Goal: Task Accomplishment & Management: Use online tool/utility

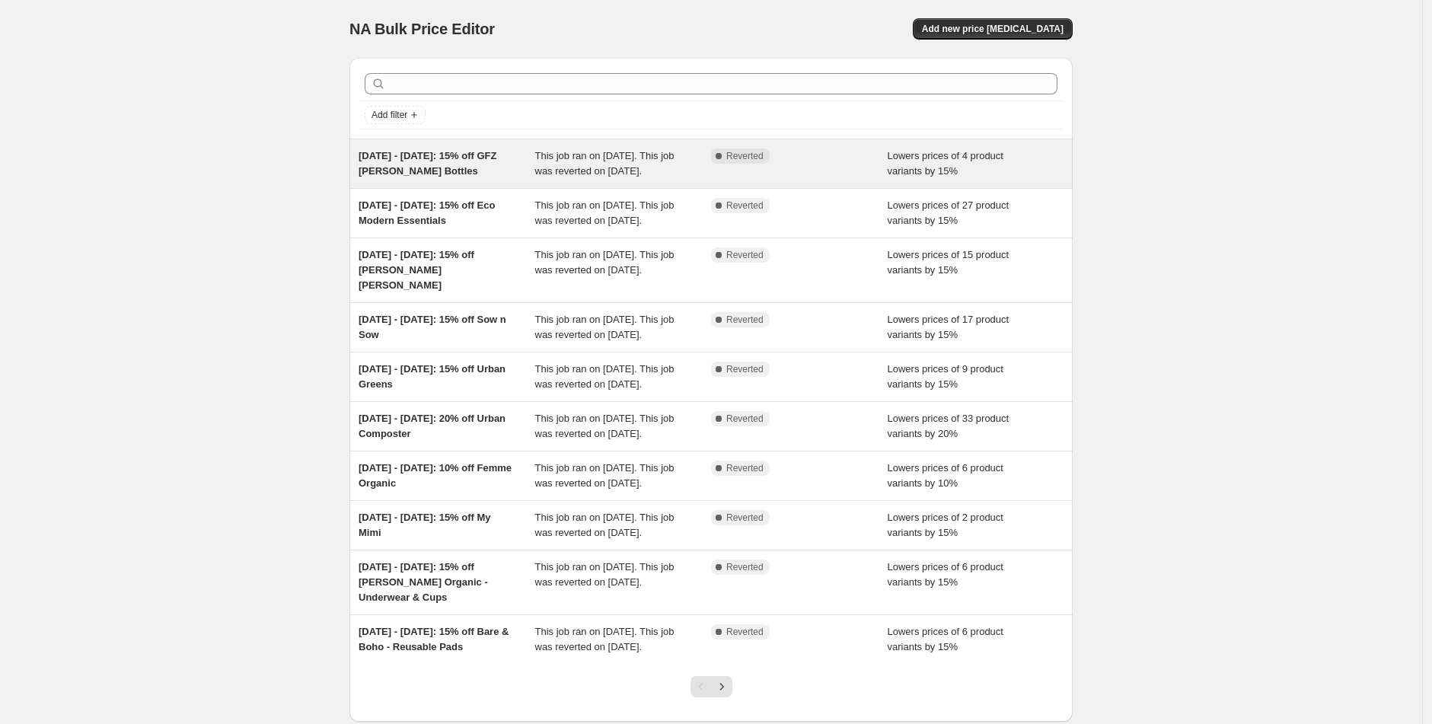
click at [472, 157] on span "[DATE] - [DATE]: 15% off GFZ [PERSON_NAME] Bottles" at bounding box center [428, 163] width 139 height 27
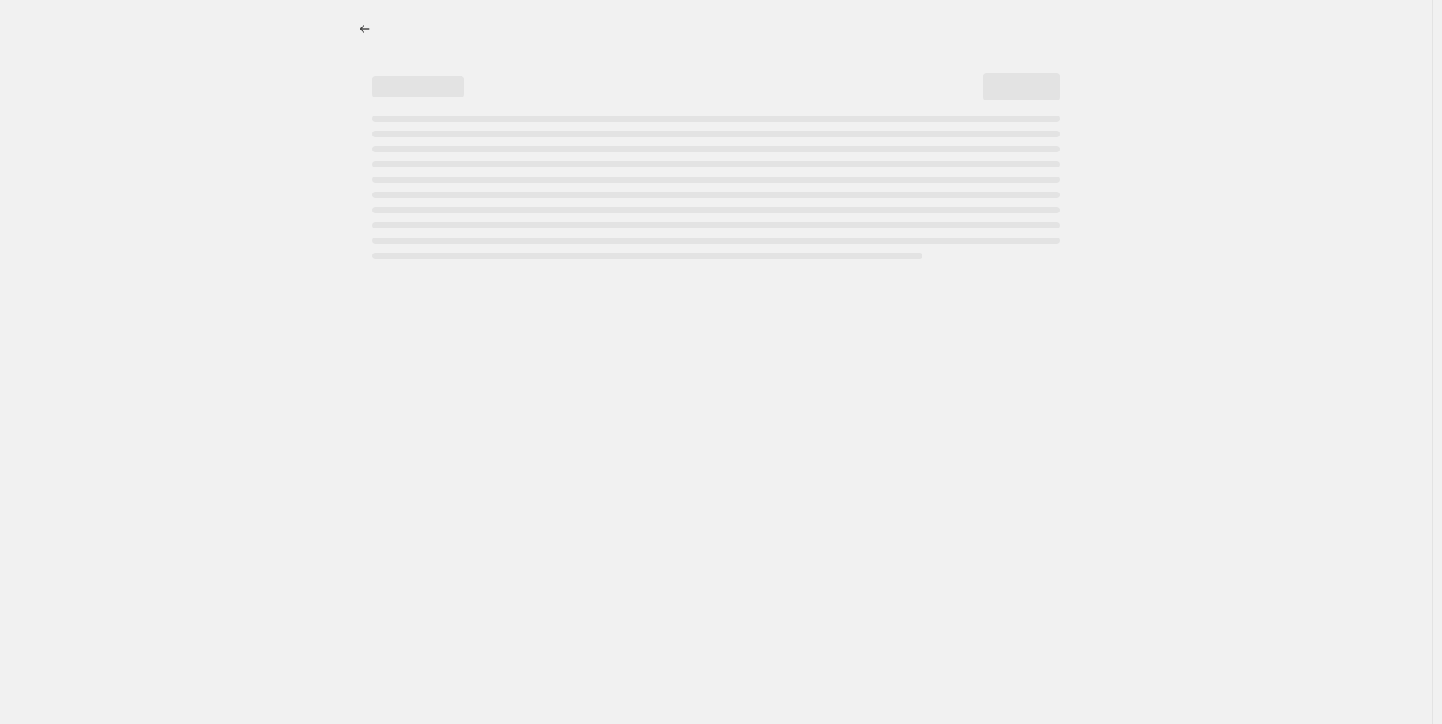
select select "percentage"
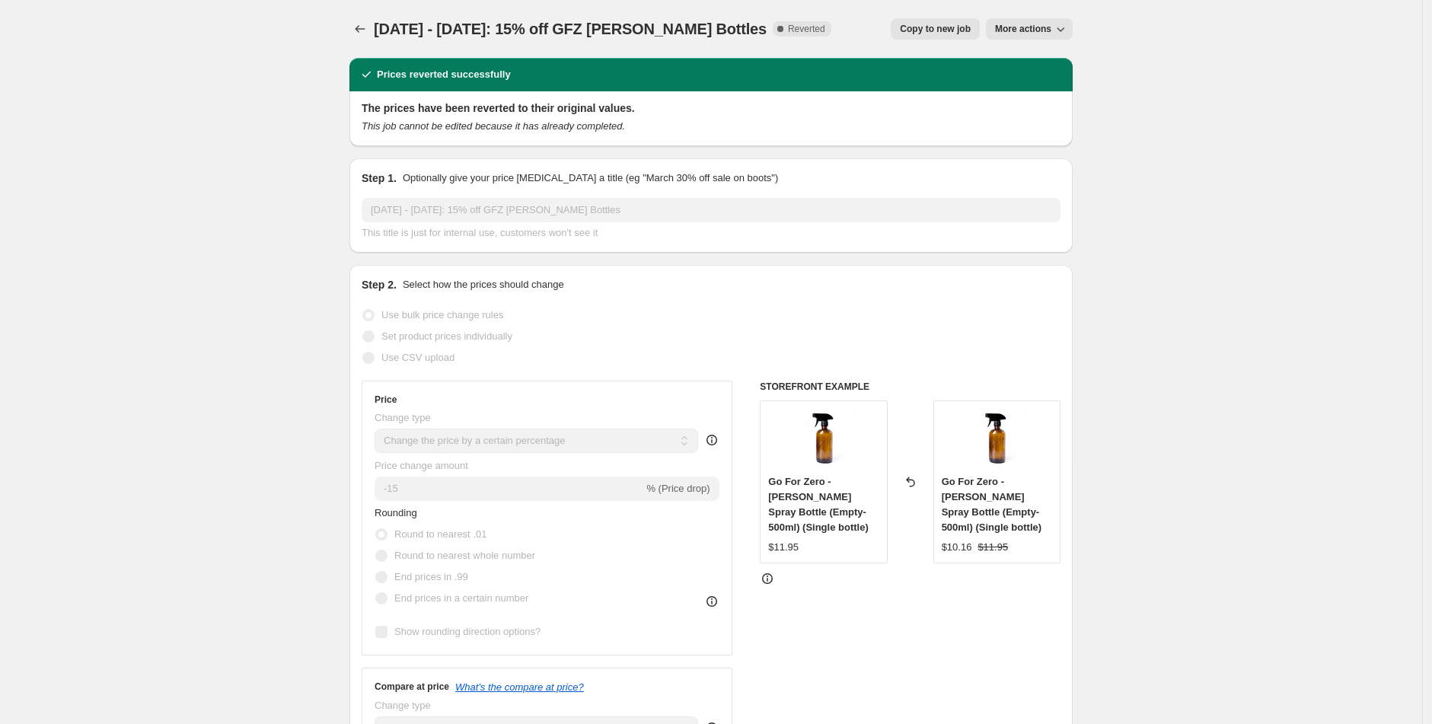
drag, startPoint x: 755, startPoint y: 27, endPoint x: 377, endPoint y: 25, distance: 378.5
click at [377, 25] on div "[DATE] - [DATE]: 15% off GFZ [PERSON_NAME] Bottles Complete Reverted Copy to ne…" at bounding box center [711, 28] width 723 height 21
copy span "[DATE] - [DATE]: 15% off GFZ [PERSON_NAME] Bottles"
click at [363, 25] on icon "Price change jobs" at bounding box center [360, 28] width 15 height 15
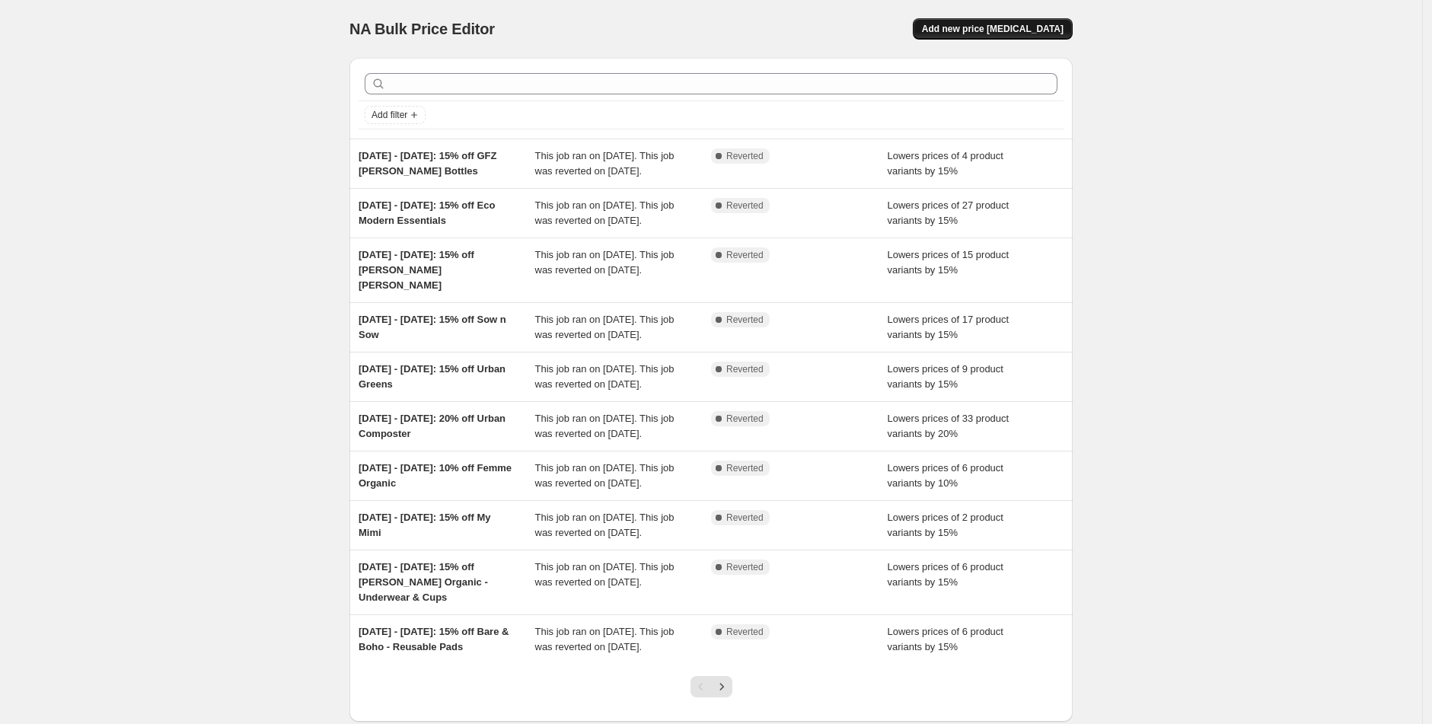
click at [1014, 29] on span "Add new price [MEDICAL_DATA]" at bounding box center [993, 29] width 142 height 12
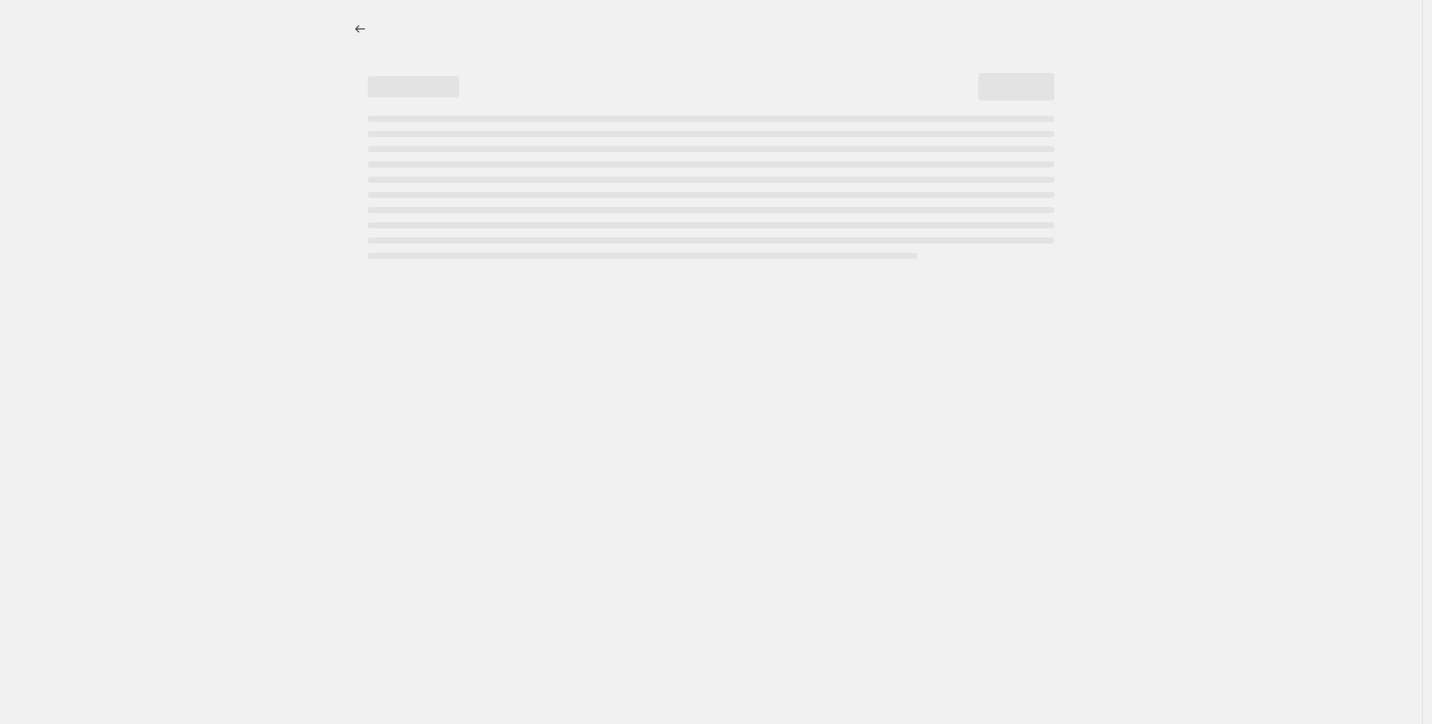
select select "percentage"
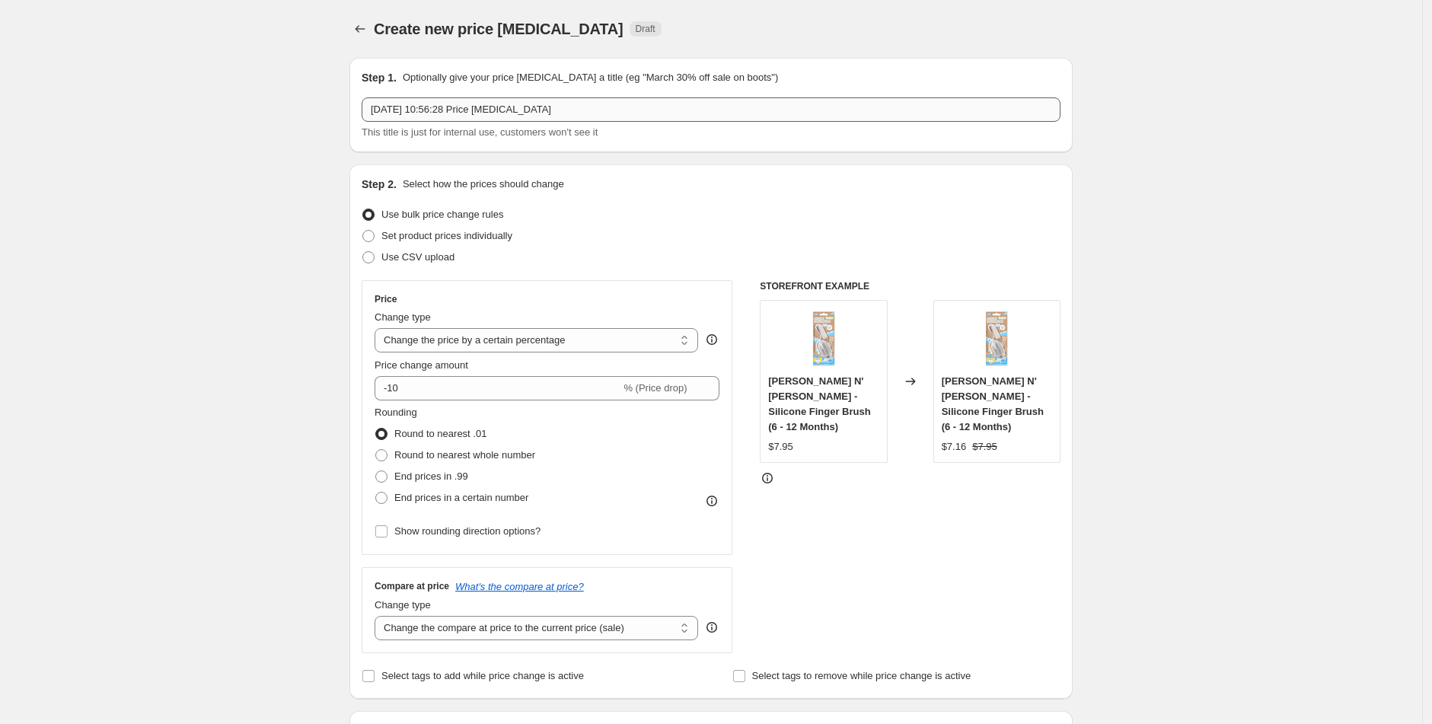
click at [490, 116] on input "[DATE] 10:56:28 Price [MEDICAL_DATA]" at bounding box center [711, 109] width 699 height 24
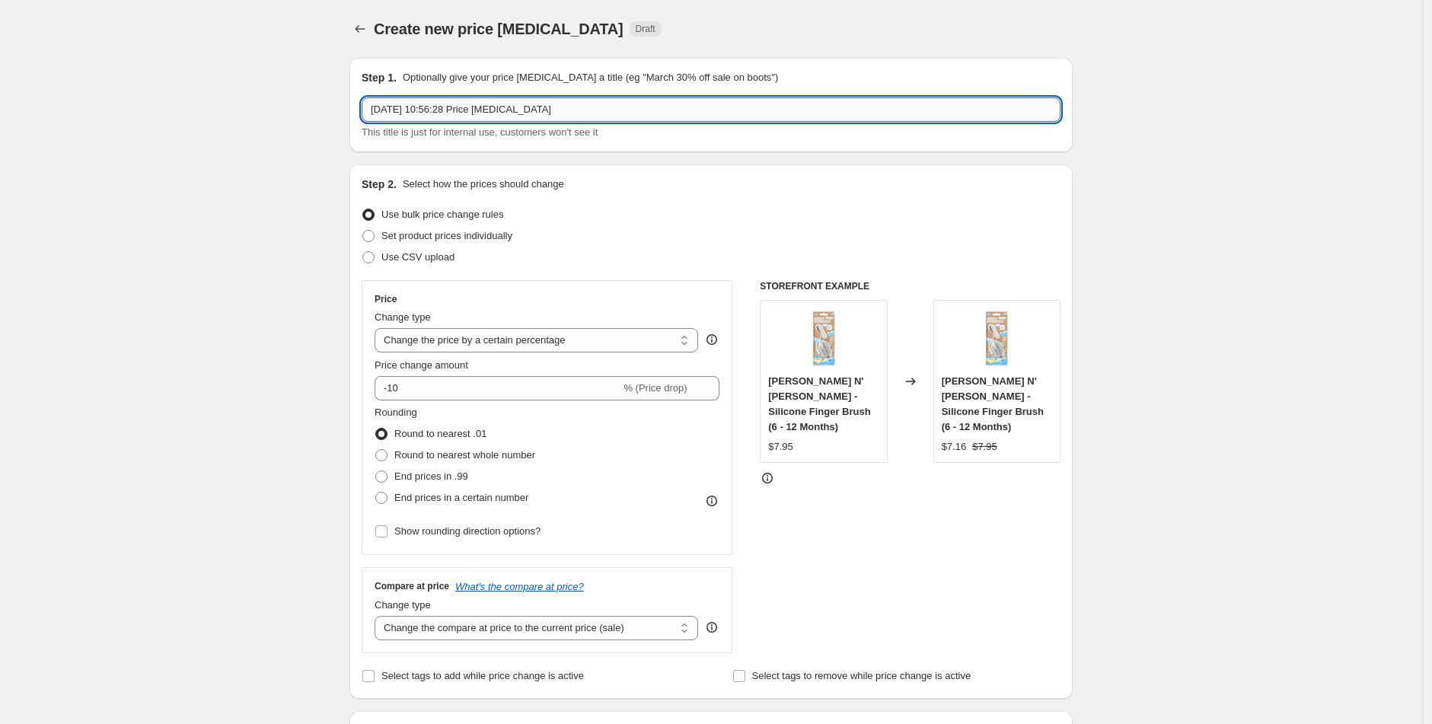
click at [525, 115] on input "[DATE] 10:56:28 Price [MEDICAL_DATA]" at bounding box center [711, 109] width 699 height 24
click at [526, 115] on input "[DATE] 10:56:28 Price [MEDICAL_DATA]" at bounding box center [711, 109] width 699 height 24
click at [526, 116] on input "[DATE] 10:56:28 Price [MEDICAL_DATA]" at bounding box center [711, 109] width 699 height 24
paste input "[DATE] - [DATE]: 15% off GFZ [PERSON_NAME] Bottles"
click at [384, 113] on input "[DATE] - [DATE]: 15% off GFZ [PERSON_NAME] Bottles" at bounding box center [711, 109] width 699 height 24
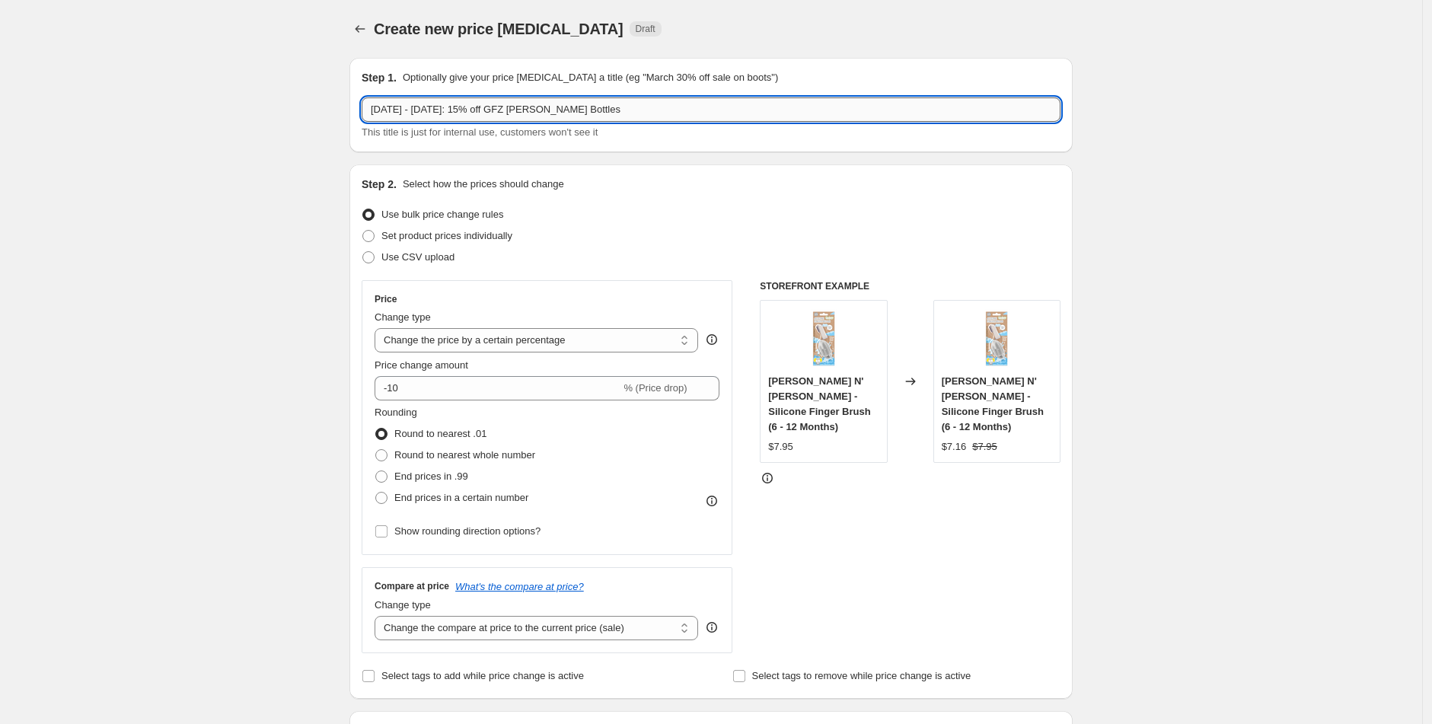
click at [401, 112] on input "[DATE] - [DATE]: 15% off GFZ [PERSON_NAME] Bottles" at bounding box center [711, 109] width 699 height 24
click at [440, 107] on input "[DATE] - [DATE]: 15% off GFZ [PERSON_NAME] Bottles" at bounding box center [711, 109] width 699 height 24
click at [435, 105] on input "[DATE] - [DATE]: 15% off GFZ [PERSON_NAME] Bottles" at bounding box center [711, 109] width 699 height 24
click at [482, 107] on input "[DATE] - [DATE]: 15% off GFZ [PERSON_NAME] Bottles" at bounding box center [711, 109] width 699 height 24
drag, startPoint x: 615, startPoint y: 110, endPoint x: 497, endPoint y: 109, distance: 118.8
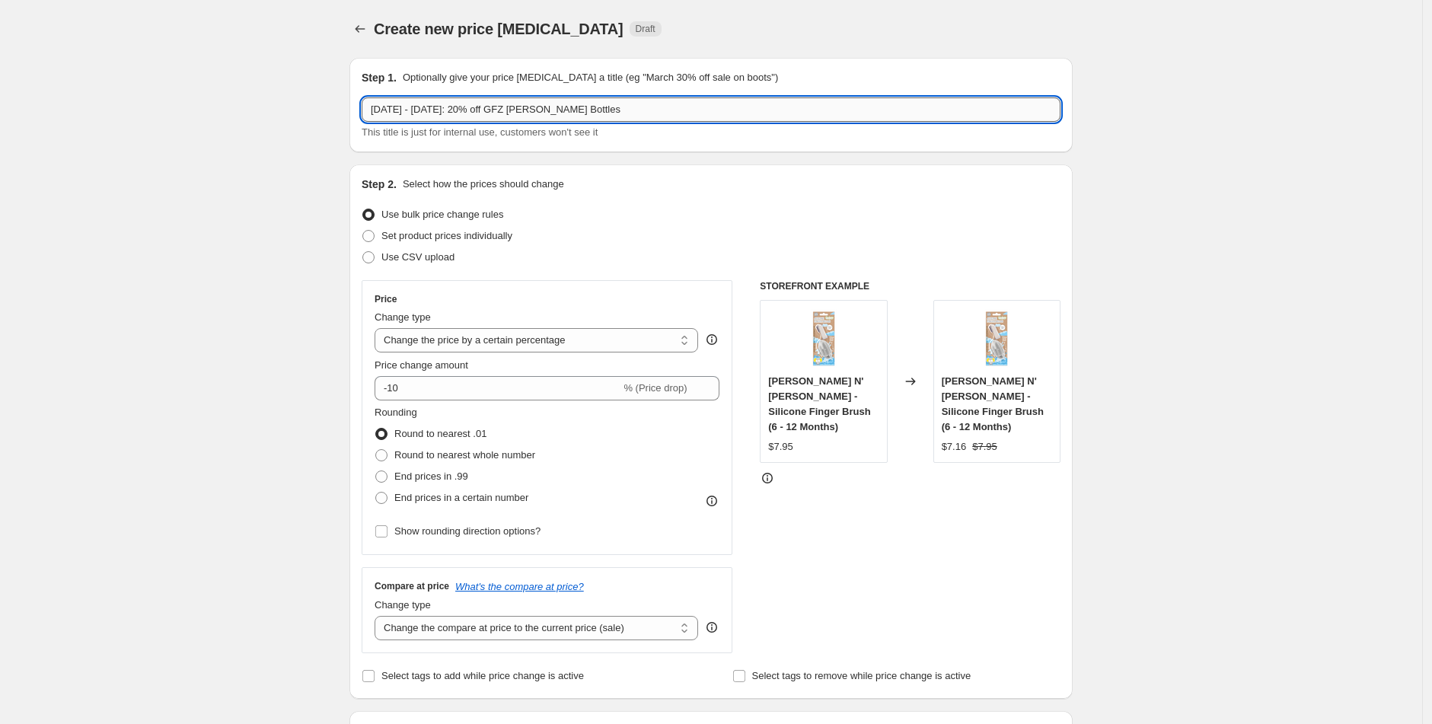
click at [497, 109] on input "[DATE] - [DATE]: 20% off GFZ [PERSON_NAME] Bottles" at bounding box center [711, 109] width 699 height 24
type input "[DATE] - [DATE]: 20% Rustic Peppermint"
click at [659, 180] on div "Step 2. Select how the prices should change" at bounding box center [711, 184] width 699 height 15
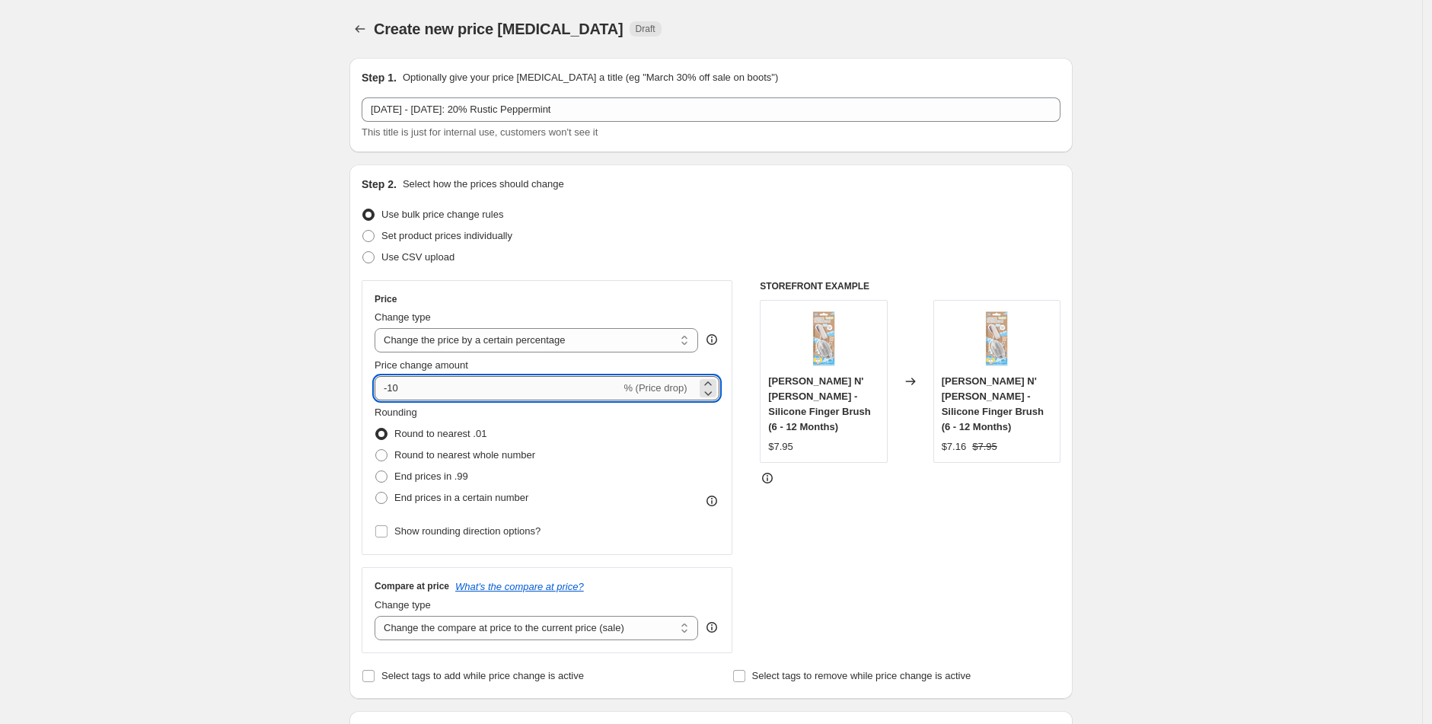
click at [436, 391] on input "-10" at bounding box center [498, 388] width 246 height 24
type input "-1"
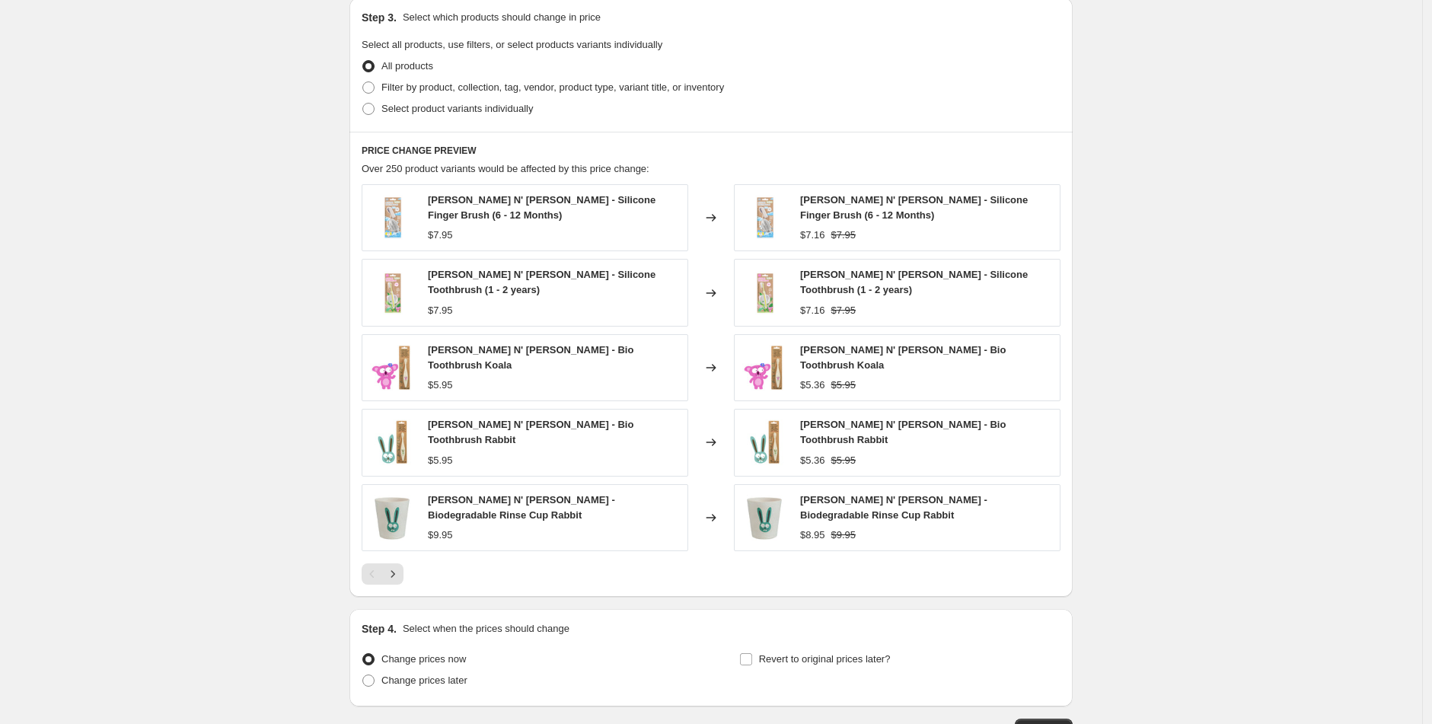
scroll to position [640, 0]
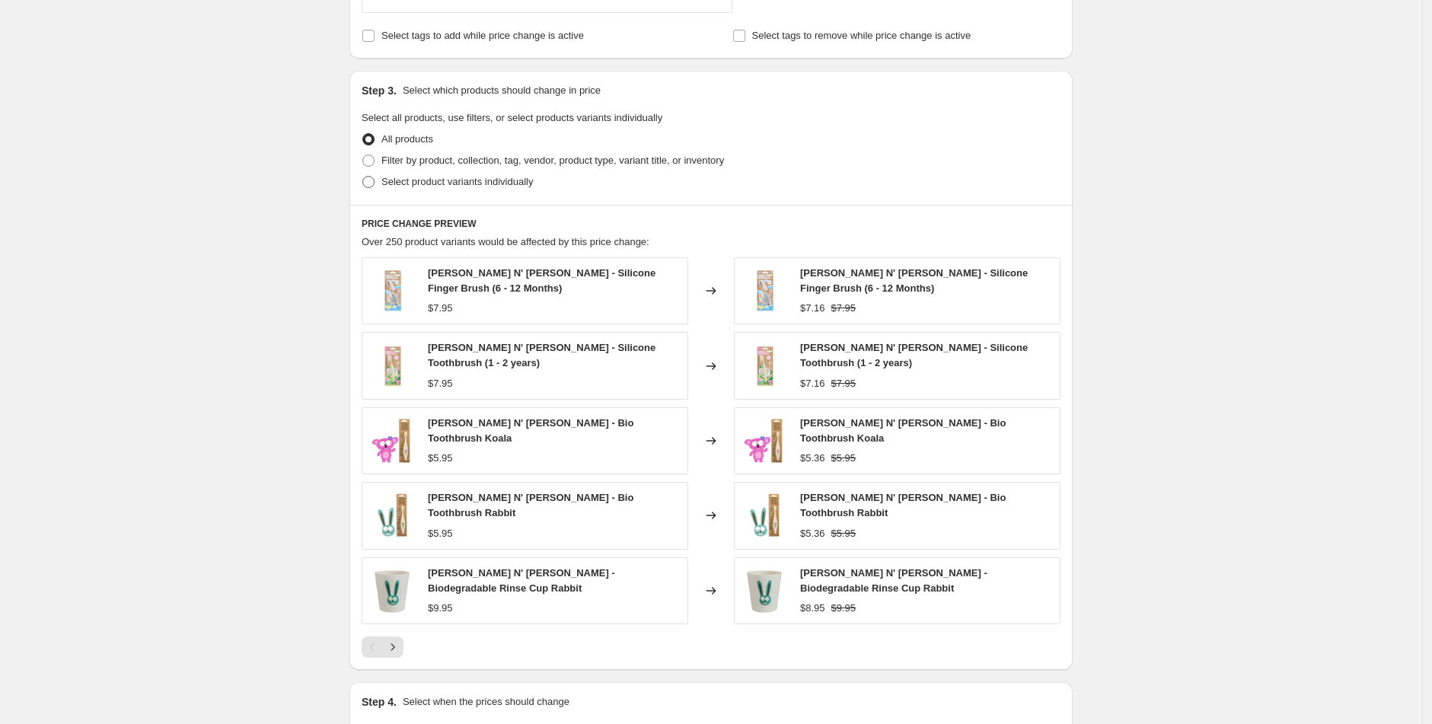
type input "-20"
click at [375, 177] on span at bounding box center [368, 182] width 12 height 12
click at [363, 177] on input "Select product variants individually" at bounding box center [362, 176] width 1 height 1
radio input "true"
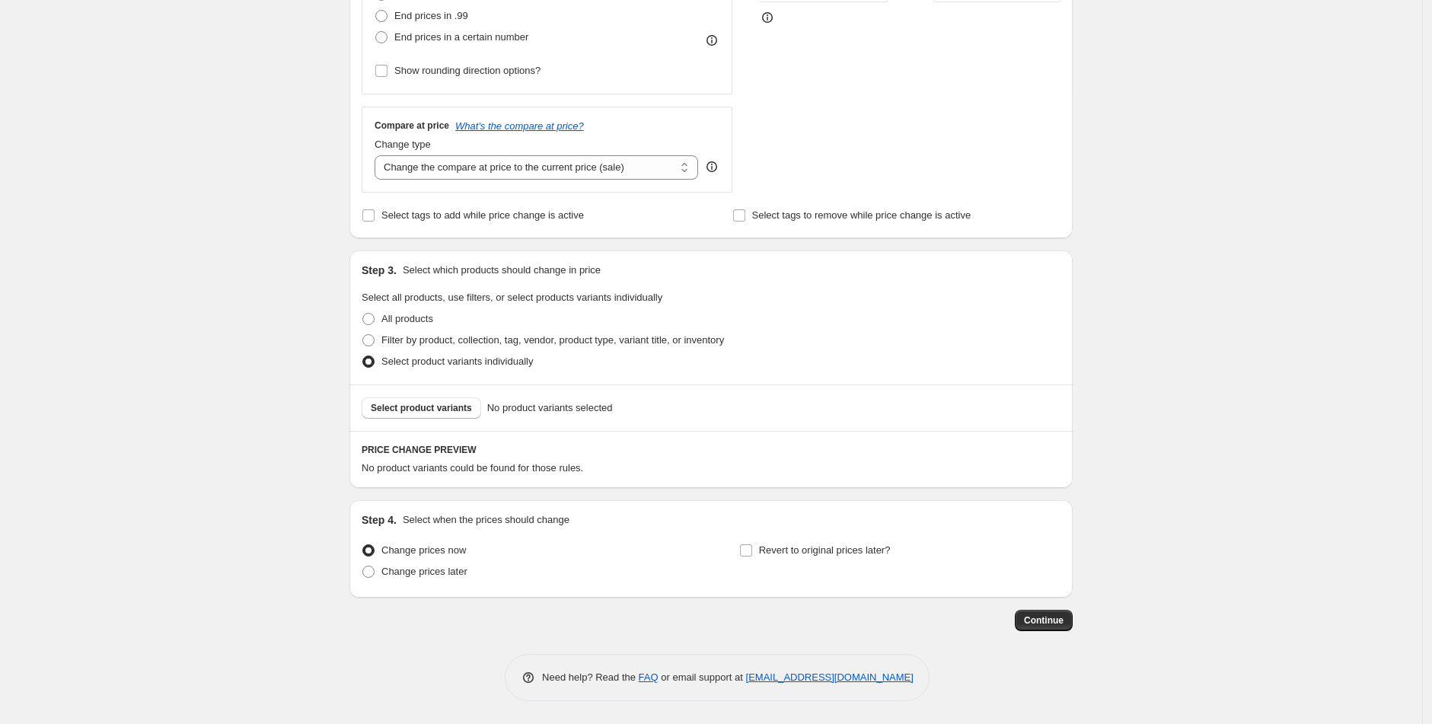
scroll to position [461, 0]
click at [380, 338] on label "Filter by product, collection, tag, vendor, product type, variant title, or inv…" at bounding box center [543, 340] width 362 height 21
click at [363, 335] on input "Filter by product, collection, tag, vendor, product type, variant title, or inv…" at bounding box center [362, 334] width 1 height 1
radio input "true"
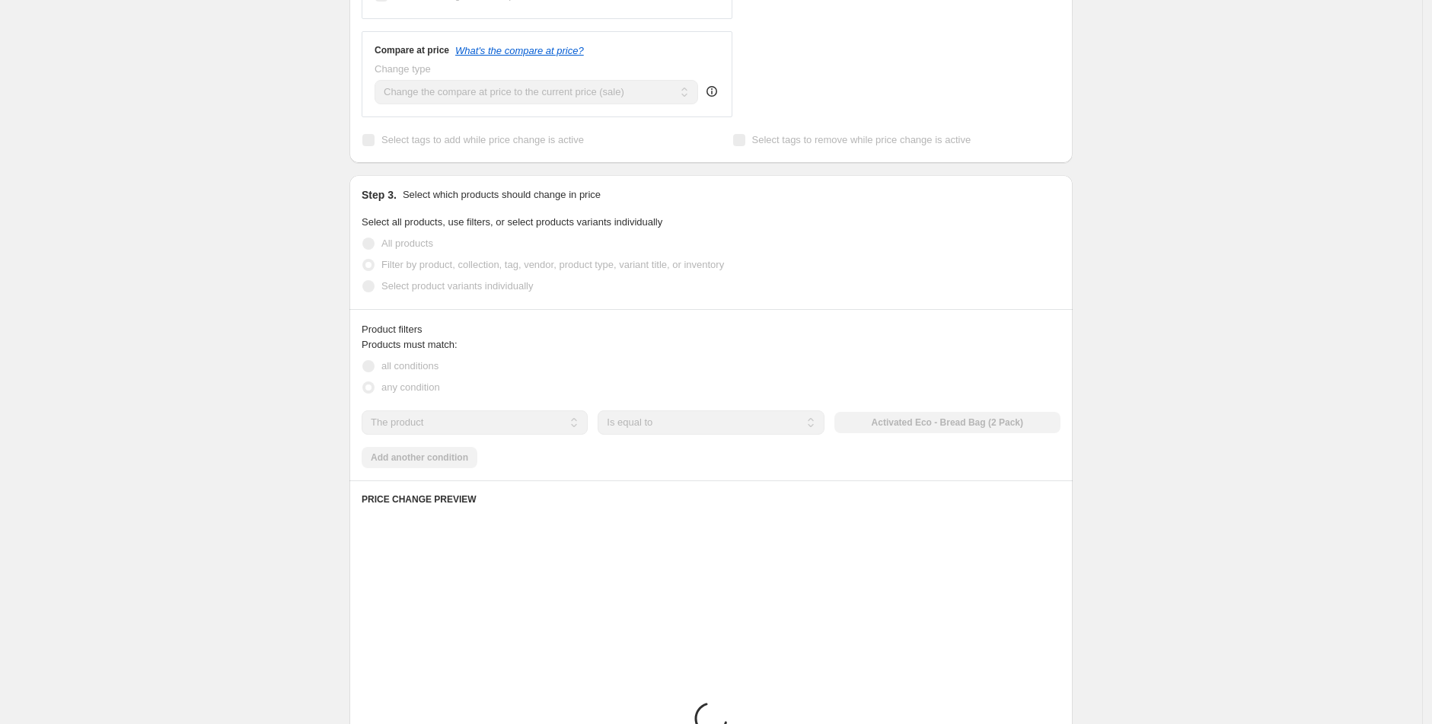
scroll to position [537, 0]
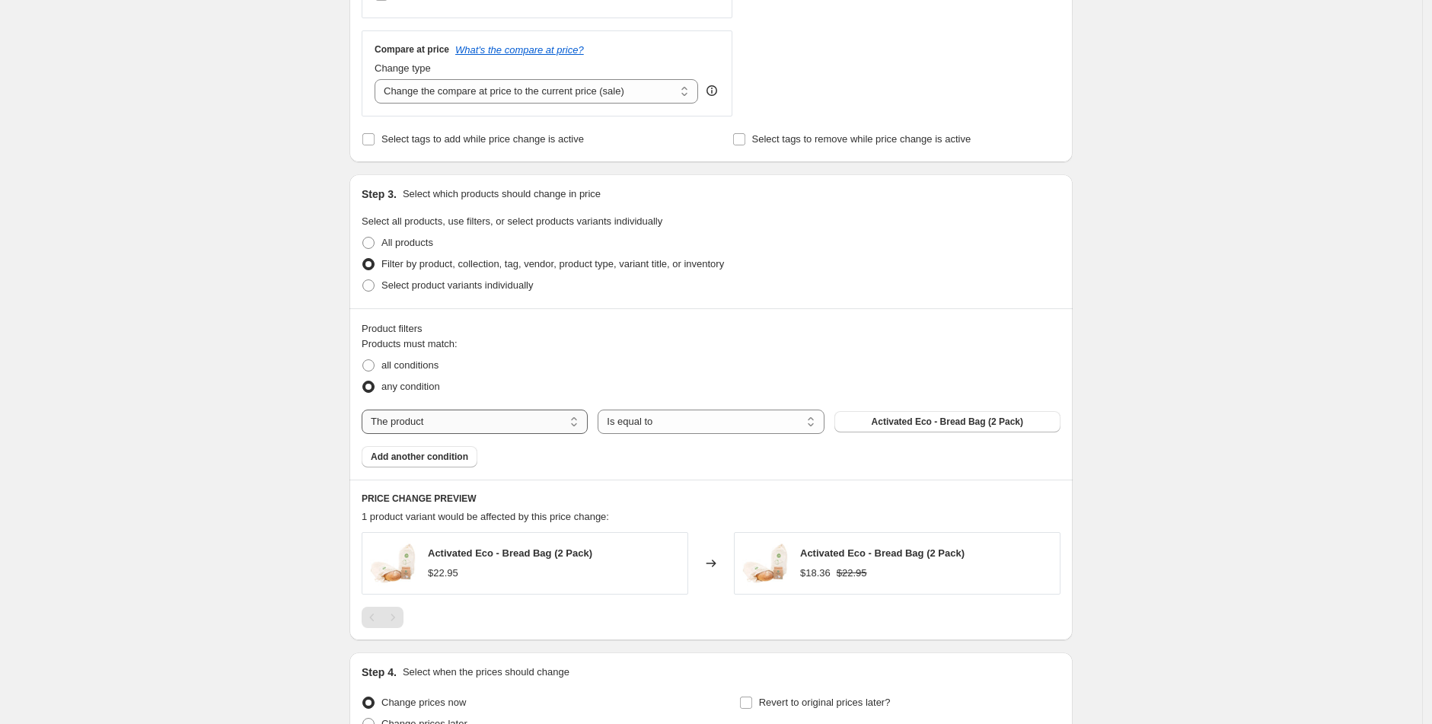
click at [542, 410] on select "The product The product's collection The product's tag The product's vendor The…" at bounding box center [475, 422] width 226 height 24
select select "vendor"
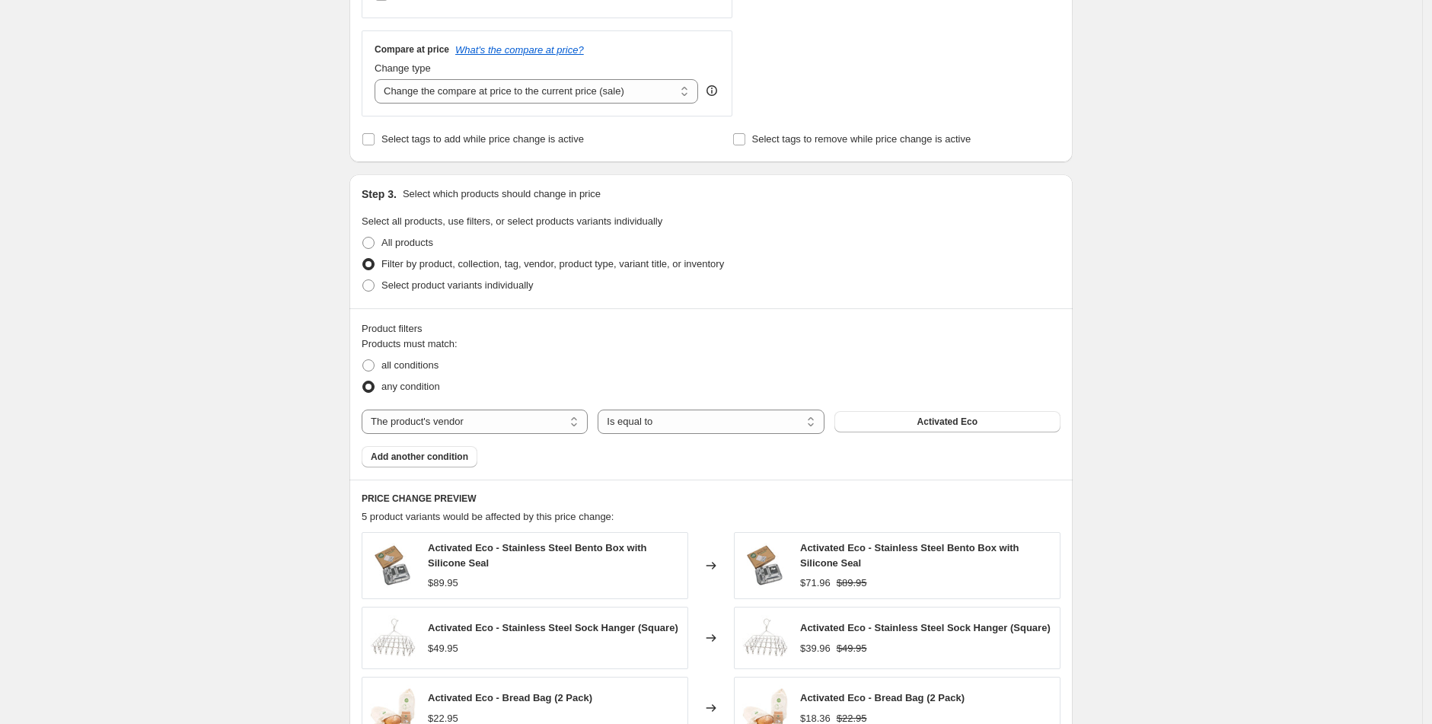
click at [944, 426] on span "Activated Eco" at bounding box center [948, 422] width 60 height 12
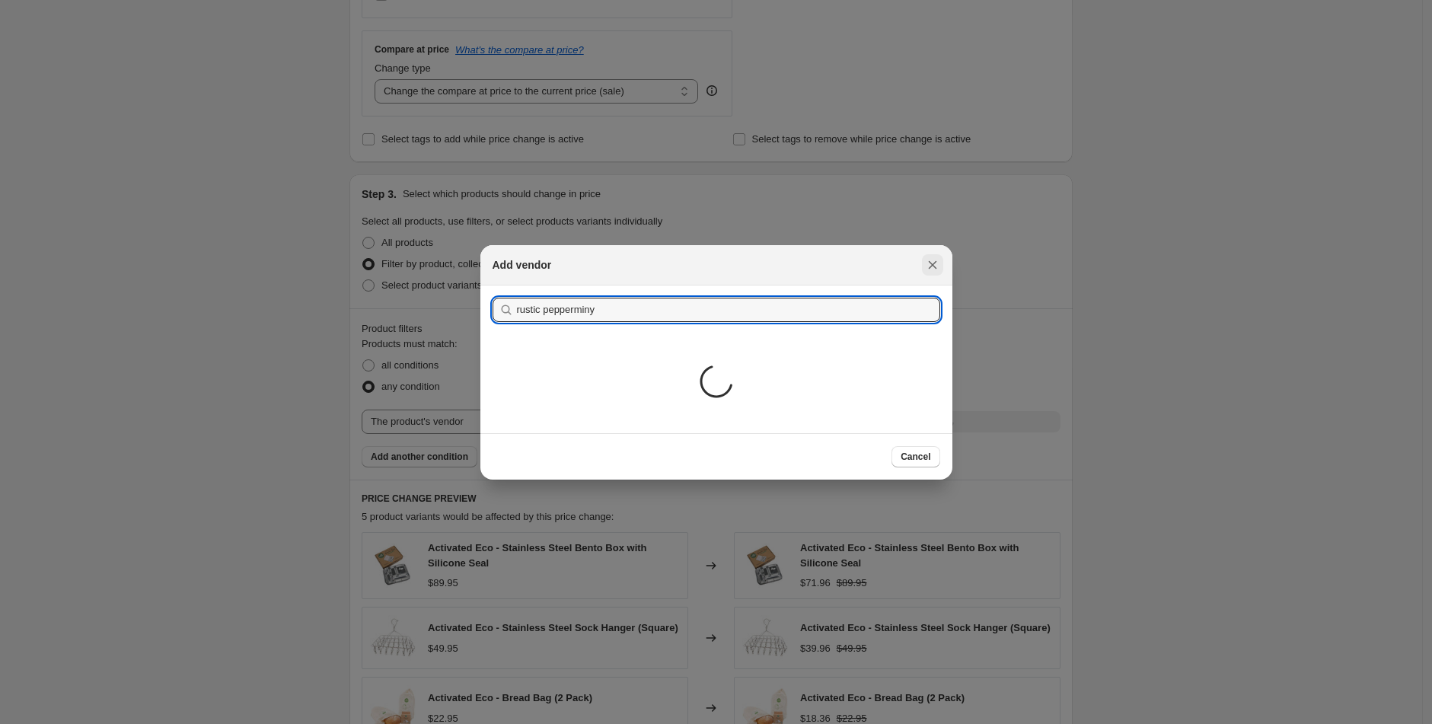
type input "rustic pepperminy"
click at [934, 271] on icon "Close" at bounding box center [932, 264] width 15 height 15
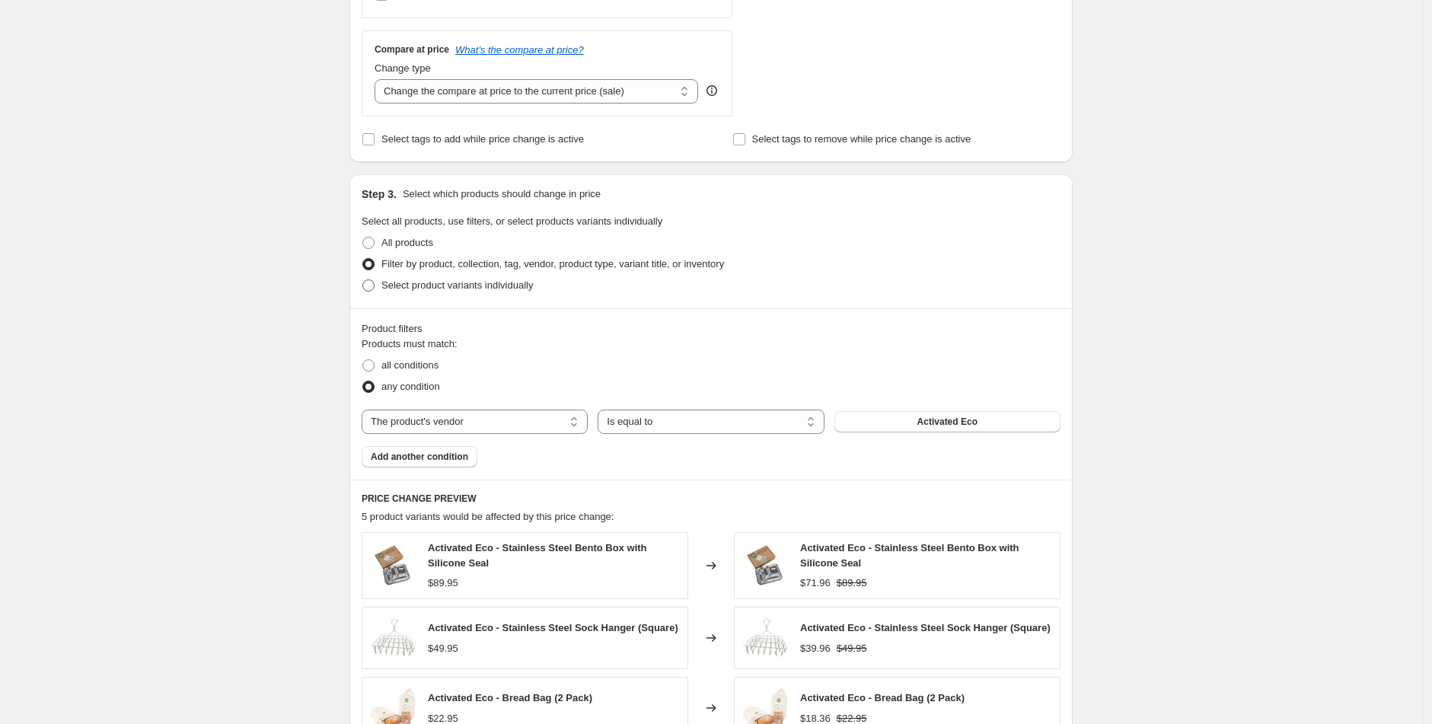
click at [369, 285] on span at bounding box center [368, 285] width 12 height 12
click at [363, 280] on input "Select product variants individually" at bounding box center [362, 279] width 1 height 1
radio input "true"
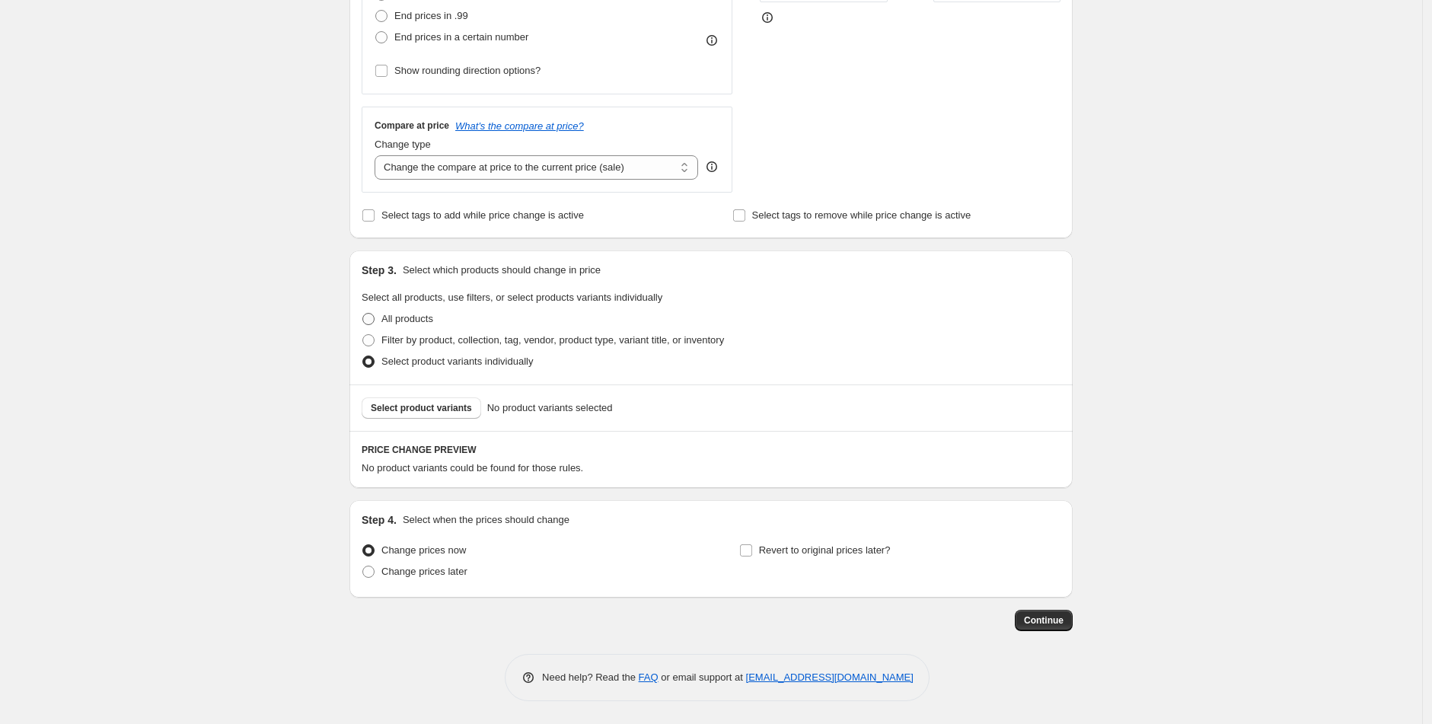
scroll to position [461, 0]
click at [435, 412] on span "Select product variants" at bounding box center [421, 408] width 101 height 12
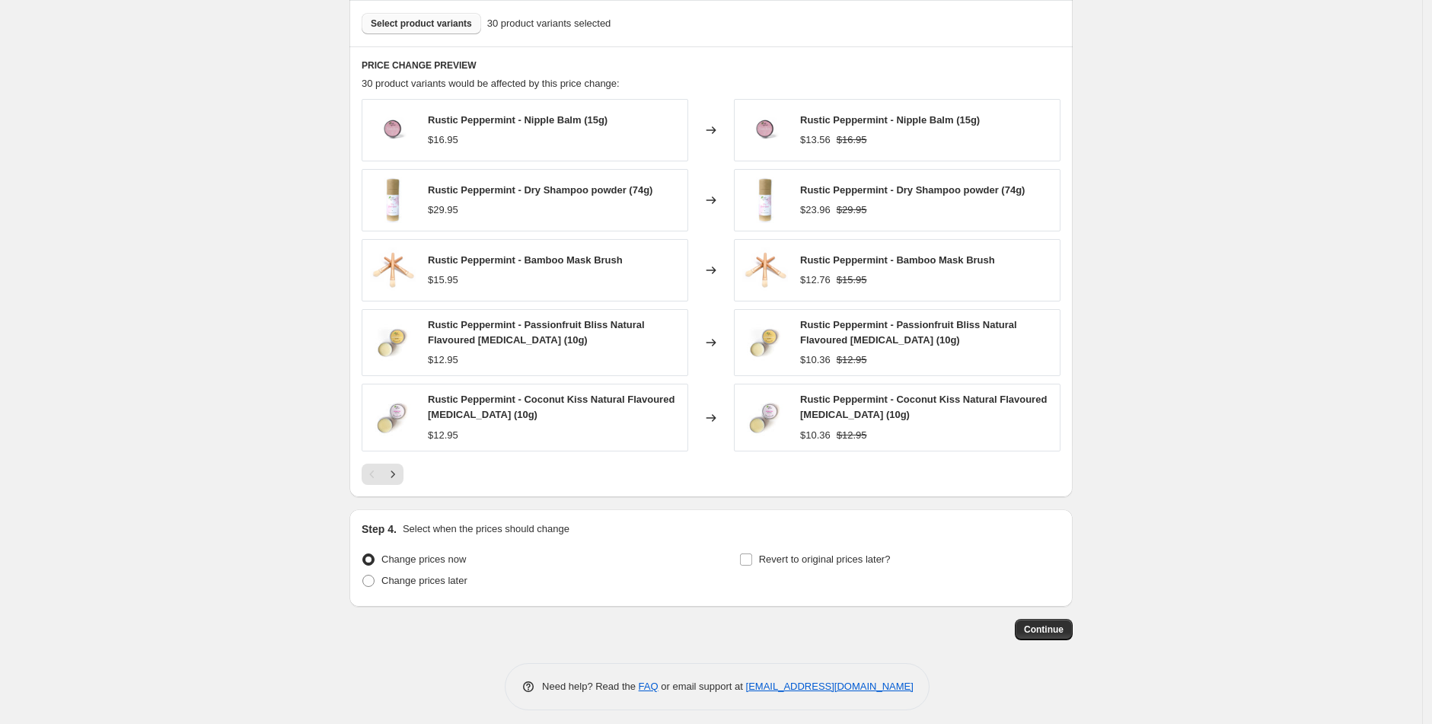
scroll to position [855, 0]
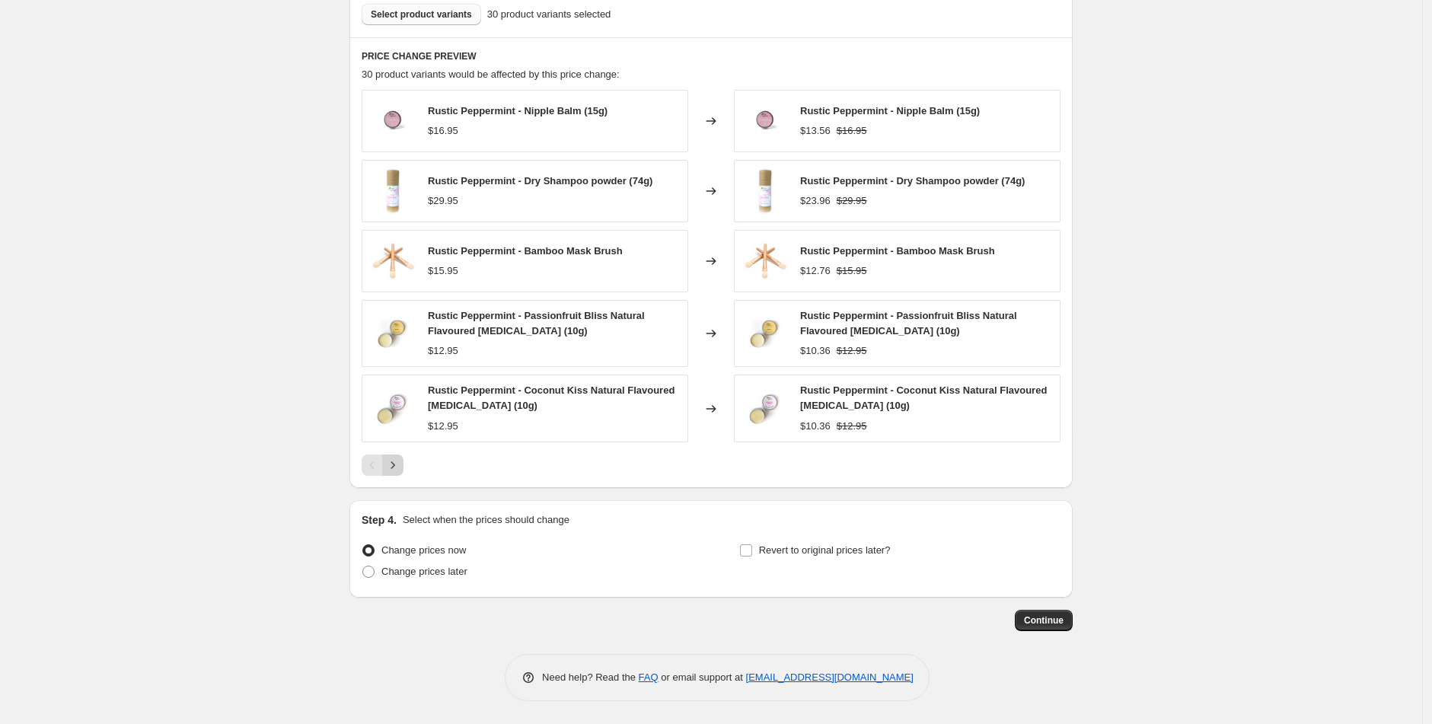
click at [401, 458] on icon "Next" at bounding box center [392, 465] width 15 height 15
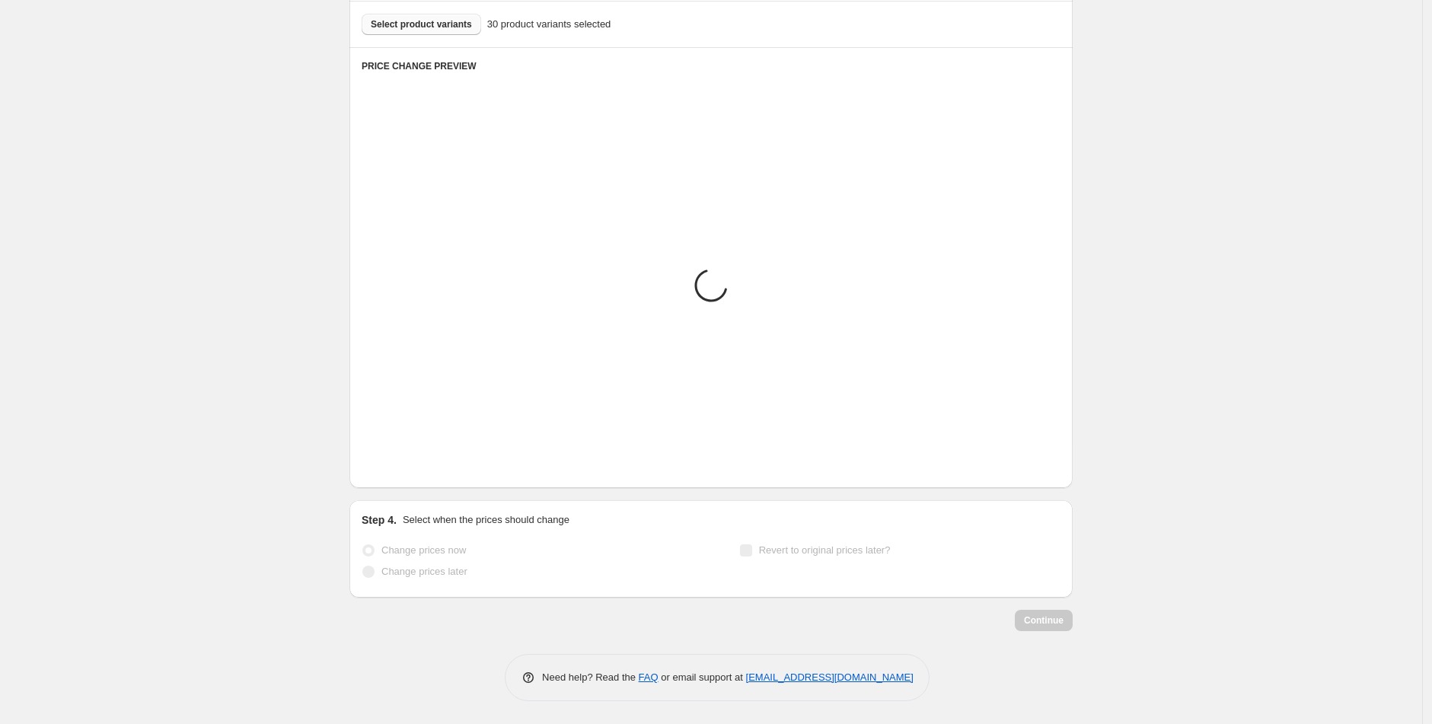
scroll to position [845, 0]
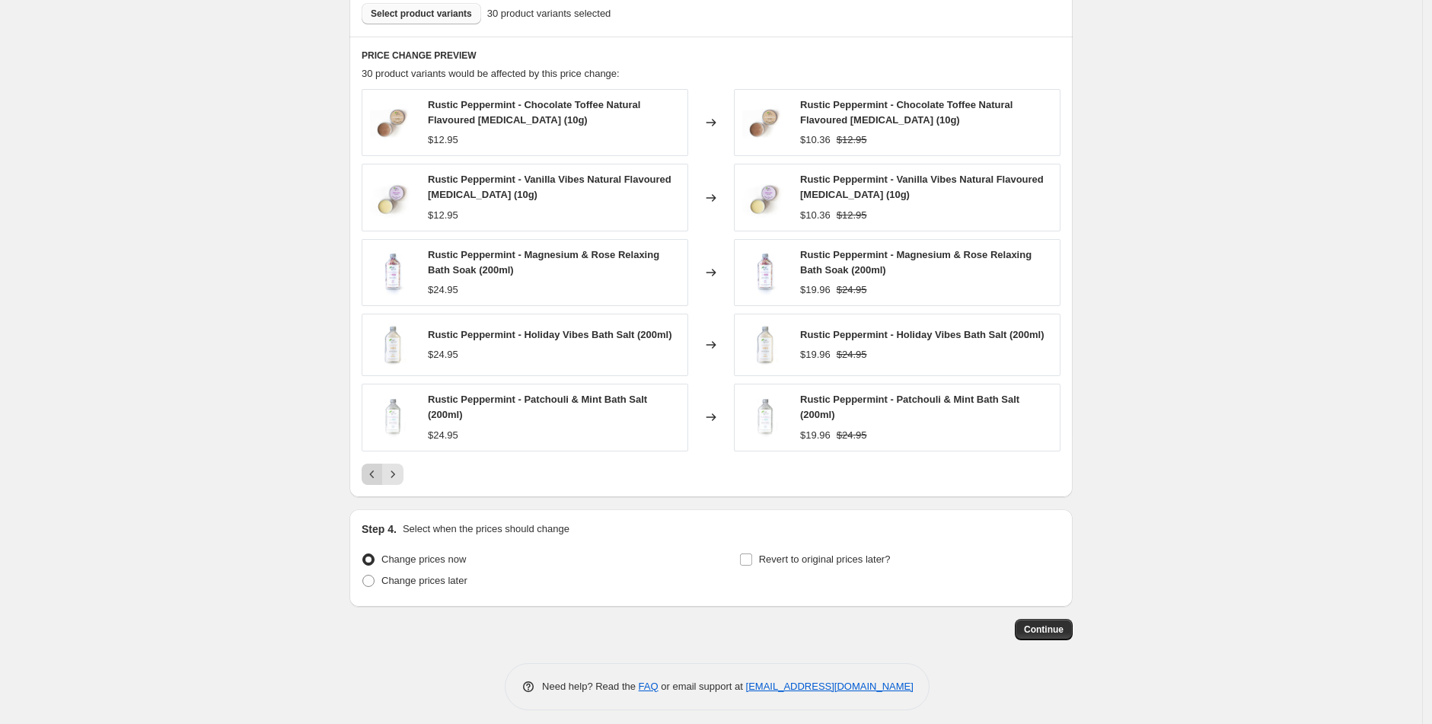
click at [379, 482] on icon "Previous" at bounding box center [372, 474] width 15 height 15
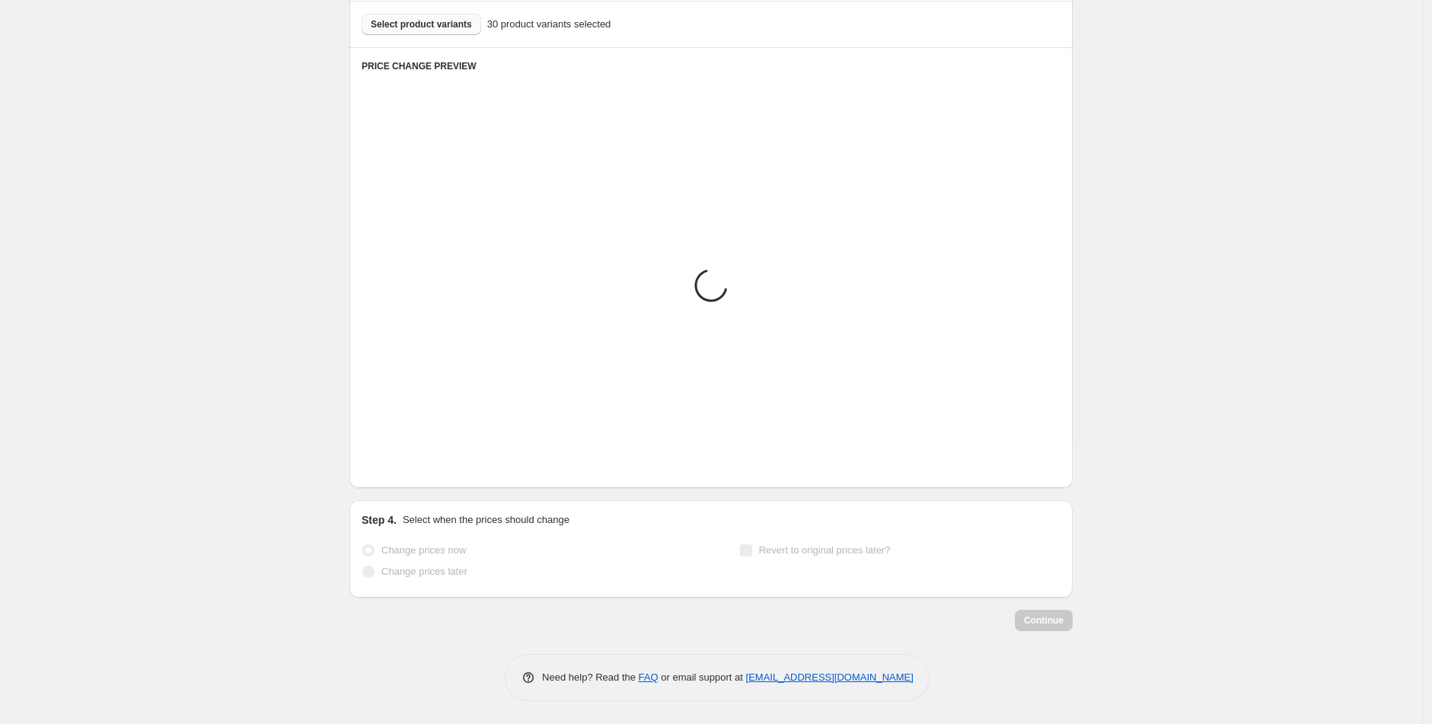
scroll to position [855, 0]
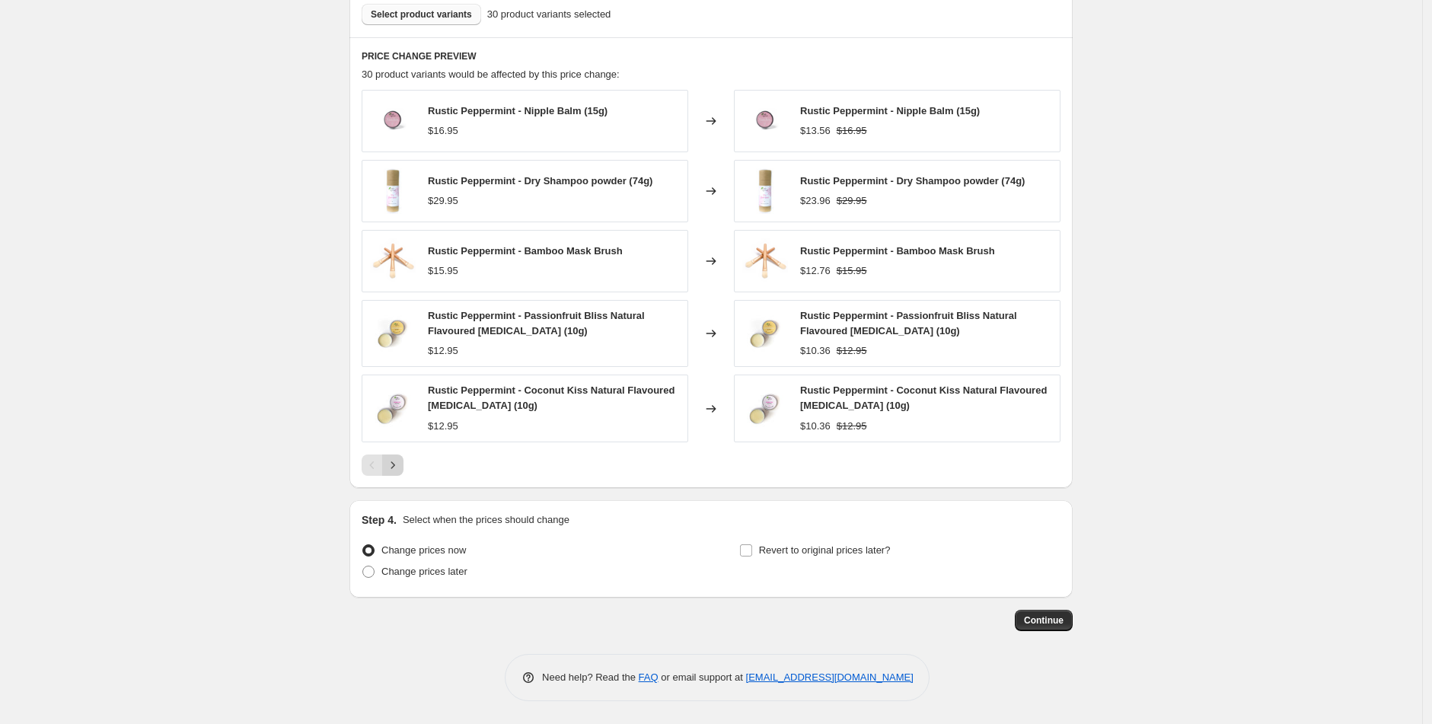
click at [401, 463] on icon "Next" at bounding box center [392, 465] width 15 height 15
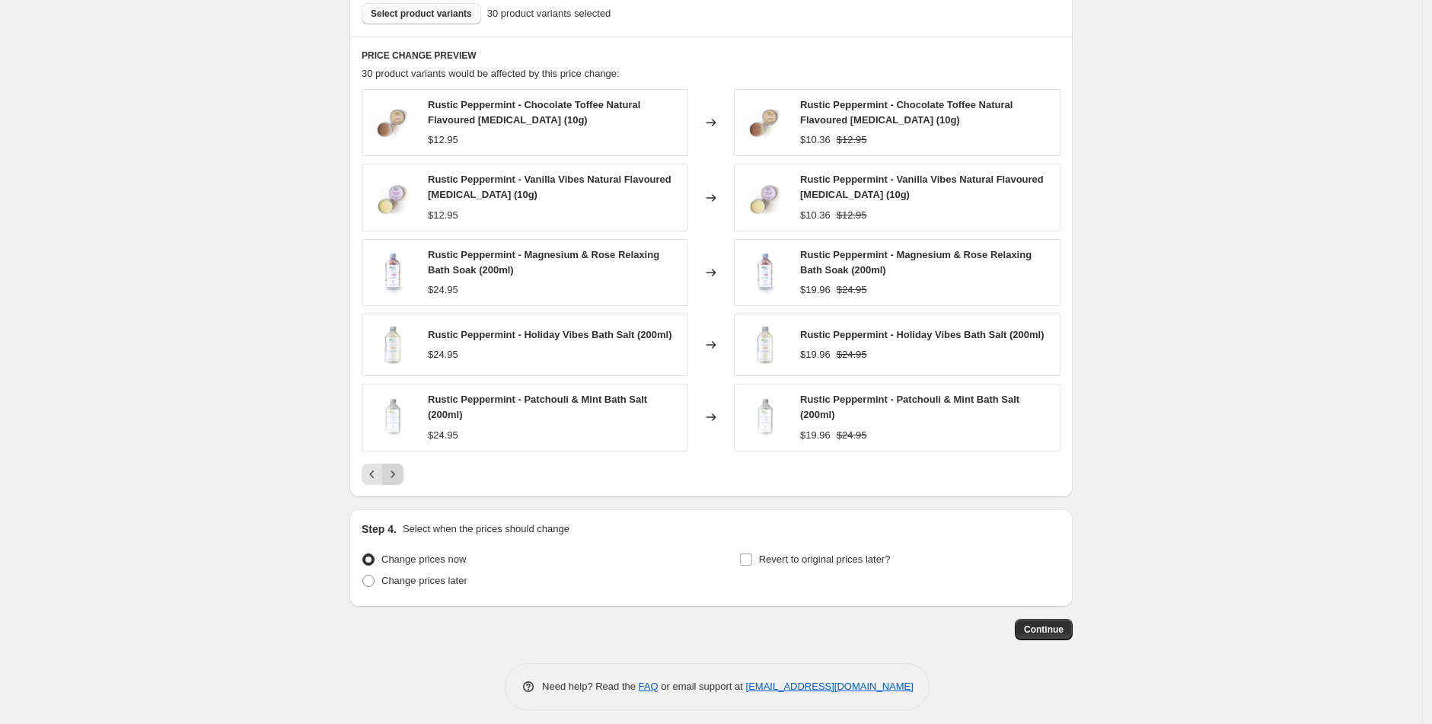
click at [401, 470] on button "Next" at bounding box center [392, 474] width 21 height 21
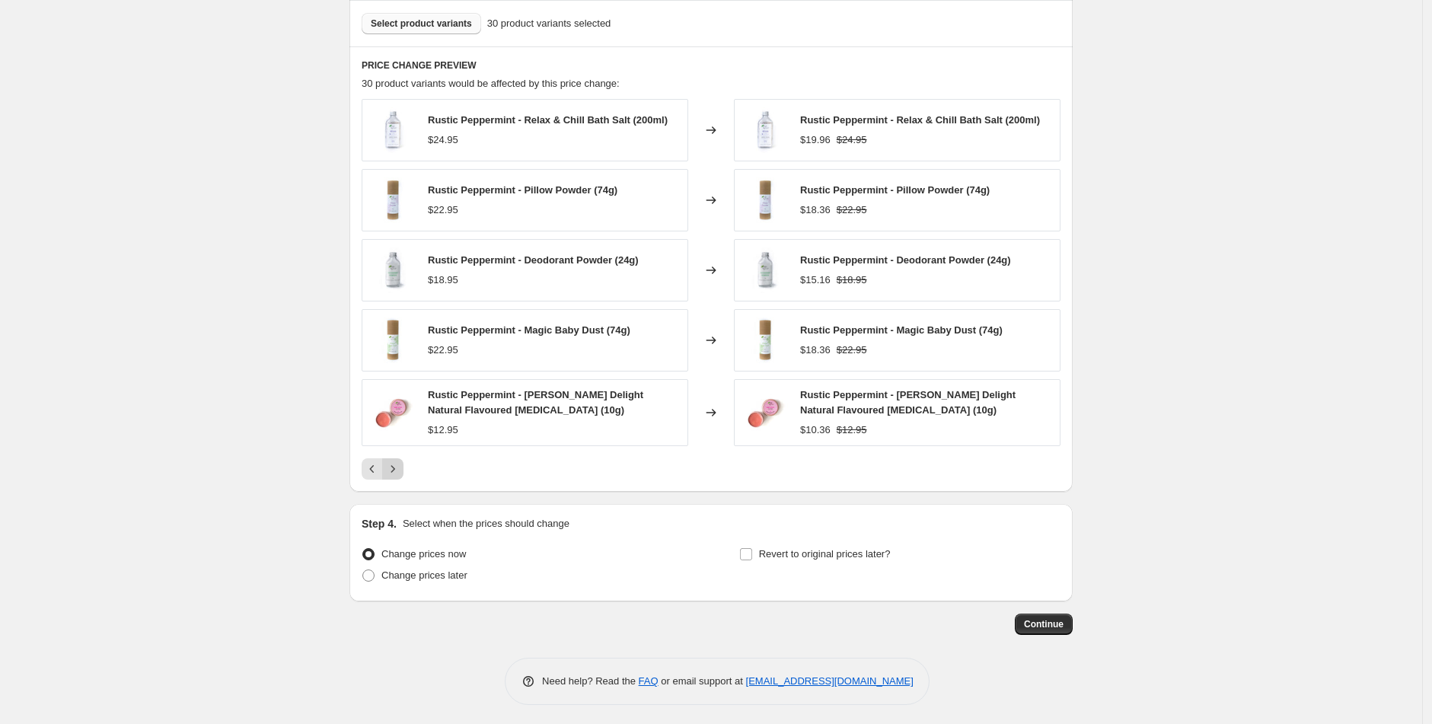
scroll to position [850, 0]
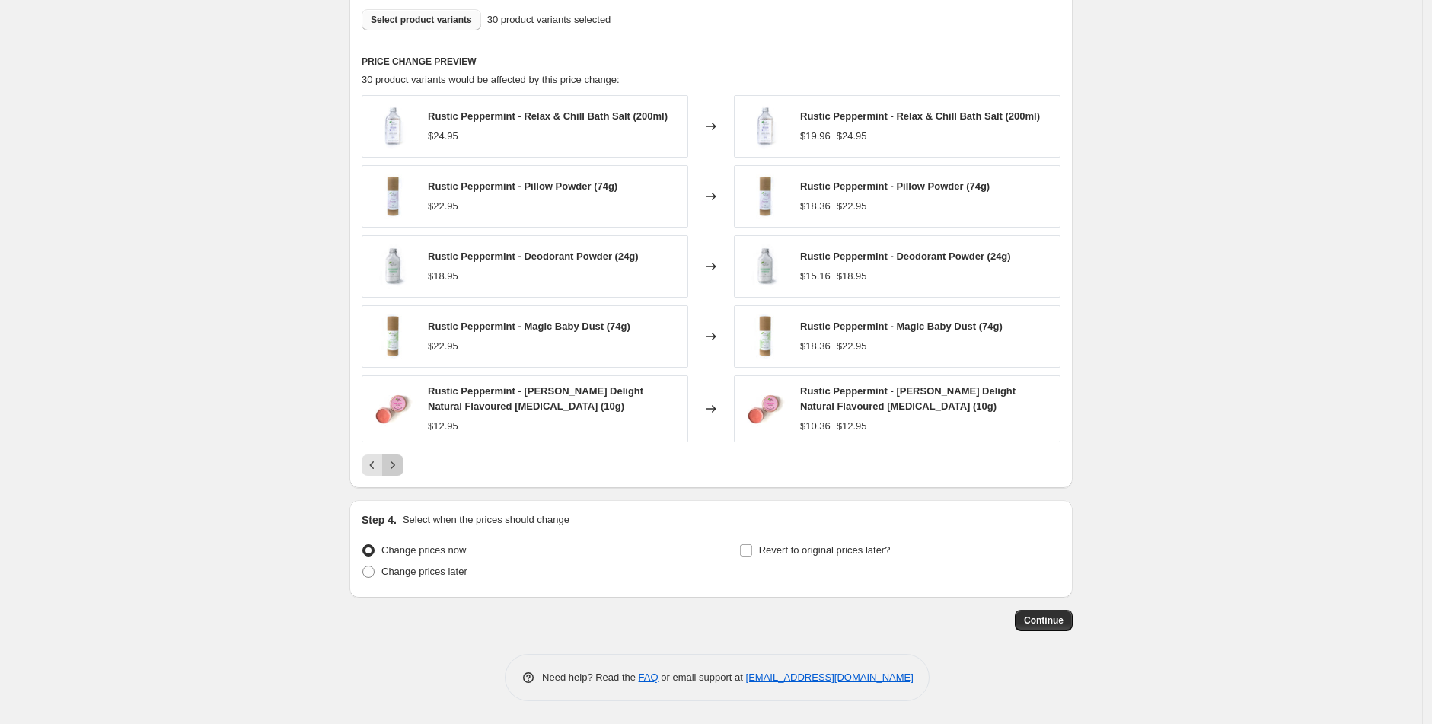
click at [401, 469] on icon "Next" at bounding box center [392, 465] width 15 height 15
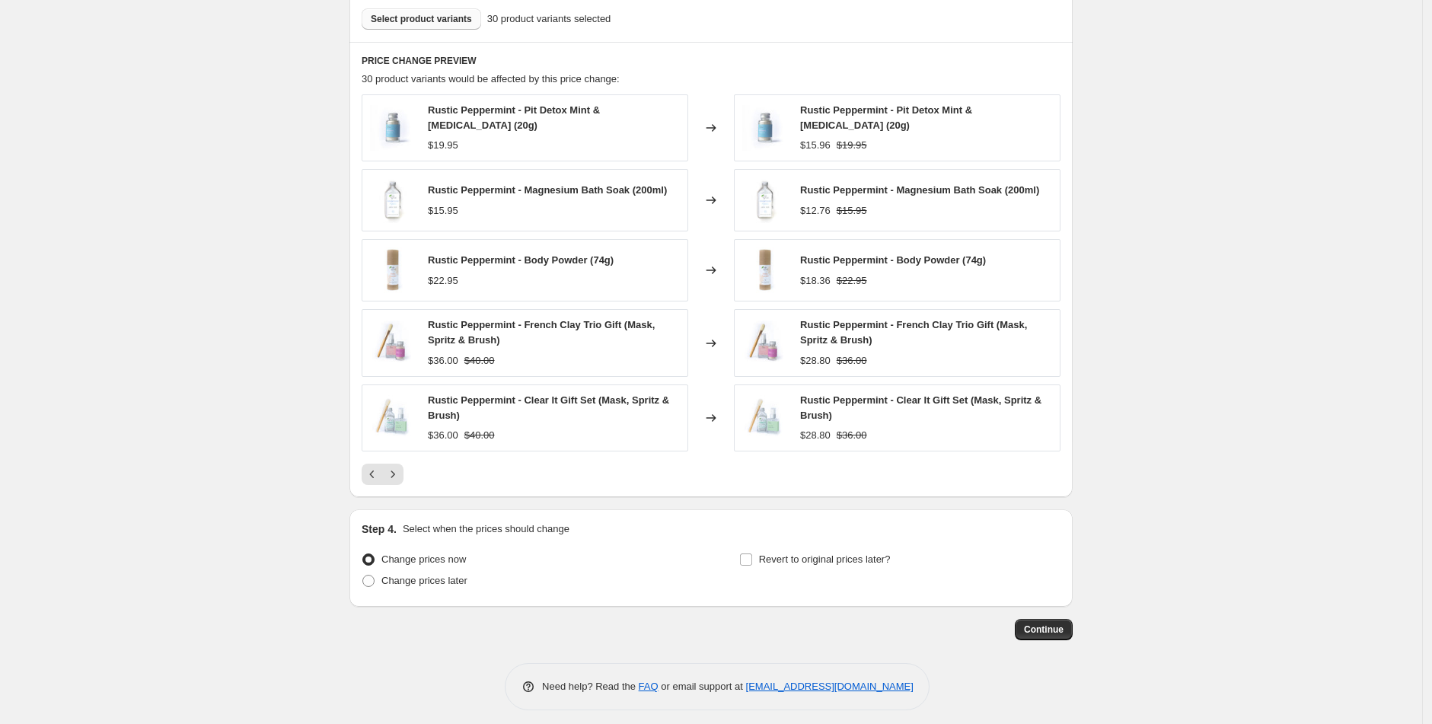
scroll to position [847, 0]
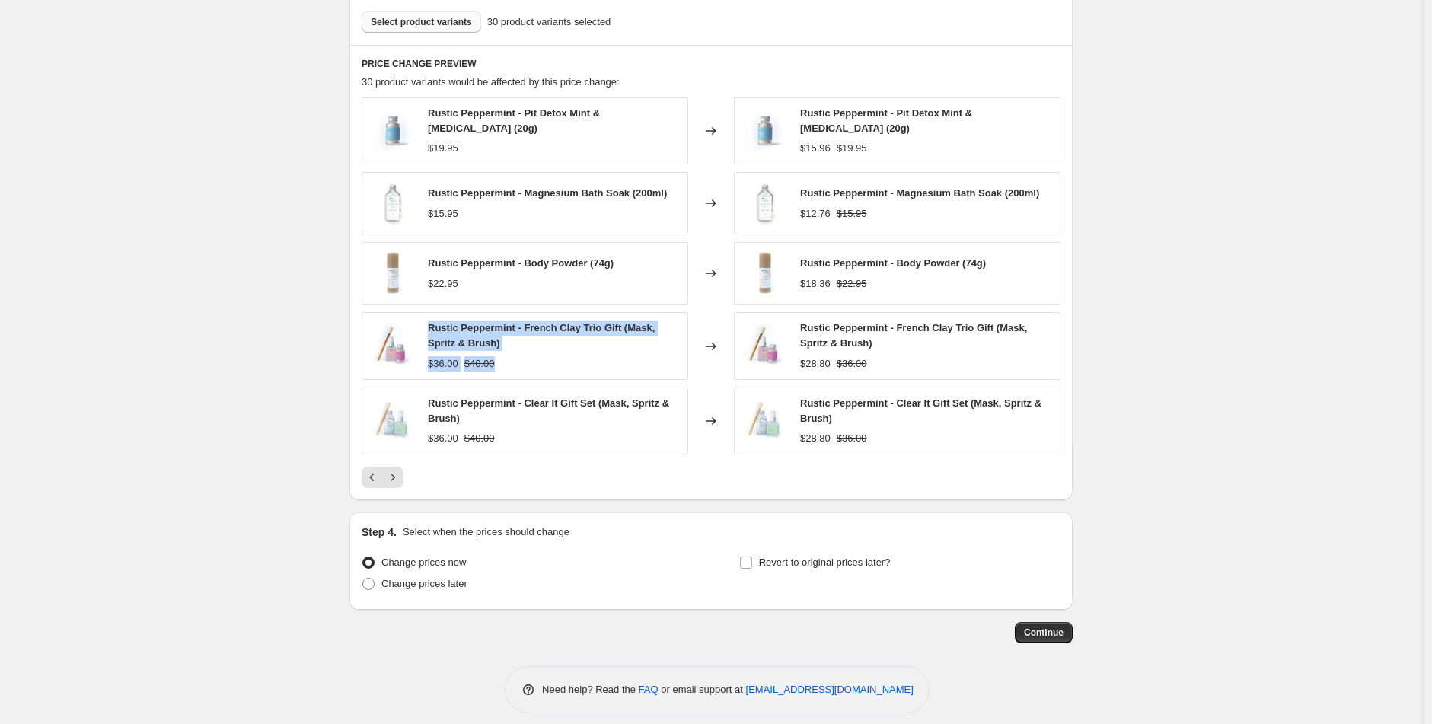
drag, startPoint x: 433, startPoint y: 327, endPoint x: 525, endPoint y: 354, distance: 95.9
click at [525, 354] on div "Rustic Peppermint - French Clay Trio Gift (Mask, Spritz & Brush) $36.00 $40.00" at bounding box center [554, 346] width 252 height 50
copy div "Rustic Peppermint - French Clay Trio Gift (Mask, Spritz & Brush) $36.00 $40.00"
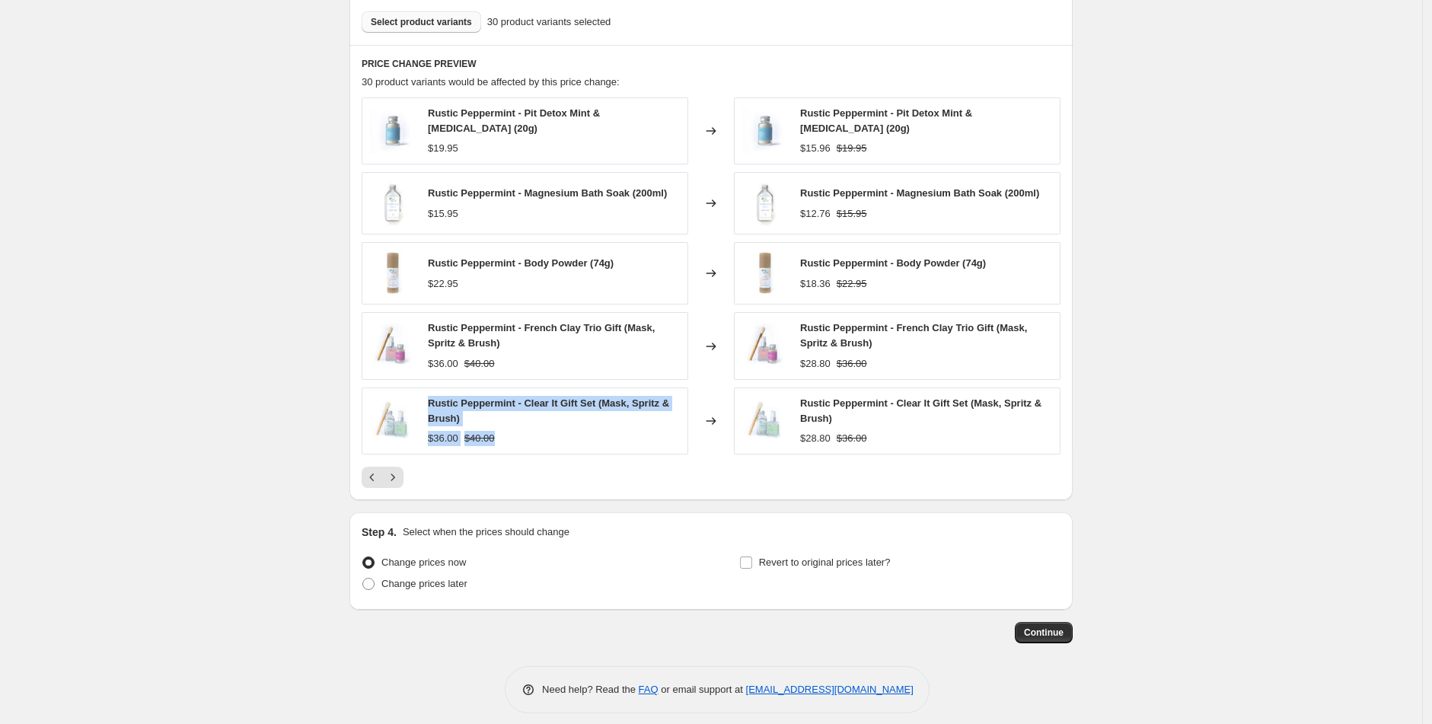
drag, startPoint x: 433, startPoint y: 400, endPoint x: 546, endPoint y: 441, distance: 120.7
click at [546, 441] on div "Rustic Peppermint - Clear It Gift Set (Mask, Spritz & Brush) $36.00 $40.00" at bounding box center [554, 421] width 252 height 50
copy div "Rustic Peppermint - Clear It Gift Set (Mask, Spritz & Brush) $36.00 $40.00"
click at [398, 473] on icon "Next" at bounding box center [392, 477] width 15 height 15
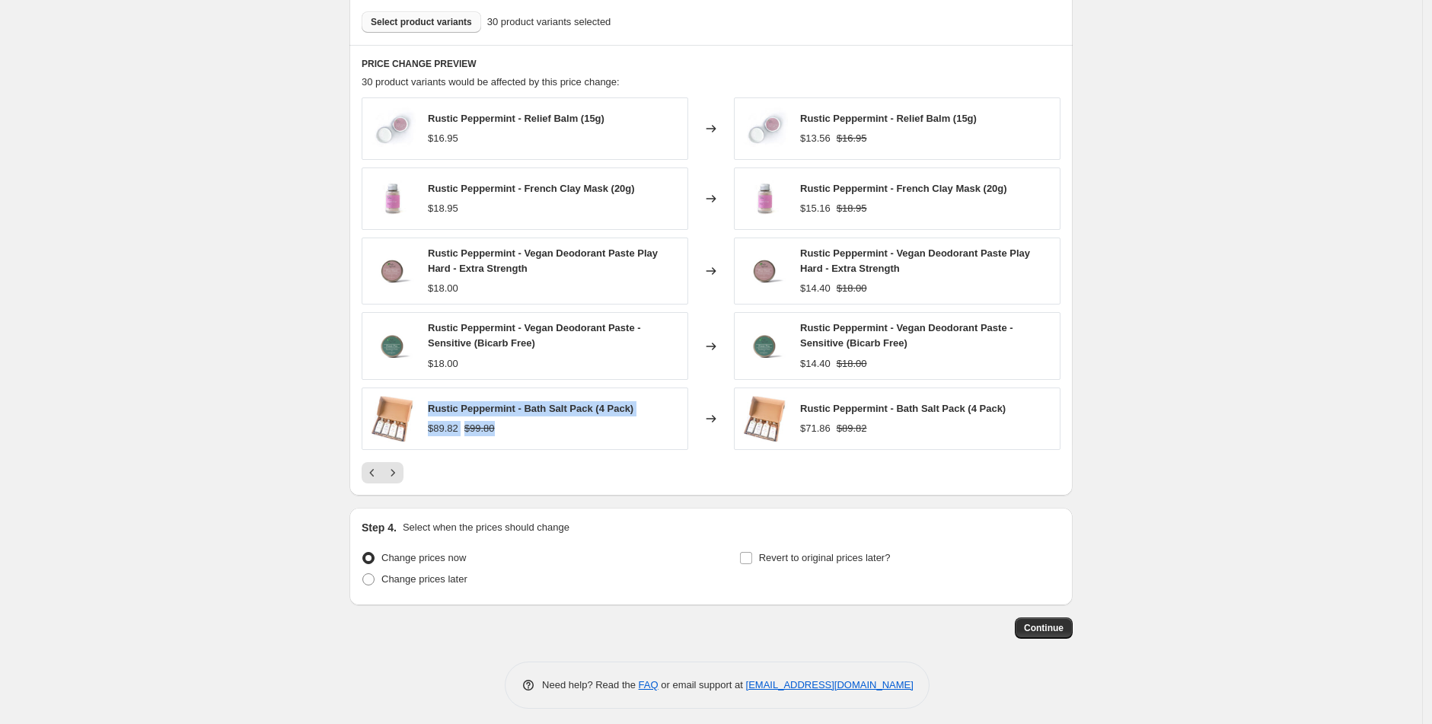
drag, startPoint x: 433, startPoint y: 410, endPoint x: 534, endPoint y: 432, distance: 102.8
click at [534, 432] on div "Rustic Peppermint - Bath Salt Pack (4 Pack) $89.82 $99.80" at bounding box center [531, 418] width 206 height 35
copy div "Rustic Peppermint - Bath Salt Pack (4 Pack) $89.82 $99.80"
click at [401, 474] on icon "Next" at bounding box center [392, 472] width 15 height 15
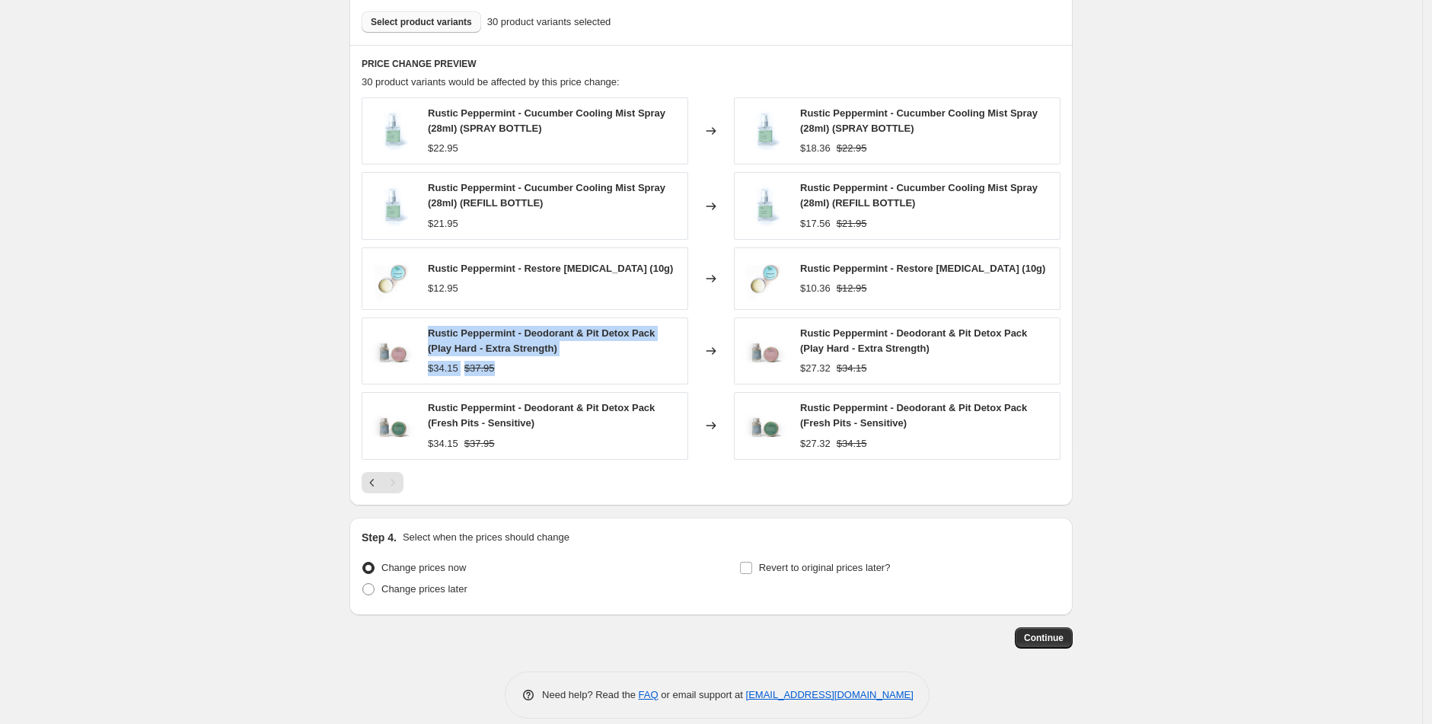
drag, startPoint x: 435, startPoint y: 330, endPoint x: 587, endPoint y: 366, distance: 156.5
click at [587, 366] on div "Rustic Peppermint - Deodorant & Pit Detox Pack (Play Hard - Extra Strength) $34…" at bounding box center [525, 351] width 327 height 67
copy div "Rustic Peppermint - Deodorant & Pit Detox Pack (Play Hard - Extra Strength) $34…"
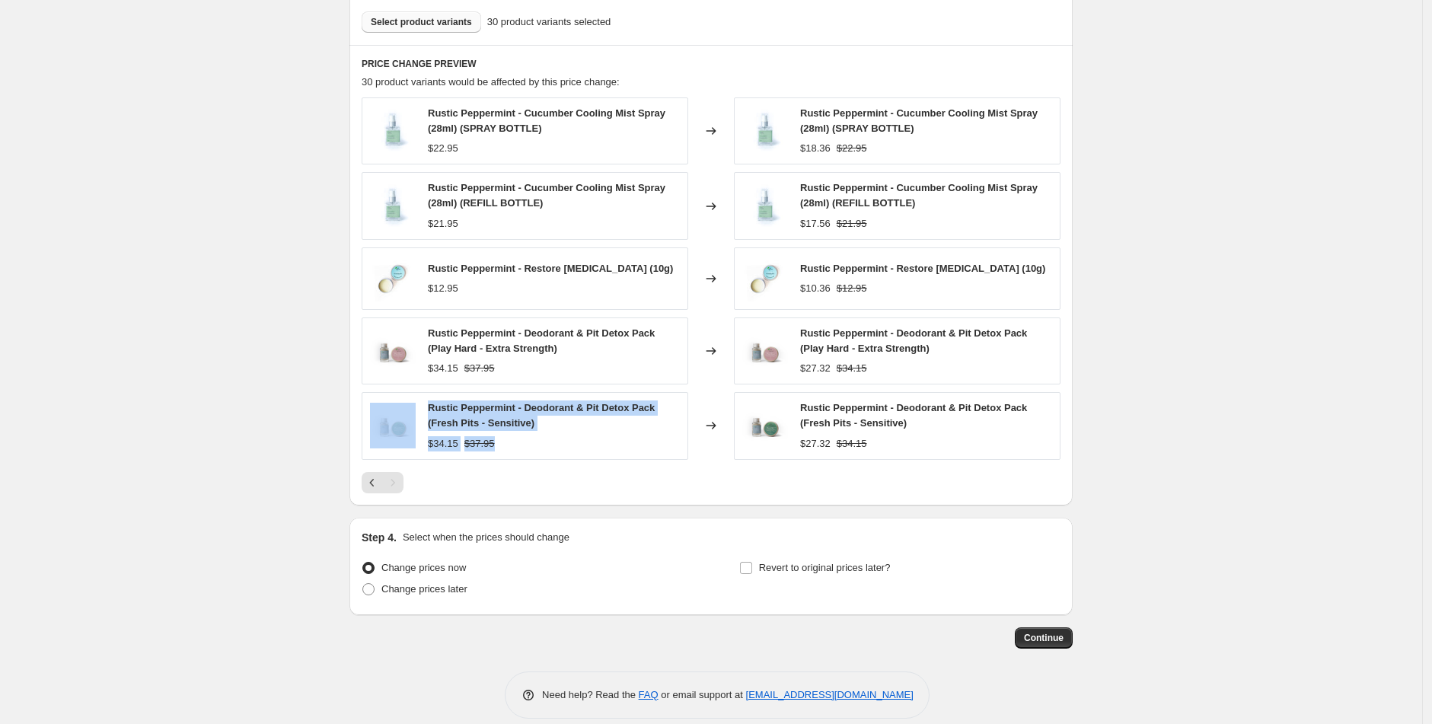
drag, startPoint x: 531, startPoint y: 449, endPoint x: 423, endPoint y: 404, distance: 116.4
click at [423, 404] on div "Rustic Peppermint - Deodorant & Pit Detox Pack (Fresh Pits - Sensitive) $34.15 …" at bounding box center [525, 425] width 327 height 67
click at [537, 421] on span "Rustic Peppermint - Deodorant & Pit Detox Pack (Fresh Pits - Sensitive)" at bounding box center [541, 415] width 227 height 27
drag, startPoint x: 500, startPoint y: 432, endPoint x: 433, endPoint y: 404, distance: 72.7
click at [433, 404] on div "Rustic Peppermint - Deodorant & Pit Detox Pack (Fresh Pits - Sensitive) $34.15 …" at bounding box center [554, 426] width 252 height 50
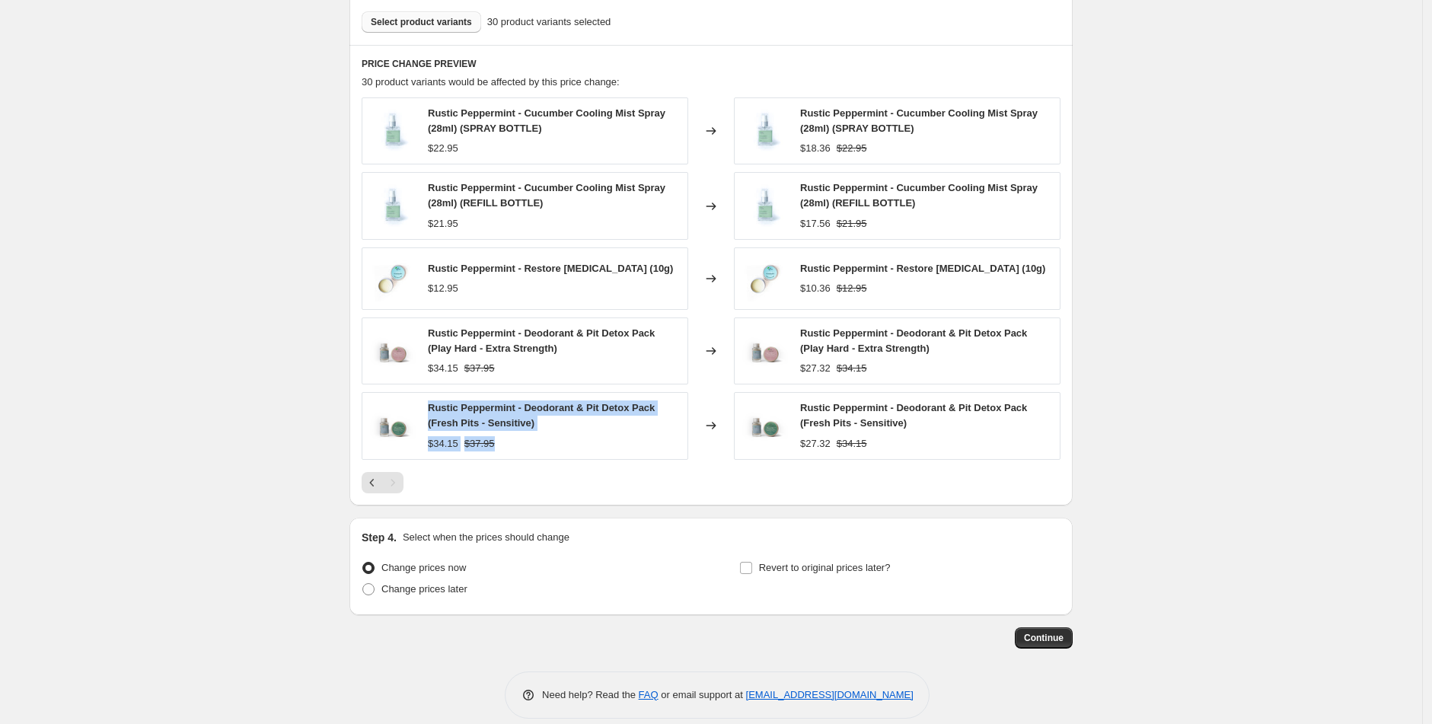
copy div "Rustic Peppermint - Deodorant & Pit Detox Pack (Fresh Pits - Sensitive) $34.15 …"
click at [373, 589] on span at bounding box center [368, 589] width 12 height 12
click at [363, 584] on input "Change prices later" at bounding box center [362, 583] width 1 height 1
radio input "true"
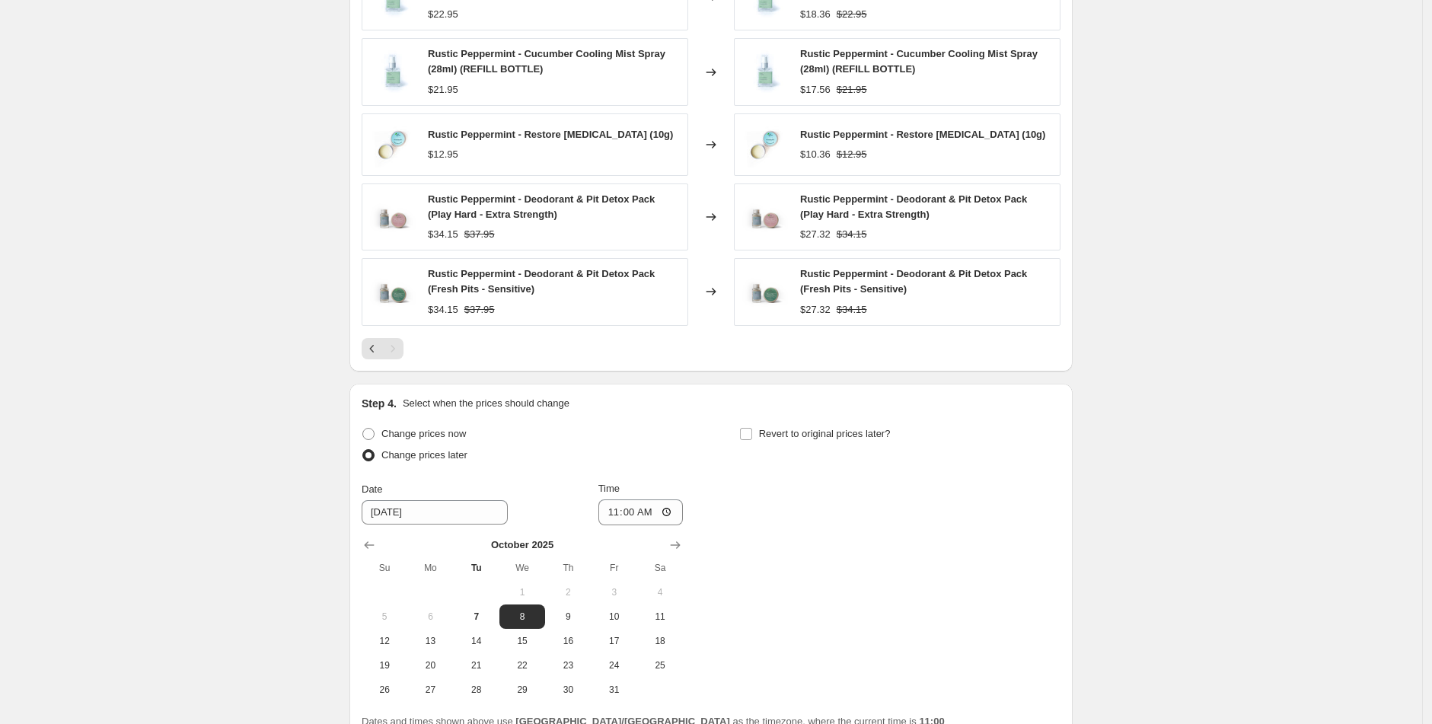
scroll to position [995, 0]
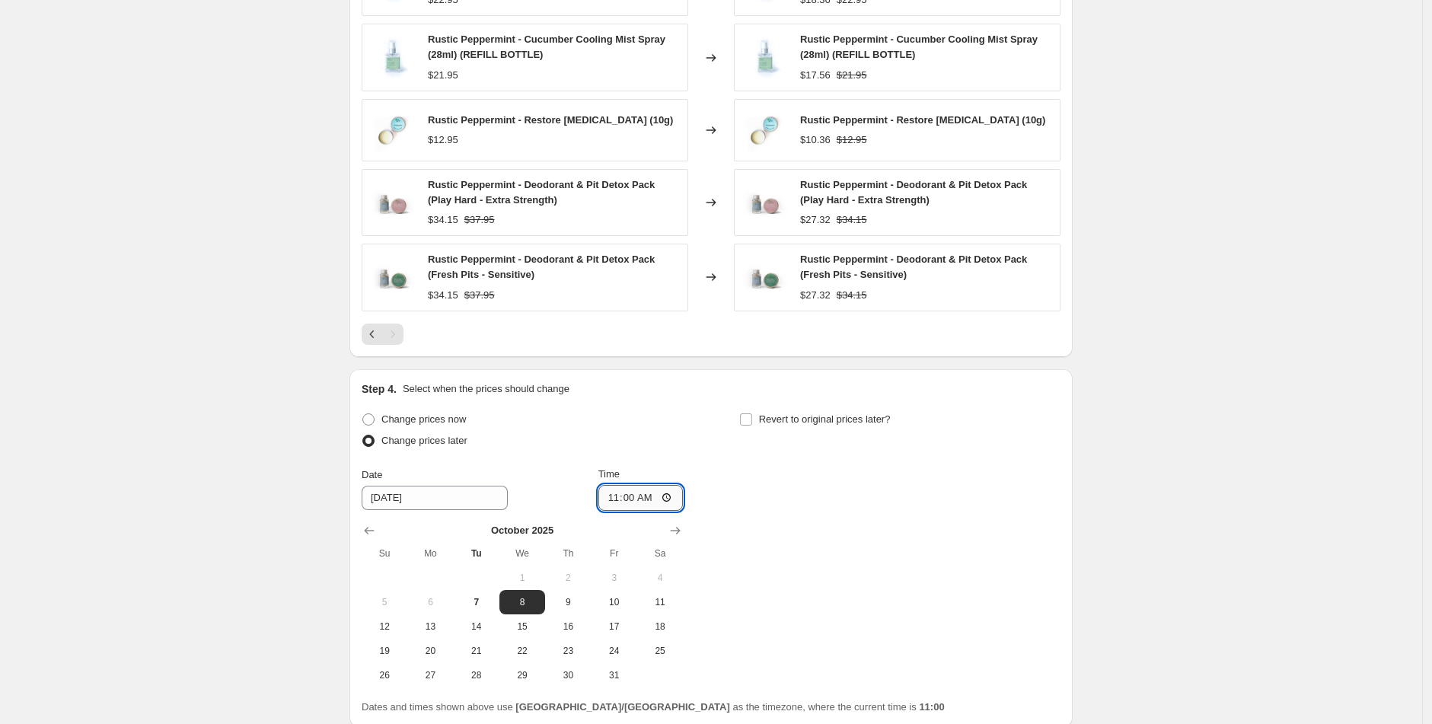
click at [608, 502] on input "11:00" at bounding box center [641, 498] width 85 height 26
click at [647, 496] on input "00:00" at bounding box center [641, 498] width 85 height 26
type input "12:00"
click at [812, 545] on div "Change prices now Change prices later Date [DATE] Time 12:00 [DATE] Su Mo Tu We…" at bounding box center [711, 548] width 699 height 279
click at [482, 627] on span "14" at bounding box center [477, 627] width 34 height 12
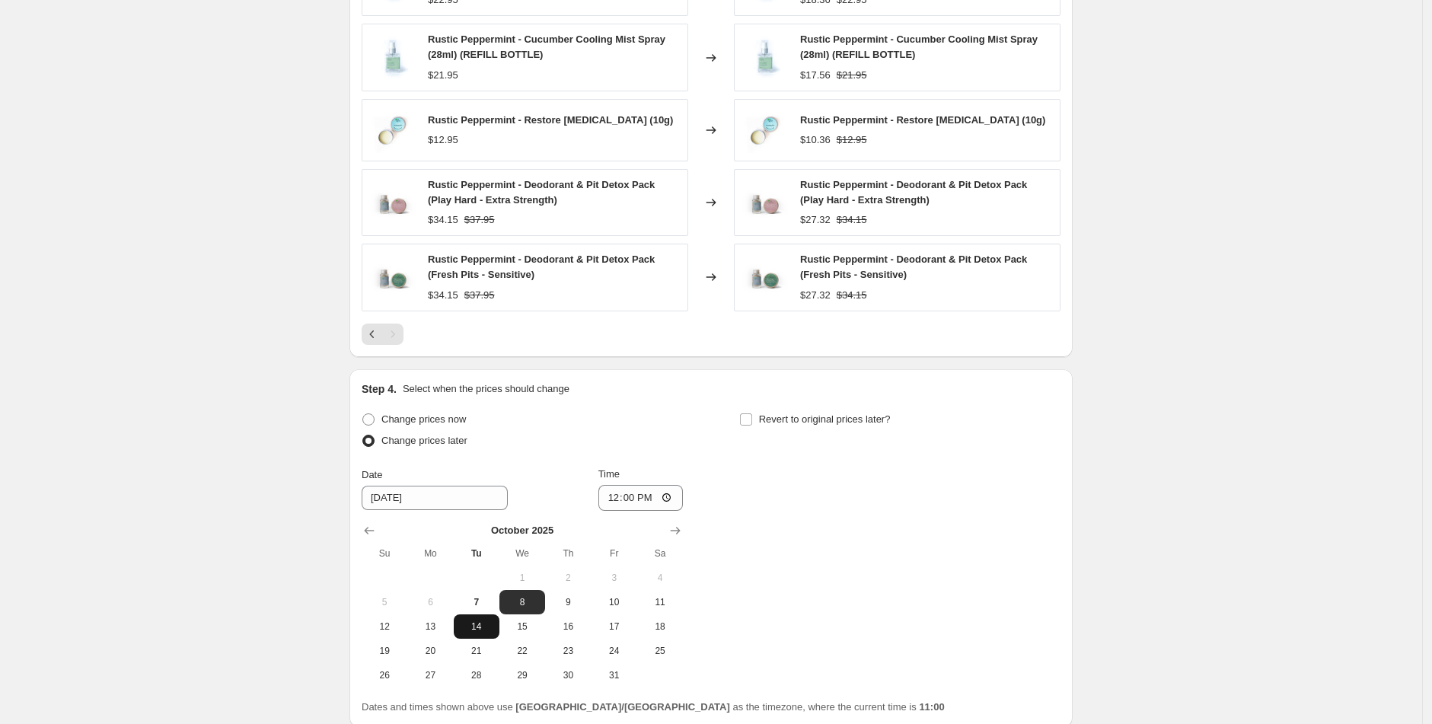
type input "[DATE]"
click at [864, 522] on div "Change prices now Change prices later Date [DATE] Time 12:00 [DATE] Su Mo Tu We…" at bounding box center [711, 548] width 699 height 279
click at [752, 423] on input "Revert to original prices later?" at bounding box center [746, 420] width 12 height 12
checkbox input "true"
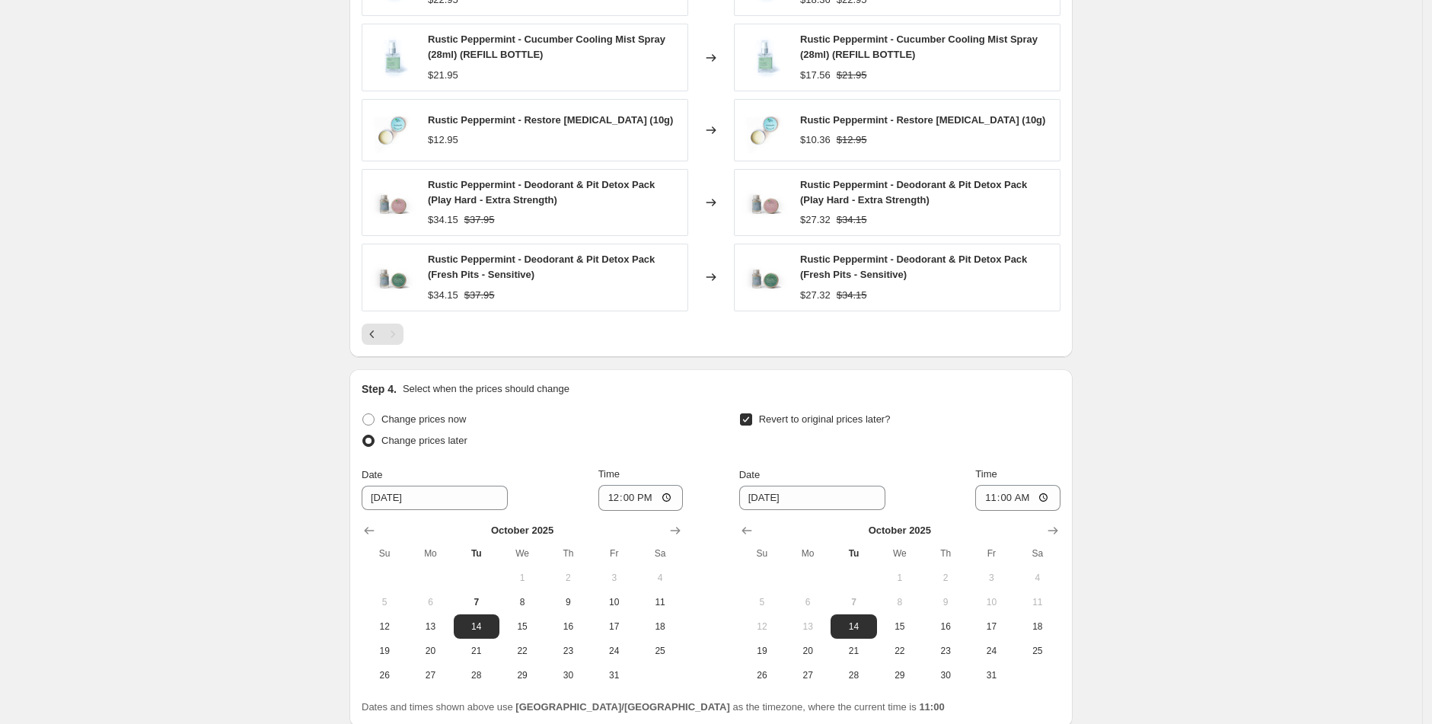
click at [375, 442] on span at bounding box center [368, 441] width 12 height 12
click at [363, 436] on input "Change prices later" at bounding box center [362, 435] width 1 height 1
click at [371, 439] on span at bounding box center [368, 441] width 12 height 12
click at [363, 436] on input "Change prices later" at bounding box center [362, 435] width 1 height 1
click at [372, 420] on span at bounding box center [368, 420] width 12 height 12
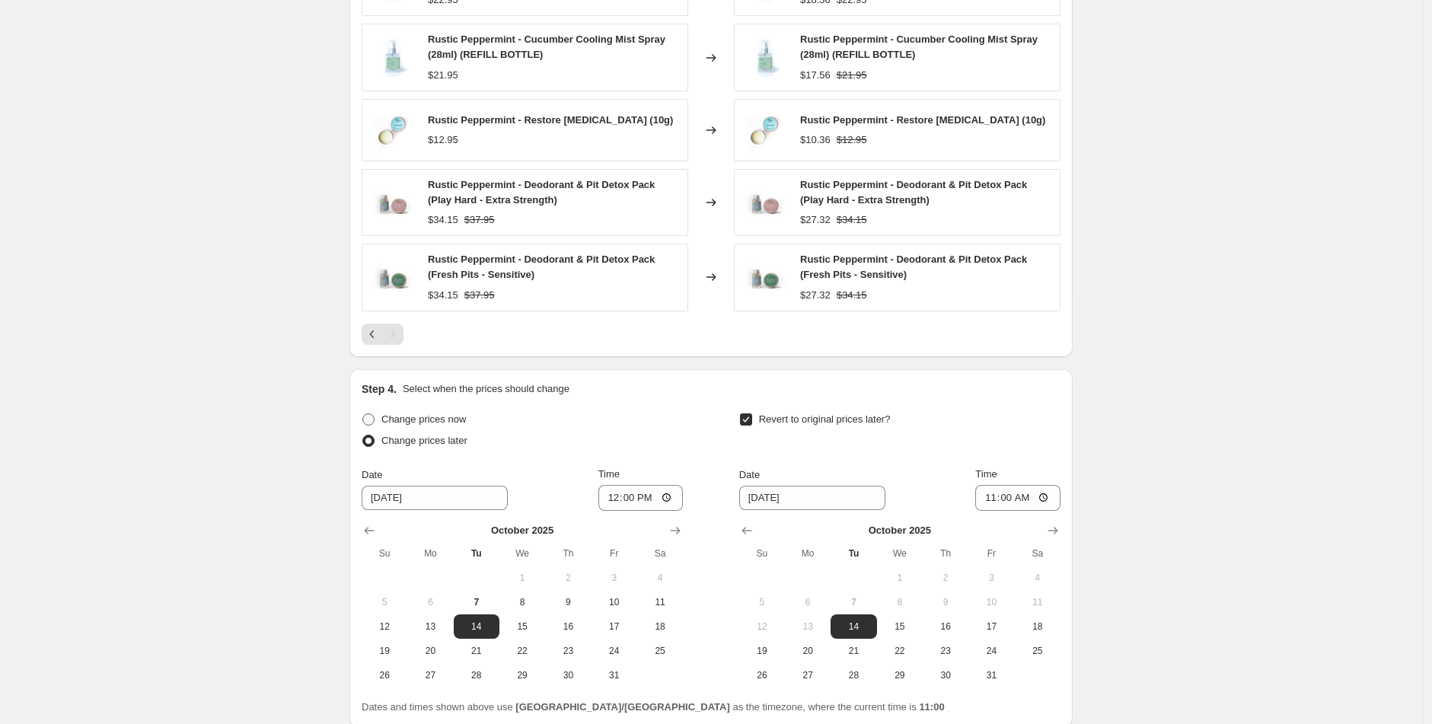
click at [363, 414] on input "Change prices now" at bounding box center [362, 414] width 1 height 1
radio input "true"
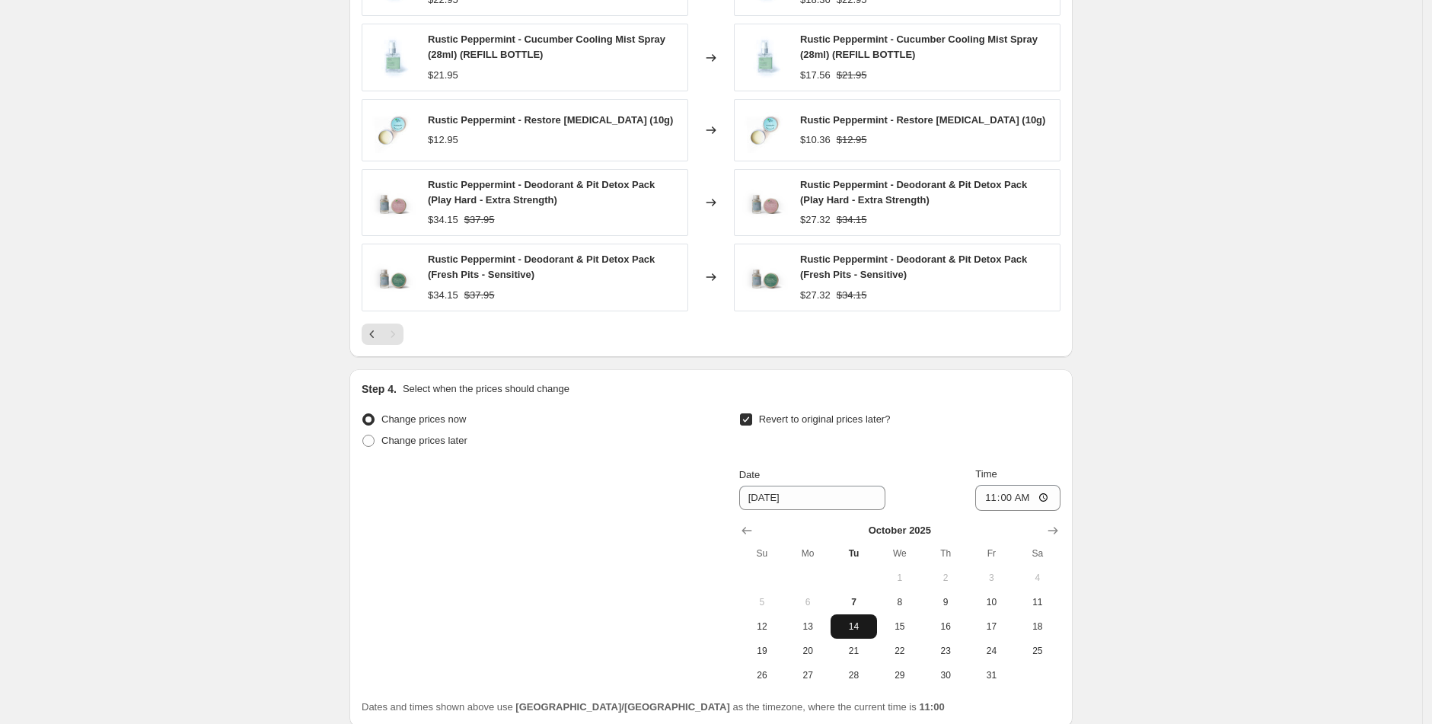
click at [852, 624] on span "14" at bounding box center [854, 627] width 34 height 12
click at [989, 498] on input "11:00" at bounding box center [1018, 498] width 85 height 26
click at [1024, 501] on input "00:00" at bounding box center [1018, 498] width 85 height 26
type input "12:00"
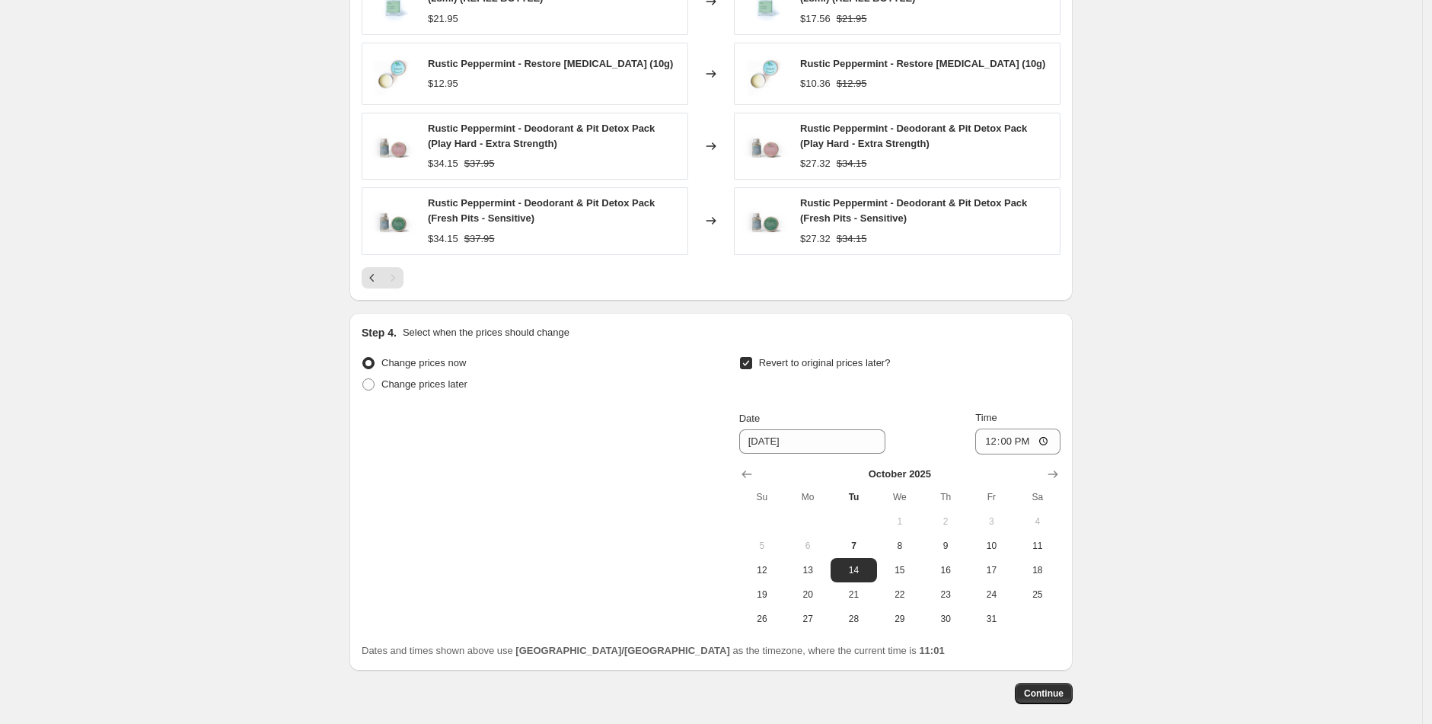
scroll to position [1125, 0]
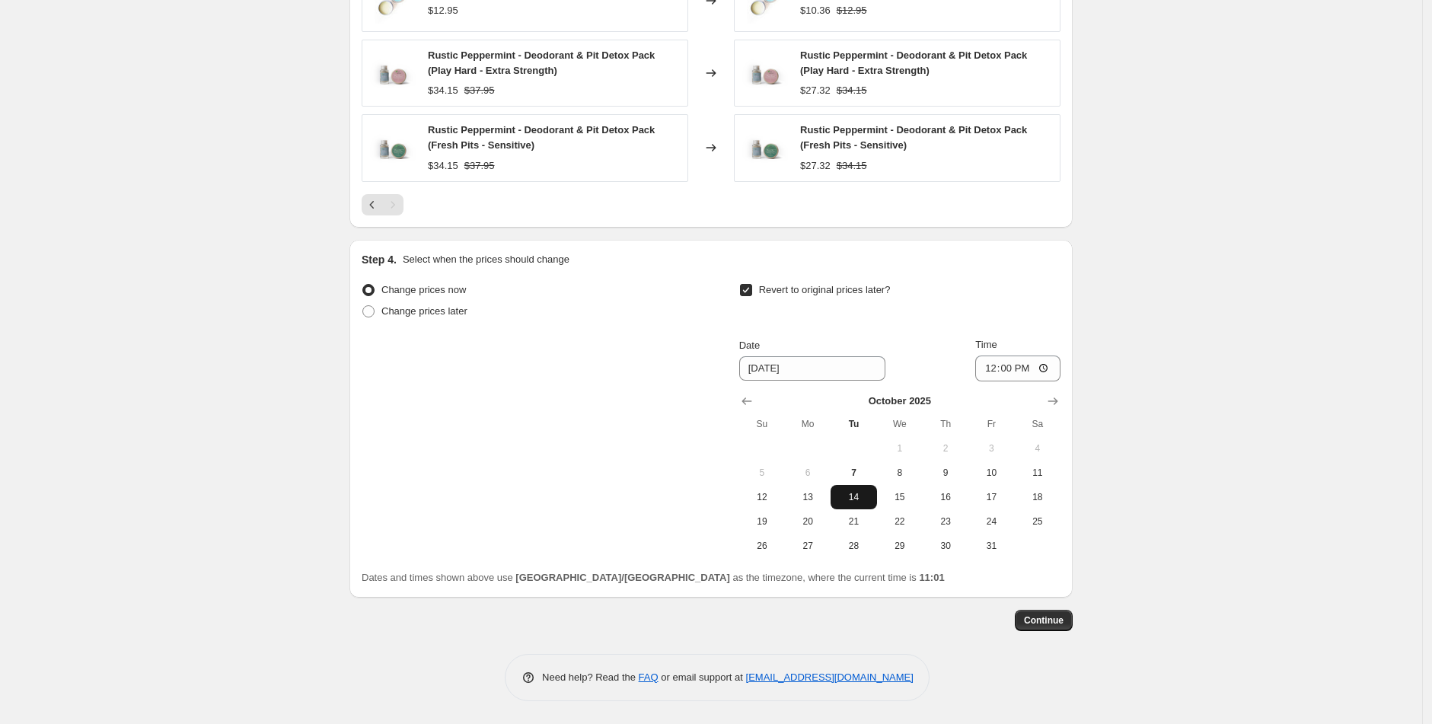
click at [854, 492] on span "14" at bounding box center [854, 497] width 34 height 12
click at [1046, 627] on button "Continue" at bounding box center [1044, 620] width 58 height 21
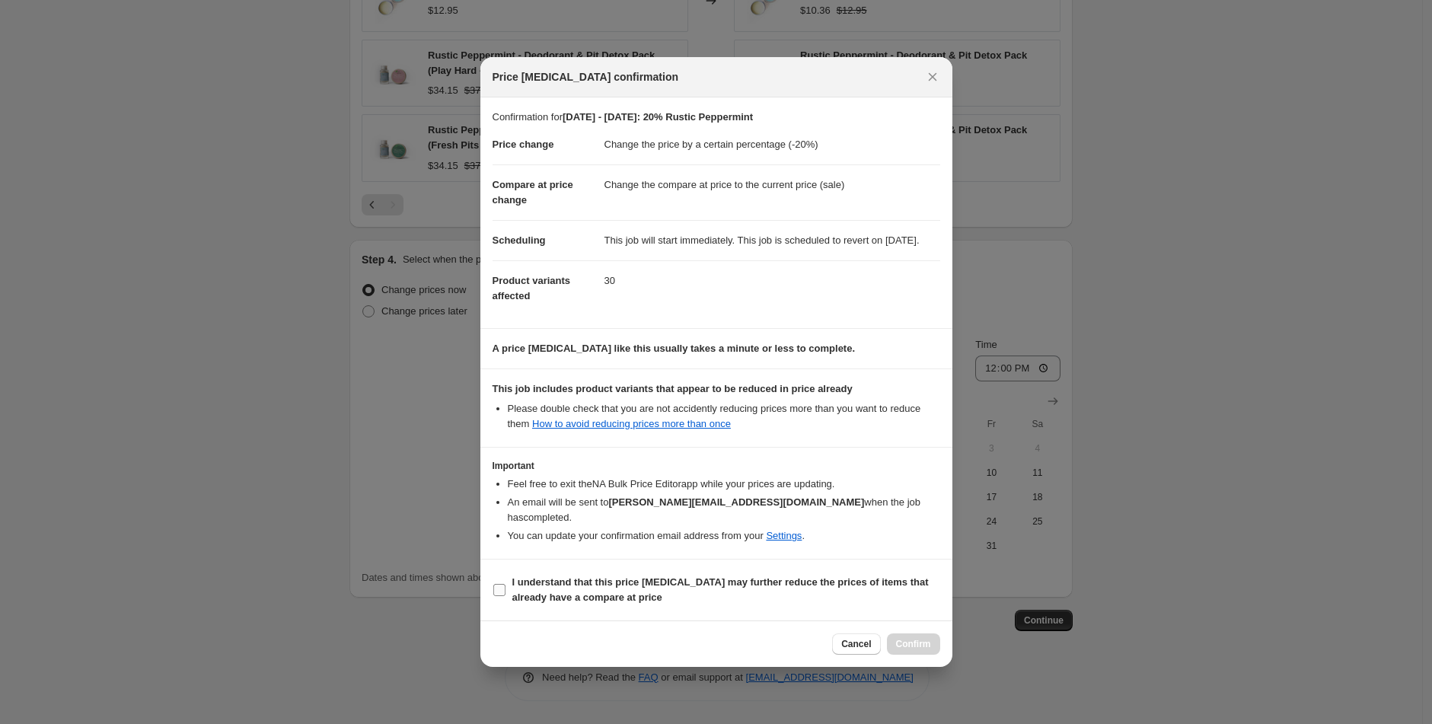
click at [508, 584] on label "I understand that this price [MEDICAL_DATA] may further reduce the prices of it…" at bounding box center [717, 590] width 448 height 37
click at [506, 584] on input "I understand that this price [MEDICAL_DATA] may further reduce the prices of it…" at bounding box center [499, 590] width 12 height 12
checkbox input "true"
click at [901, 638] on span "Confirm" at bounding box center [913, 644] width 35 height 12
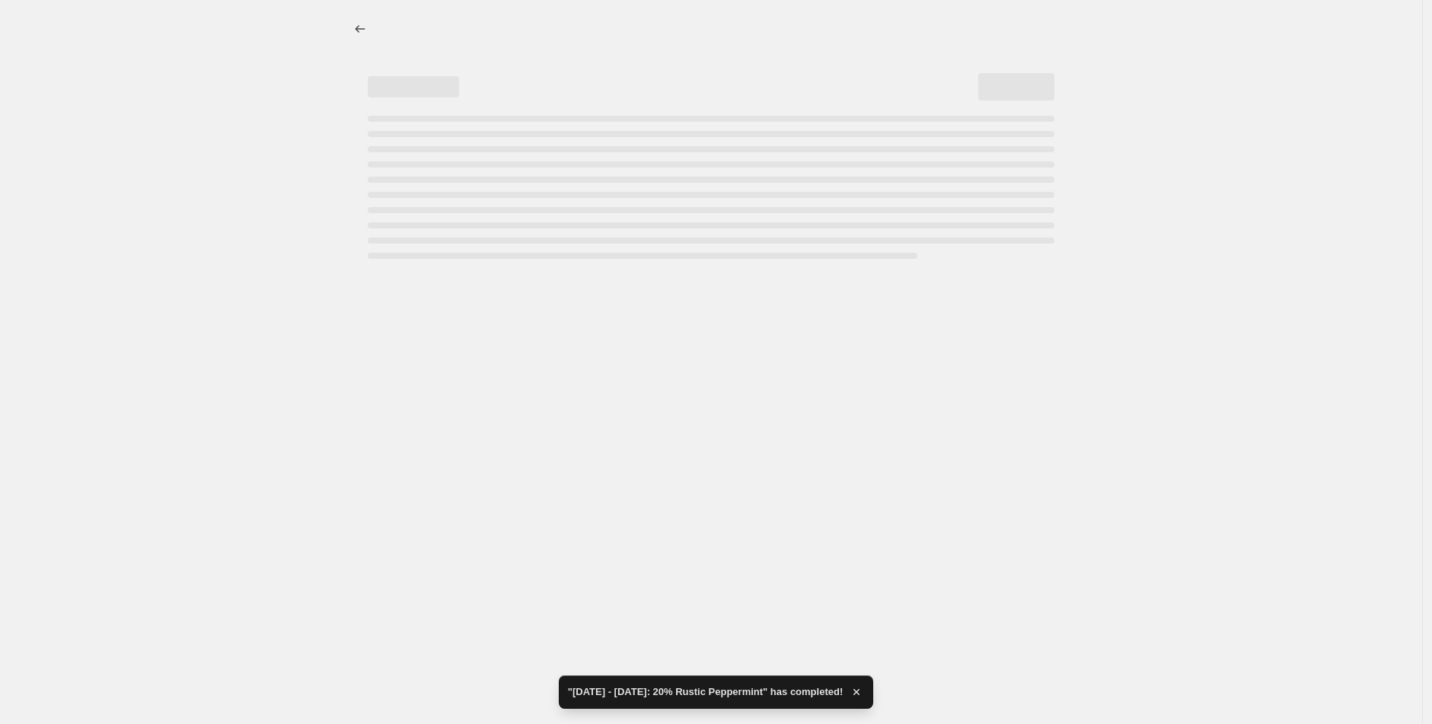
select select "percentage"
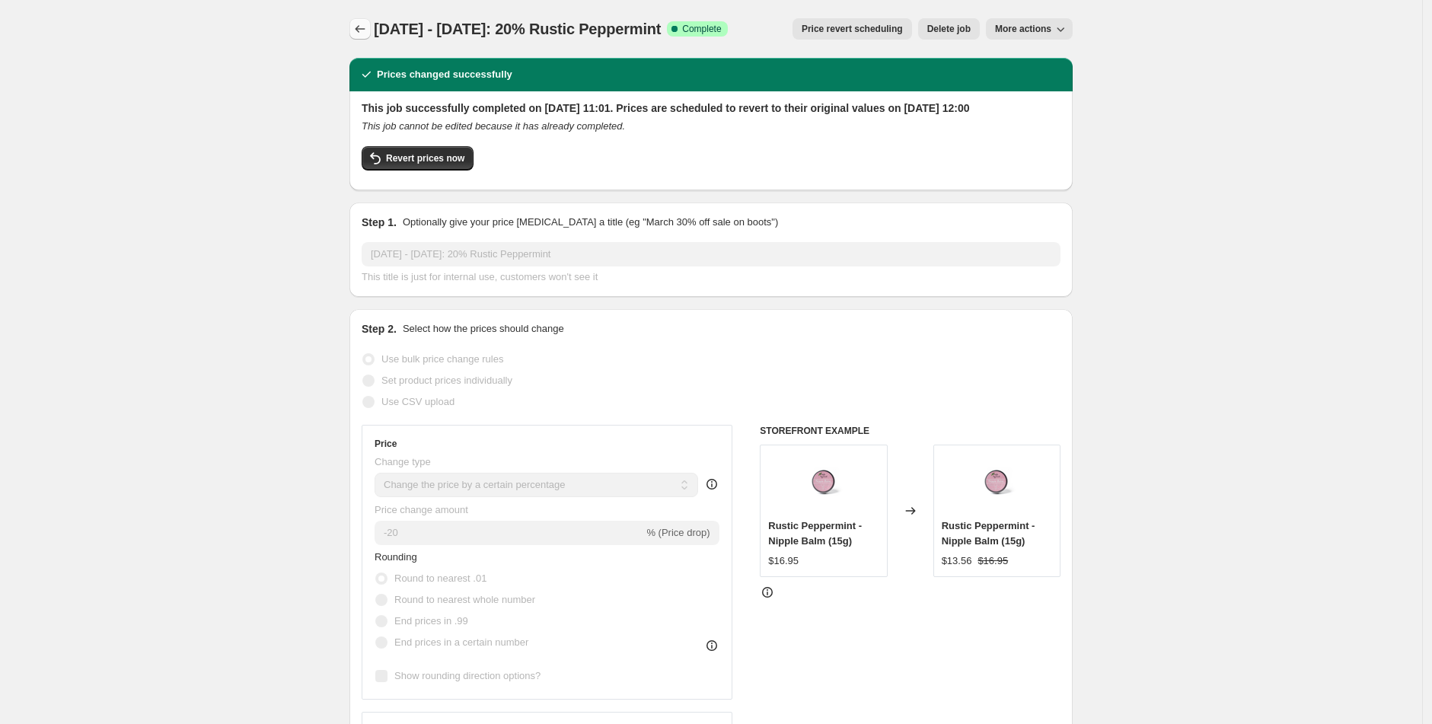
click at [371, 30] on button "Price change jobs" at bounding box center [360, 28] width 21 height 21
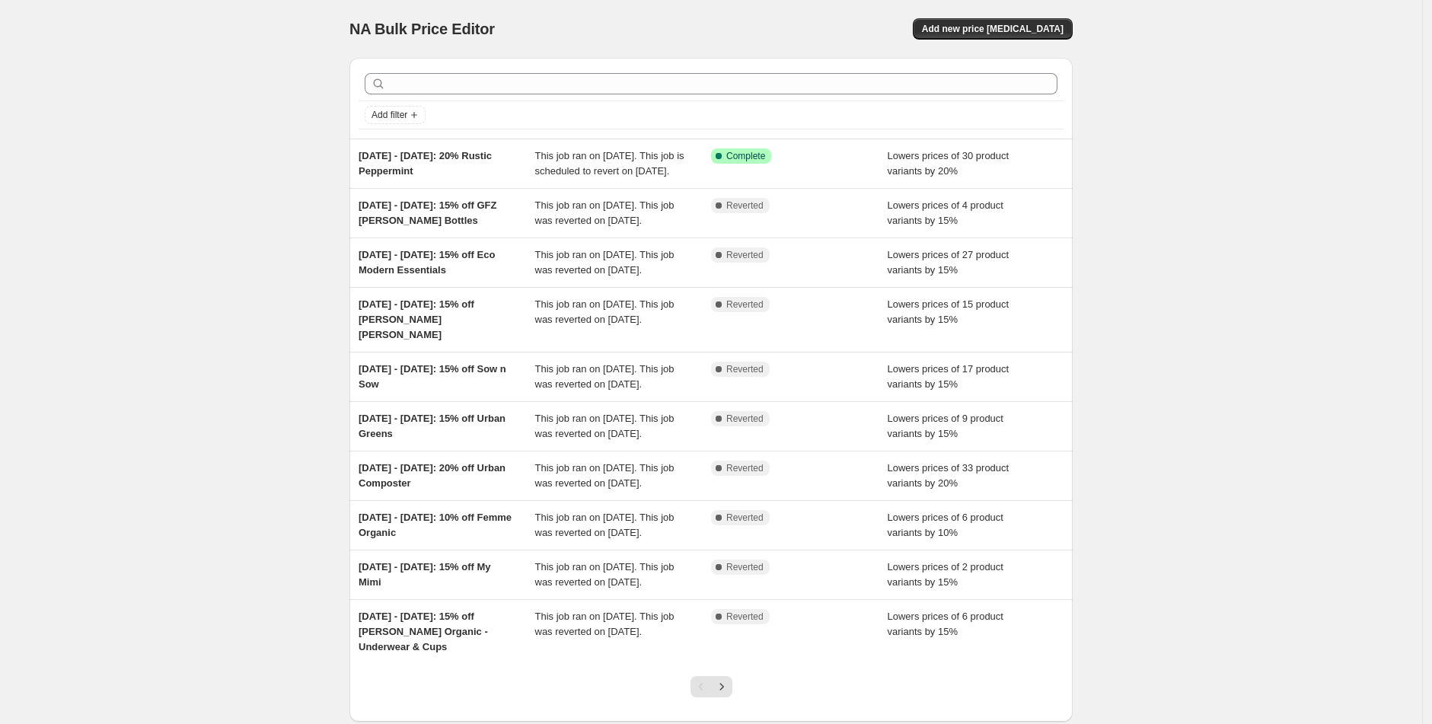
drag, startPoint x: 457, startPoint y: 166, endPoint x: 352, endPoint y: 151, distance: 106.2
click at [352, 151] on div "Add filter [DATE] - [DATE]: 20% Rustic Peppermint This job ran on [DATE]. This …" at bounding box center [705, 384] width 736 height 676
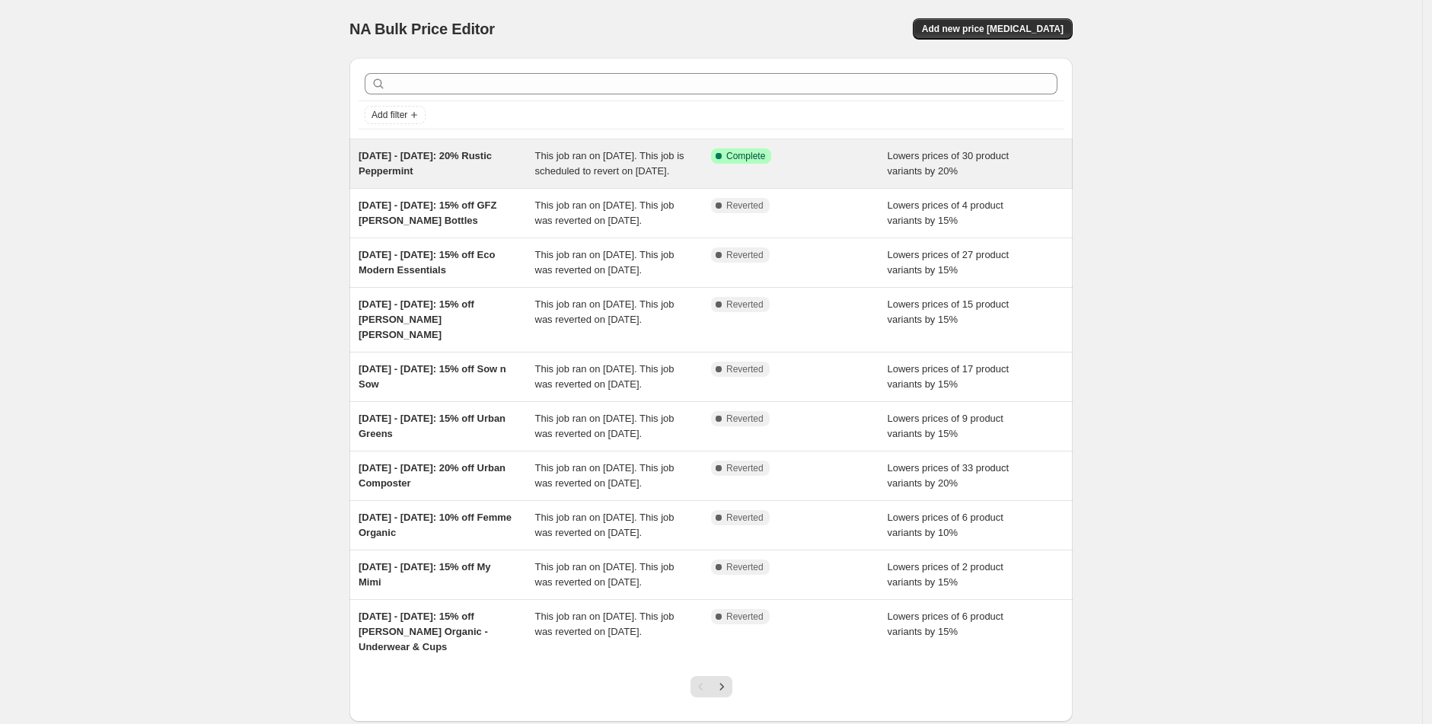
copy span "[DATE] - [DATE]: 20% Rustic Peppermint"
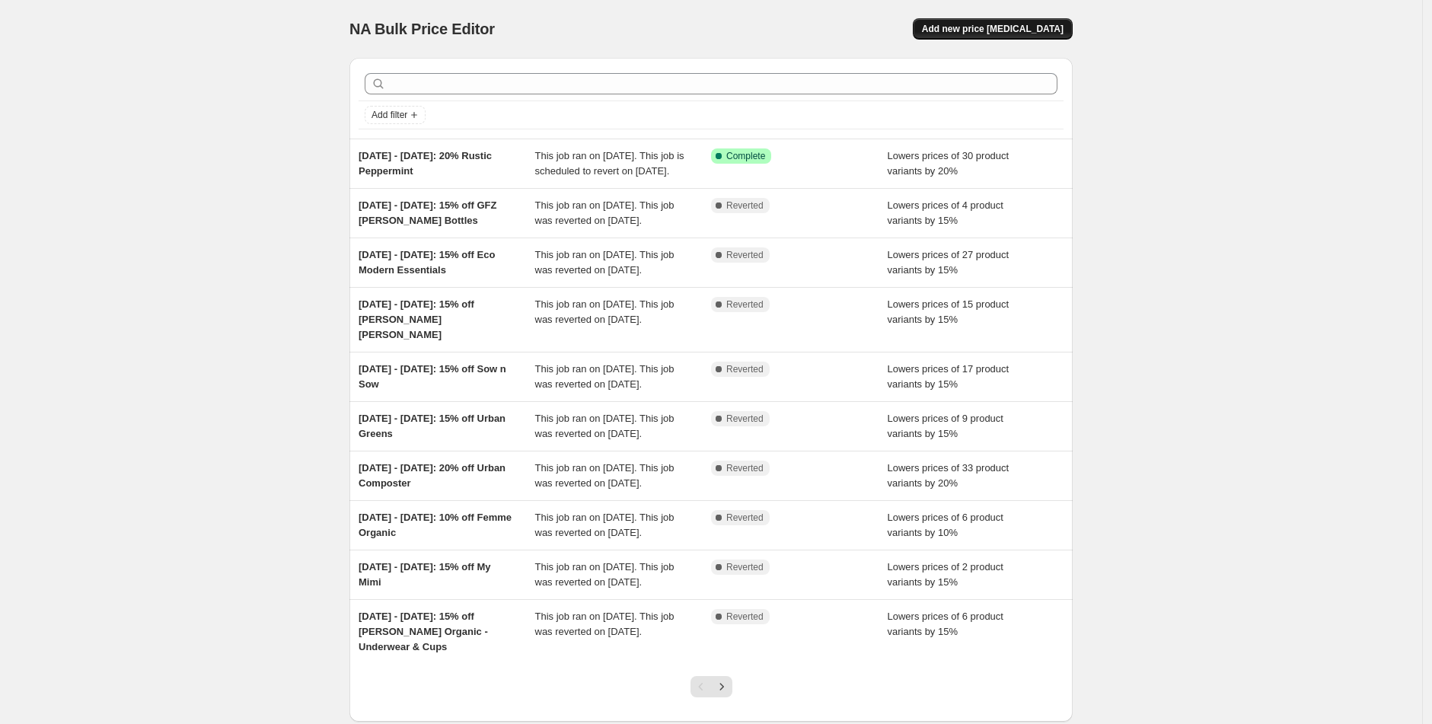
click at [983, 32] on span "Add new price [MEDICAL_DATA]" at bounding box center [993, 29] width 142 height 12
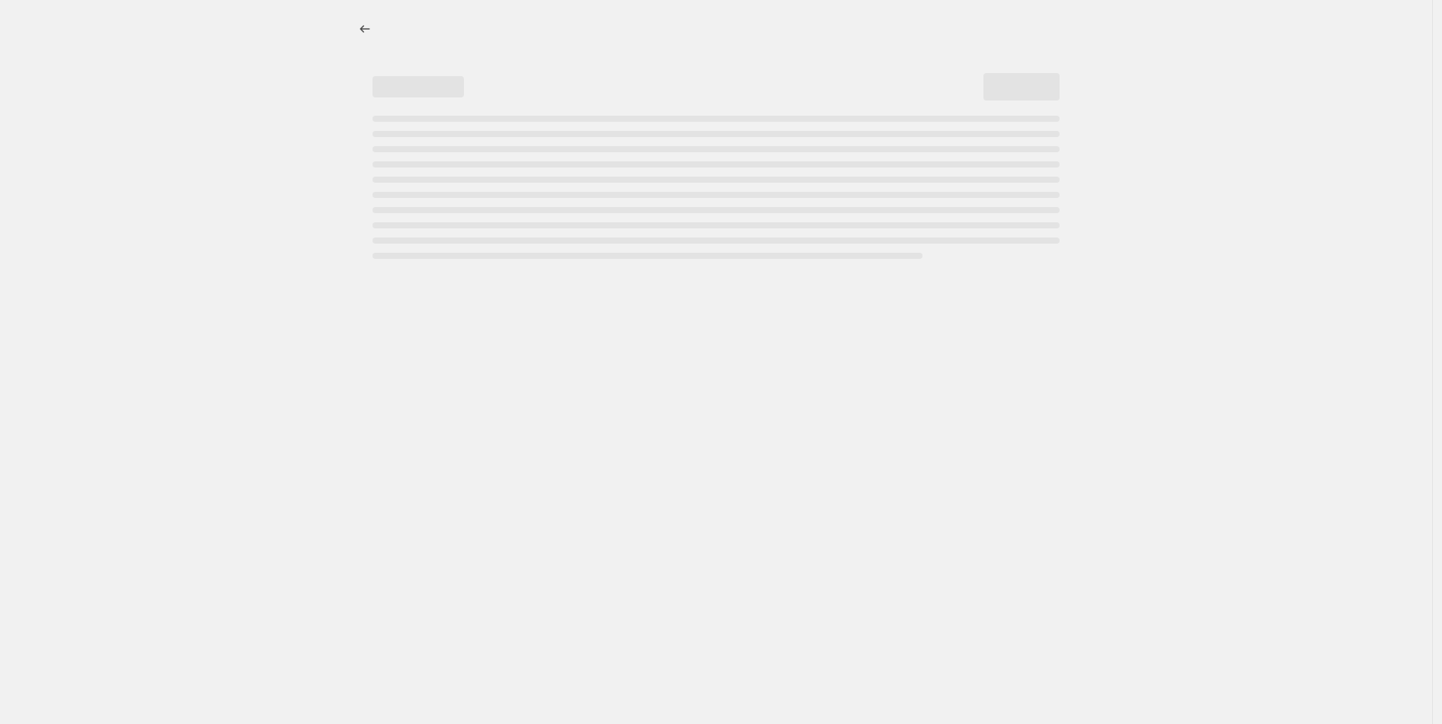
select select "percentage"
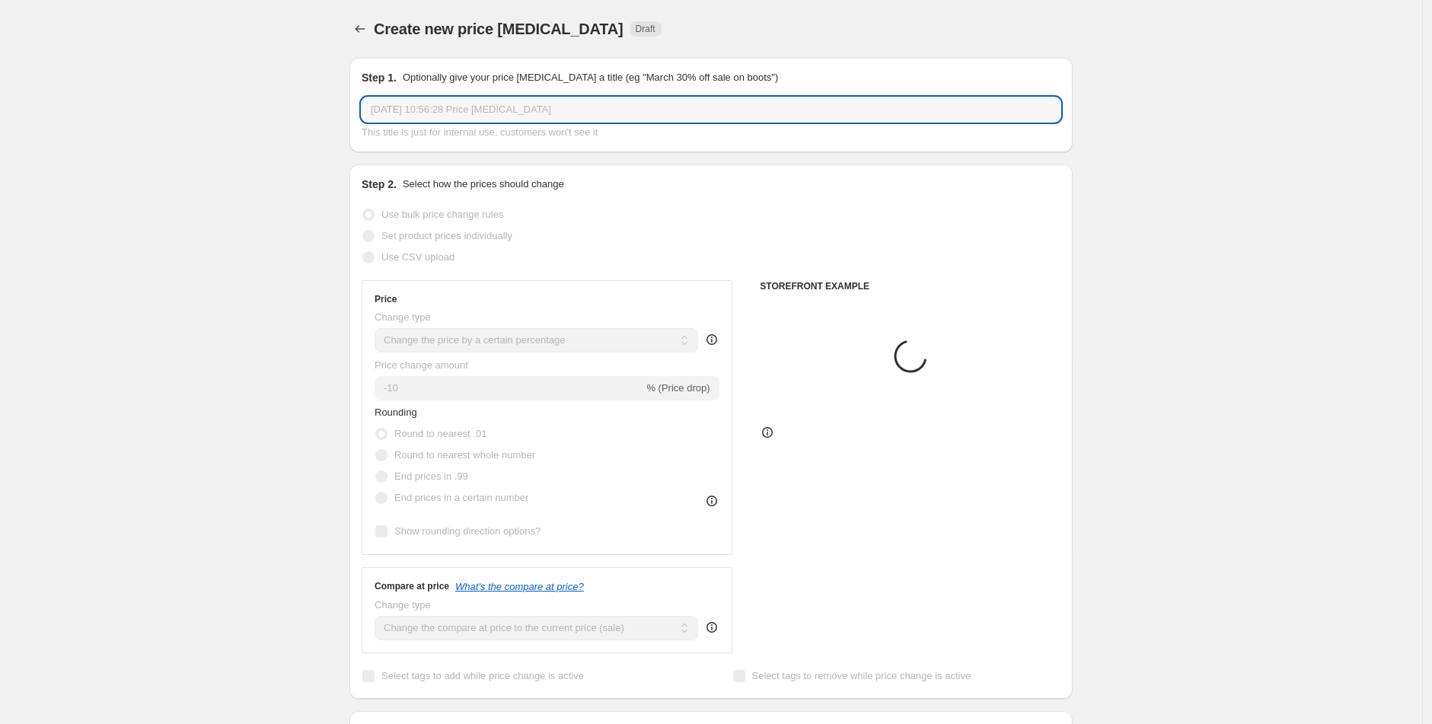
click at [425, 110] on input "[DATE] 10:56:28 Price [MEDICAL_DATA]" at bounding box center [711, 109] width 699 height 24
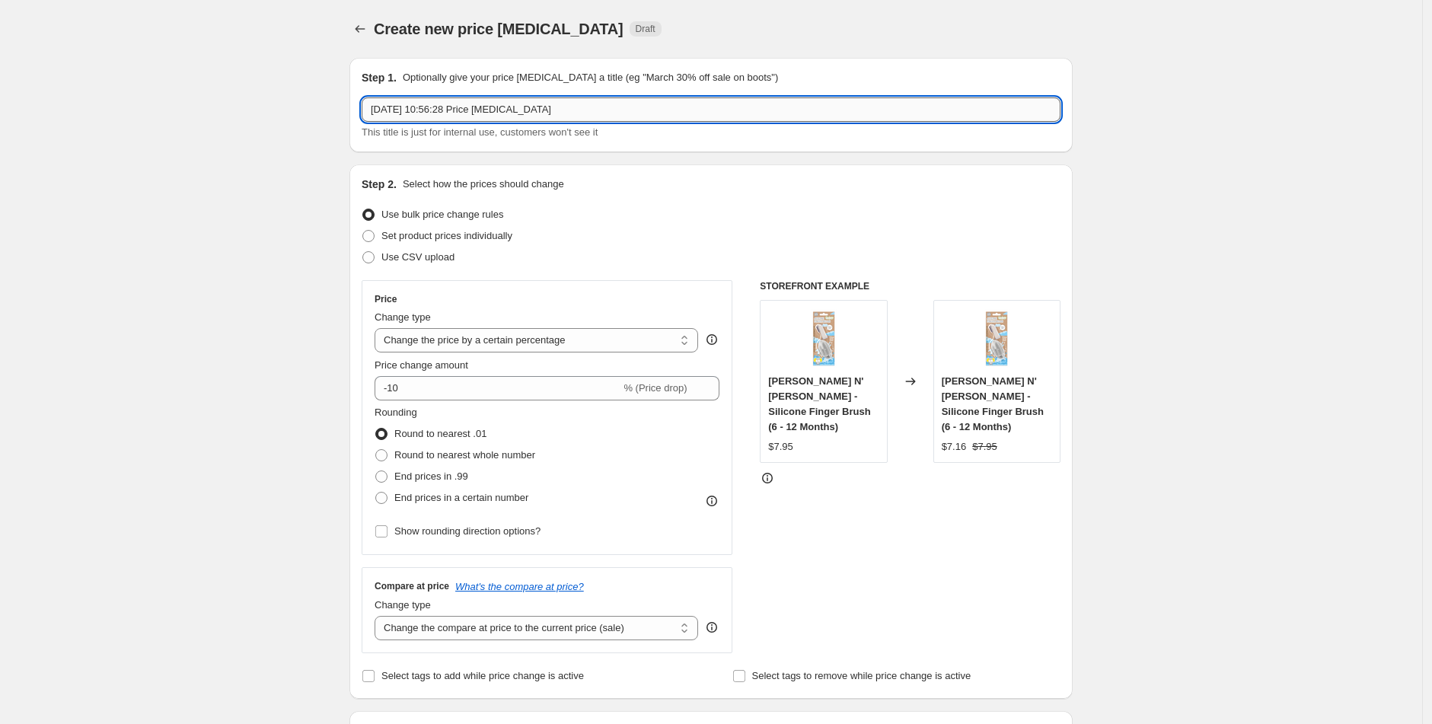
click at [425, 110] on input "[DATE] 10:56:28 Price [MEDICAL_DATA]" at bounding box center [711, 109] width 699 height 24
paste input "[DATE] - [DATE]: 20% Rustic Peppermint"
drag, startPoint x: 497, startPoint y: 110, endPoint x: 613, endPoint y: 115, distance: 116.6
click at [613, 115] on input "[DATE] - [DATE]: 20% Rustic Peppermint" at bounding box center [711, 109] width 699 height 24
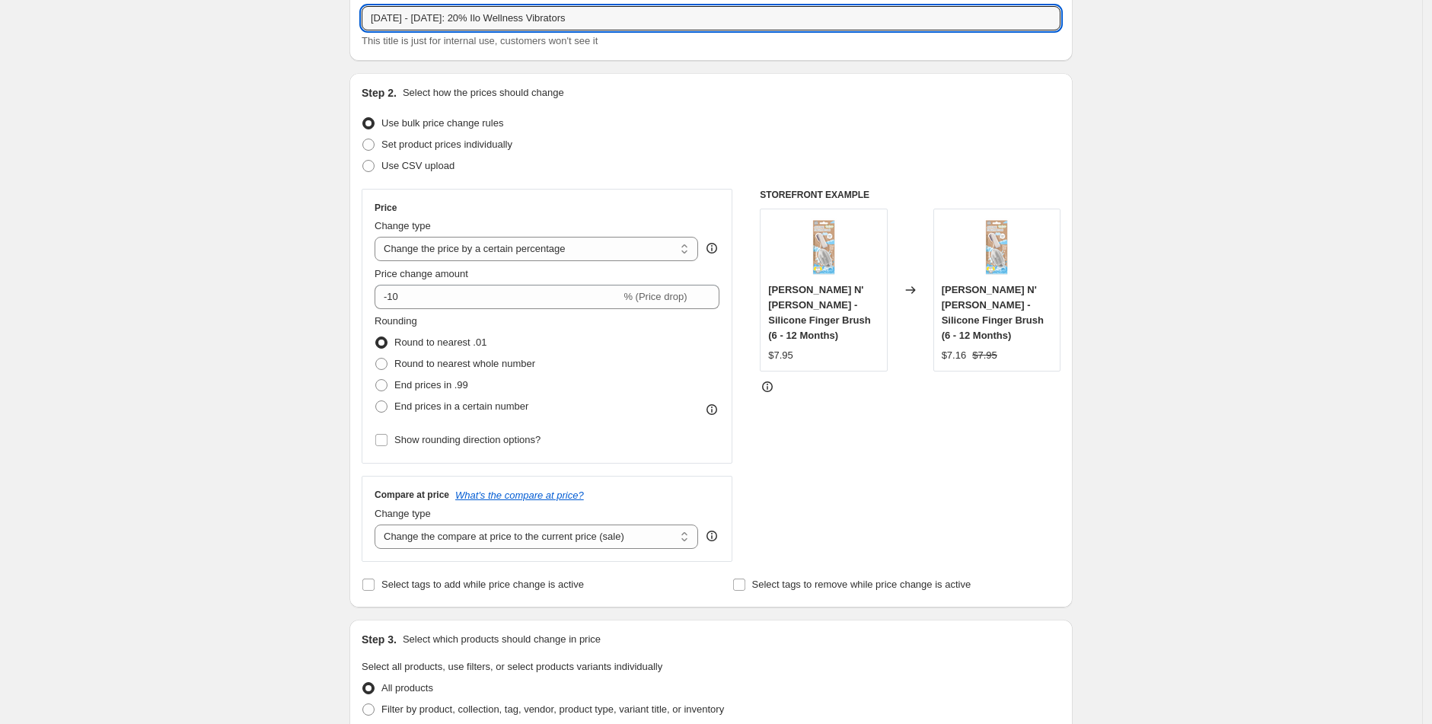
scroll to position [133, 0]
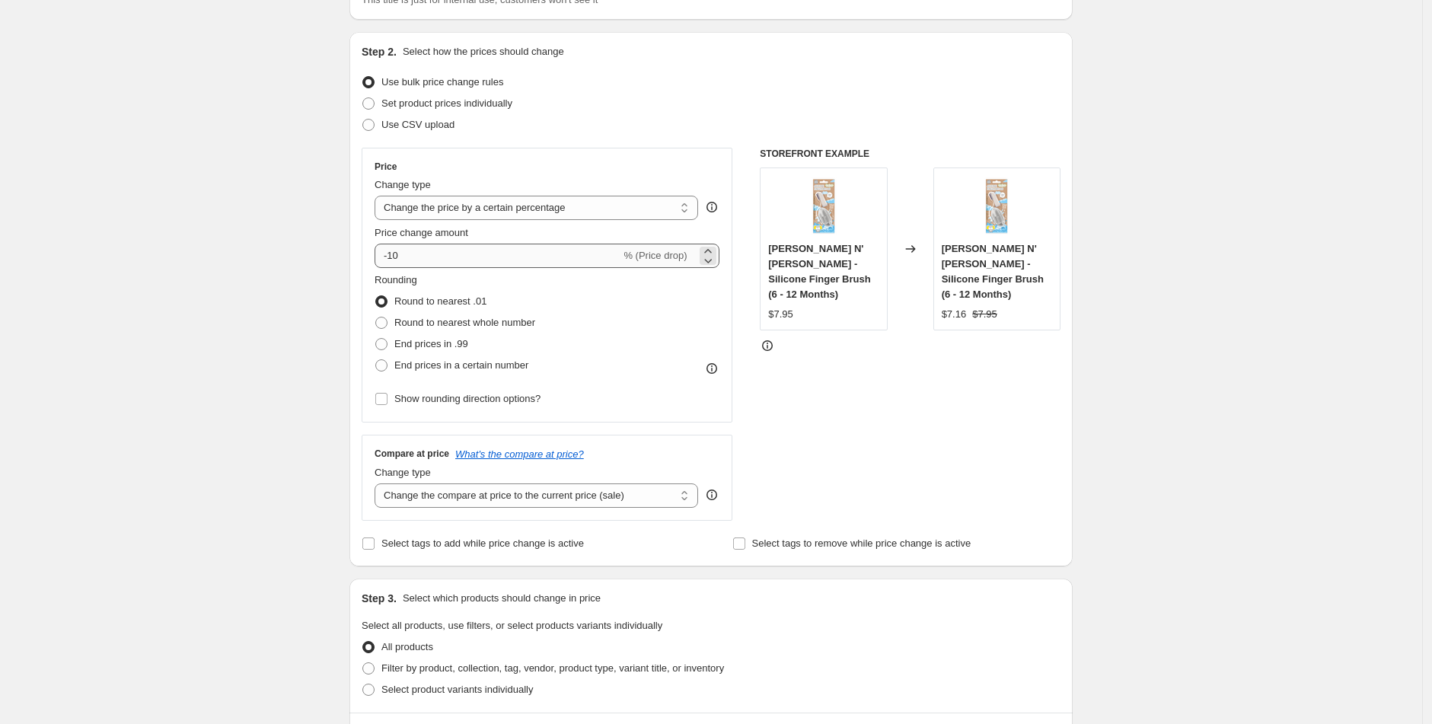
type input "[DATE] - [DATE]: 20% Ilo Wellness Vibrators"
click at [444, 260] on input "-10" at bounding box center [498, 256] width 246 height 24
type input "-1"
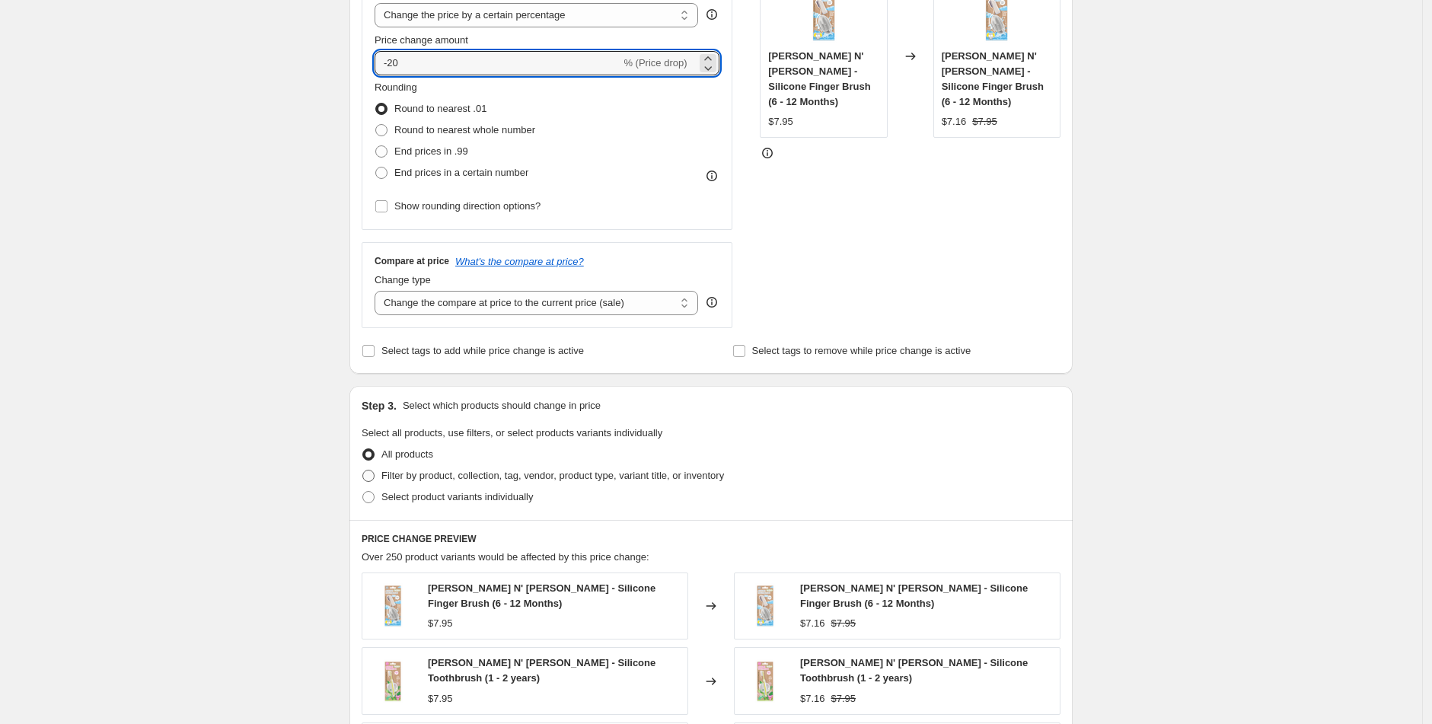
scroll to position [327, 0]
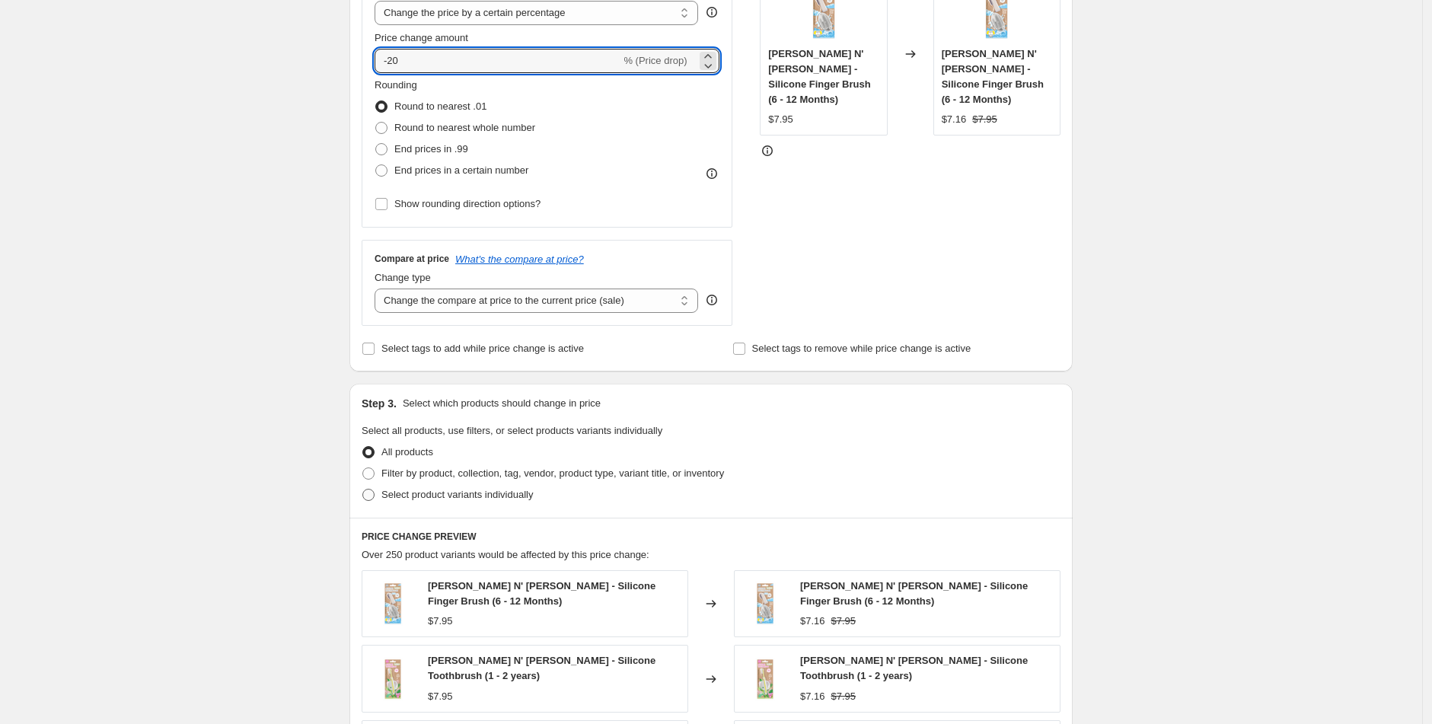
type input "-20"
click at [375, 495] on span at bounding box center [368, 495] width 12 height 12
click at [363, 490] on input "Select product variants individually" at bounding box center [362, 489] width 1 height 1
radio input "true"
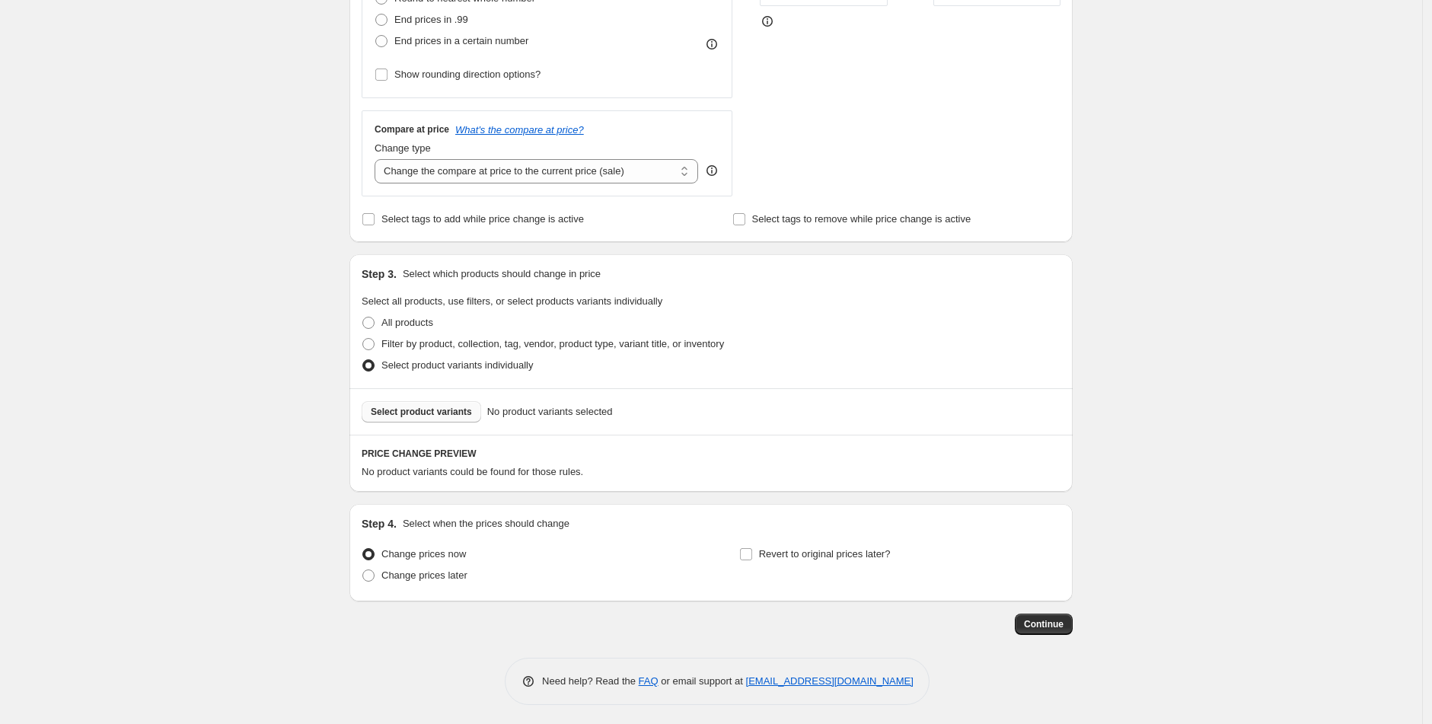
scroll to position [461, 0]
click at [444, 412] on span "Select product variants" at bounding box center [421, 408] width 101 height 12
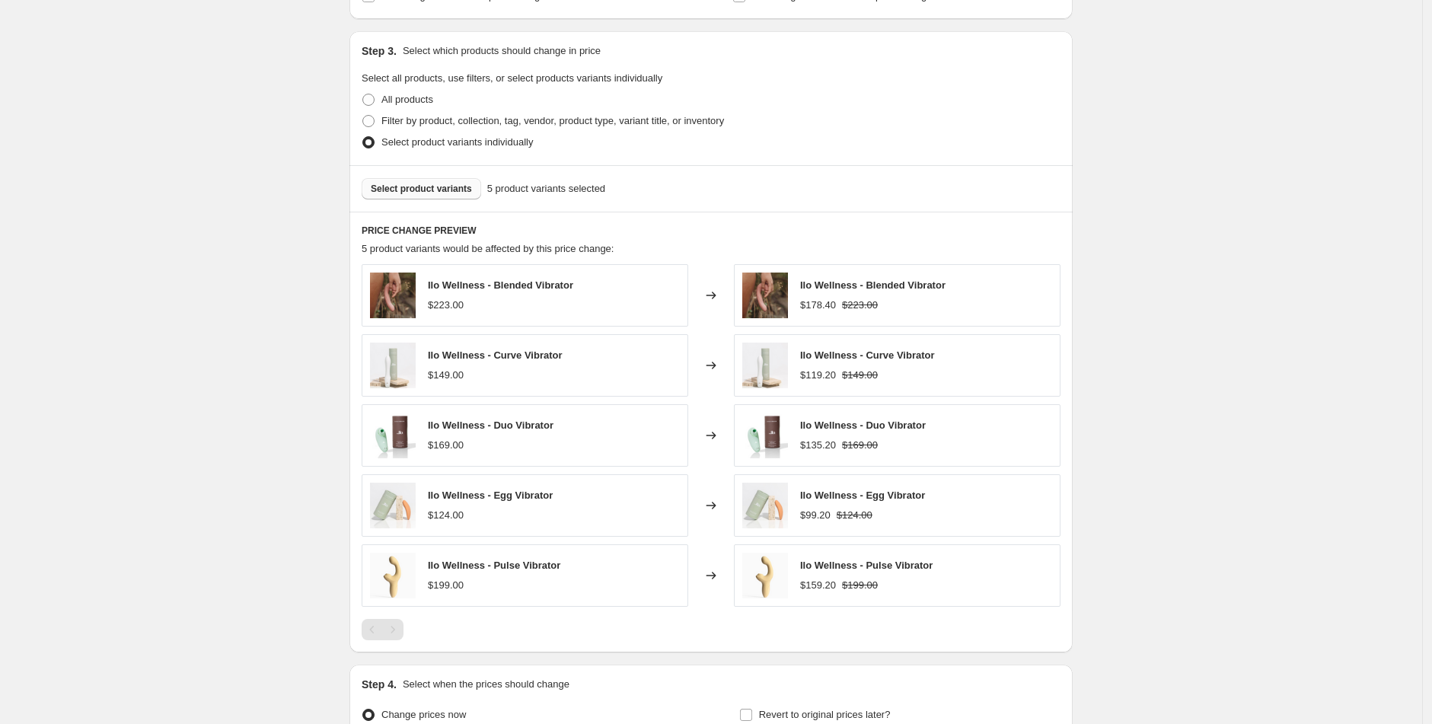
scroll to position [815, 0]
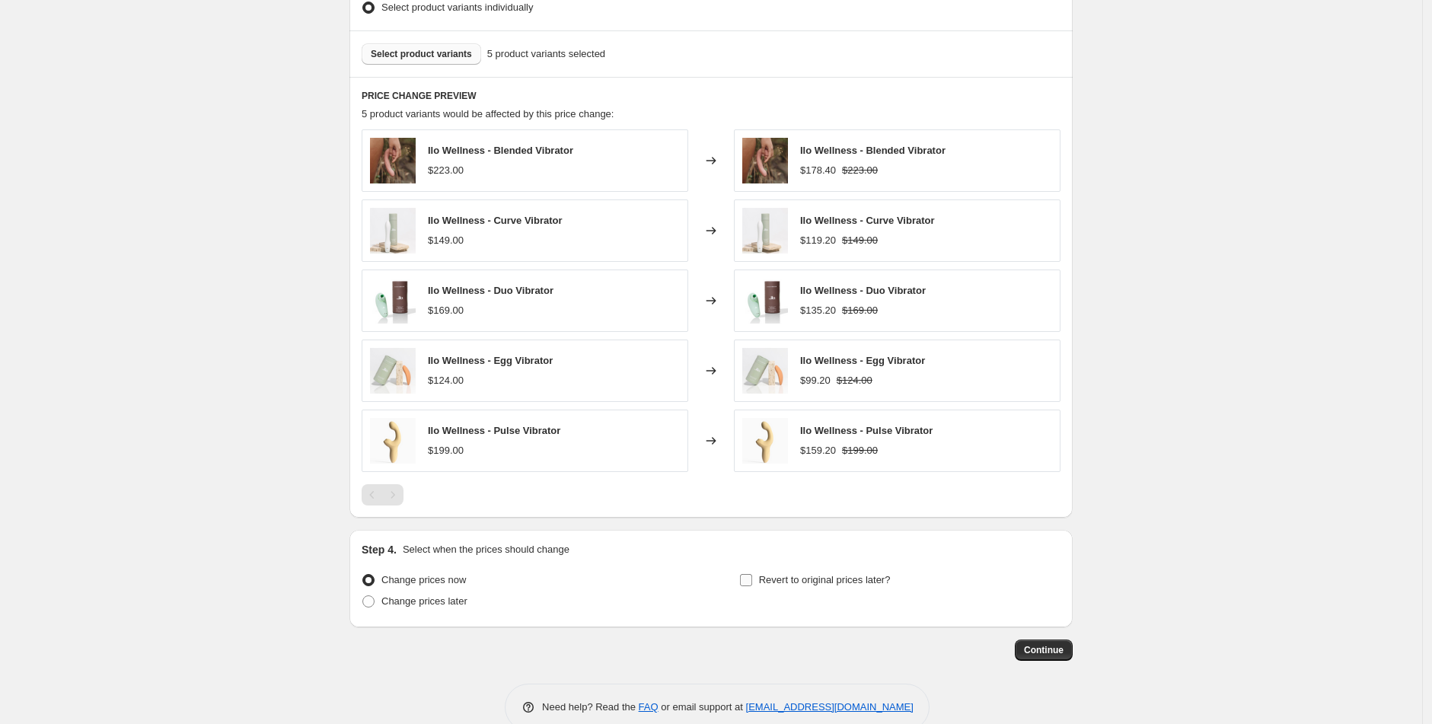
click at [746, 577] on input "Revert to original prices later?" at bounding box center [746, 580] width 12 height 12
checkbox input "true"
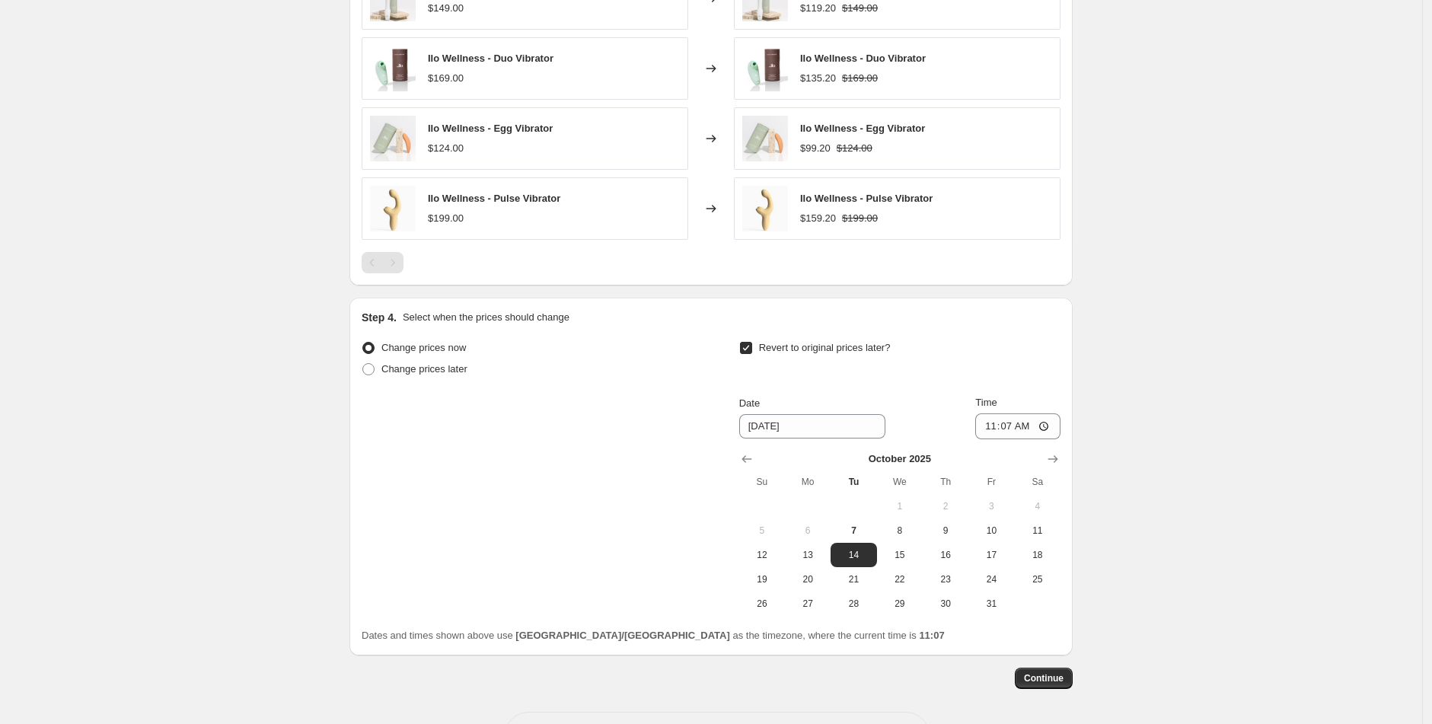
scroll to position [1101, 0]
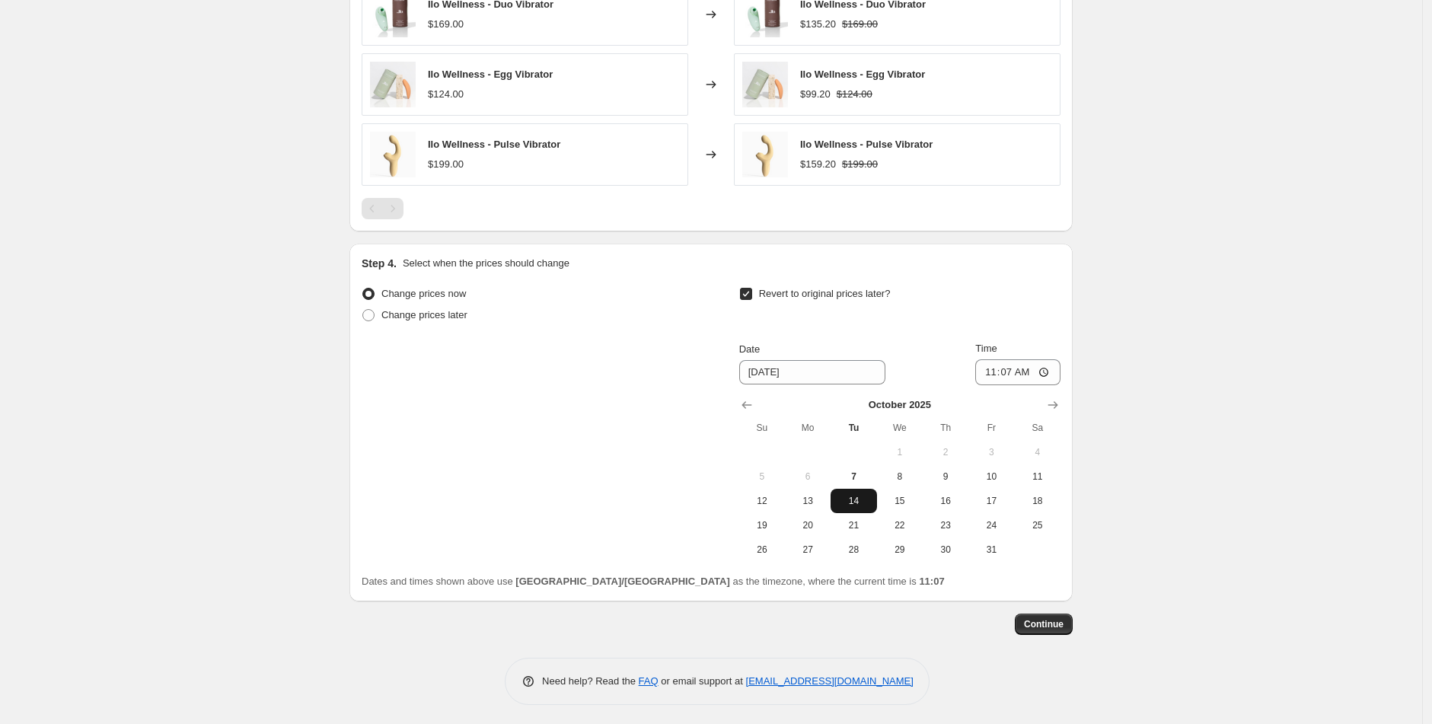
click at [854, 499] on span "14" at bounding box center [854, 501] width 34 height 12
click at [995, 369] on input "11:07" at bounding box center [1018, 372] width 85 height 26
click at [987, 367] on input "11:07" at bounding box center [1018, 372] width 85 height 26
type input "12:00"
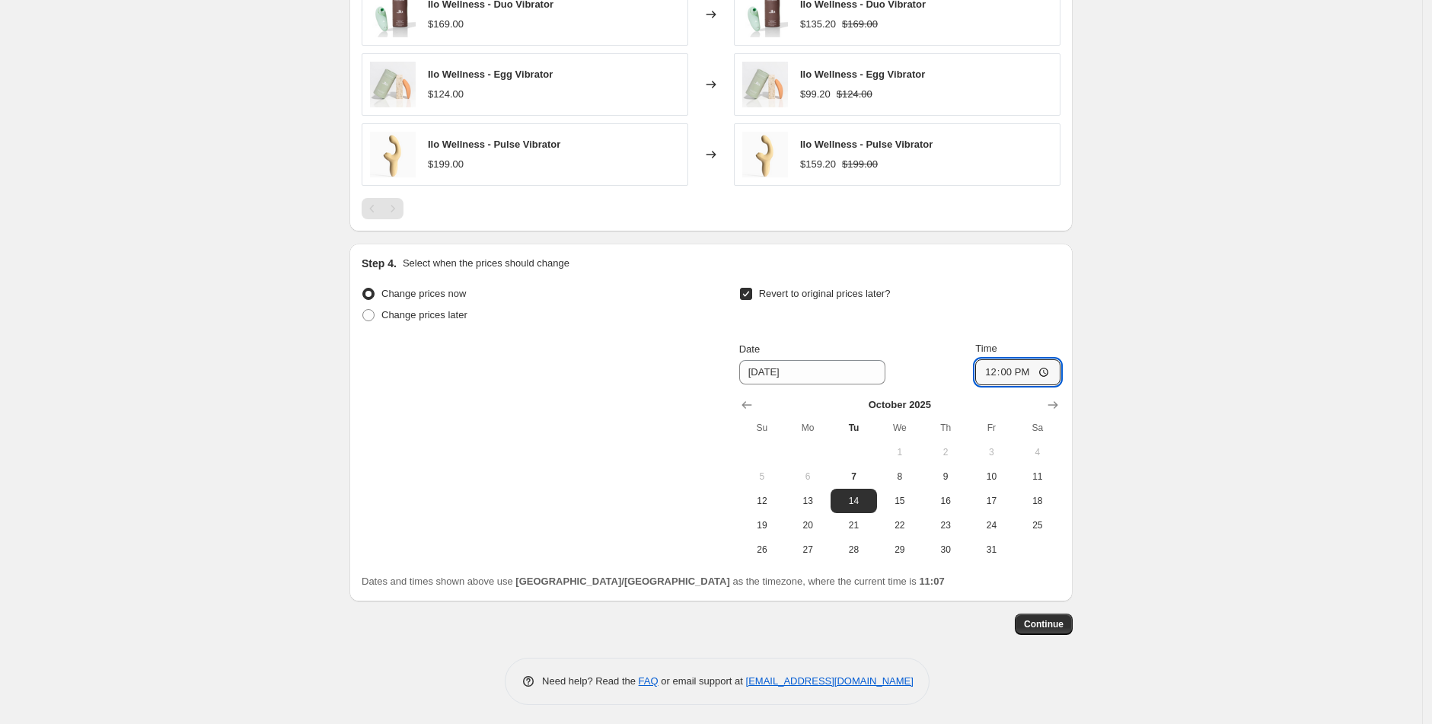
click at [1034, 333] on div "Revert to original prices later? Date [DATE] Time 12:00 [DATE] Su Mo Tu We Th F…" at bounding box center [899, 422] width 321 height 279
click at [1039, 623] on span "Continue" at bounding box center [1044, 624] width 40 height 12
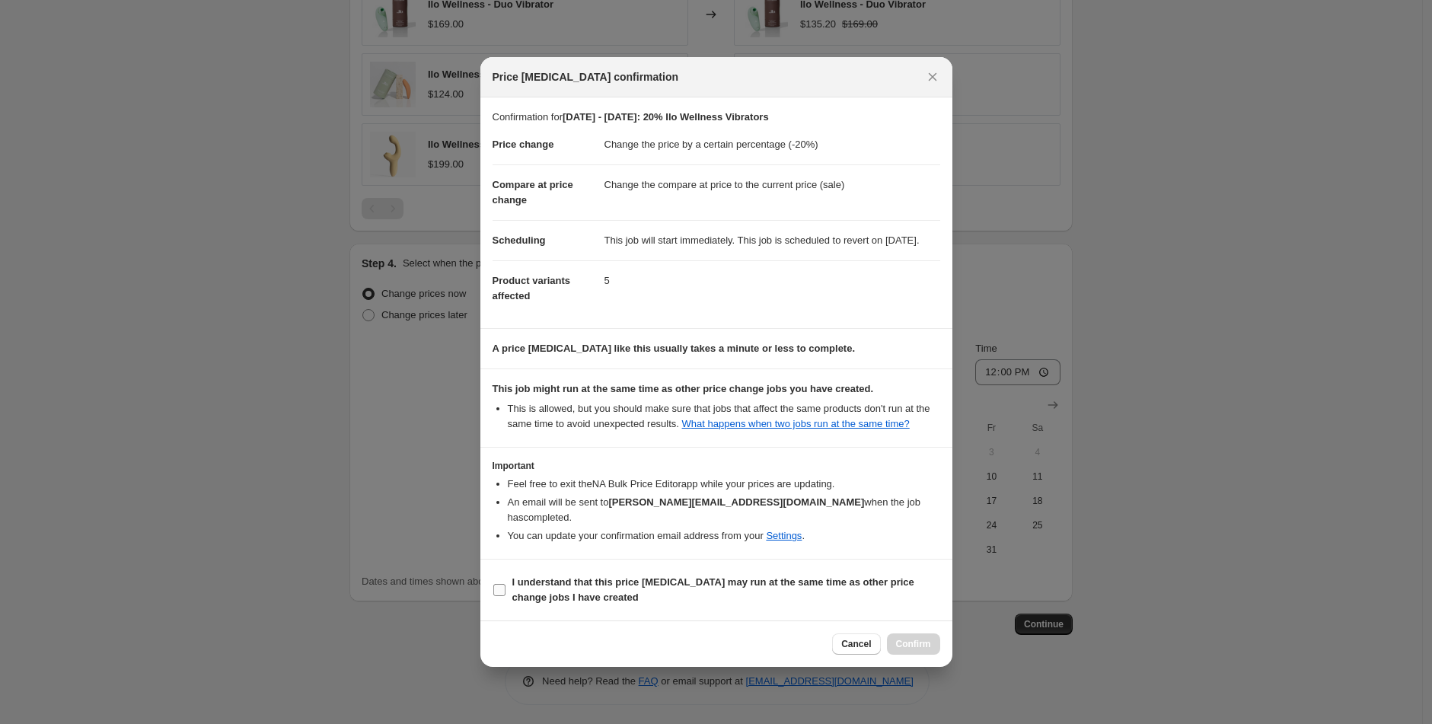
click at [521, 588] on b "I understand that this price [MEDICAL_DATA] may run at the same time as other p…" at bounding box center [713, 589] width 402 height 27
click at [506, 588] on input "I understand that this price [MEDICAL_DATA] may run at the same time as other p…" at bounding box center [499, 590] width 12 height 12
checkbox input "true"
click at [899, 650] on span "Confirm" at bounding box center [913, 644] width 35 height 12
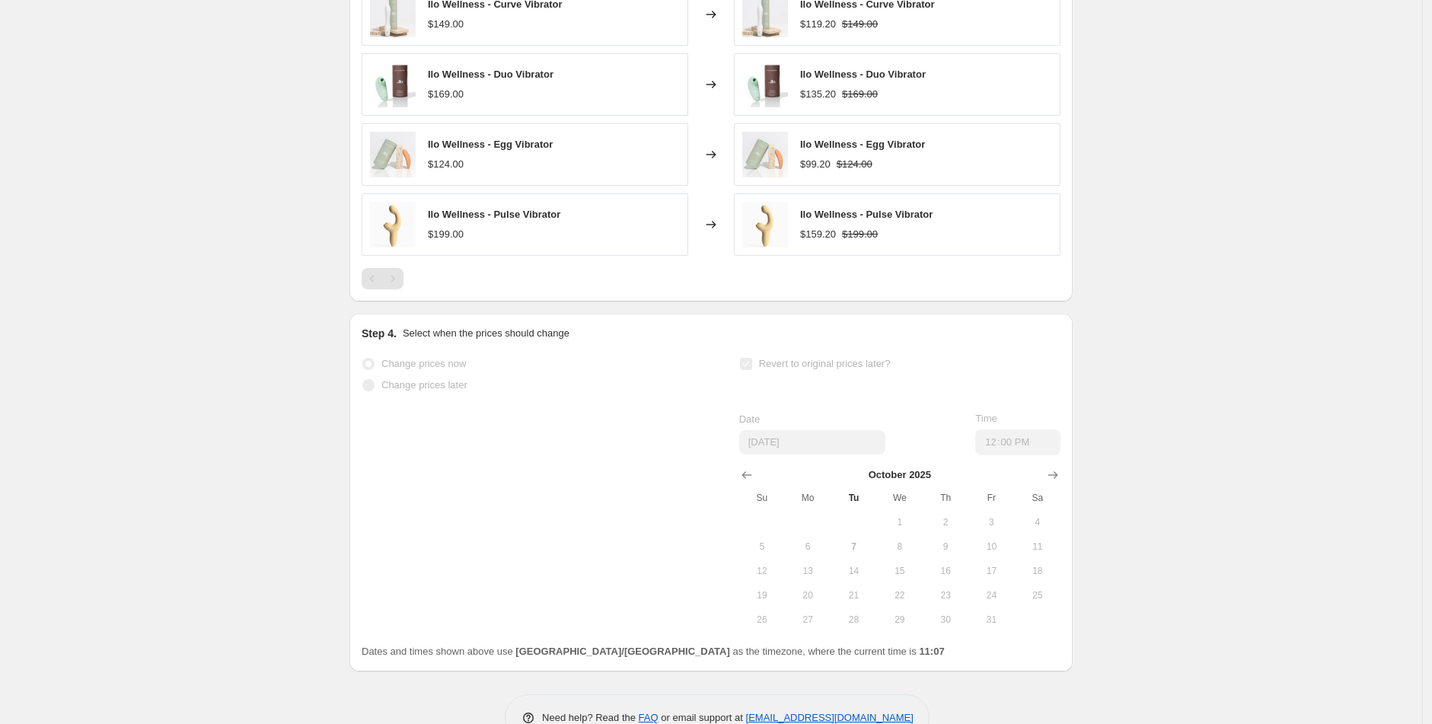
scroll to position [1141, 0]
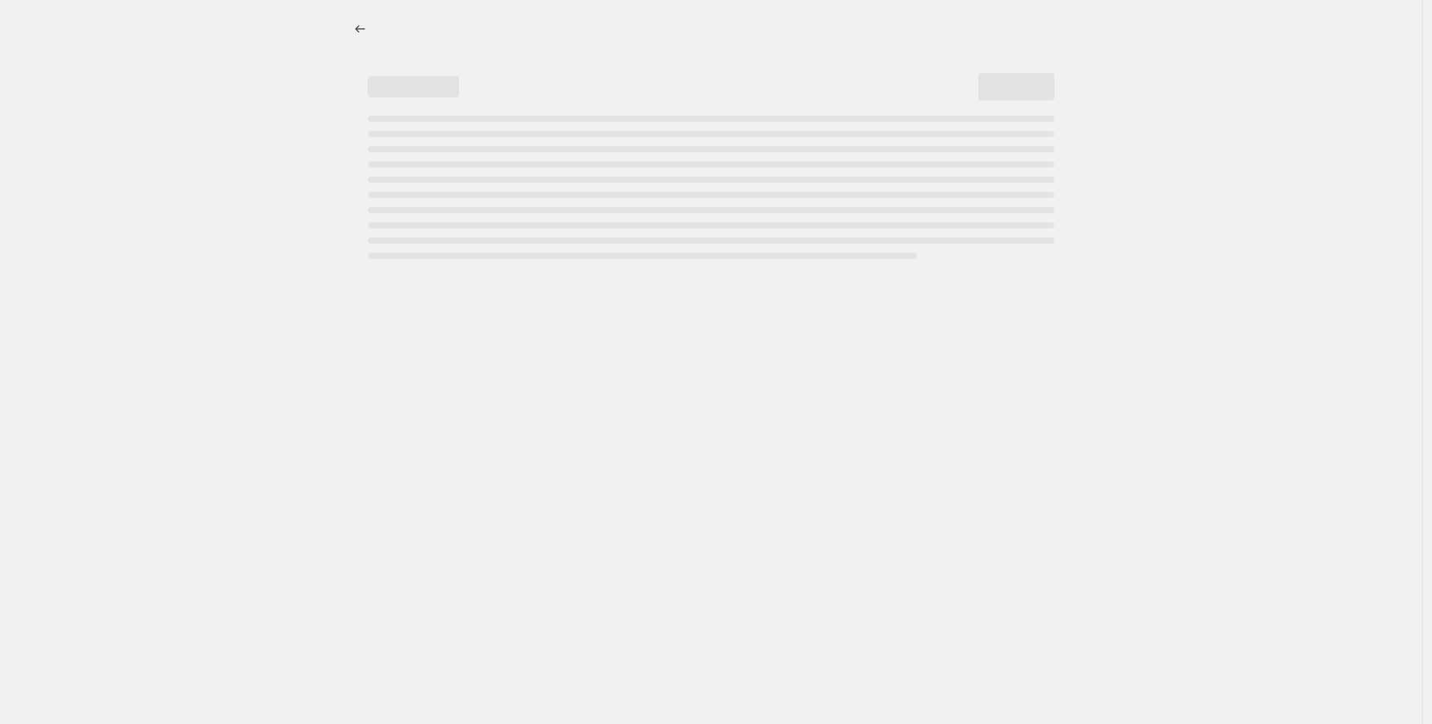
select select "percentage"
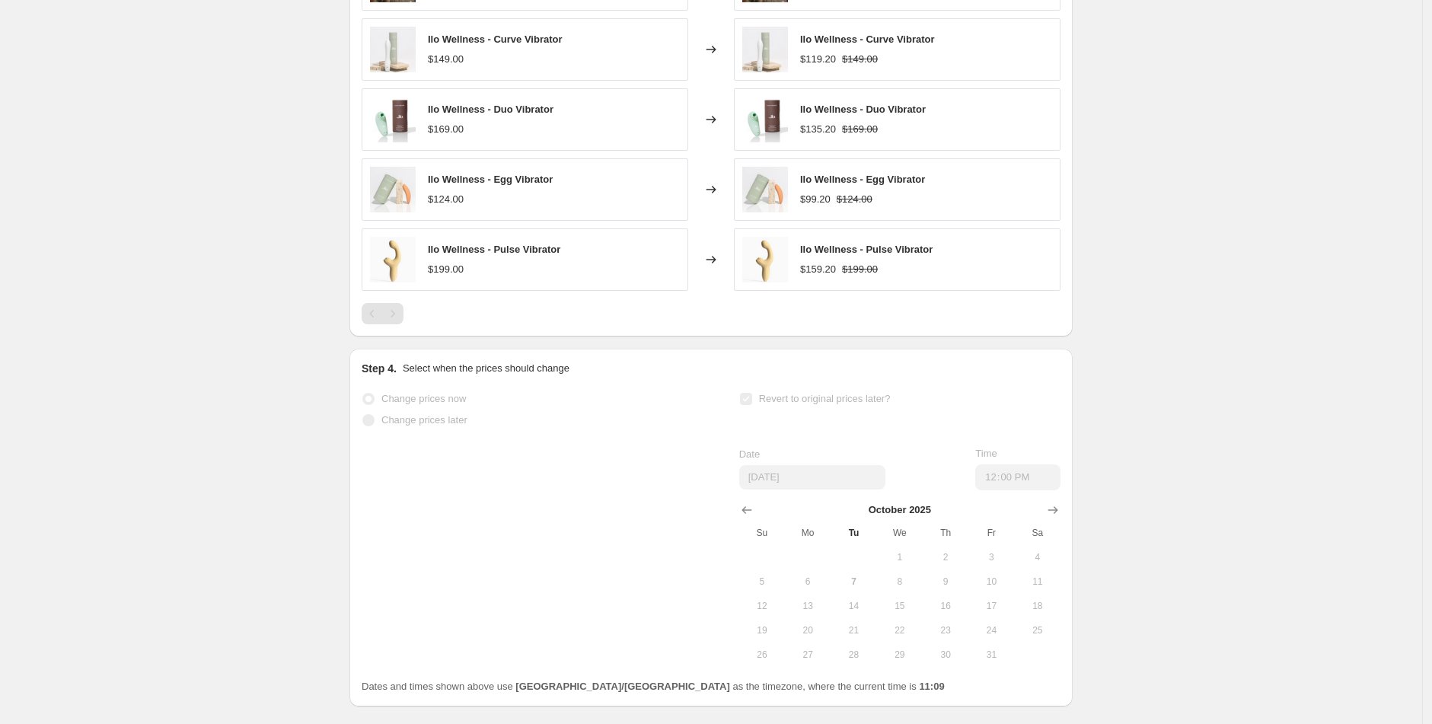
scroll to position [0, 0]
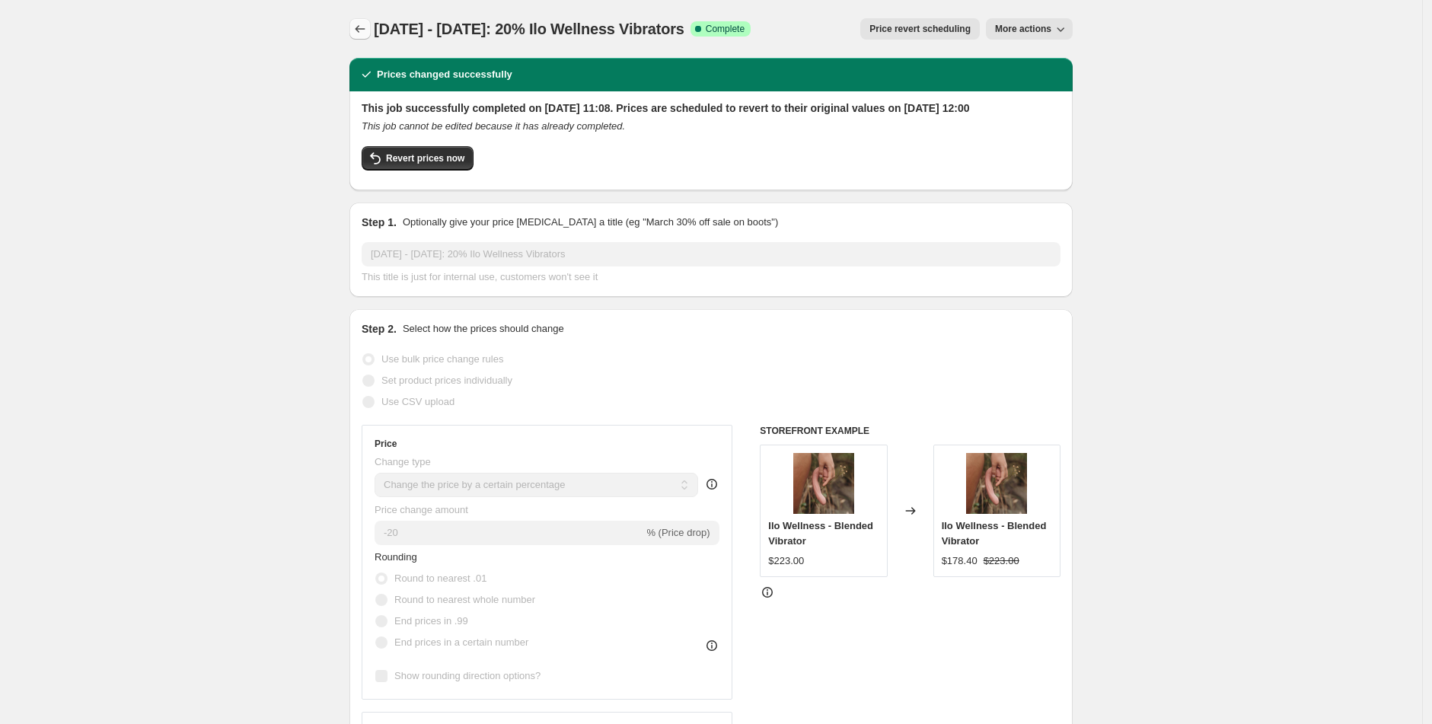
click at [355, 22] on button "Price change jobs" at bounding box center [360, 28] width 21 height 21
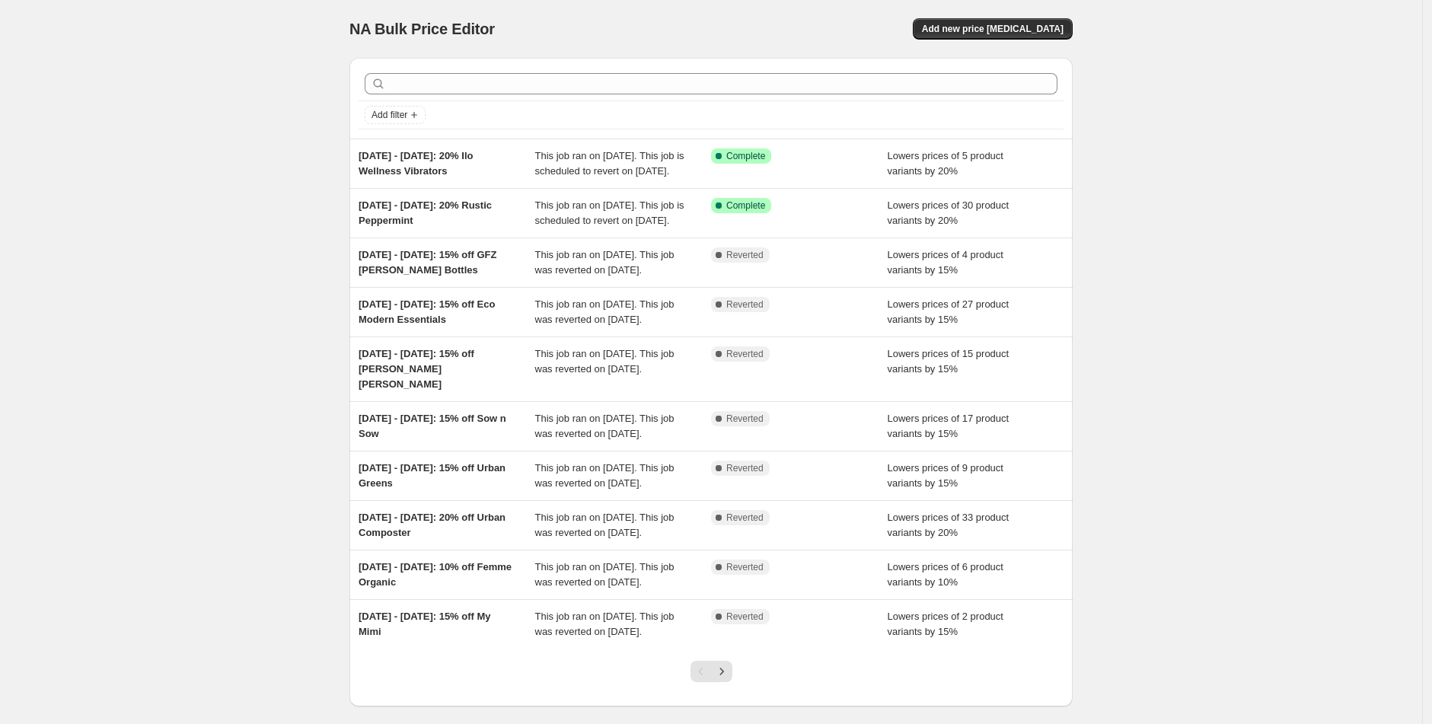
drag, startPoint x: 472, startPoint y: 172, endPoint x: 351, endPoint y: 153, distance: 122.6
click at [351, 153] on div "Add filter [DATE] - [DATE]: 20% Ilo Wellness Vibrators This job ran on [DATE]. …" at bounding box center [705, 376] width 736 height 661
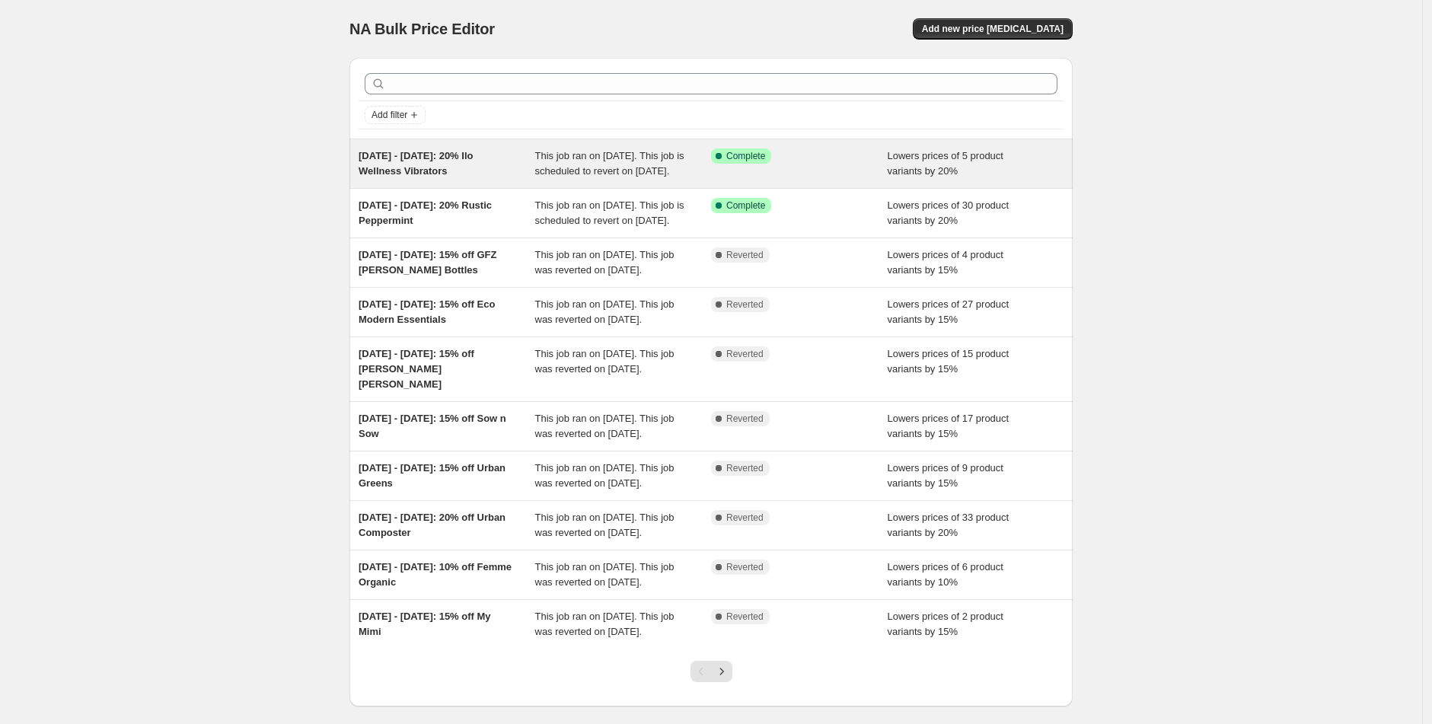
copy span "[DATE] - [DATE]: 20% Ilo Wellness Vibrators"
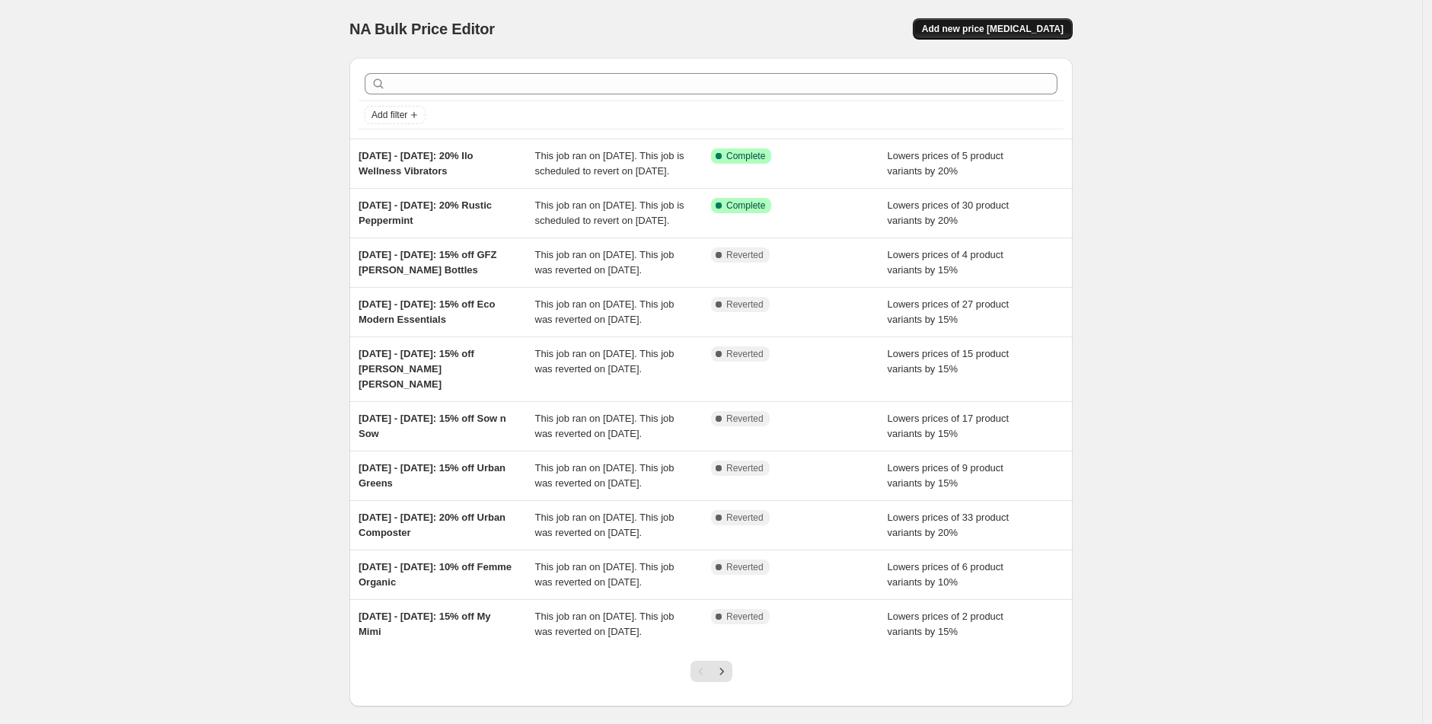
click at [1037, 21] on button "Add new price [MEDICAL_DATA]" at bounding box center [993, 28] width 160 height 21
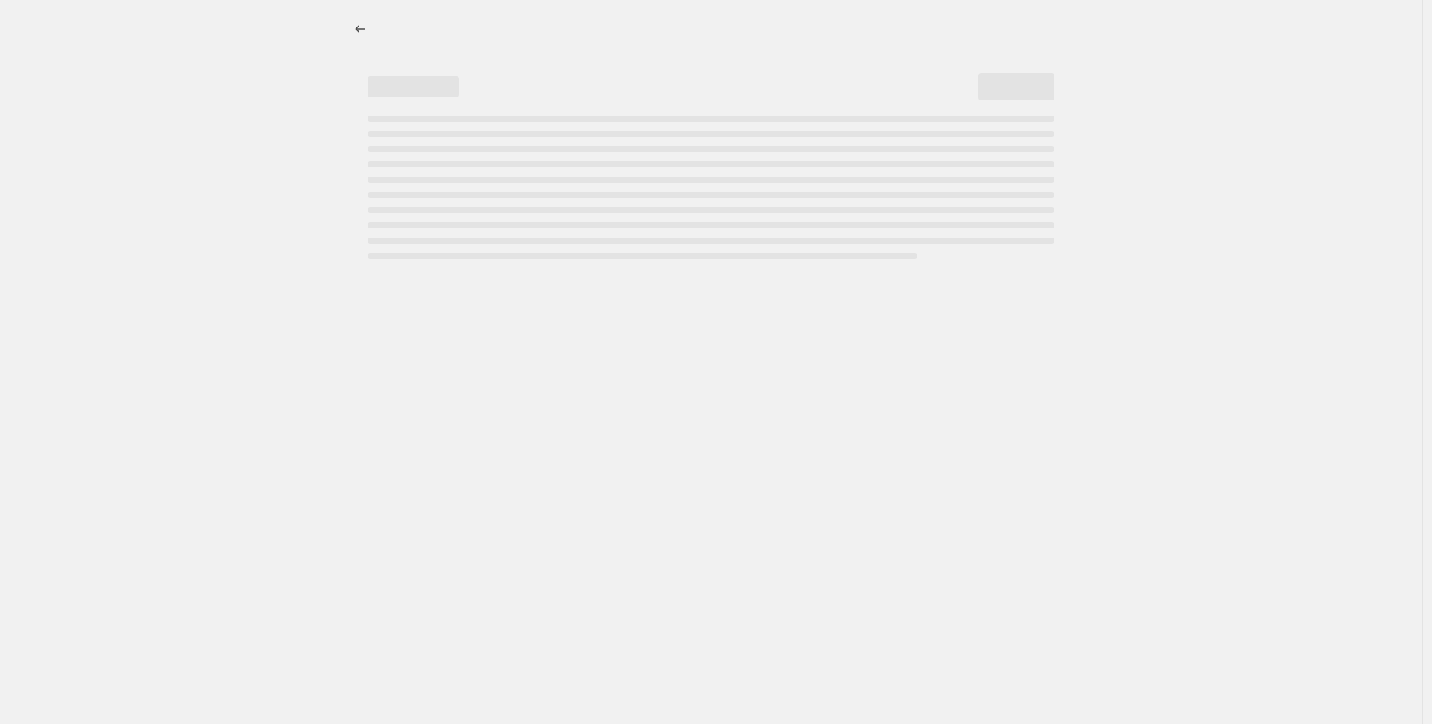
select select "percentage"
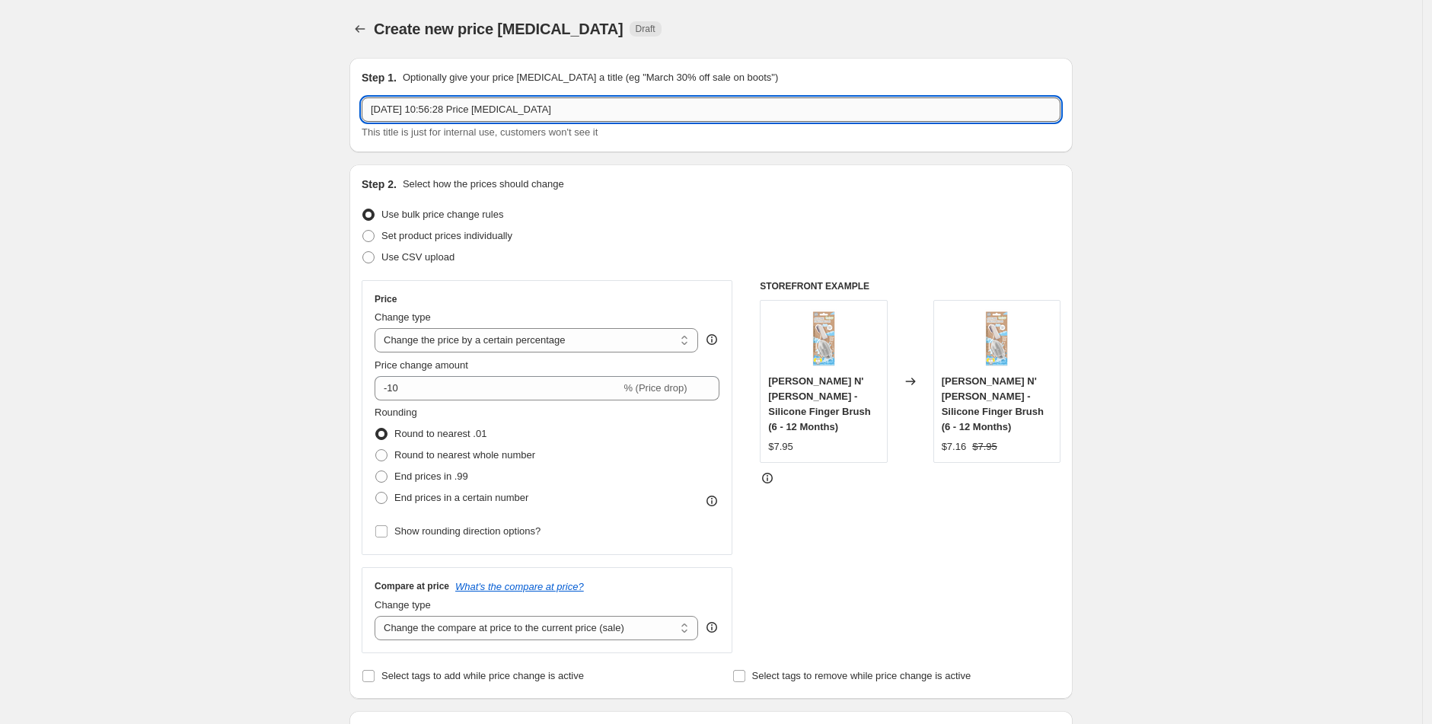
click at [429, 104] on input "[DATE] 10:56:28 Price [MEDICAL_DATA]" at bounding box center [711, 109] width 699 height 24
paste input "[DATE] - [DATE]: 20% Ilo Wellness Vibrators"
click at [477, 107] on input "[DATE] - [DATE]: 20% Ilo Wellness Vibrators" at bounding box center [711, 109] width 699 height 24
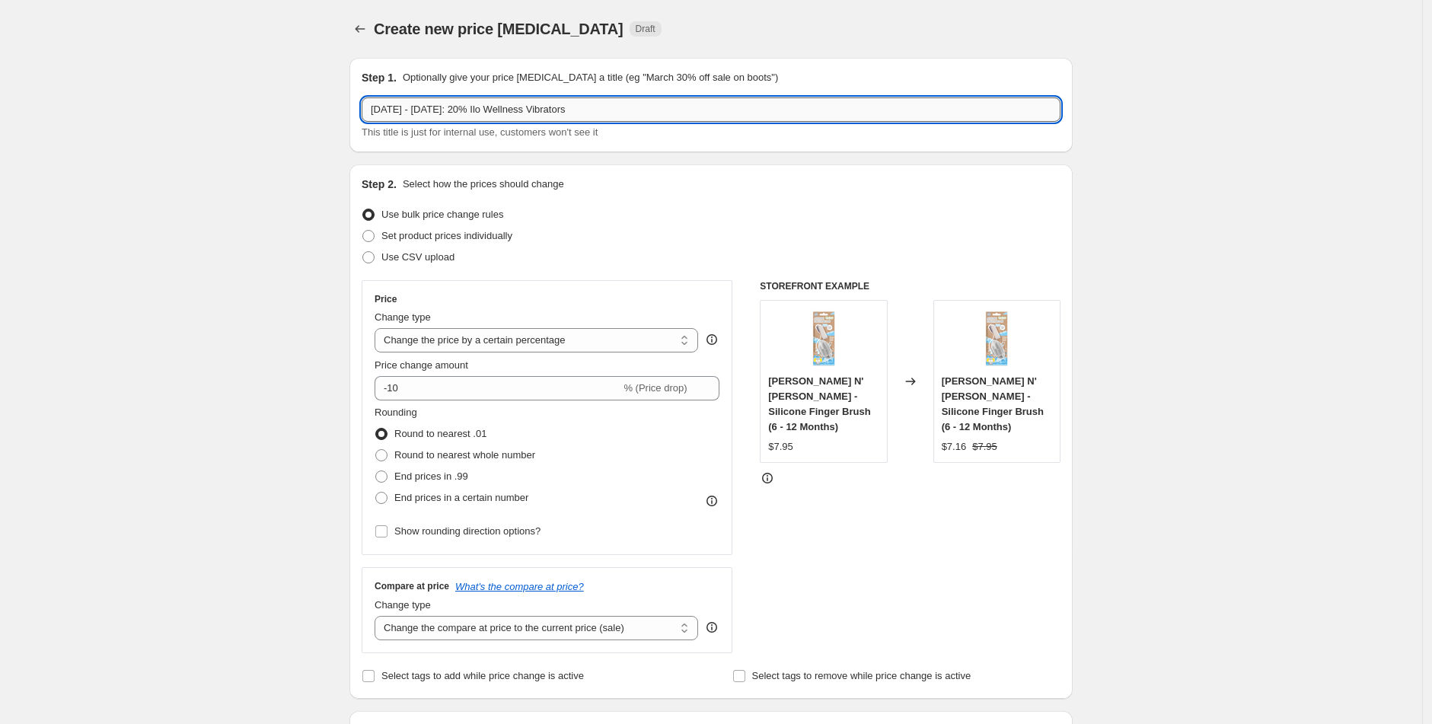
click at [481, 107] on input "[DATE] - [DATE]: 20% Ilo Wellness Vibrators" at bounding box center [711, 109] width 699 height 24
drag, startPoint x: 494, startPoint y: 109, endPoint x: 641, endPoint y: 113, distance: 147.0
click at [641, 113] on input "[DATE] - [DATE]: 15% Ilo Wellness Vibrators" at bounding box center [711, 109] width 699 height 24
type input "[DATE] - [DATE]: 15% Miod"
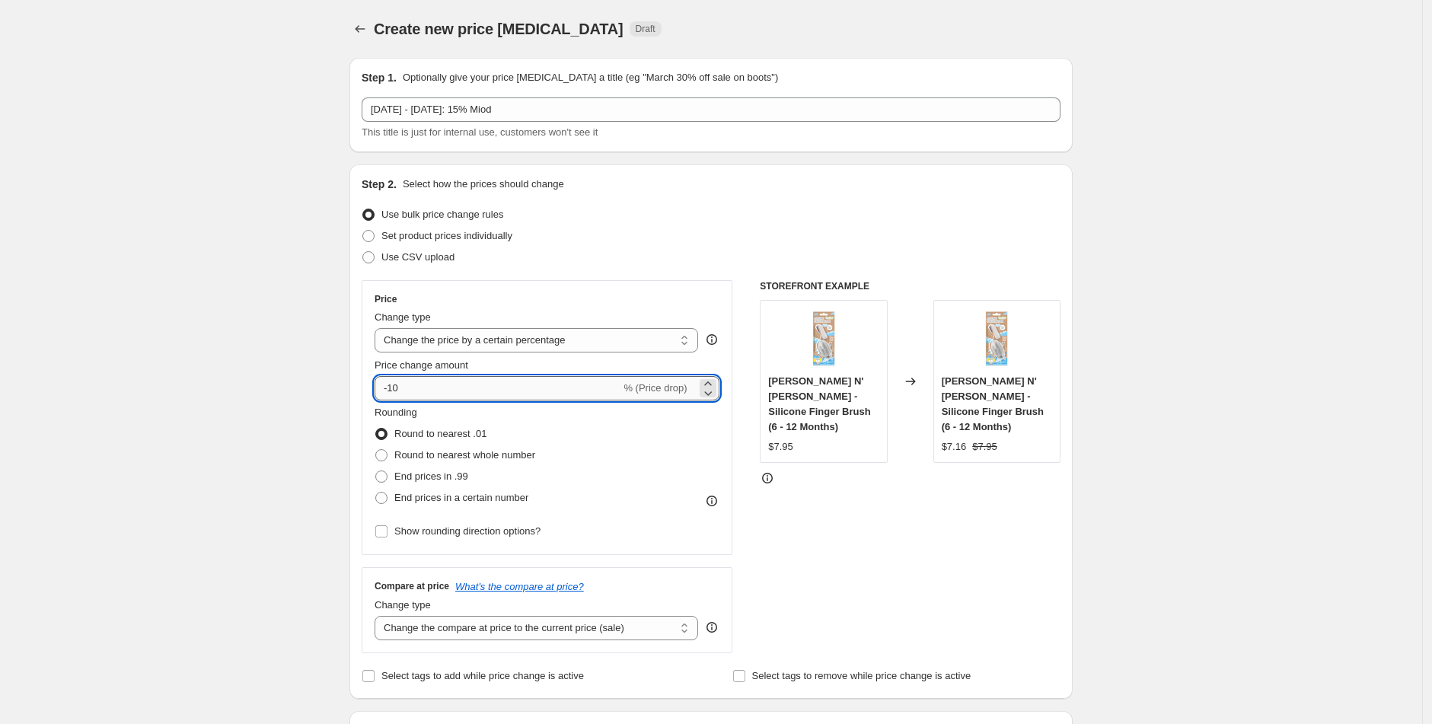
click at [421, 395] on input "-10" at bounding box center [498, 388] width 246 height 24
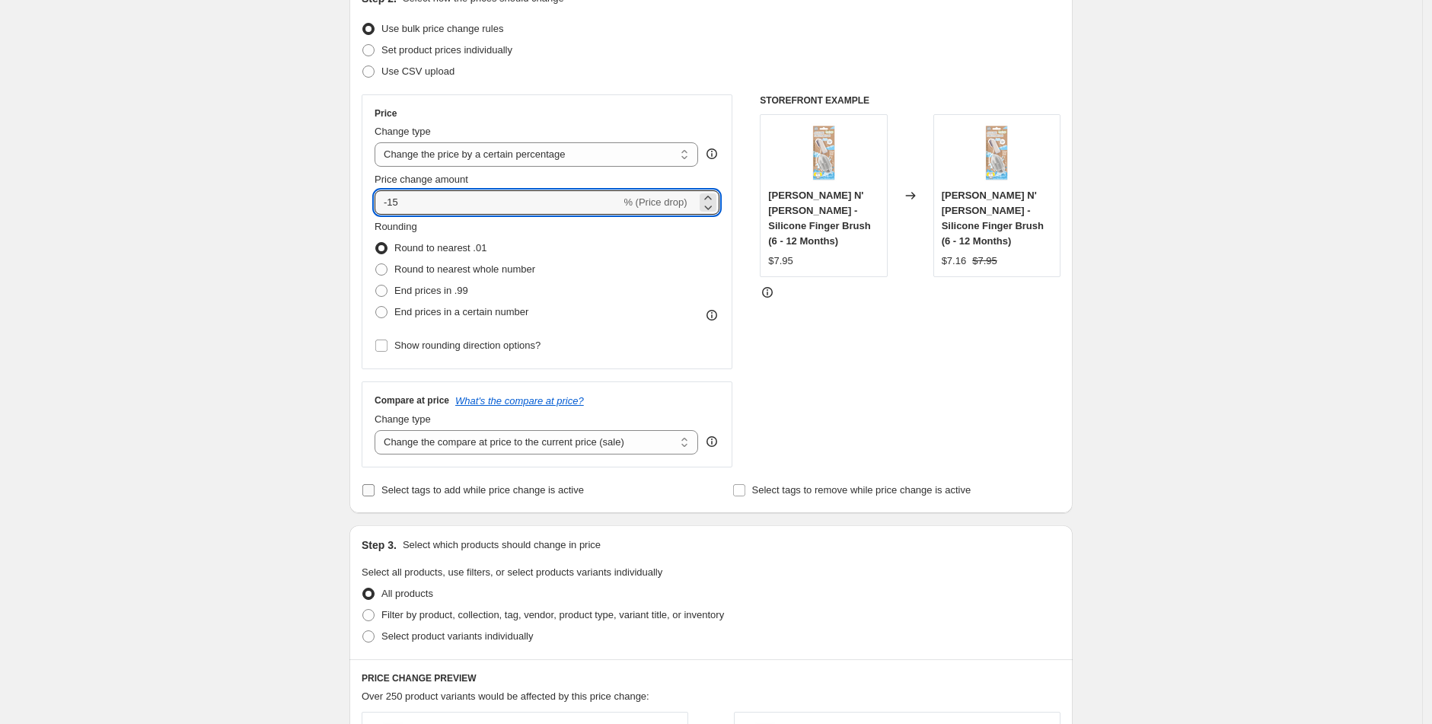
scroll to position [242, 0]
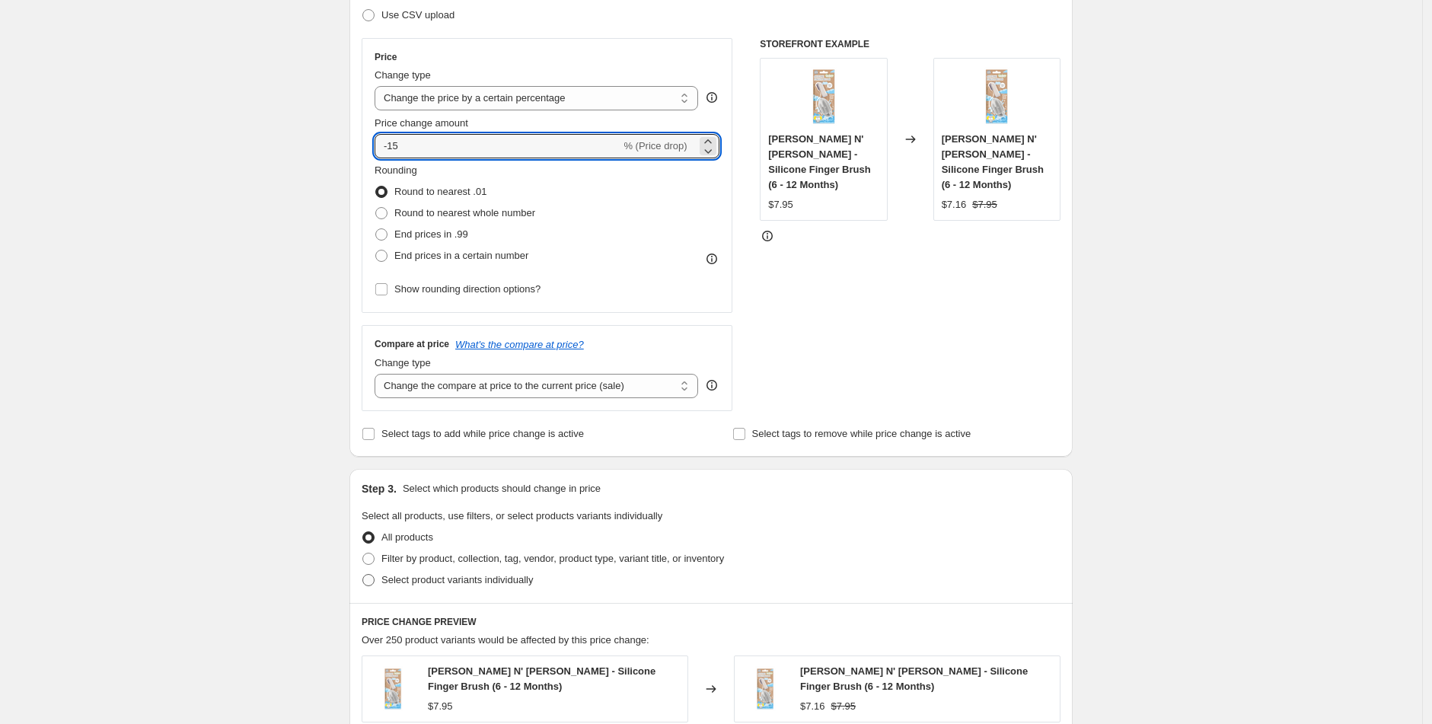
type input "-15"
click at [375, 581] on span at bounding box center [368, 580] width 12 height 12
click at [363, 575] on input "Select product variants individually" at bounding box center [362, 574] width 1 height 1
radio input "true"
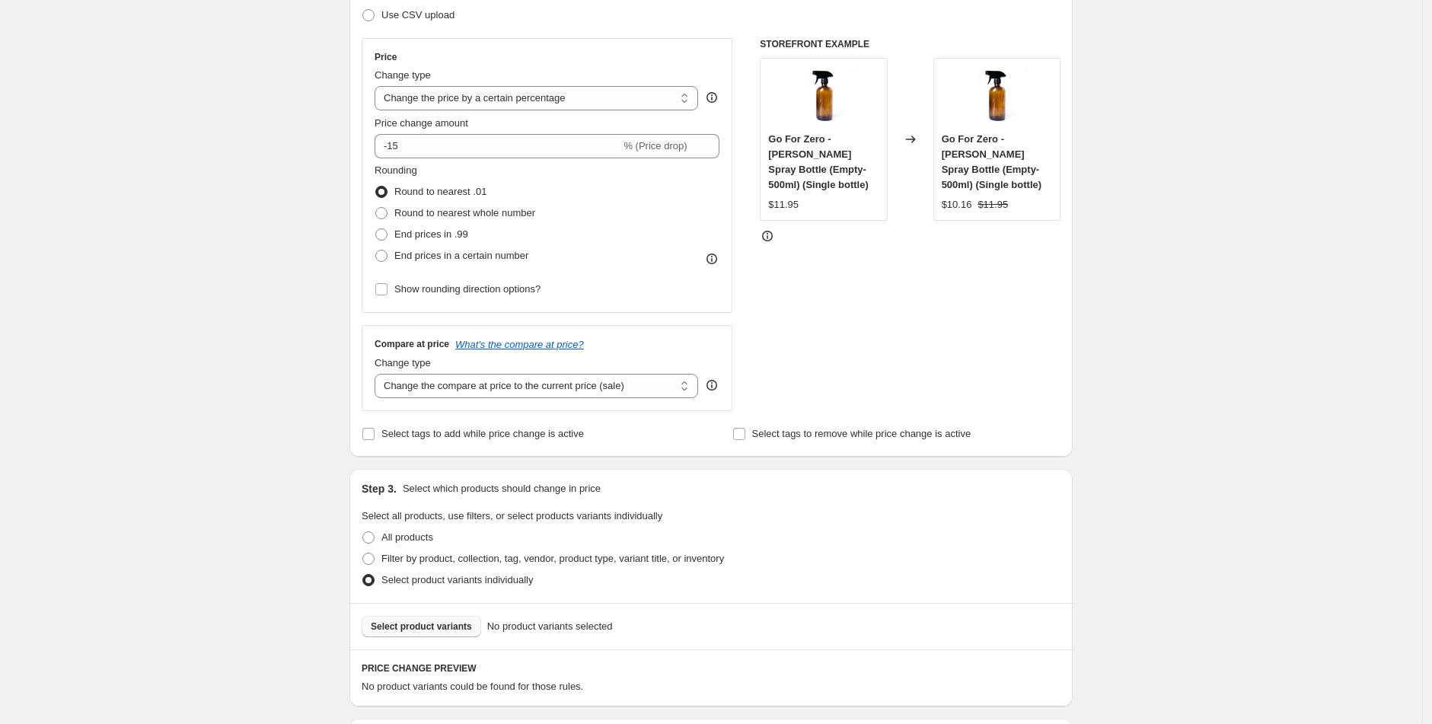
click at [439, 633] on button "Select product variants" at bounding box center [422, 626] width 120 height 21
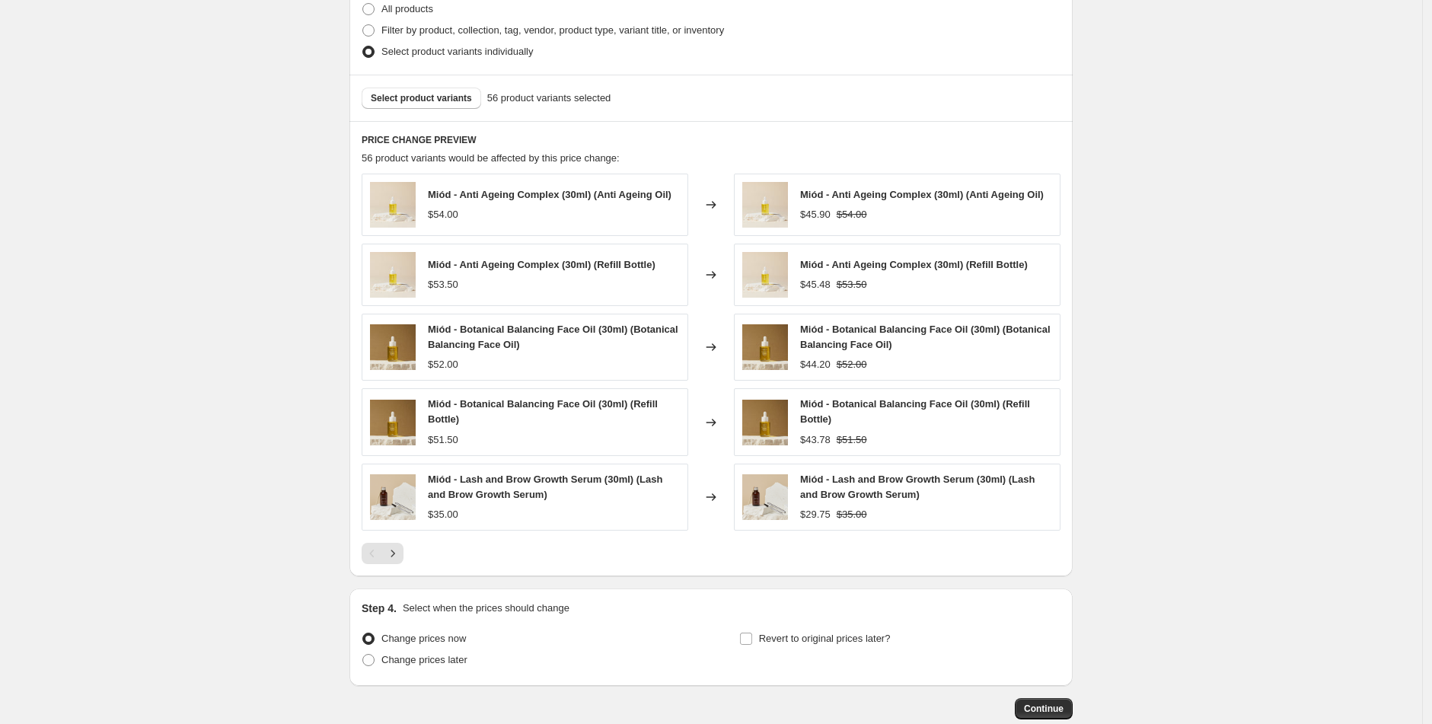
scroll to position [819, 0]
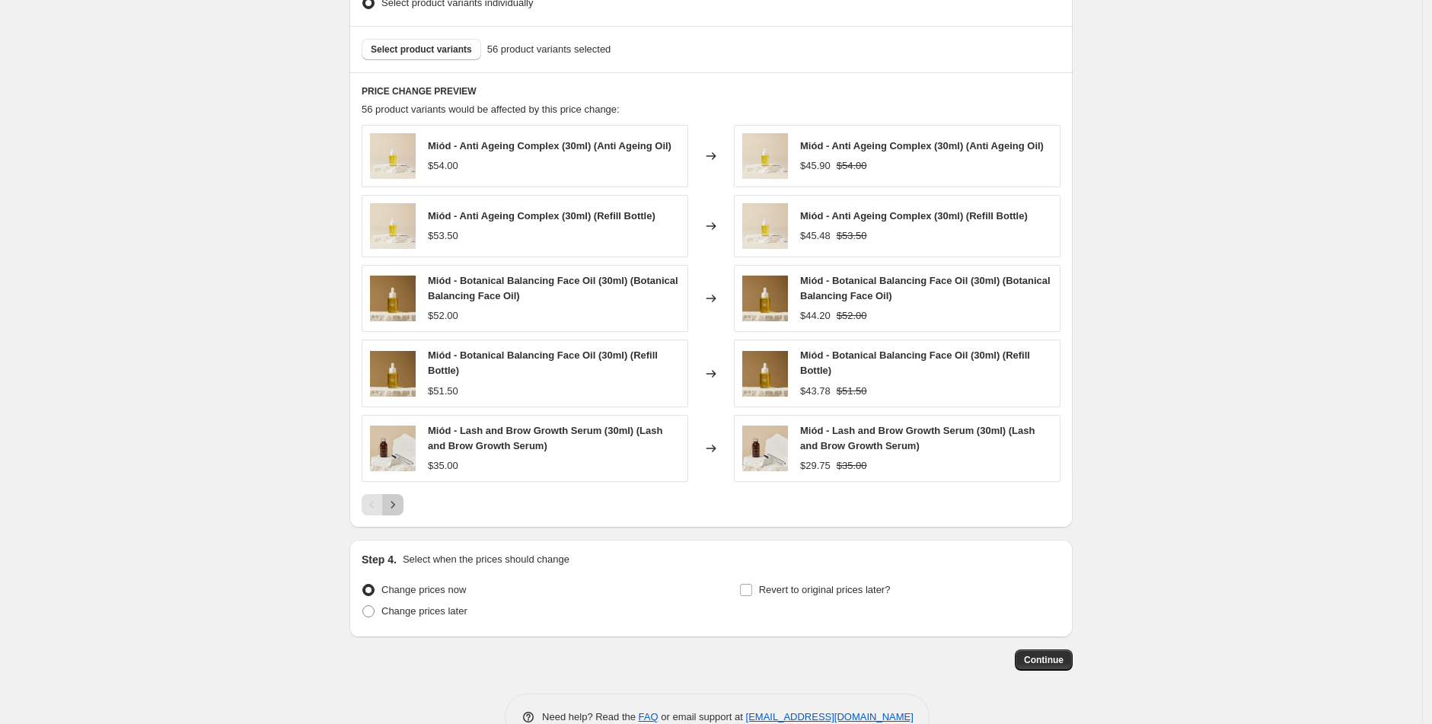
click at [404, 515] on button "Next" at bounding box center [392, 504] width 21 height 21
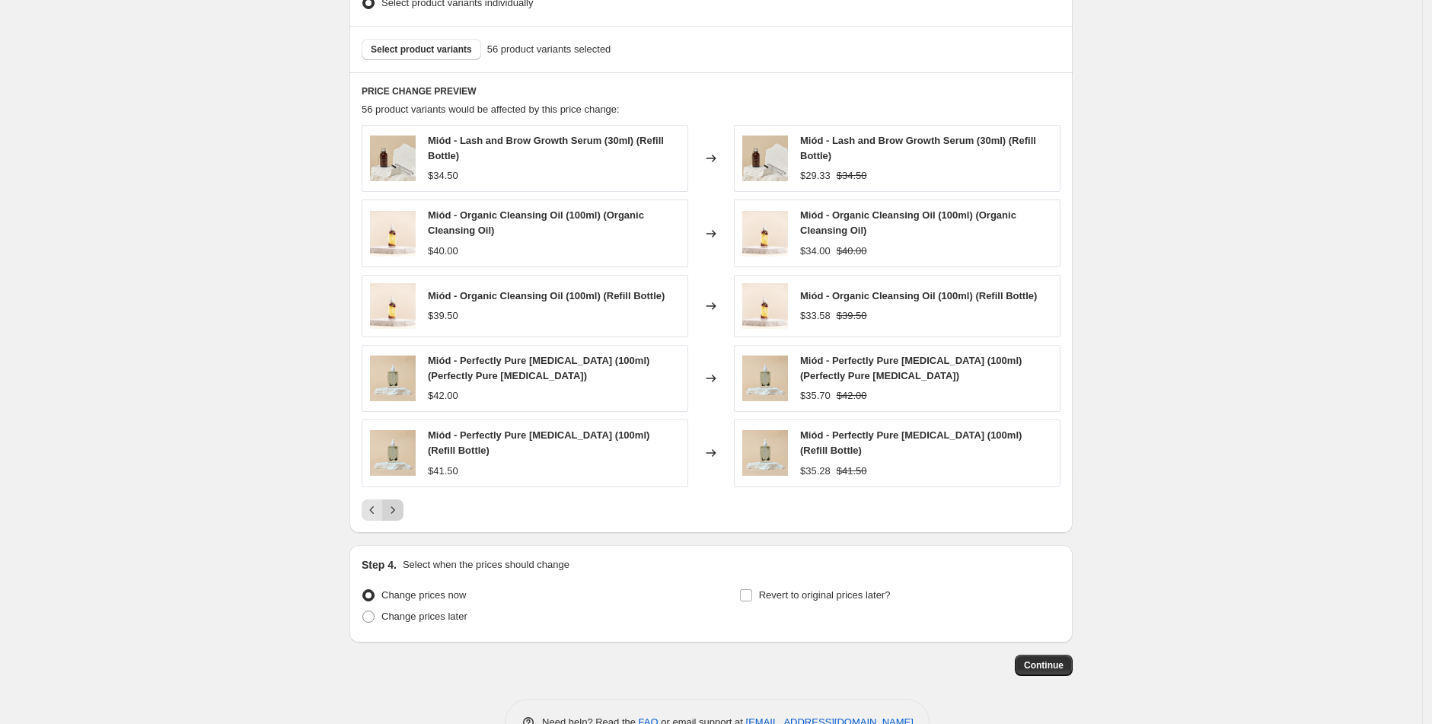
click at [404, 512] on button "Next" at bounding box center [392, 510] width 21 height 21
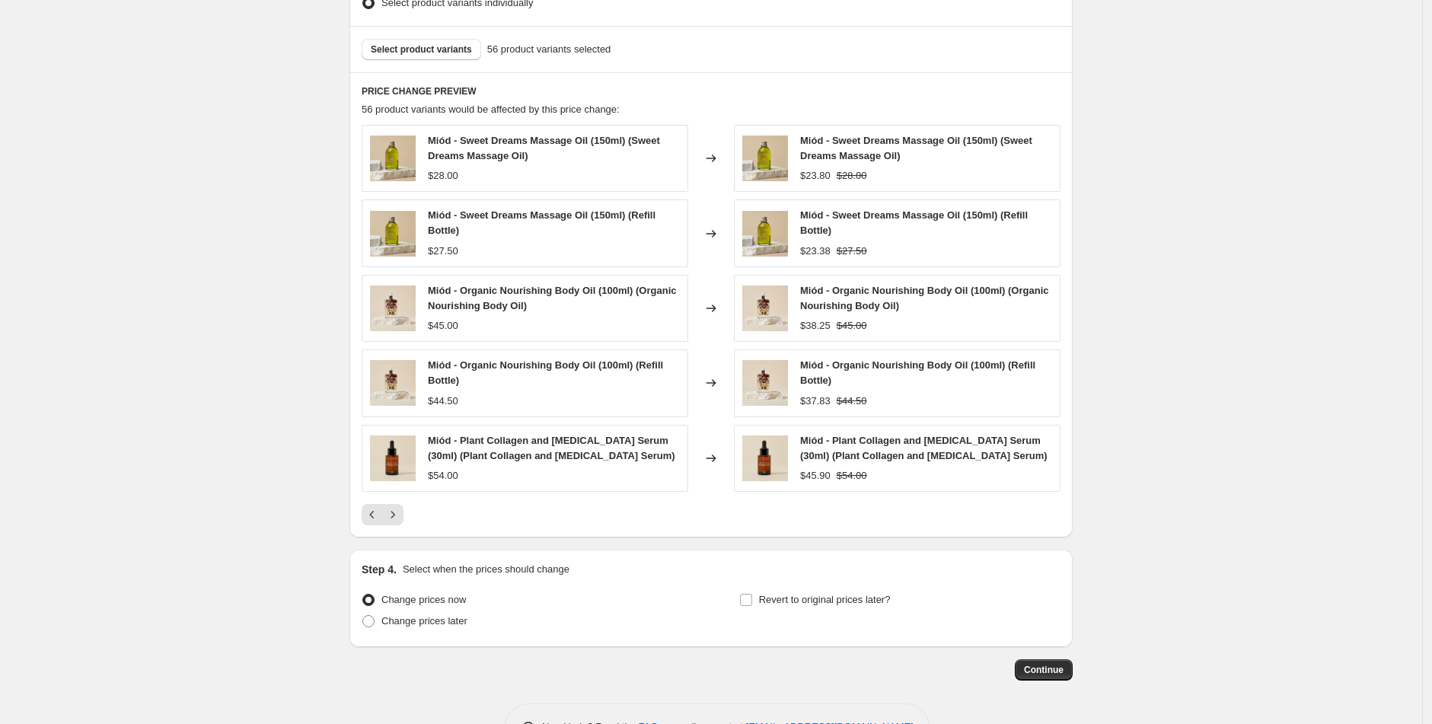
click at [410, 518] on div at bounding box center [711, 514] width 699 height 21
click at [401, 517] on icon "Next" at bounding box center [392, 514] width 15 height 15
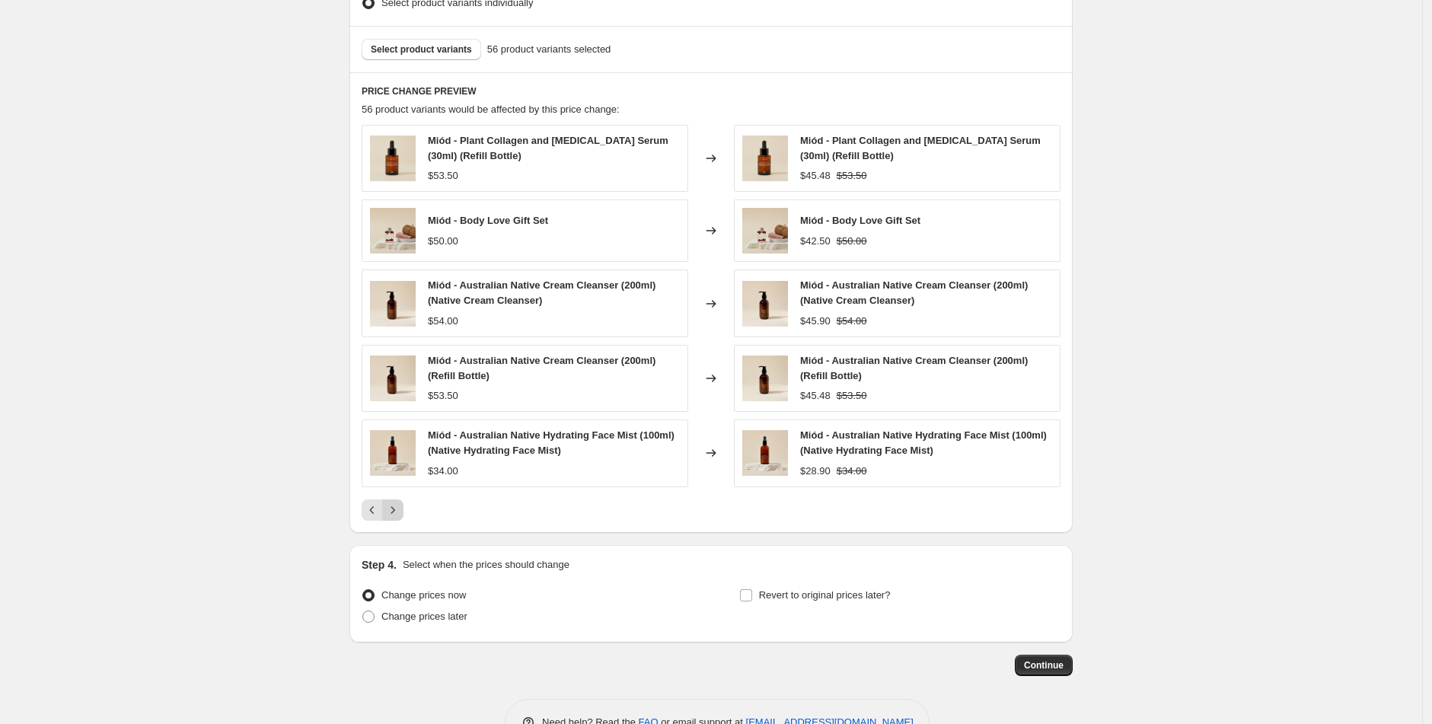
click at [398, 506] on icon "Next" at bounding box center [392, 510] width 15 height 15
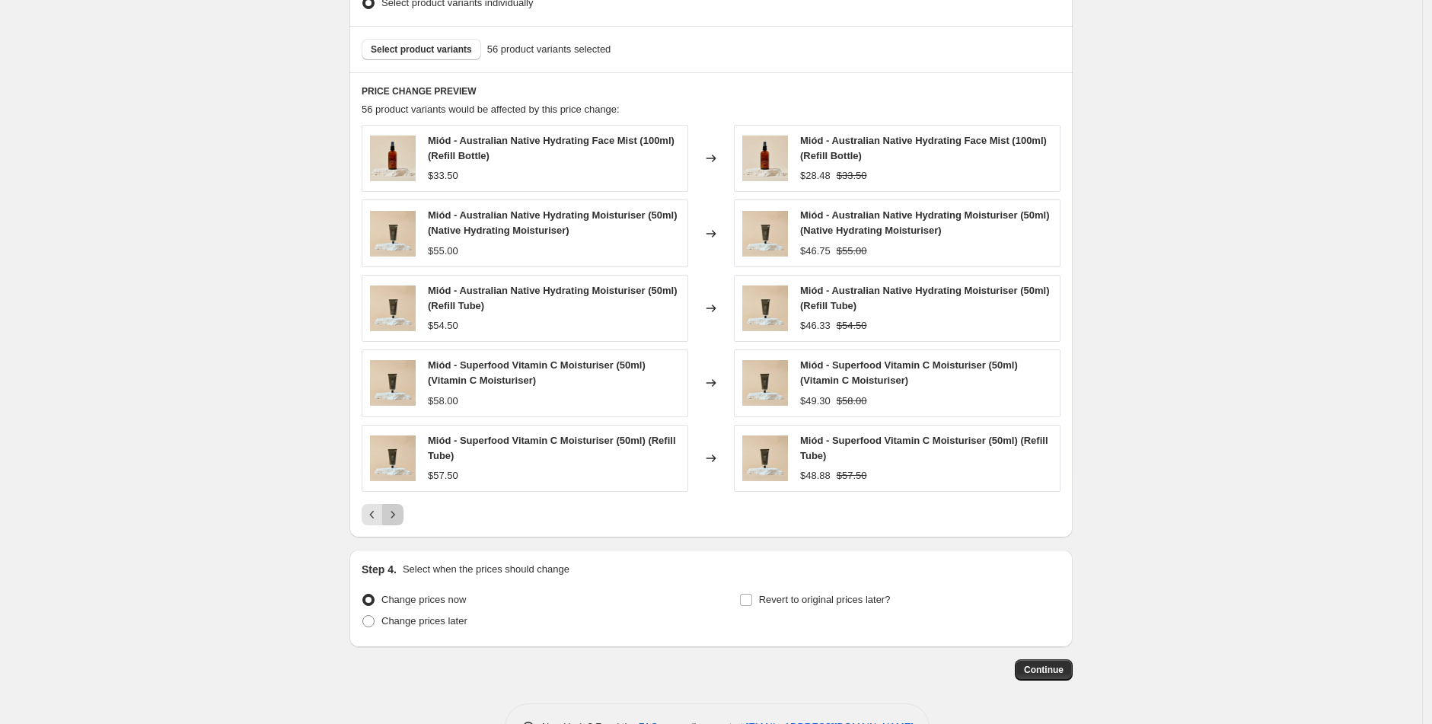
click at [401, 508] on icon "Next" at bounding box center [392, 514] width 15 height 15
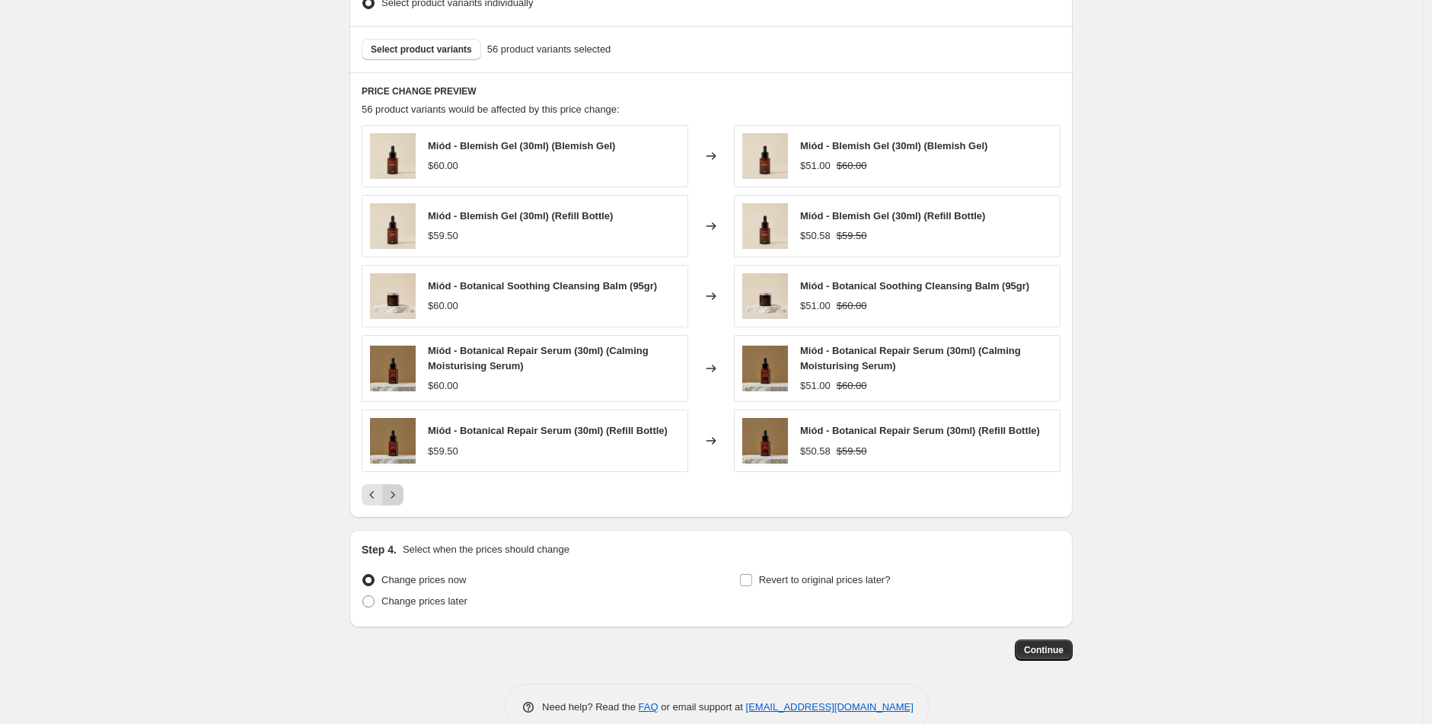
click at [401, 497] on icon "Next" at bounding box center [392, 494] width 15 height 15
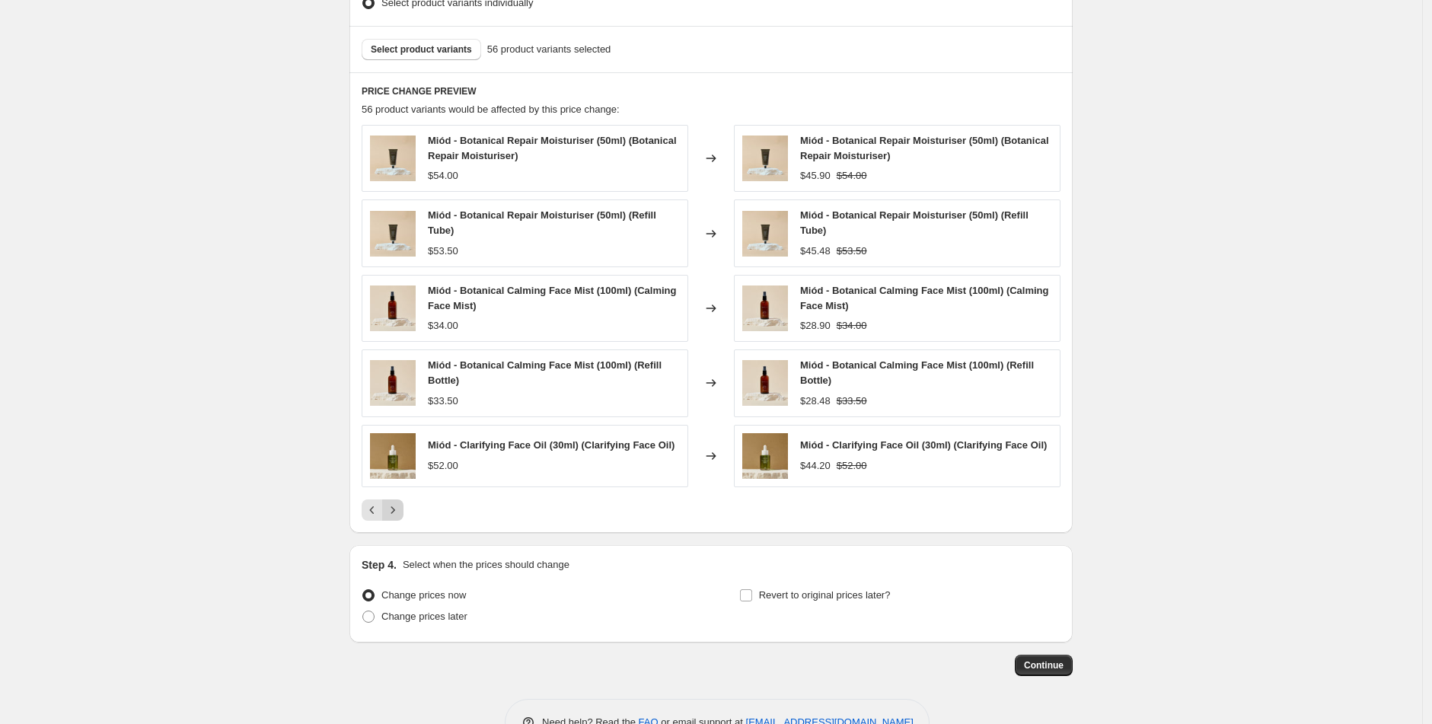
click at [401, 509] on icon "Next" at bounding box center [392, 510] width 15 height 15
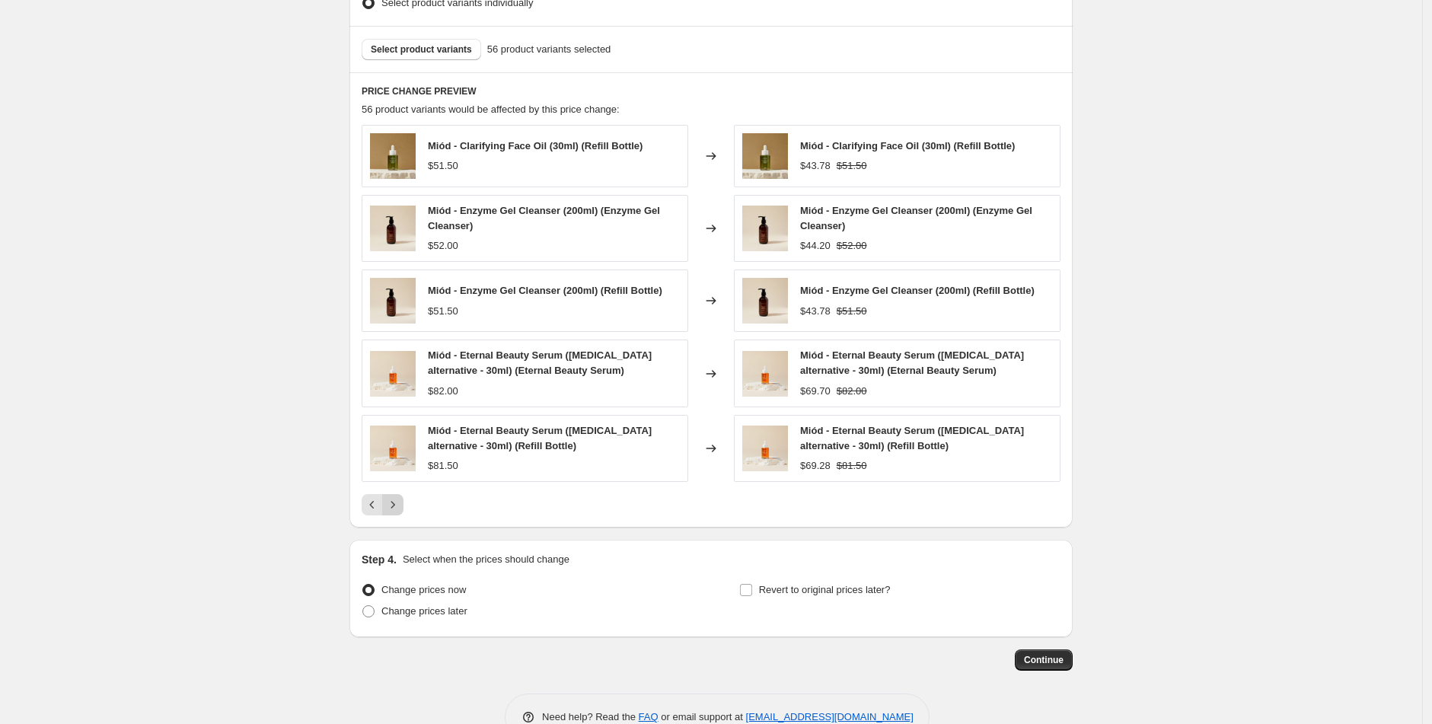
click at [400, 509] on icon "Next" at bounding box center [392, 504] width 15 height 15
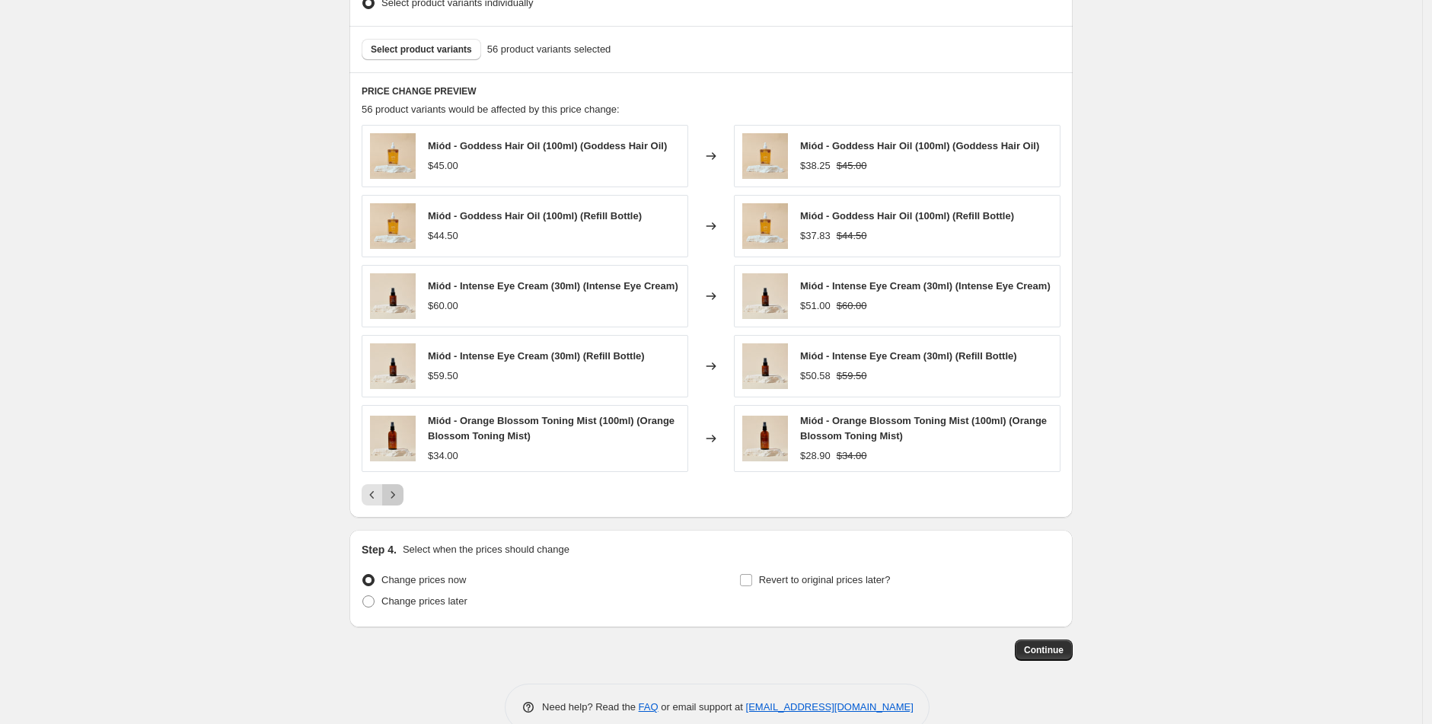
click at [401, 502] on icon "Next" at bounding box center [392, 494] width 15 height 15
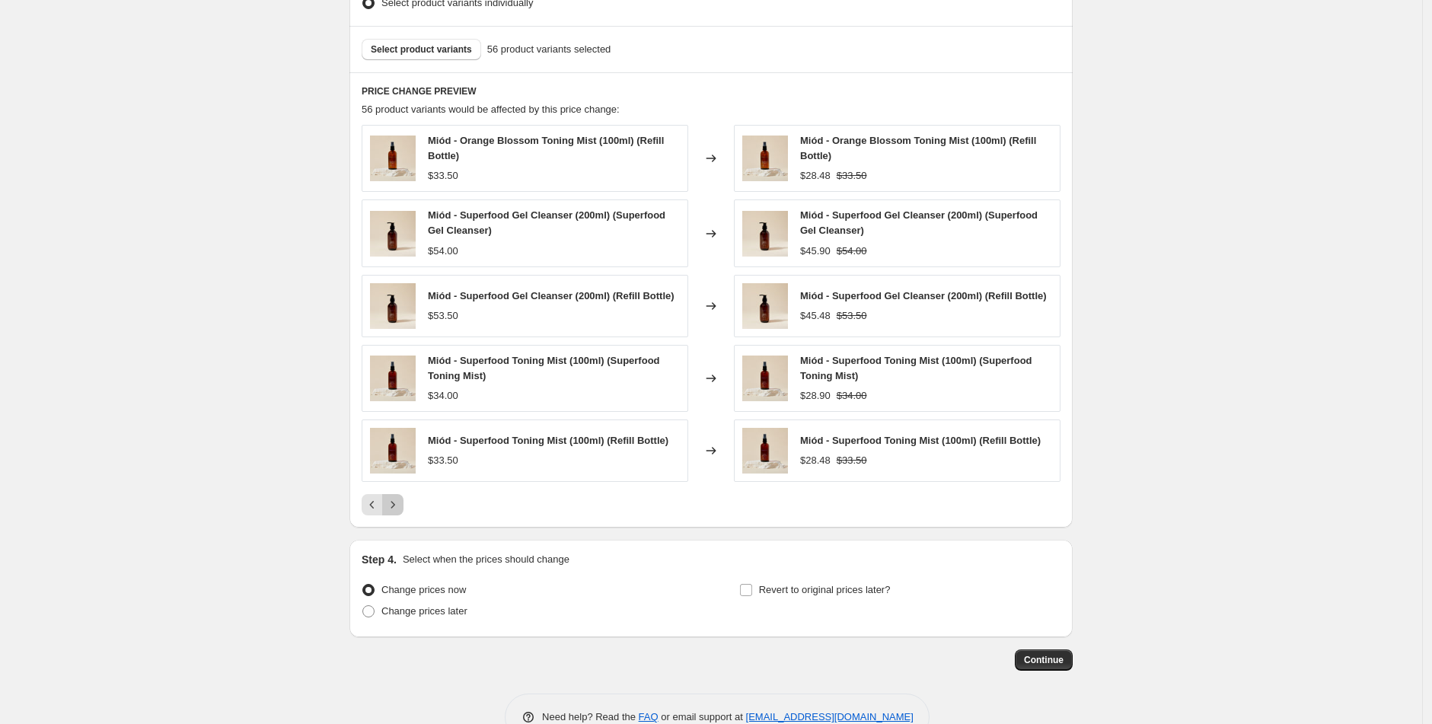
click at [401, 509] on icon "Next" at bounding box center [392, 504] width 15 height 15
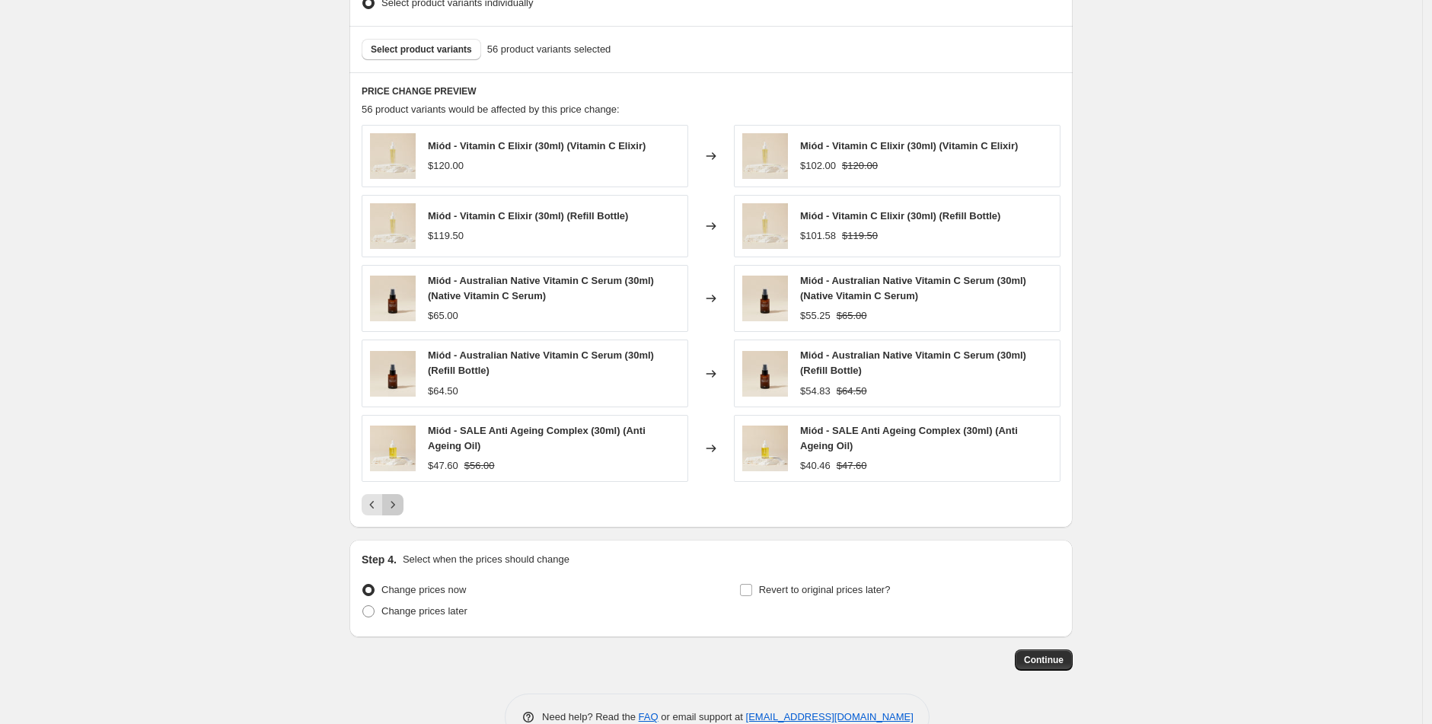
click at [404, 503] on button "Next" at bounding box center [392, 504] width 21 height 21
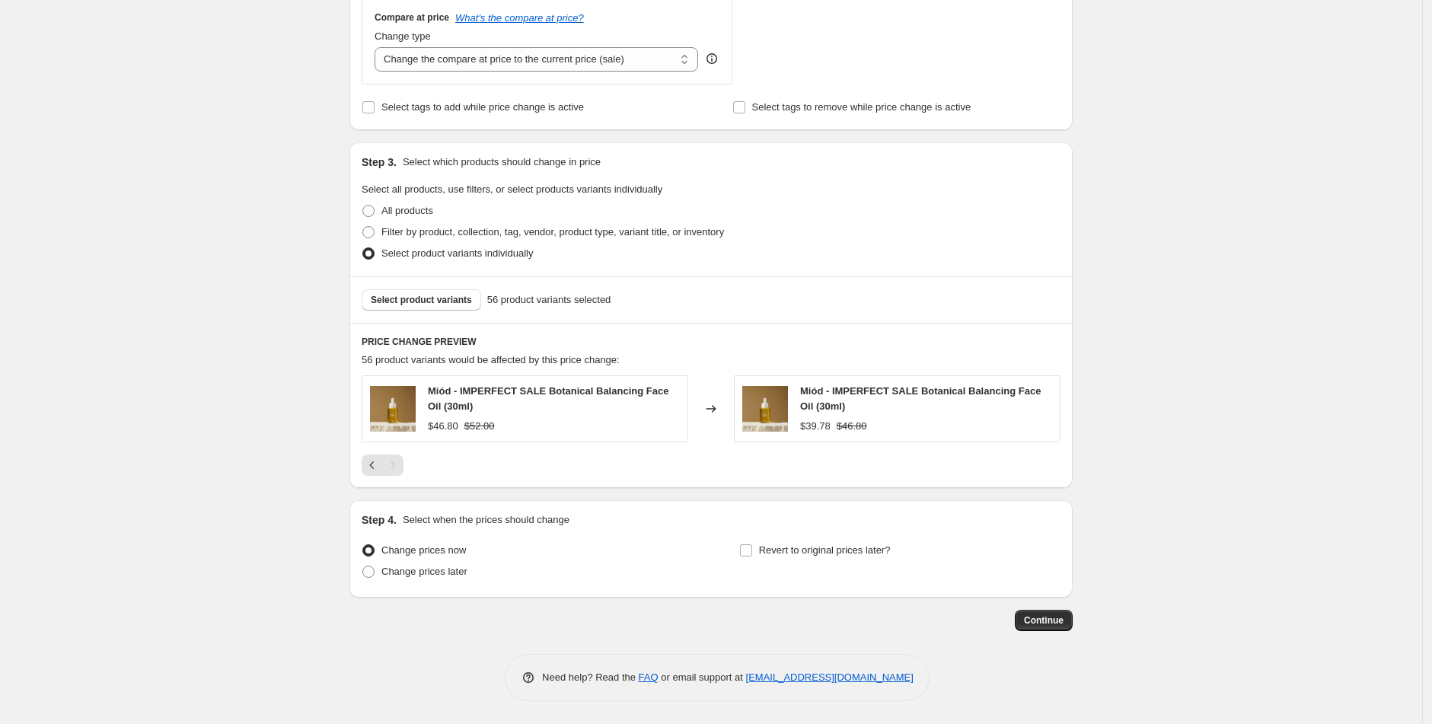
scroll to position [569, 0]
click at [374, 474] on button "Previous" at bounding box center [372, 465] width 21 height 21
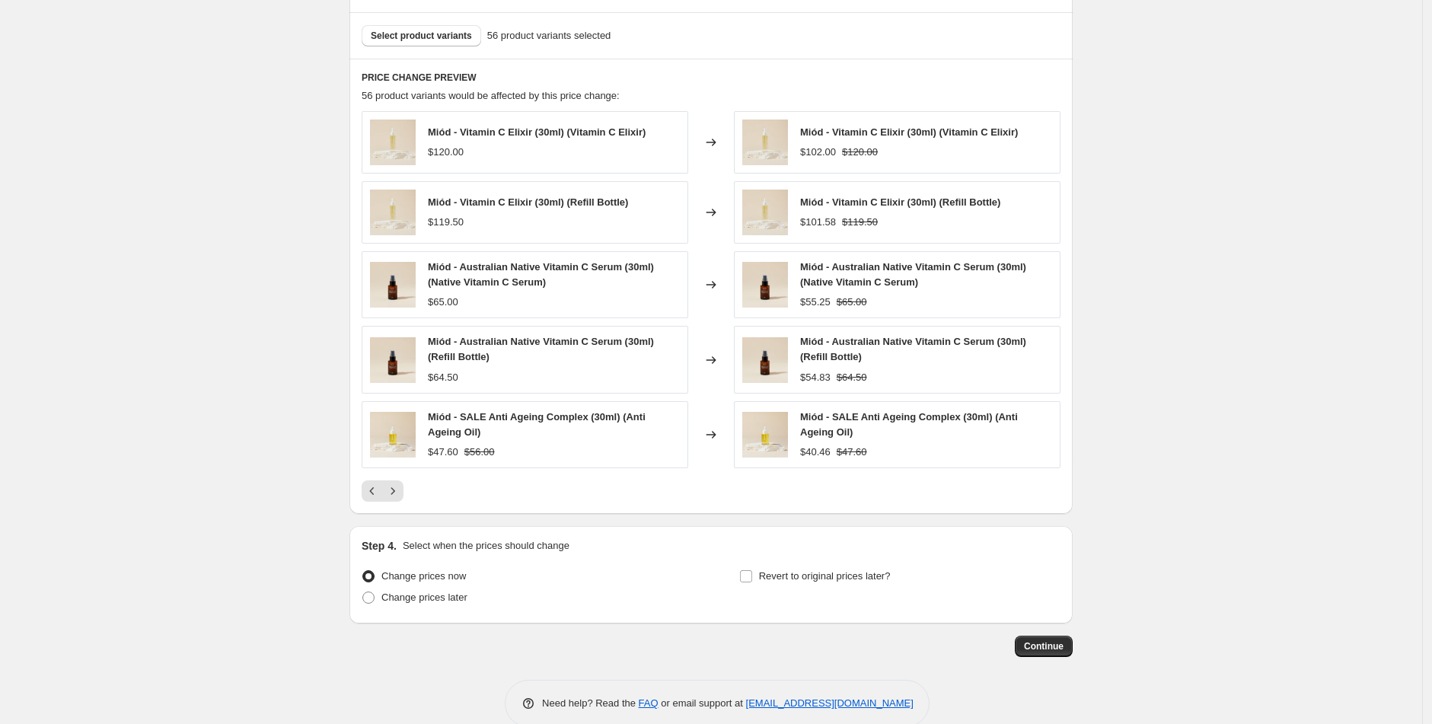
scroll to position [832, 0]
click at [453, 36] on span "Select product variants" at bounding box center [421, 37] width 101 height 12
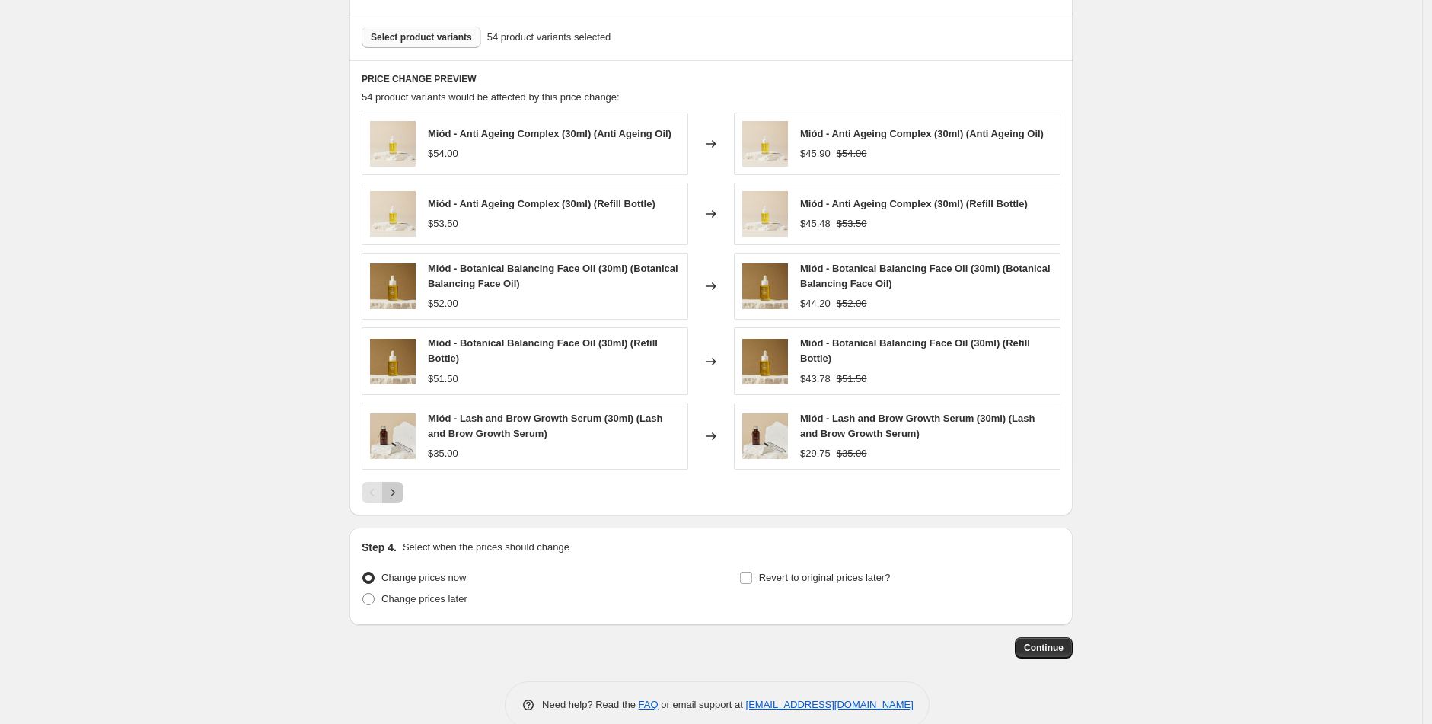
click at [398, 500] on icon "Next" at bounding box center [392, 492] width 15 height 15
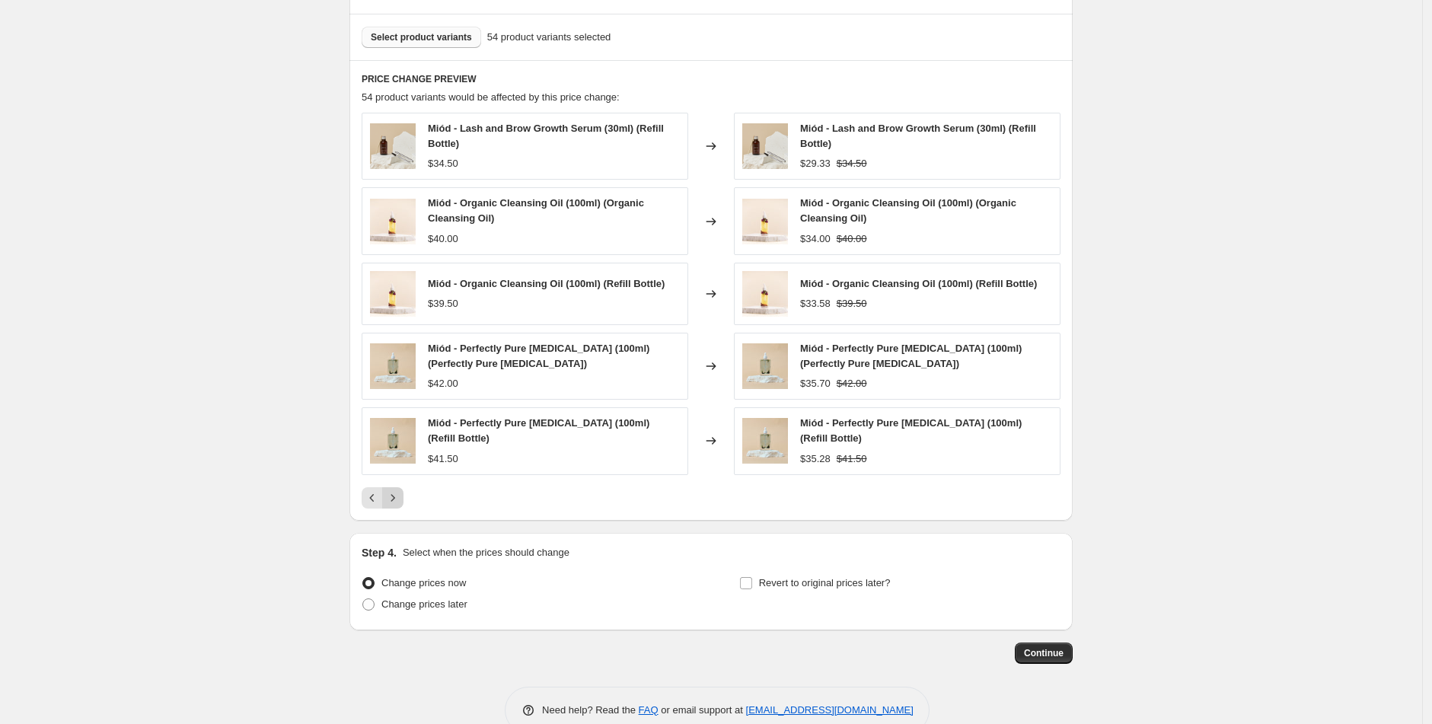
click at [400, 501] on icon "Next" at bounding box center [392, 497] width 15 height 15
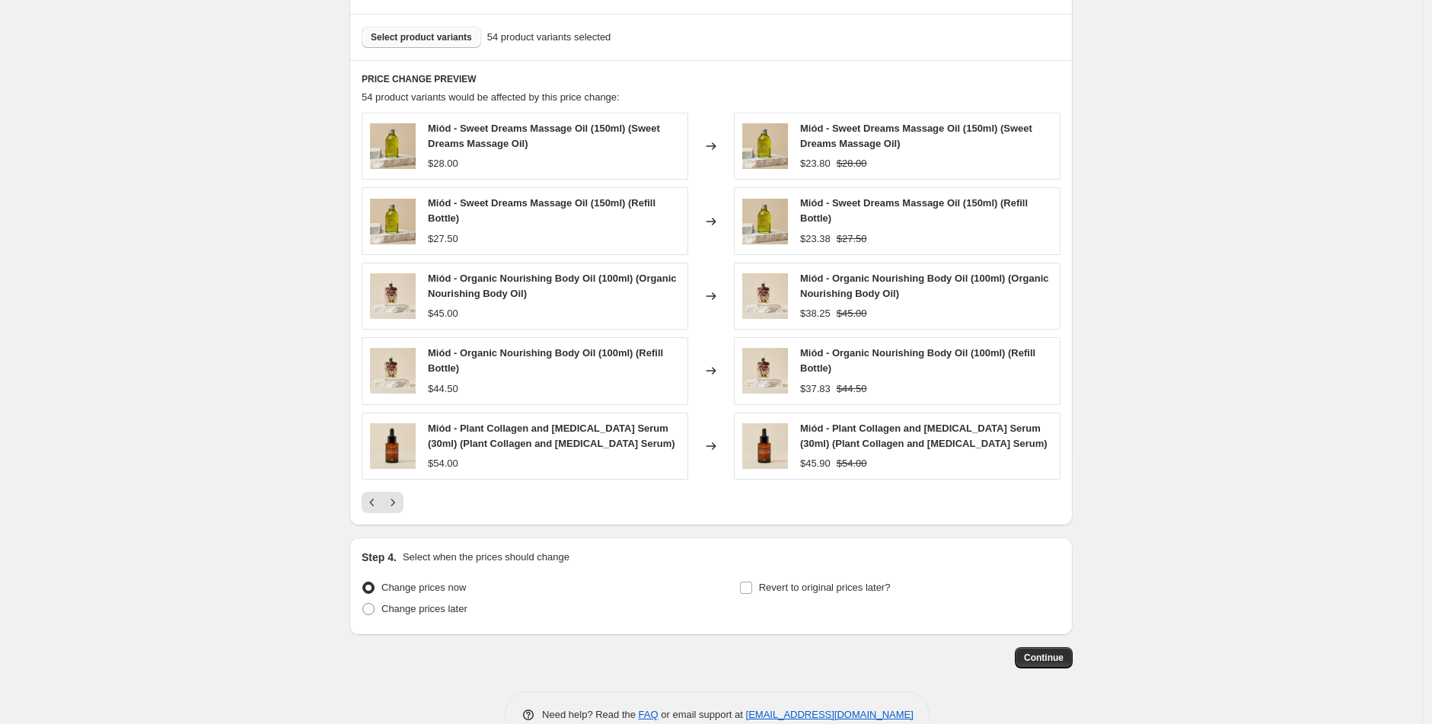
click at [400, 501] on icon "Next" at bounding box center [392, 502] width 15 height 15
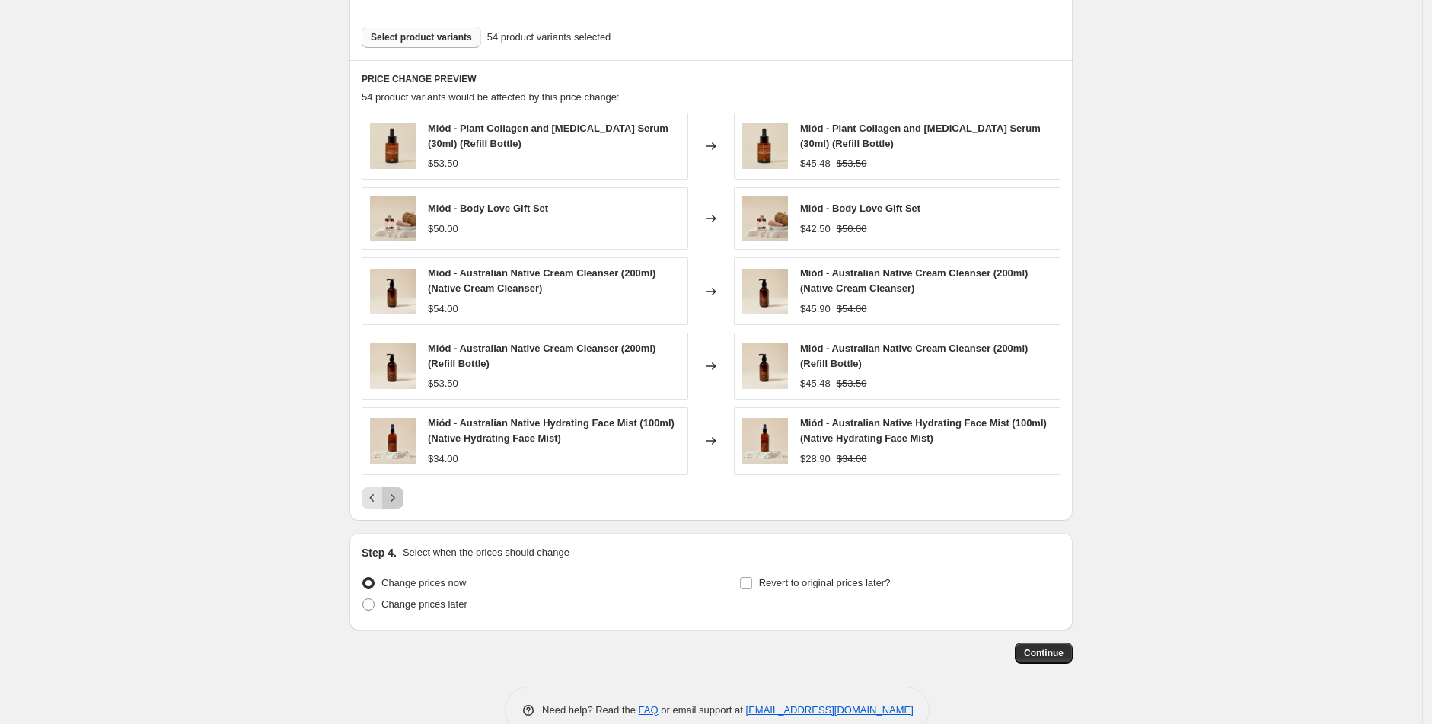
click at [400, 500] on icon "Next" at bounding box center [392, 497] width 15 height 15
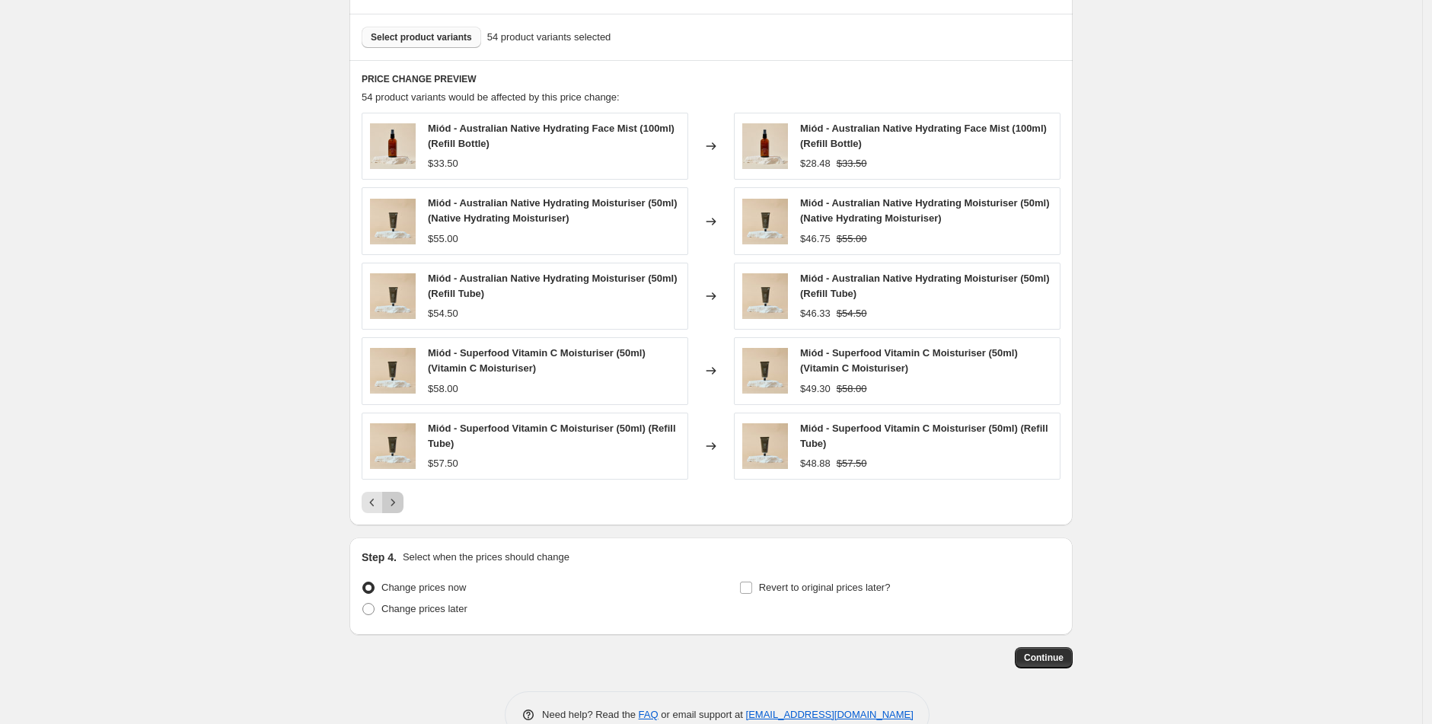
click at [398, 498] on icon "Next" at bounding box center [392, 502] width 15 height 15
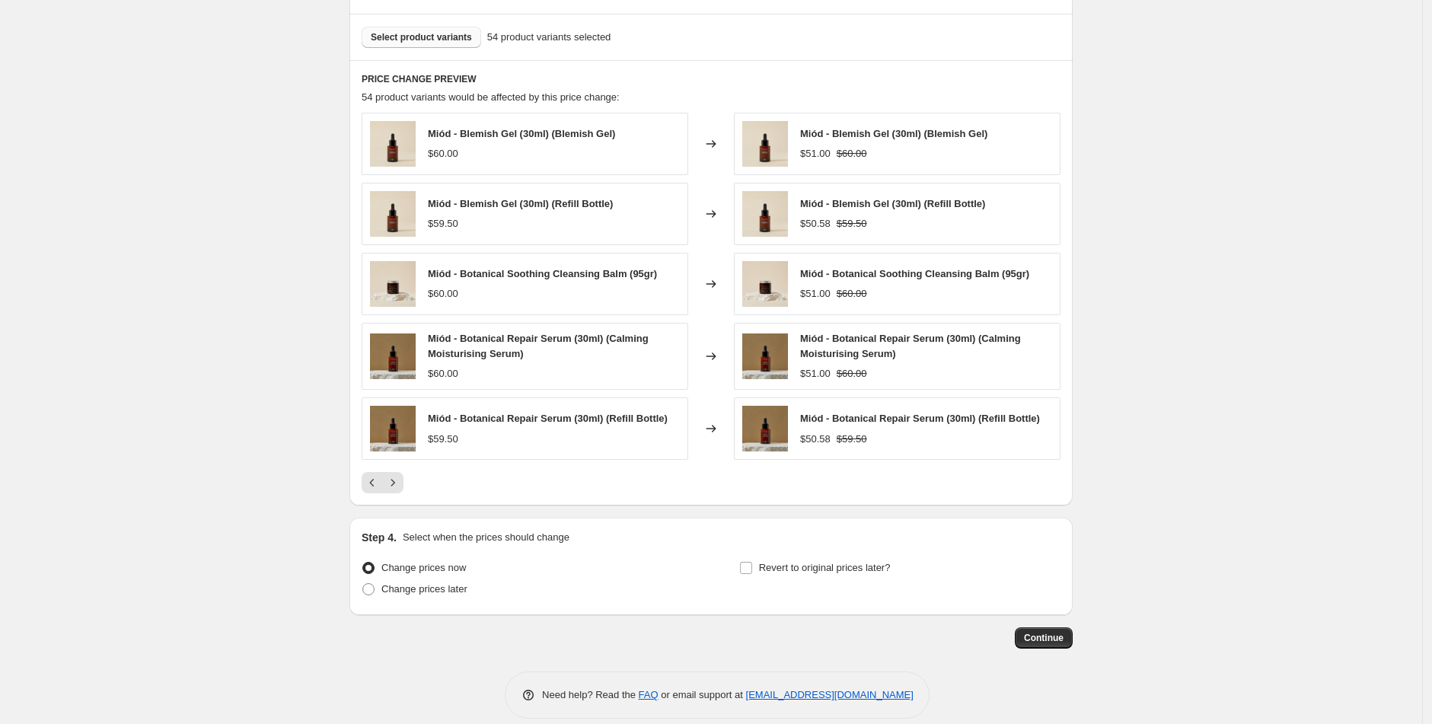
click at [398, 497] on div "PRICE CHANGE PREVIEW 54 product variants would be affected by this price change…" at bounding box center [711, 283] width 723 height 446
click at [400, 486] on icon "Next" at bounding box center [392, 482] width 15 height 15
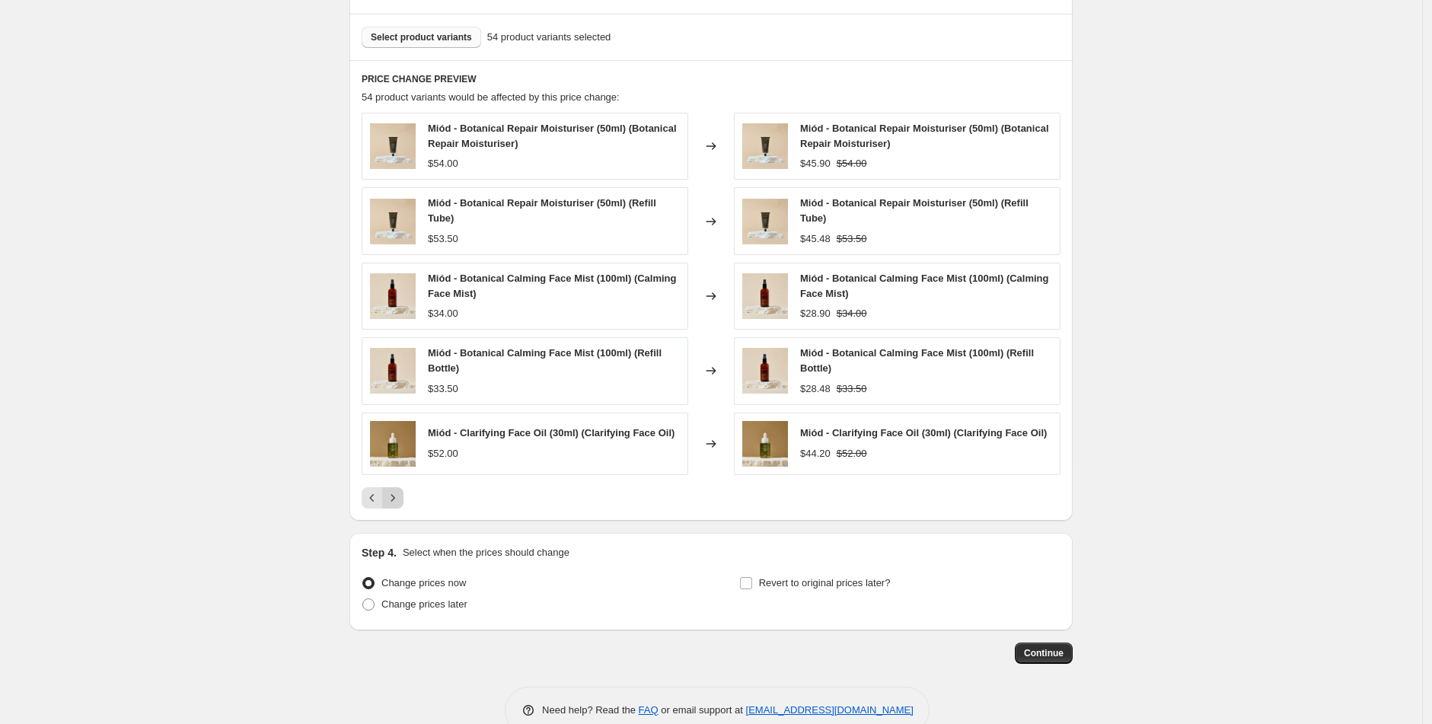
click at [401, 504] on icon "Next" at bounding box center [392, 497] width 15 height 15
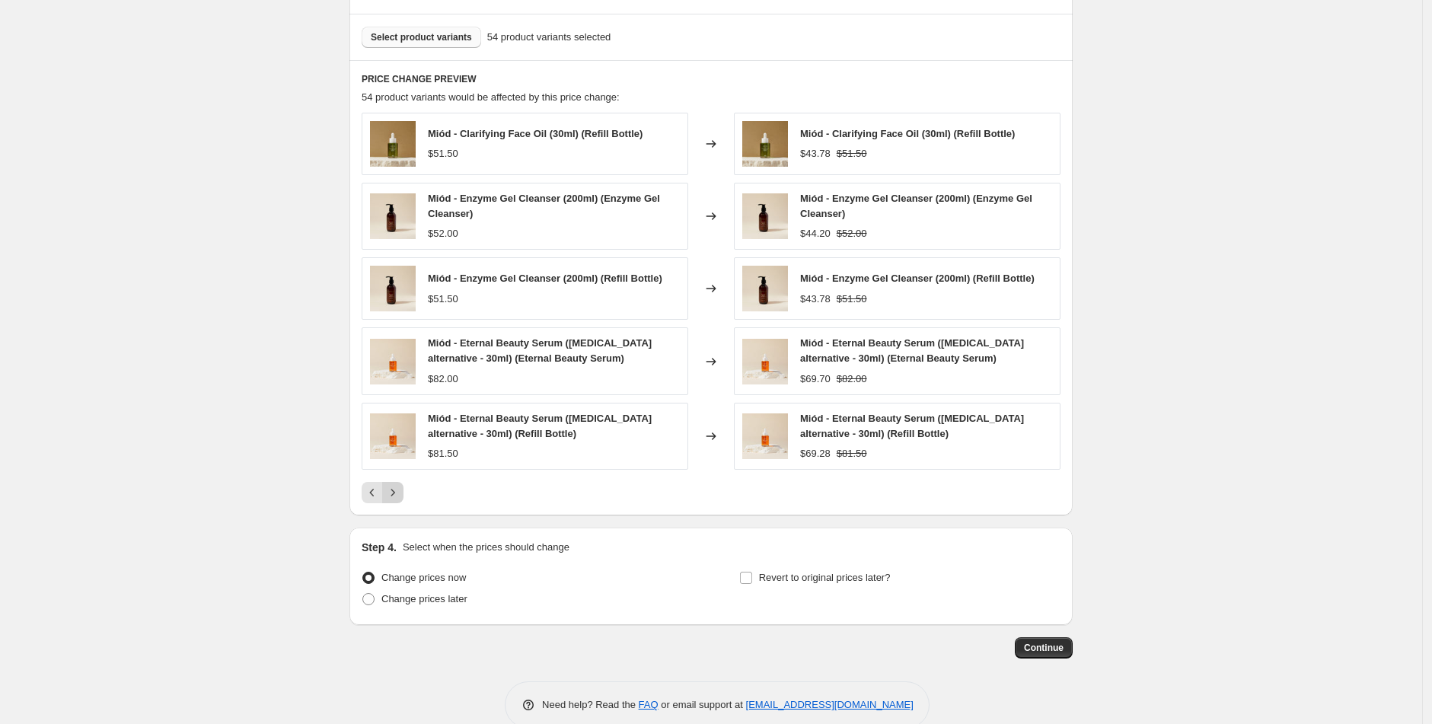
click at [398, 497] on icon "Next" at bounding box center [392, 492] width 15 height 15
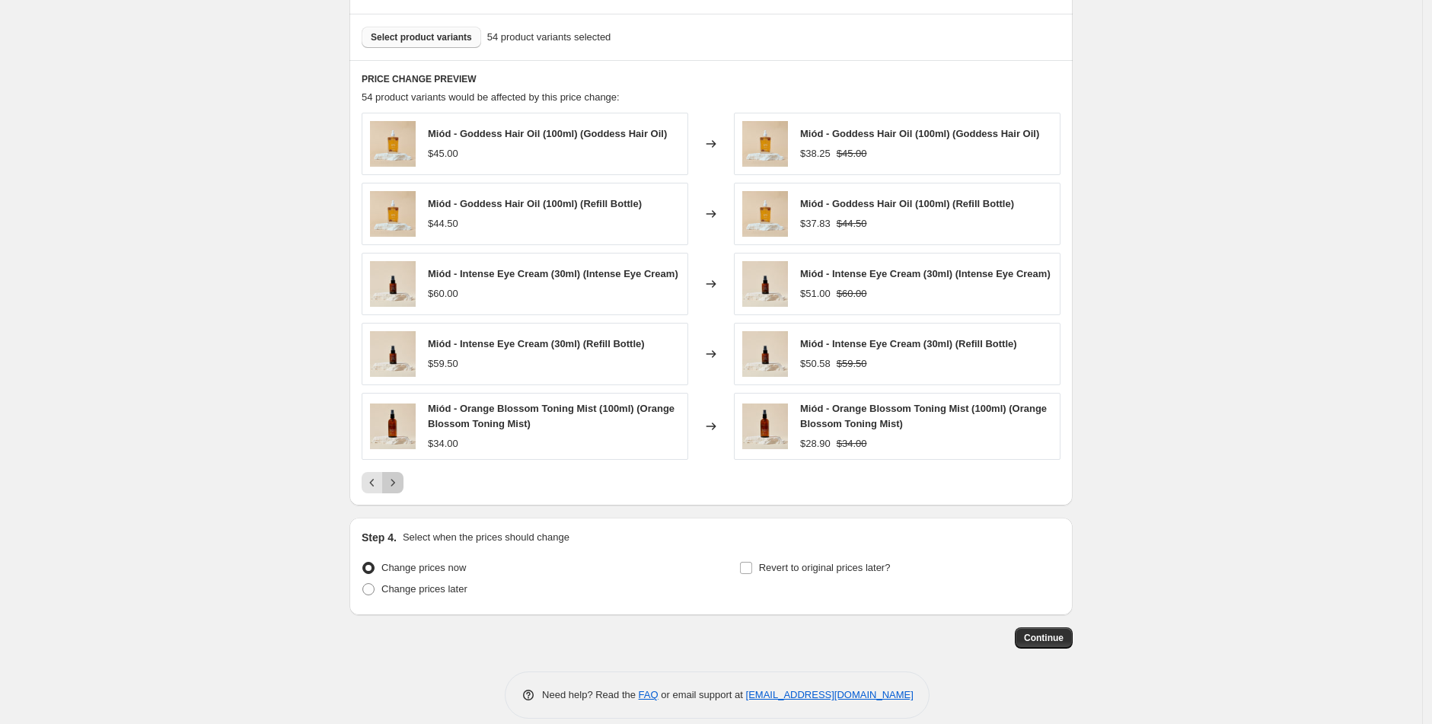
click at [401, 490] on icon "Next" at bounding box center [392, 482] width 15 height 15
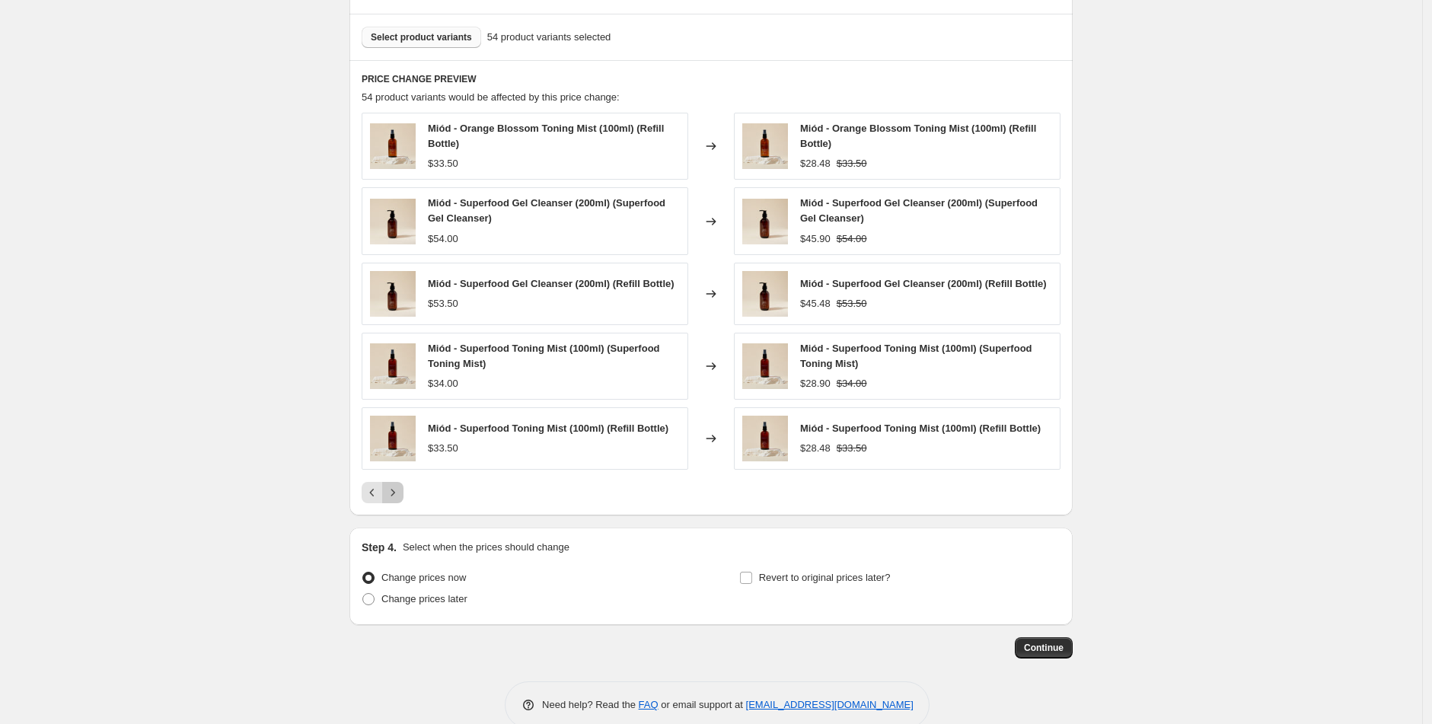
click at [401, 491] on icon "Next" at bounding box center [392, 492] width 15 height 15
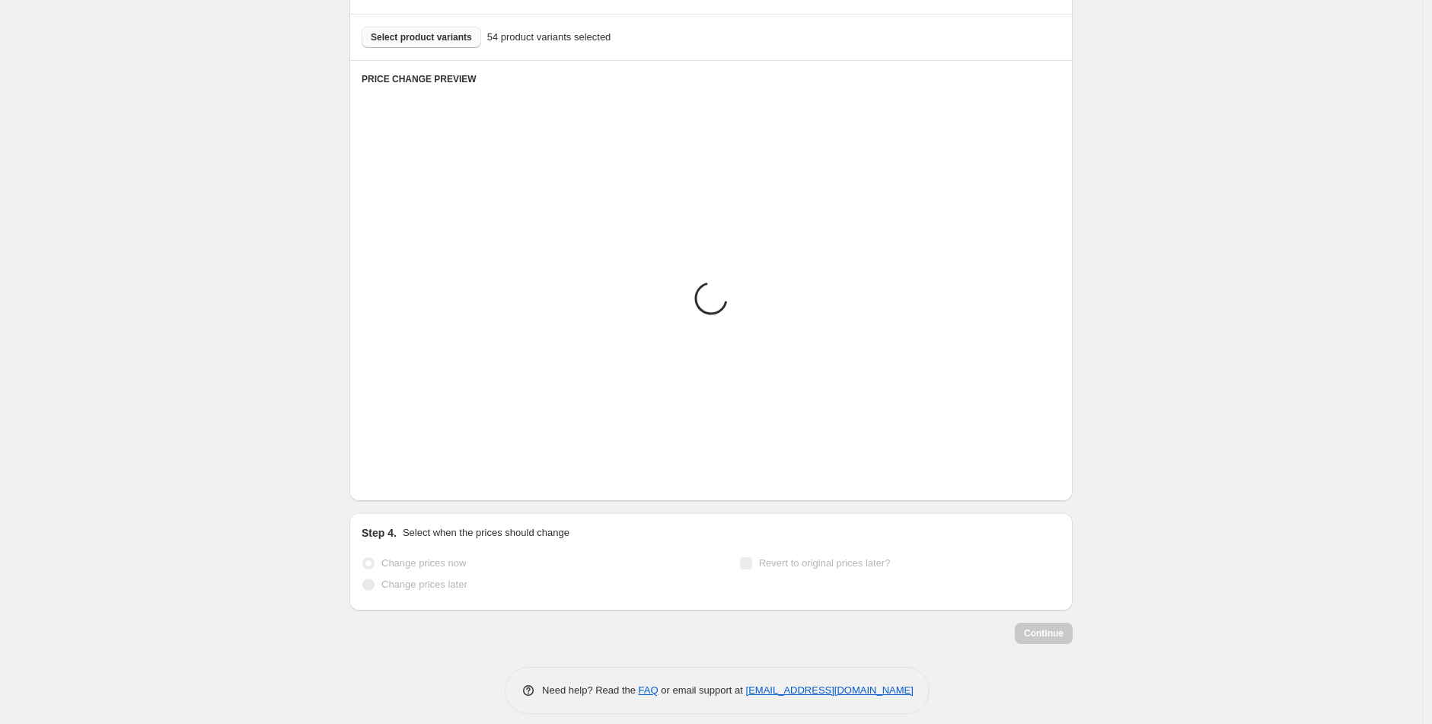
scroll to position [785, 0]
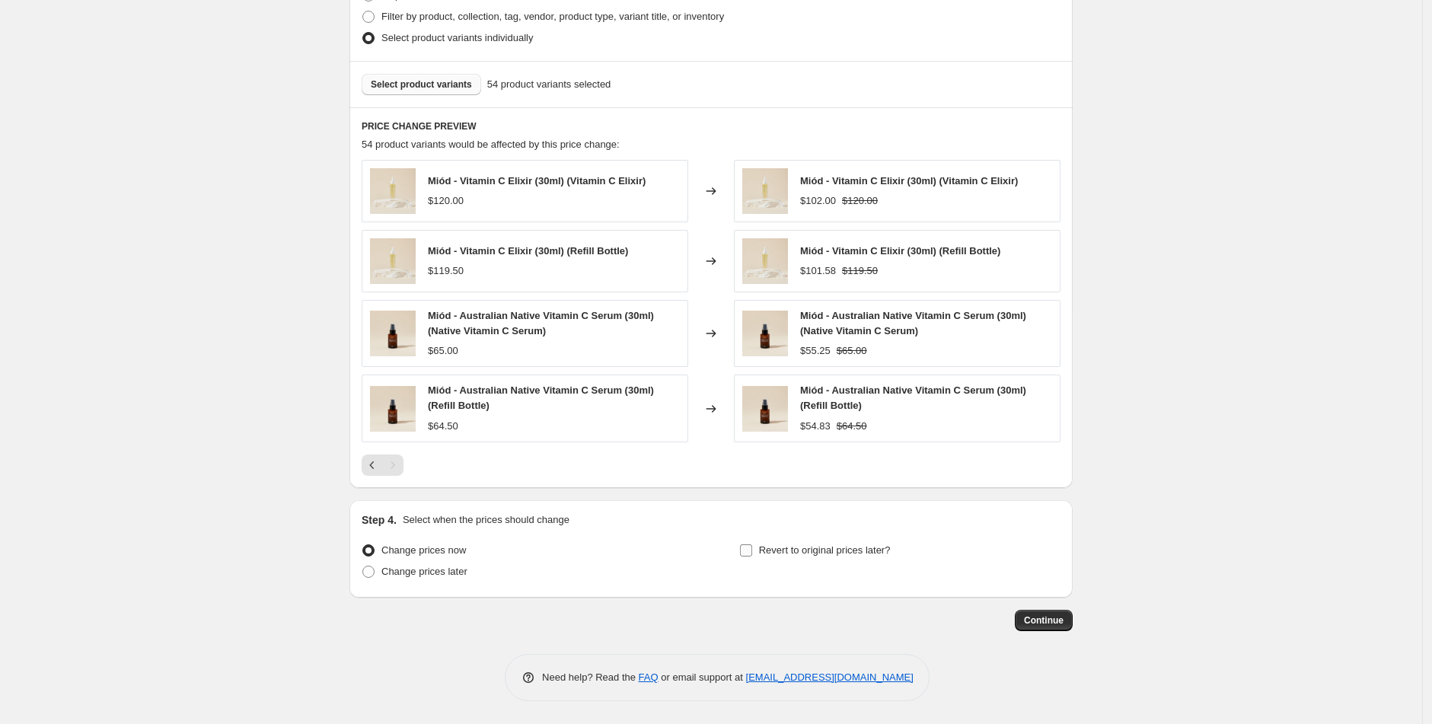
click at [758, 554] on label "Revert to original prices later?" at bounding box center [815, 550] width 152 height 21
click at [752, 554] on input "Revert to original prices later?" at bounding box center [746, 550] width 12 height 12
checkbox input "true"
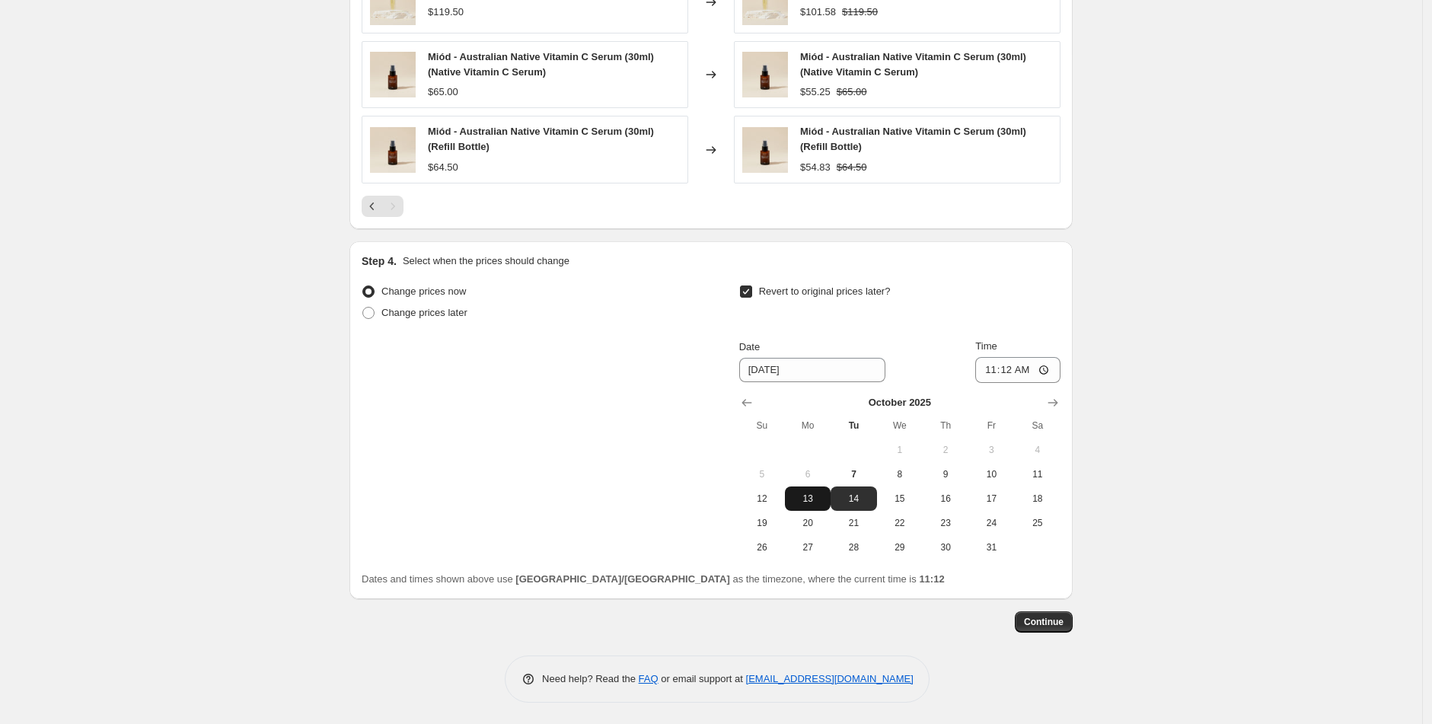
scroll to position [1045, 0]
click at [793, 375] on input "[DATE]" at bounding box center [812, 368] width 146 height 24
click at [859, 496] on span "14" at bounding box center [854, 497] width 34 height 12
click at [992, 366] on input "11:12" at bounding box center [1018, 369] width 85 height 26
type input "12:00"
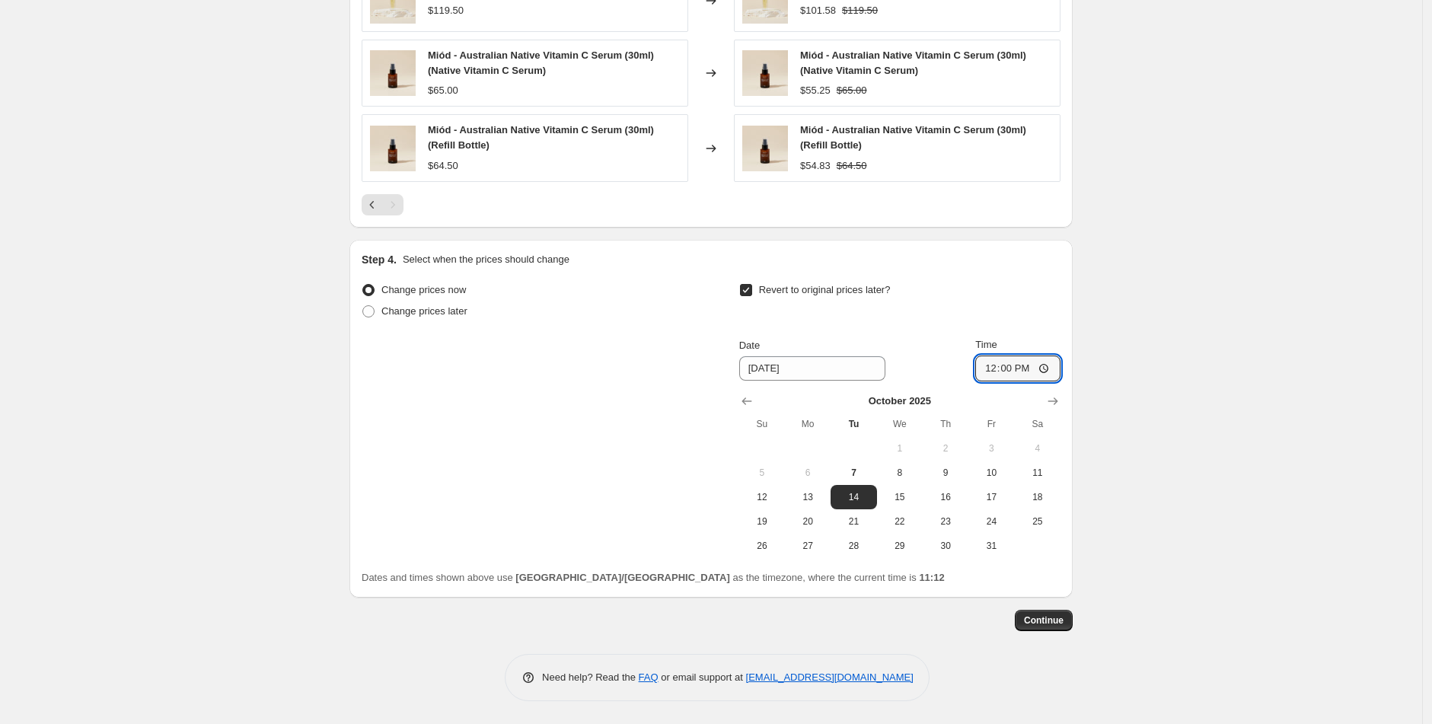
click at [1022, 314] on div "Revert to original prices later?" at bounding box center [899, 302] width 321 height 46
click at [1043, 623] on span "Continue" at bounding box center [1044, 621] width 40 height 12
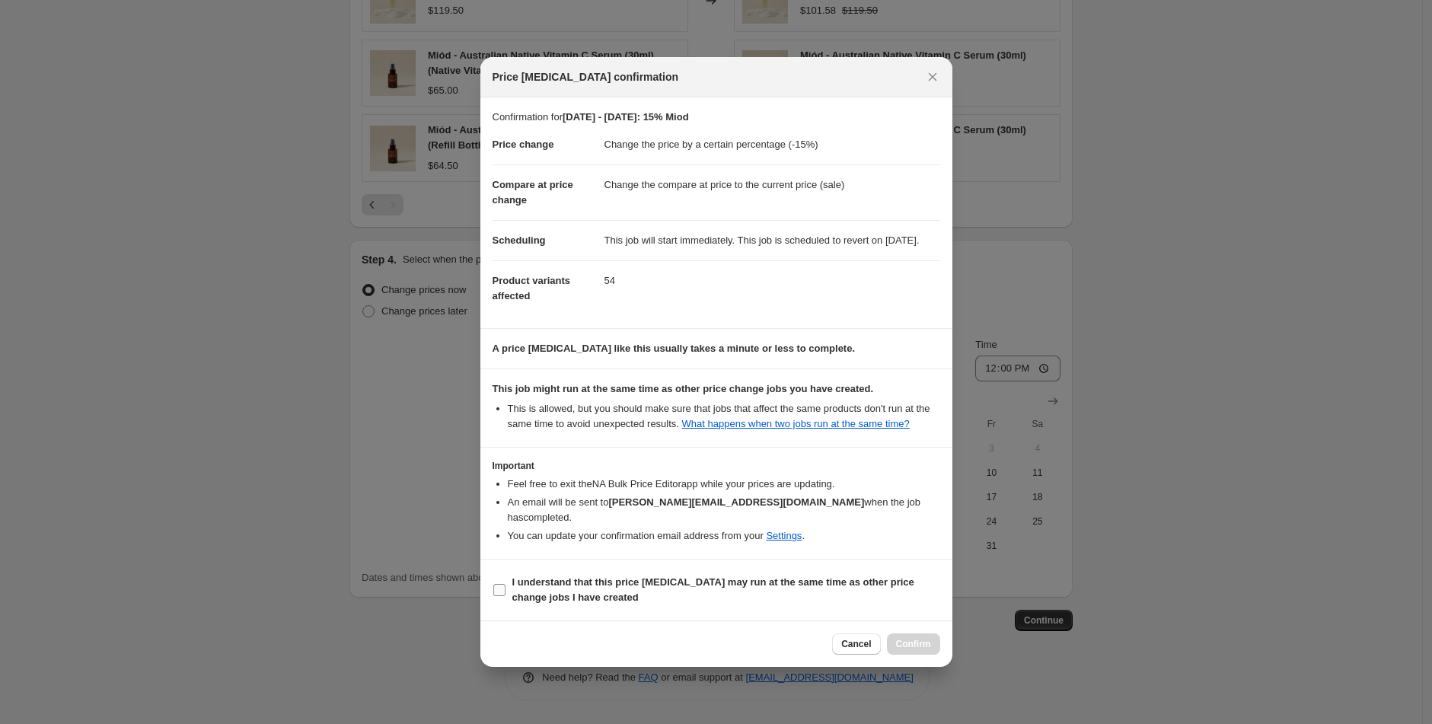
click at [511, 592] on label "I understand that this price [MEDICAL_DATA] may run at the same time as other p…" at bounding box center [717, 590] width 448 height 37
click at [506, 592] on input "I understand that this price [MEDICAL_DATA] may run at the same time as other p…" at bounding box center [499, 590] width 12 height 12
checkbox input "true"
click at [928, 650] on span "Confirm" at bounding box center [913, 644] width 35 height 12
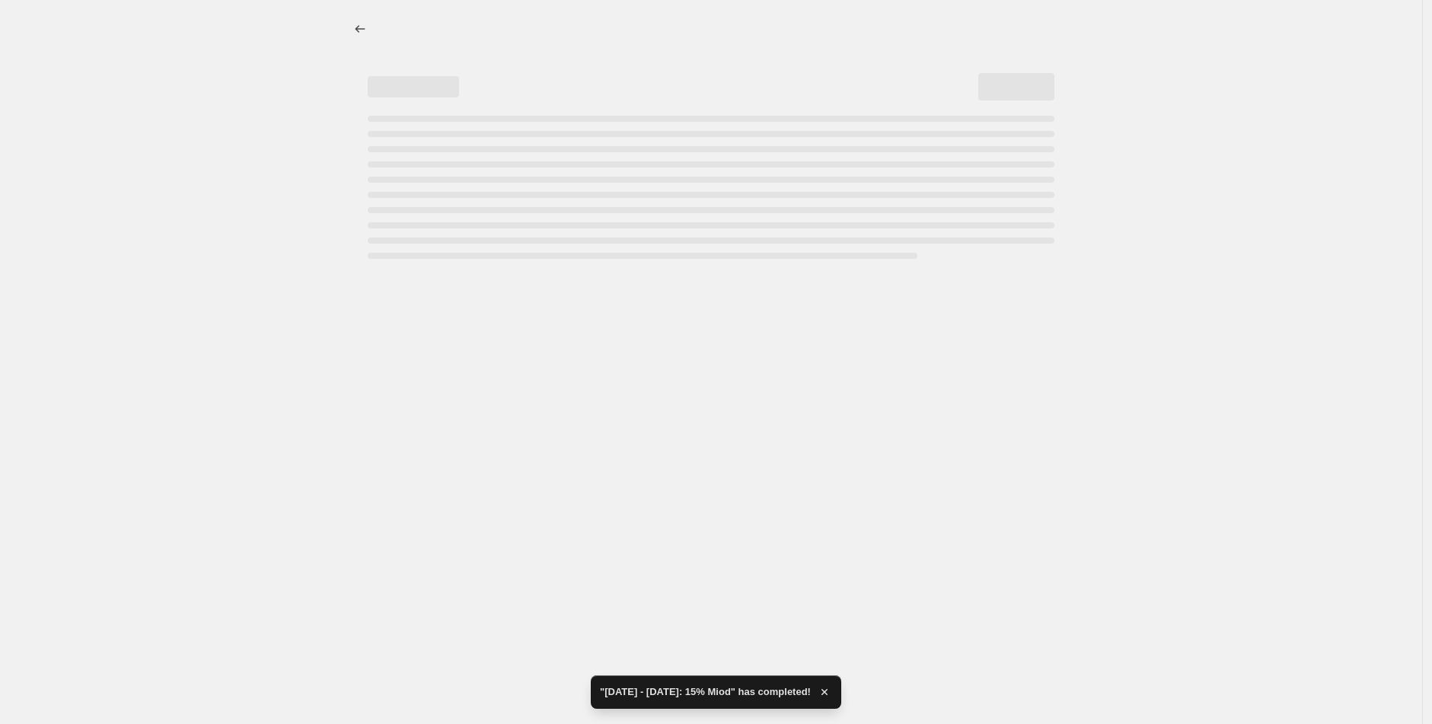
select select "percentage"
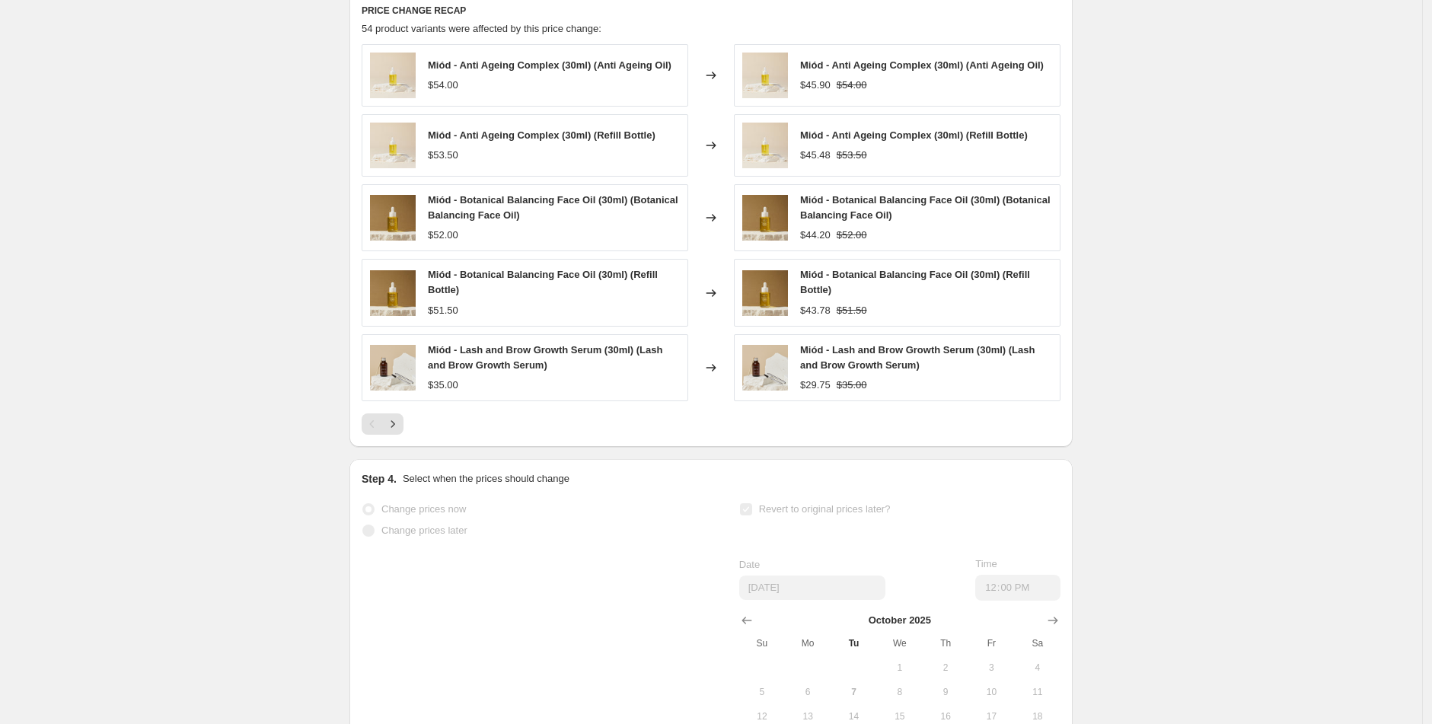
scroll to position [0, 0]
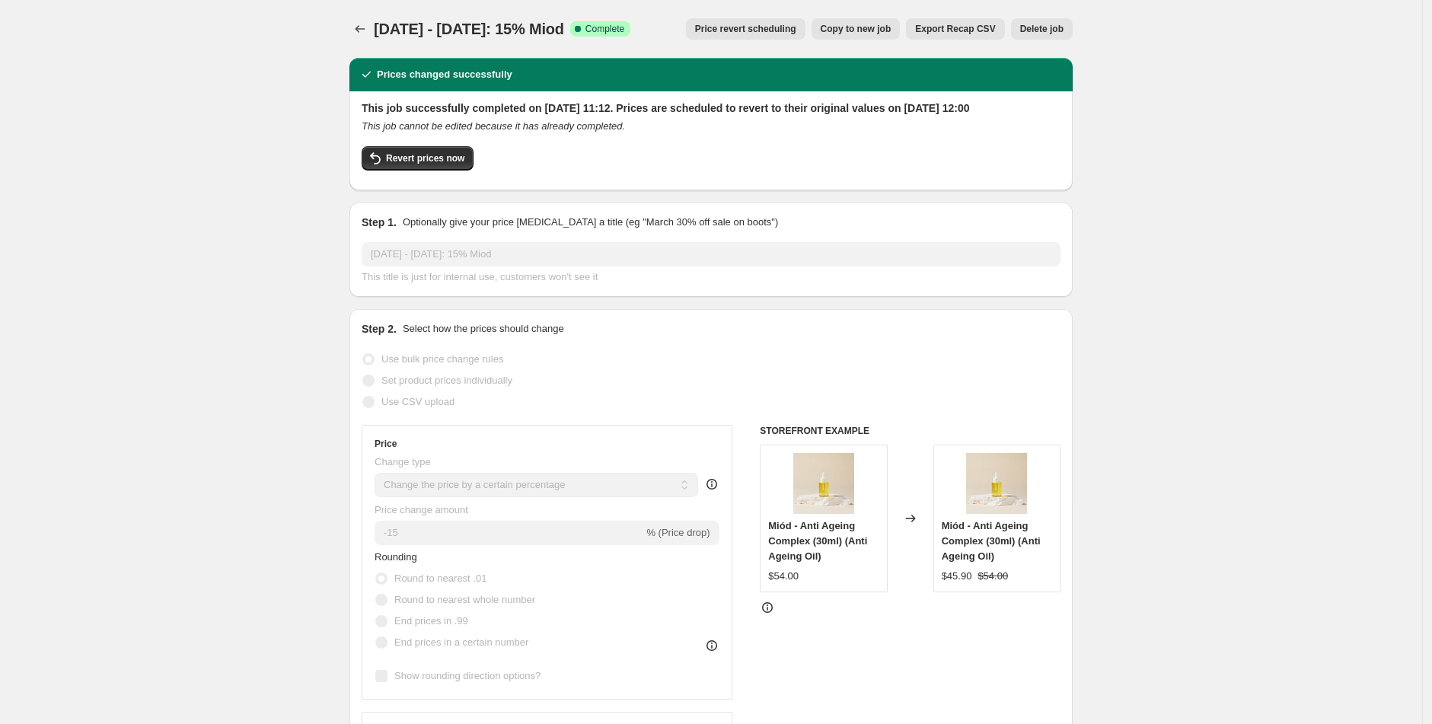
drag, startPoint x: 547, startPoint y: 25, endPoint x: 389, endPoint y: 15, distance: 157.9
click at [389, 15] on div "[DATE] - [DATE]: 15% Miod. This page is ready [DATE] - [DATE]: 15% Miod Success…" at bounding box center [711, 29] width 723 height 58
copy span "[DATE] - [DATE]: 15% Miod"
click at [361, 27] on icon "Price change jobs" at bounding box center [360, 28] width 15 height 15
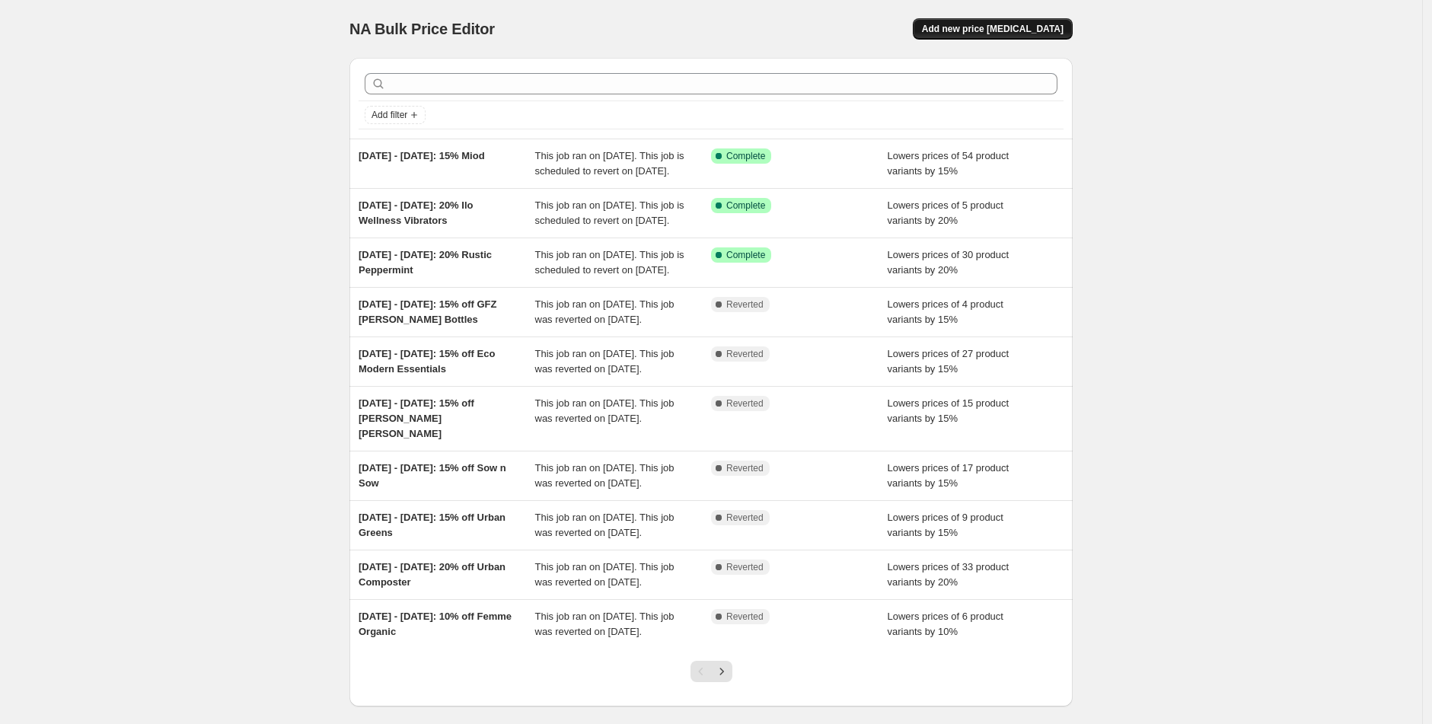
click at [1032, 30] on span "Add new price [MEDICAL_DATA]" at bounding box center [993, 29] width 142 height 12
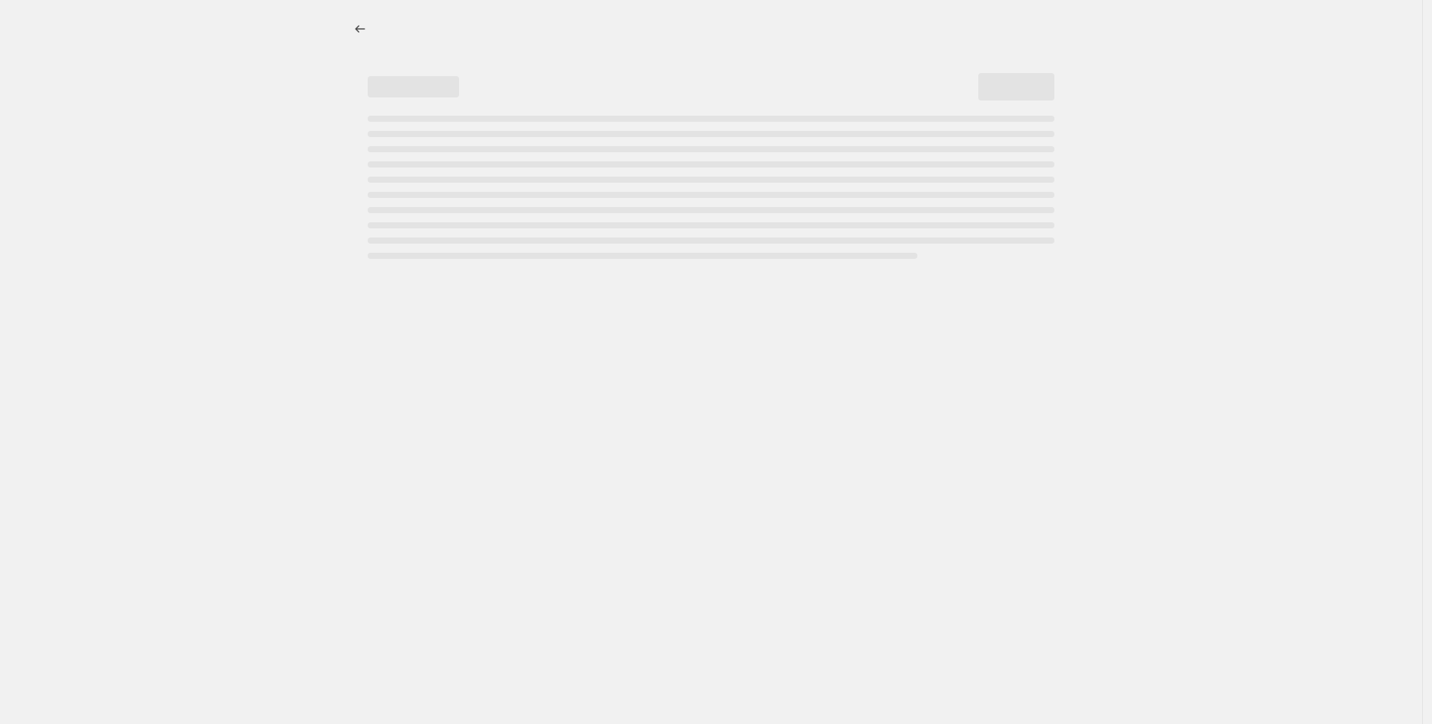
select select "percentage"
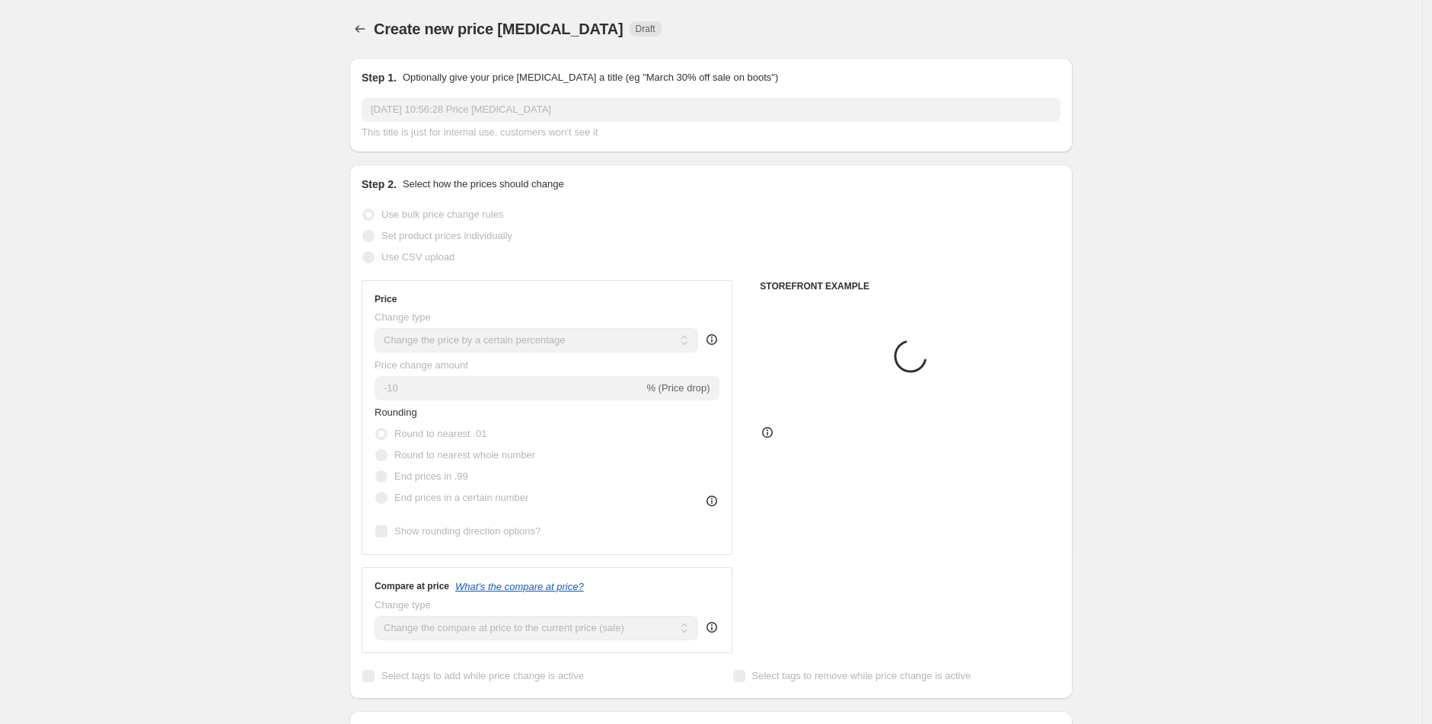
click at [450, 116] on input "[DATE] 10:56:28 Price [MEDICAL_DATA]" at bounding box center [711, 109] width 699 height 24
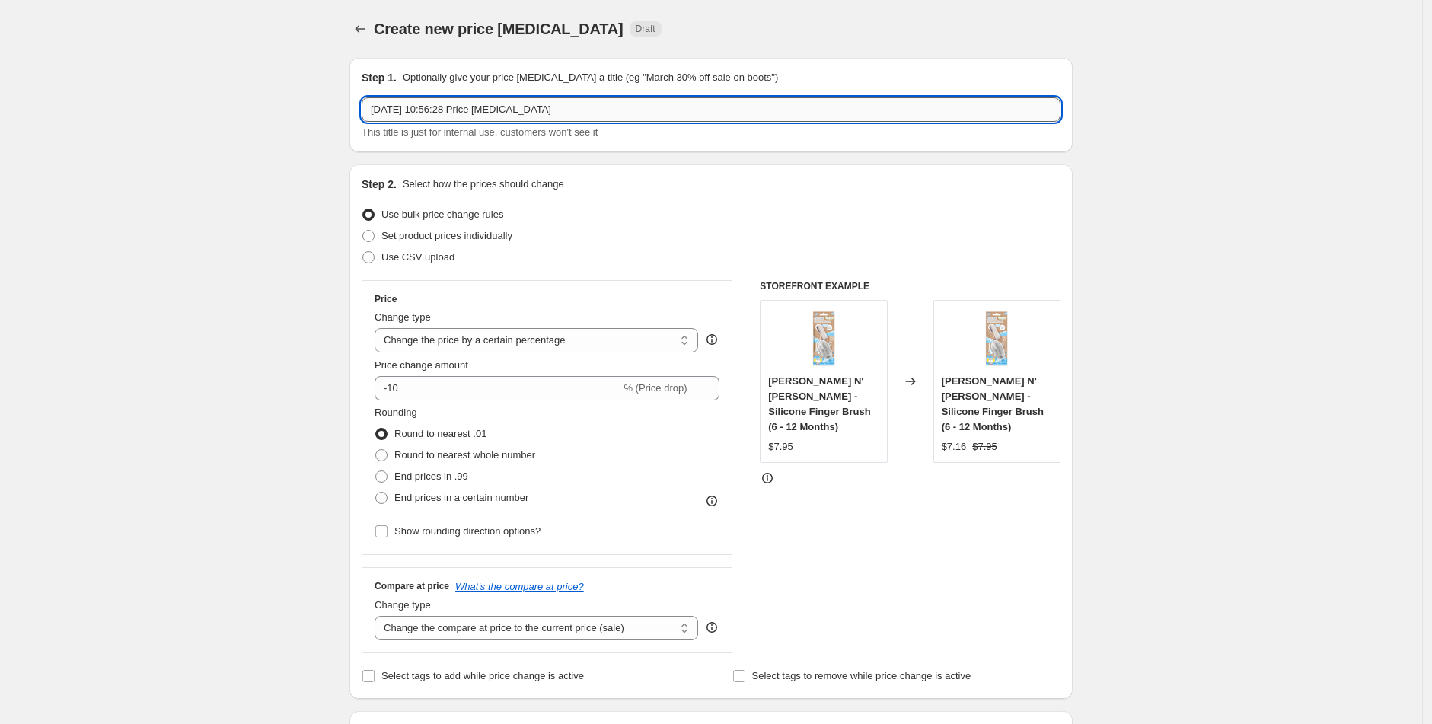
click at [451, 116] on input "[DATE] 10:56:28 Price [MEDICAL_DATA]" at bounding box center [711, 109] width 699 height 24
paste input "[DATE] - [DATE]: 15% Miod"
type input "[DATE] - [DATE]: 15% Raw Medicine"
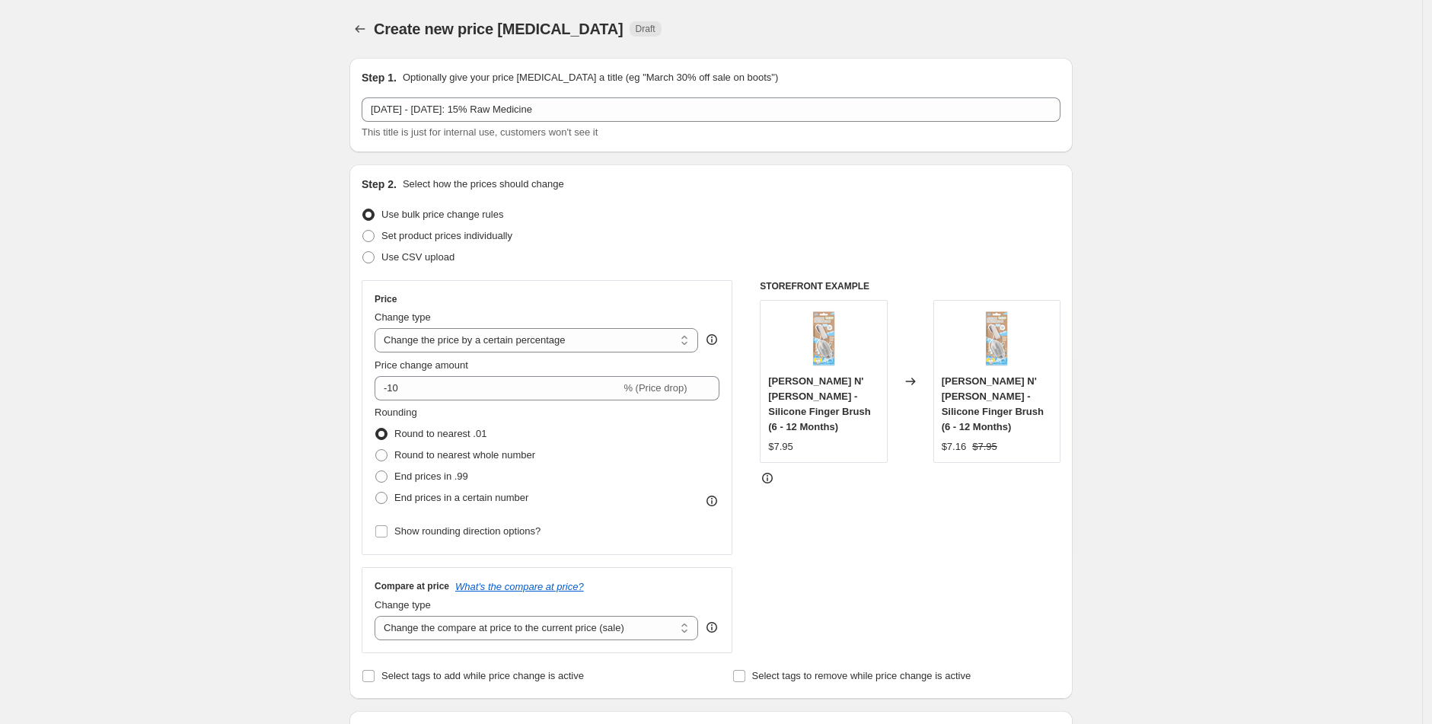
click at [663, 222] on div "Use bulk price change rules" at bounding box center [711, 214] width 699 height 21
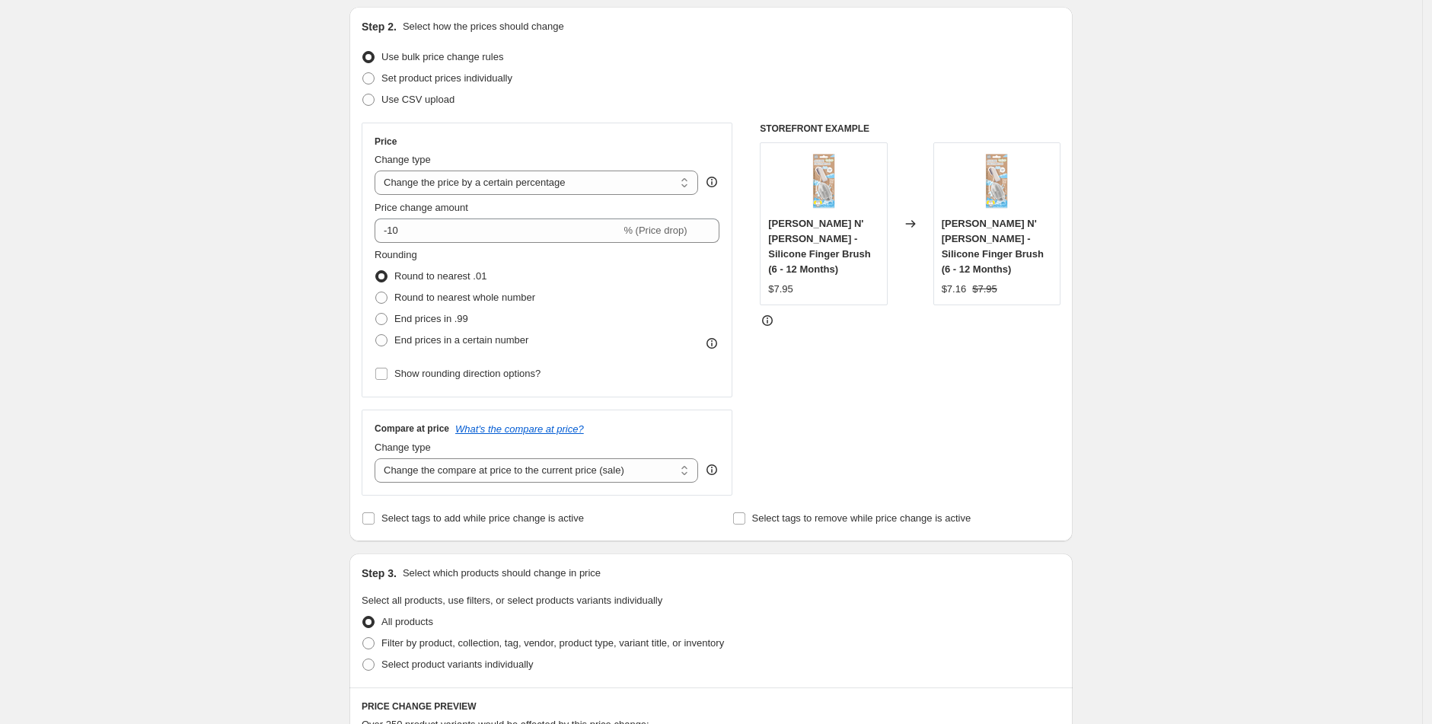
scroll to position [164, 0]
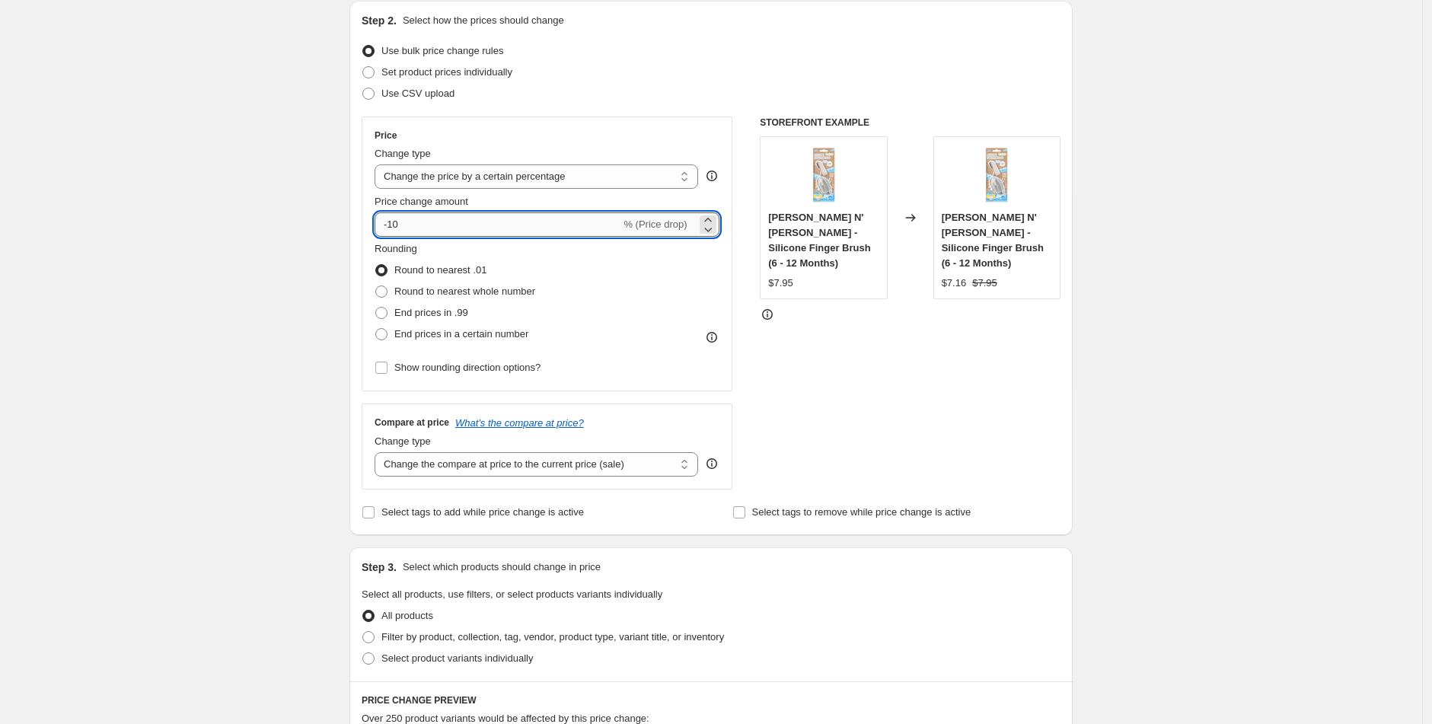
click at [420, 221] on input "-10" at bounding box center [498, 224] width 246 height 24
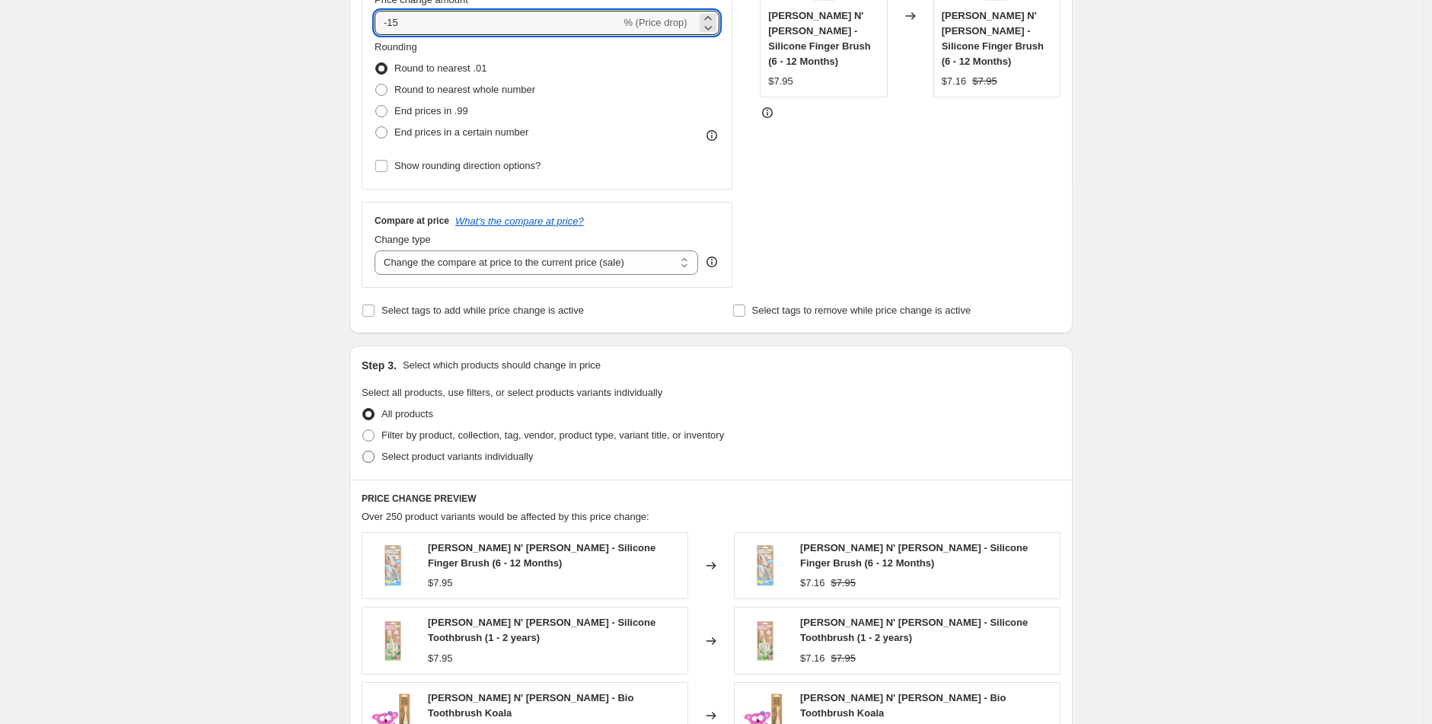
type input "-15"
click at [385, 457] on label "Select product variants individually" at bounding box center [447, 456] width 171 height 21
click at [363, 452] on input "Select product variants individually" at bounding box center [362, 451] width 1 height 1
radio input "true"
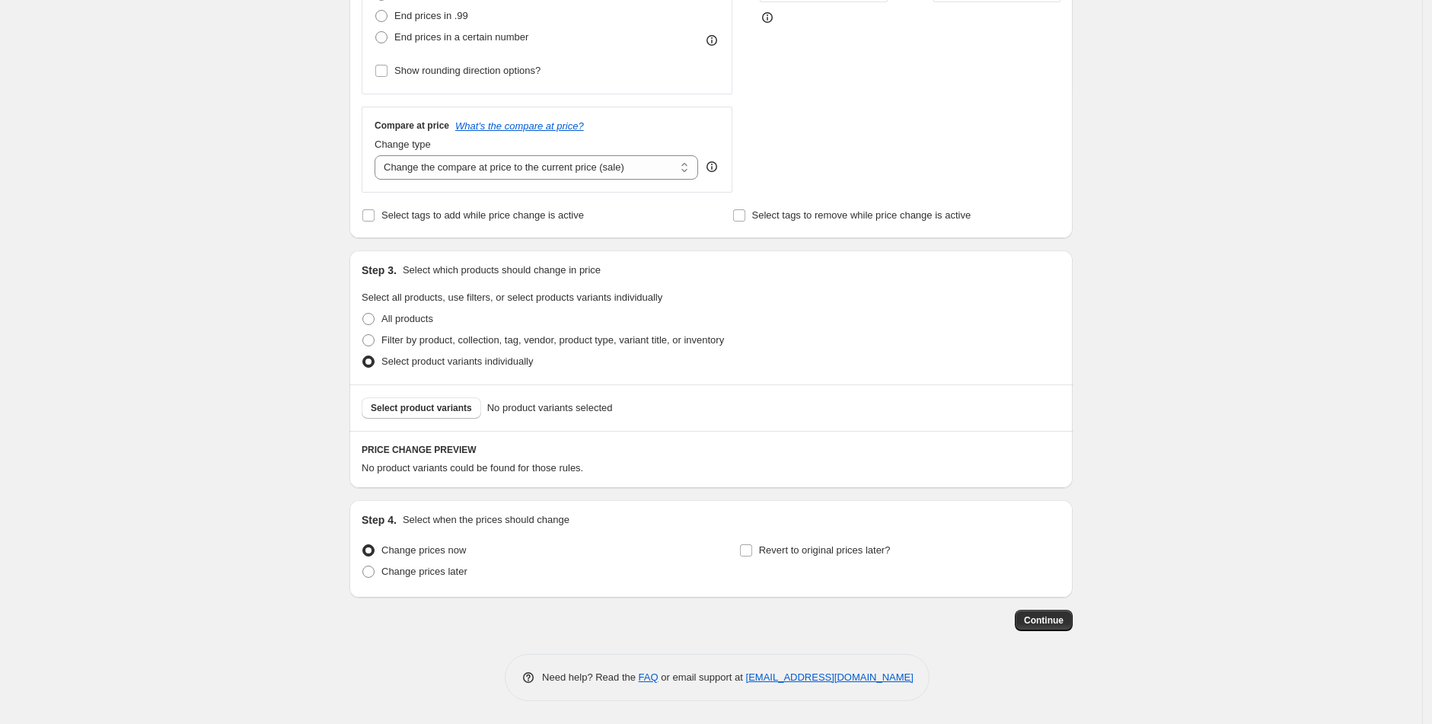
scroll to position [461, 0]
click at [435, 415] on button "Select product variants" at bounding box center [422, 408] width 120 height 21
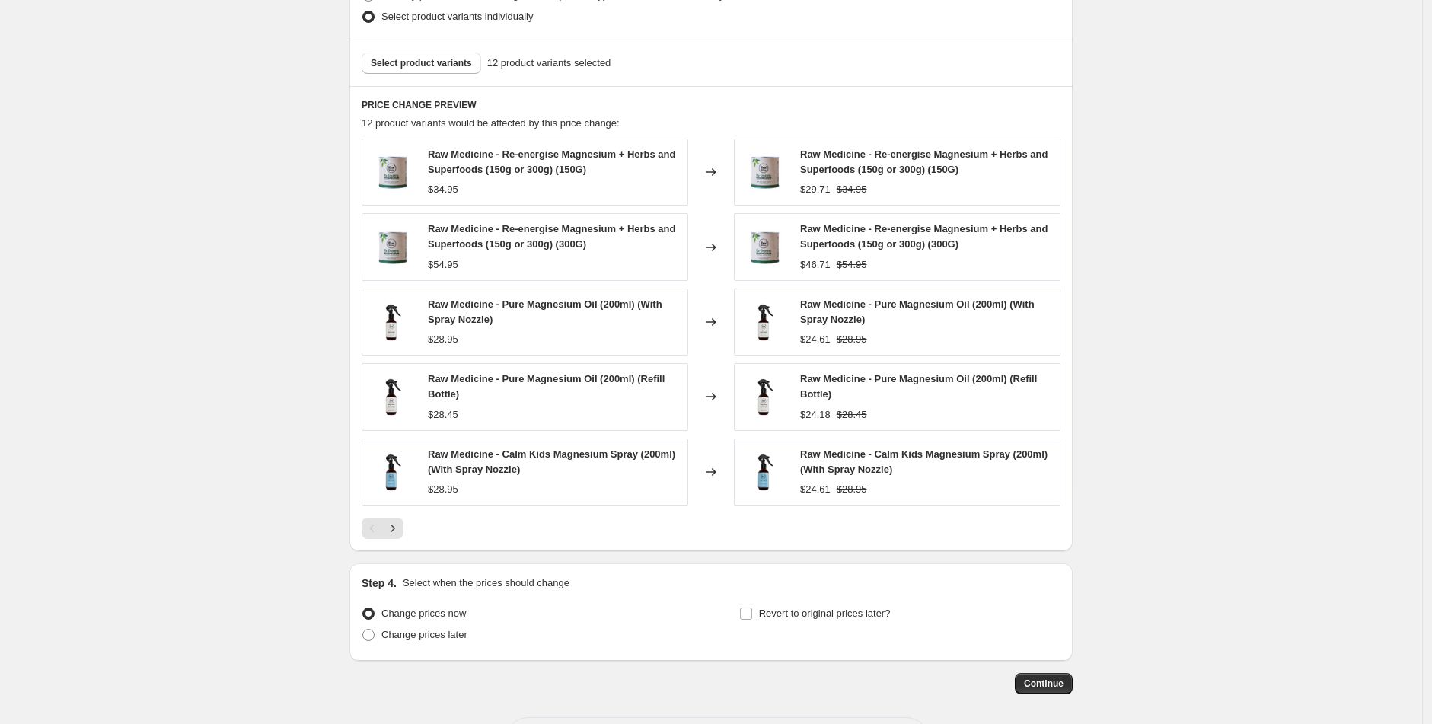
scroll to position [811, 0]
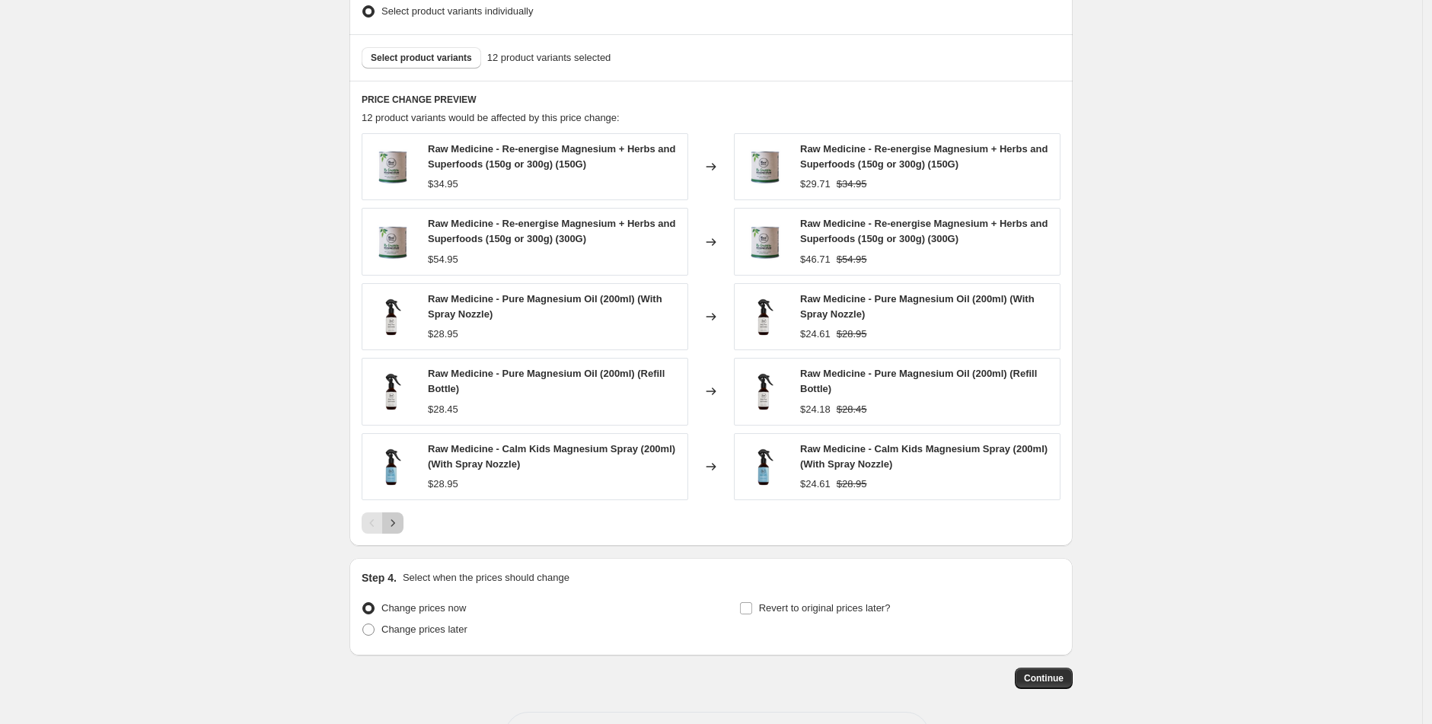
click at [401, 528] on icon "Next" at bounding box center [392, 523] width 15 height 15
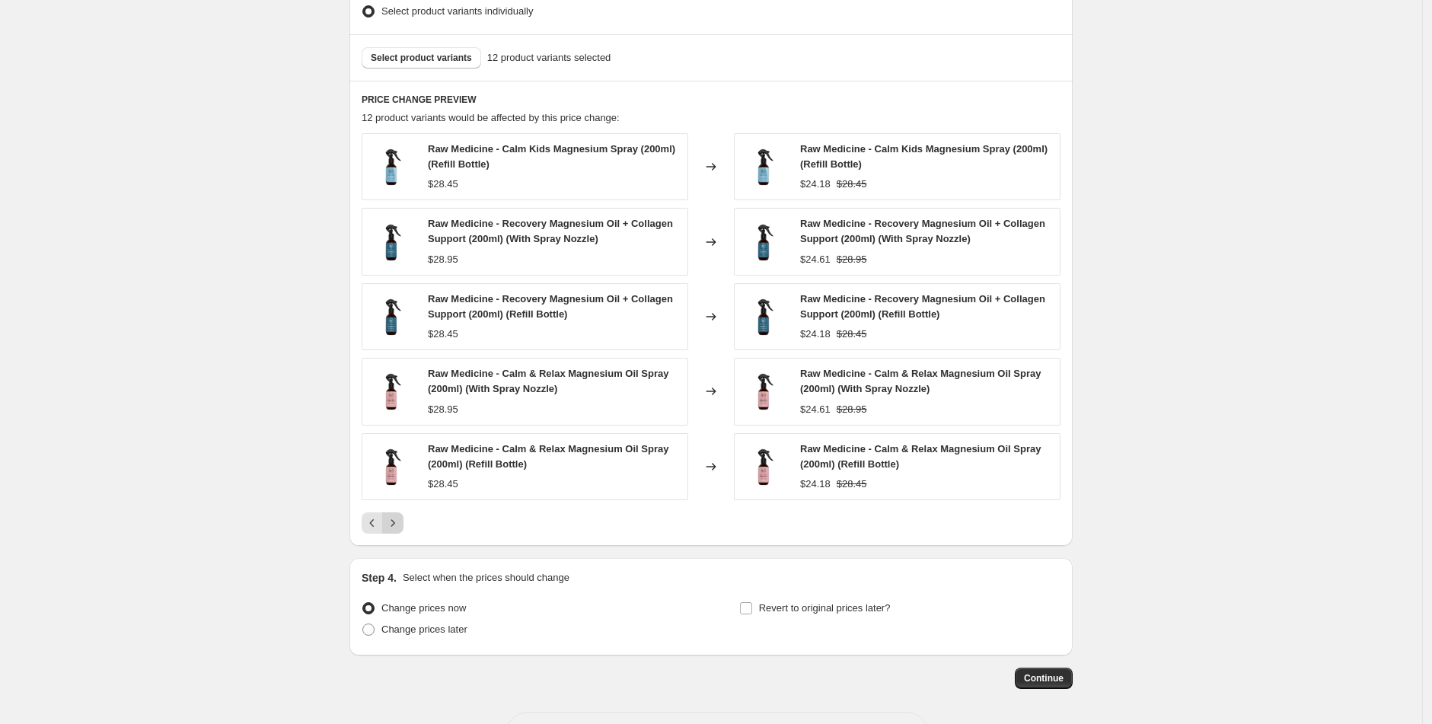
click at [399, 525] on icon "Next" at bounding box center [392, 523] width 15 height 15
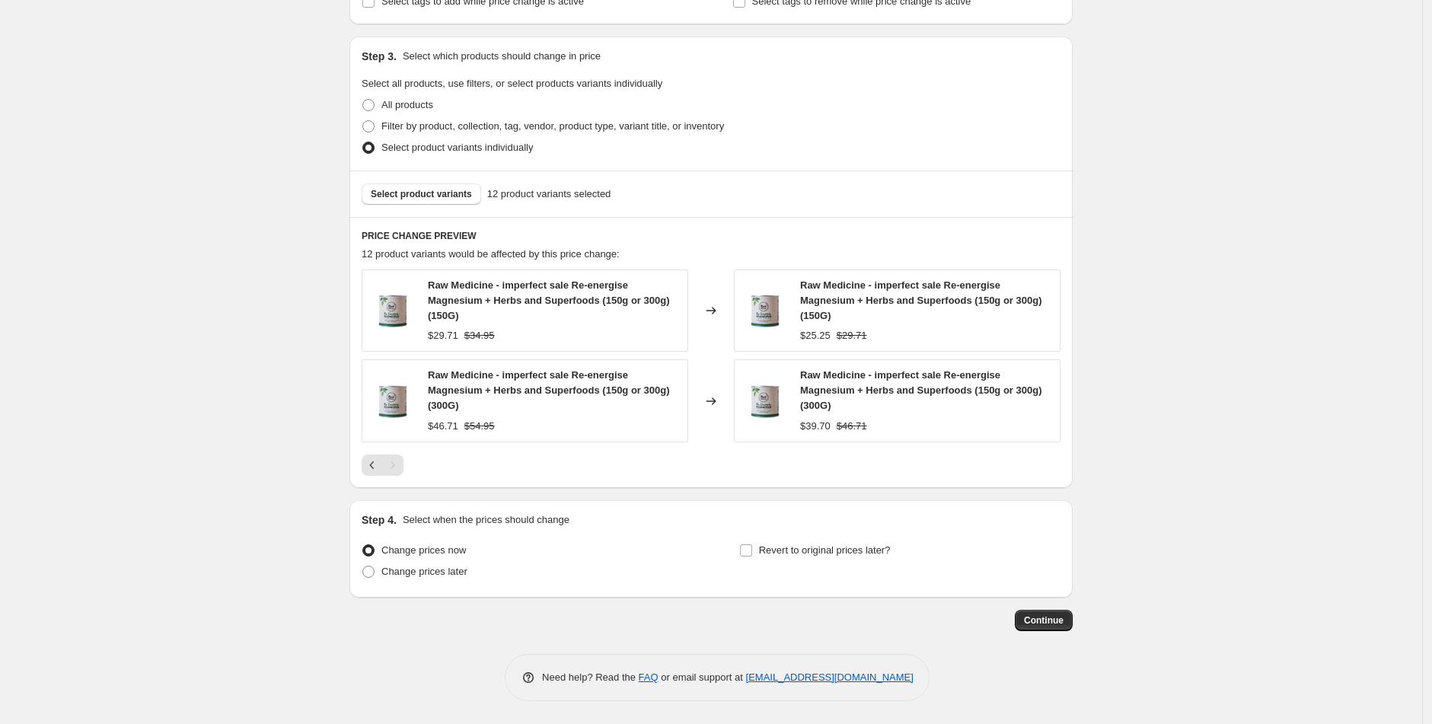
scroll to position [675, 0]
click at [377, 463] on icon "Previous" at bounding box center [372, 465] width 15 height 15
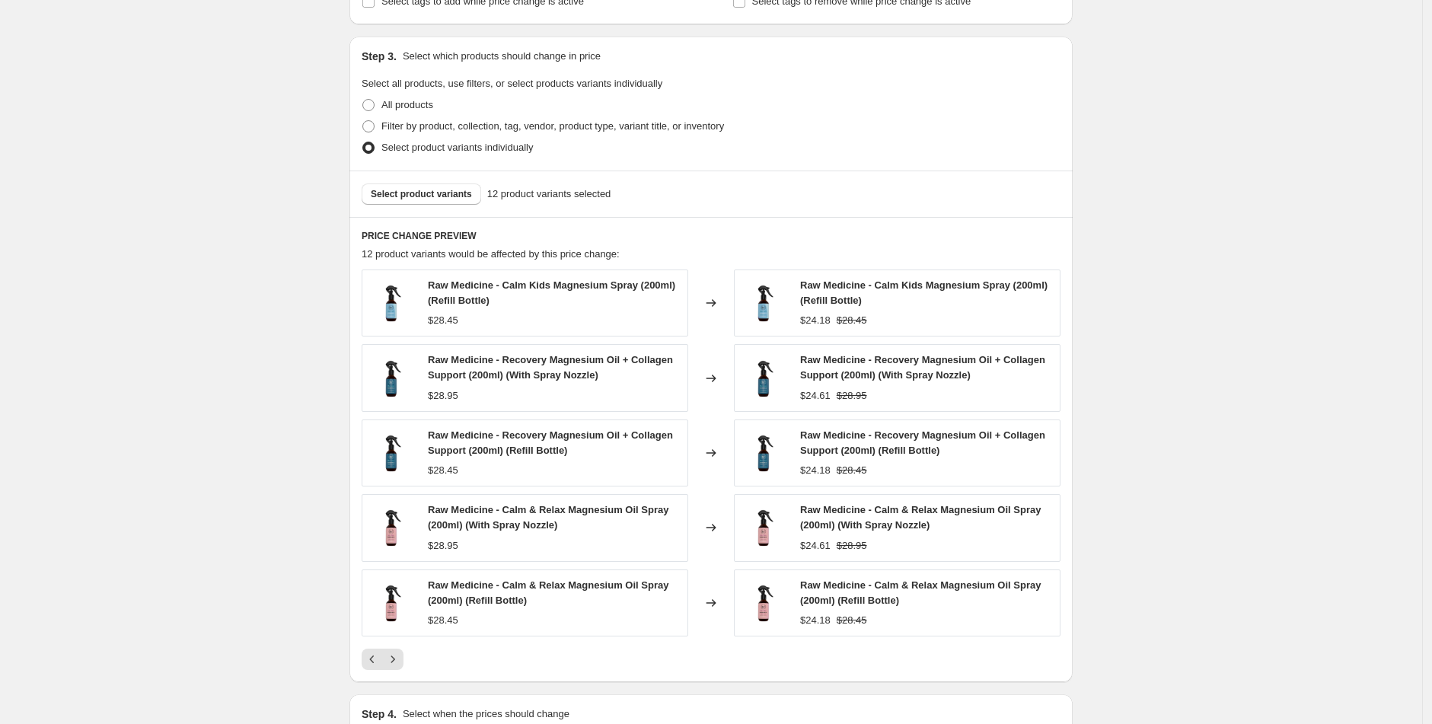
click at [398, 652] on icon "Next" at bounding box center [392, 659] width 15 height 15
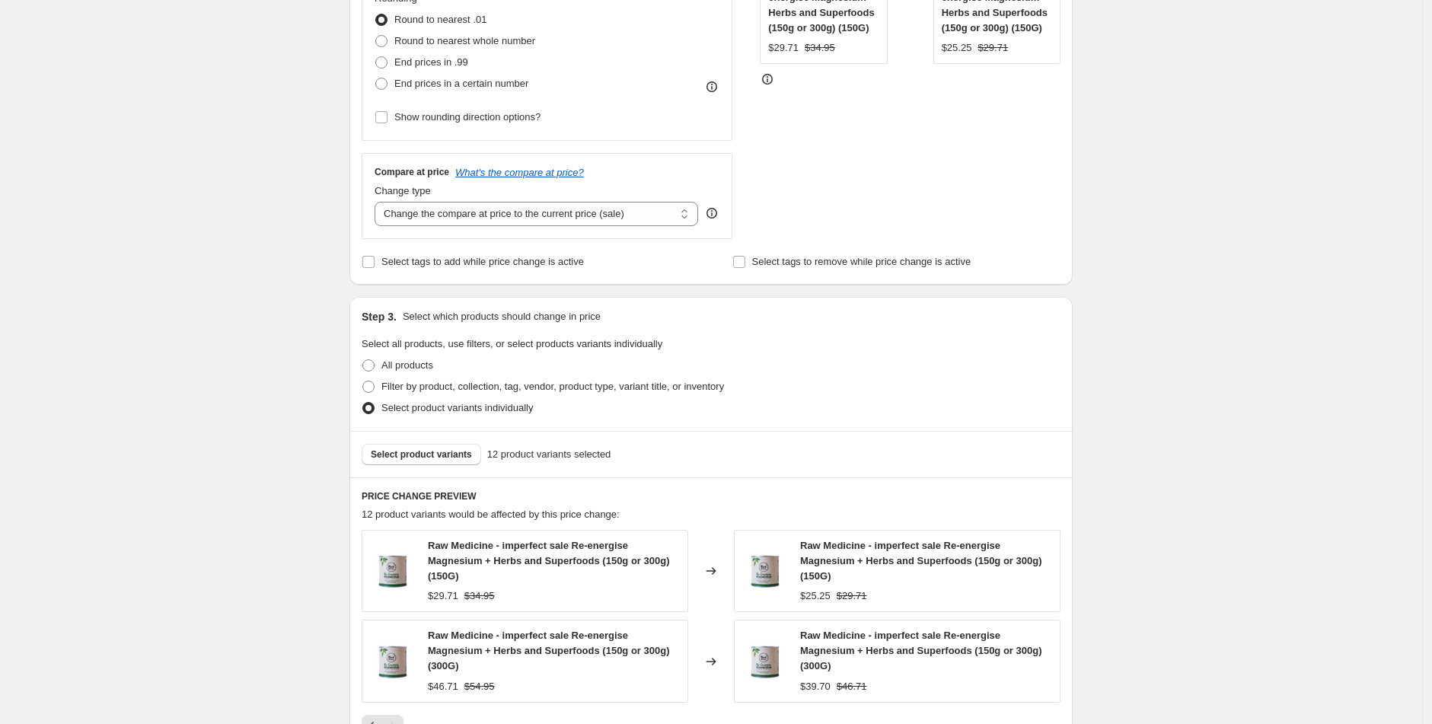
scroll to position [421, 0]
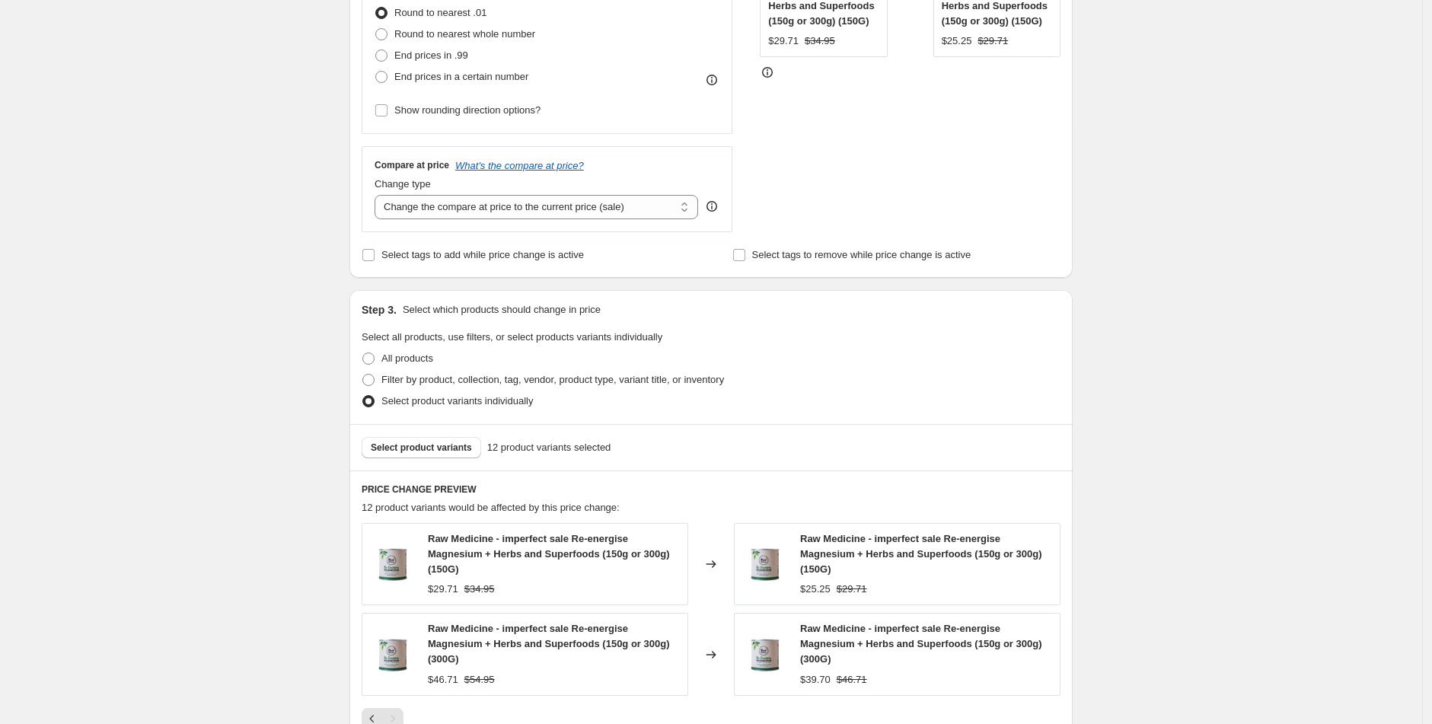
click at [406, 458] on div "Select product variants 12 product variants selected" at bounding box center [711, 447] width 723 height 46
click at [418, 444] on span "Select product variants" at bounding box center [421, 448] width 101 height 12
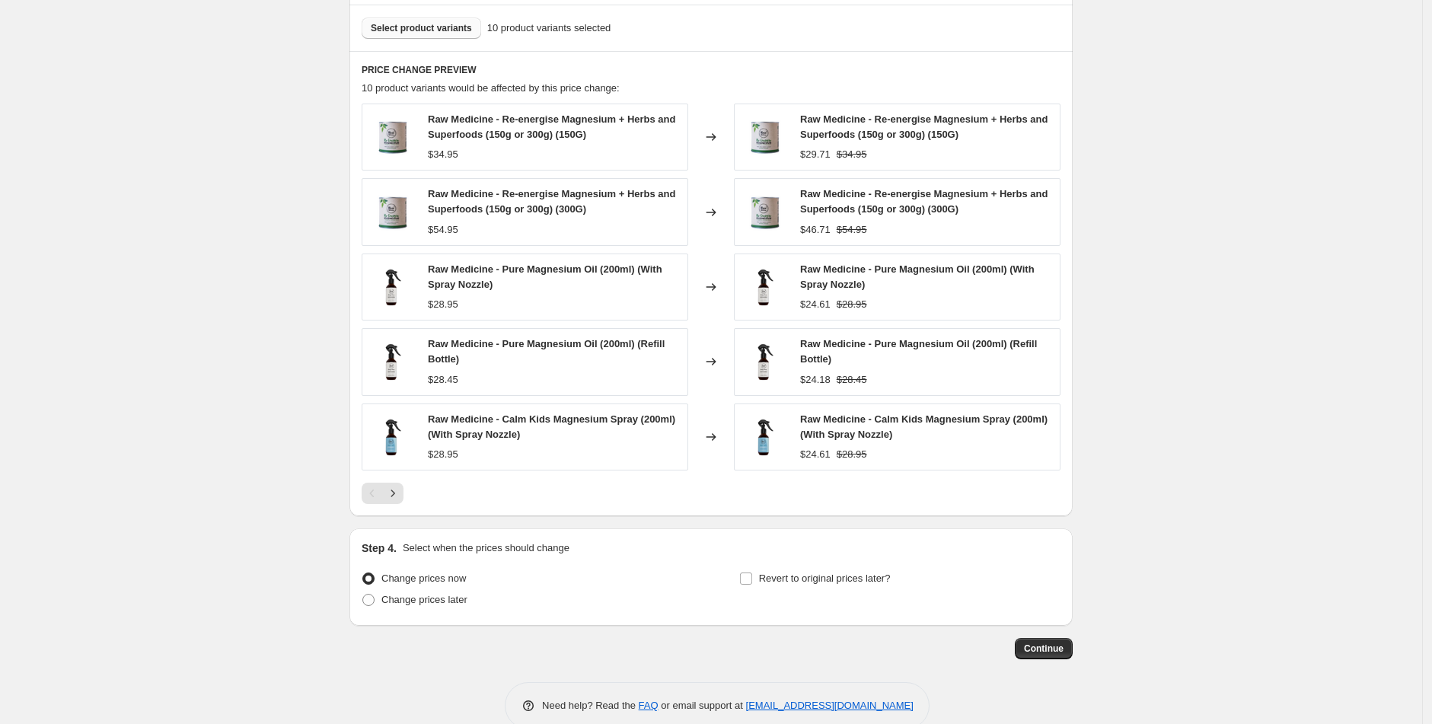
scroll to position [841, 0]
click at [401, 491] on icon "Next" at bounding box center [392, 492] width 15 height 15
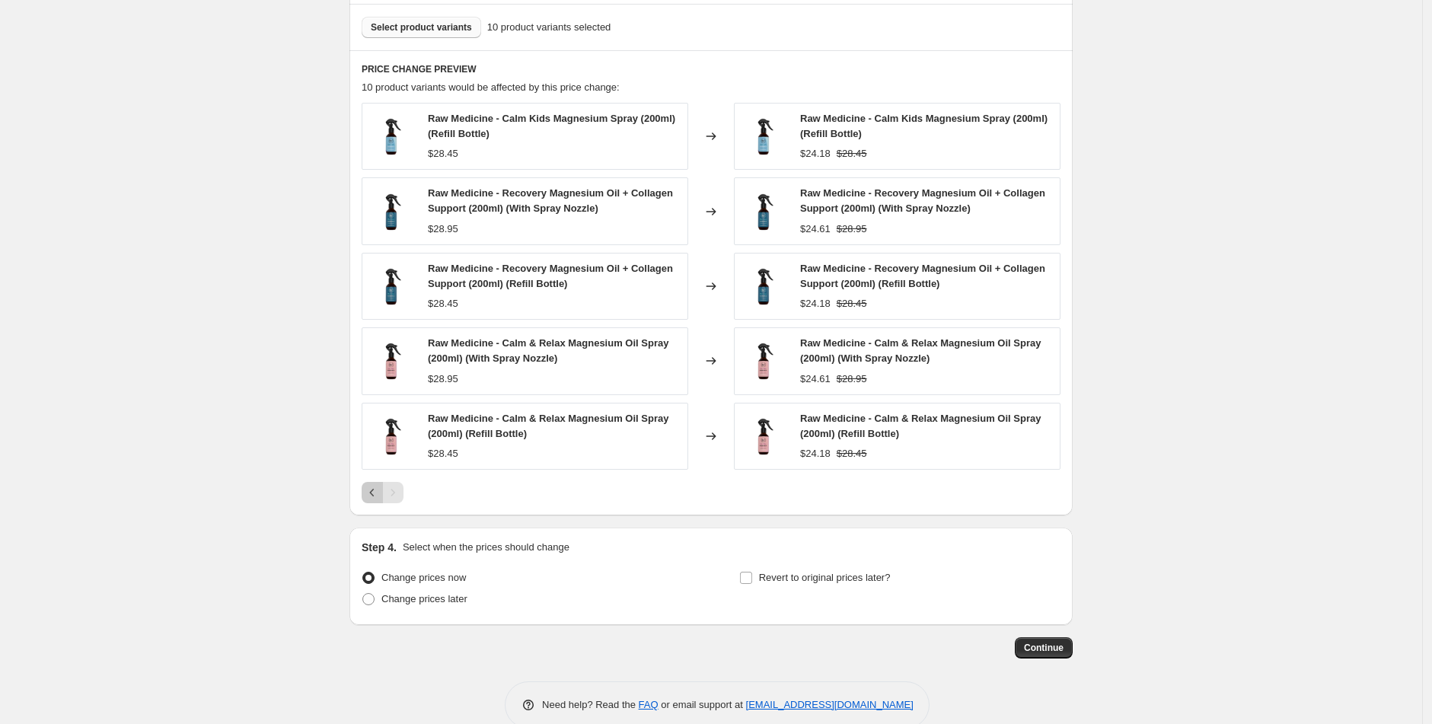
click at [376, 492] on icon "Previous" at bounding box center [372, 492] width 15 height 15
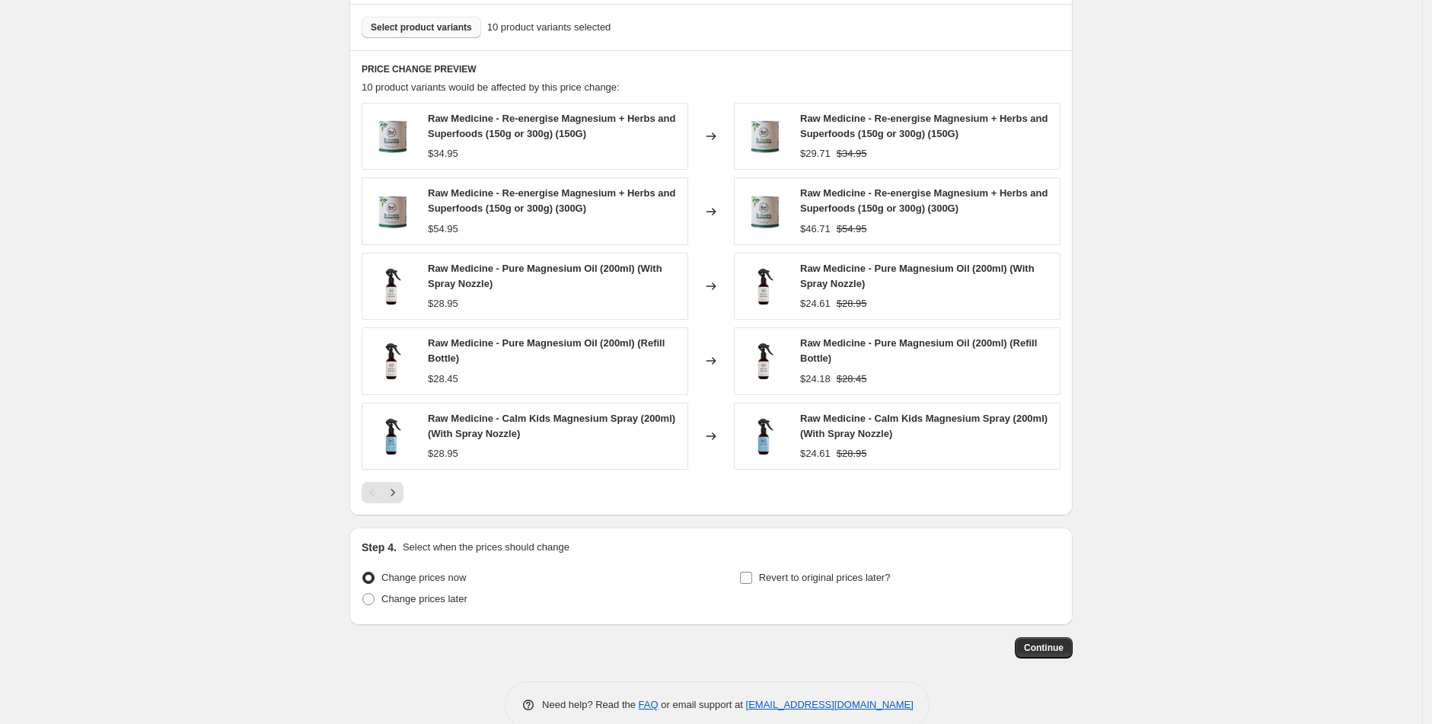
click at [768, 577] on span "Revert to original prices later?" at bounding box center [825, 577] width 132 height 11
click at [752, 577] on input "Revert to original prices later?" at bounding box center [746, 578] width 12 height 12
checkbox input "true"
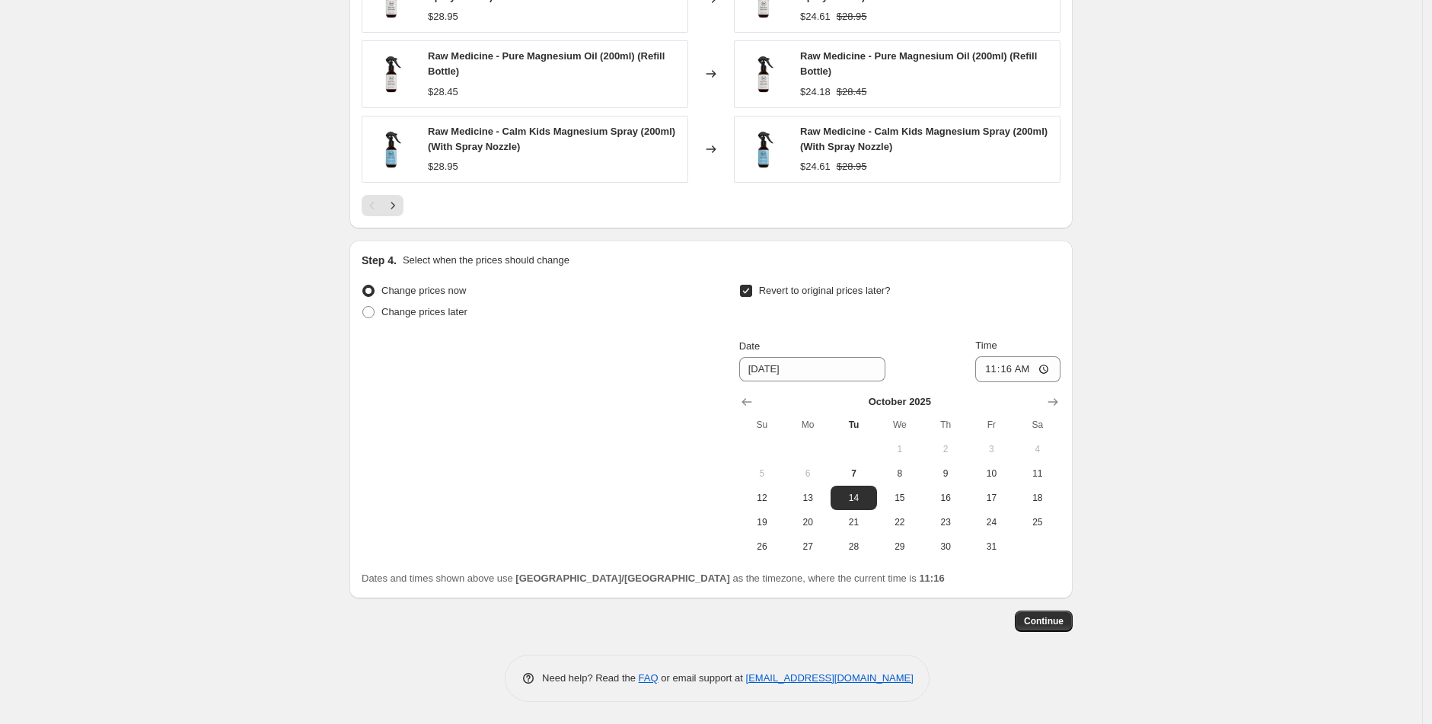
scroll to position [1130, 0]
click at [995, 364] on input "11:16" at bounding box center [1018, 369] width 85 height 26
type input "12:00"
click at [1060, 628] on button "Continue" at bounding box center [1044, 620] width 58 height 21
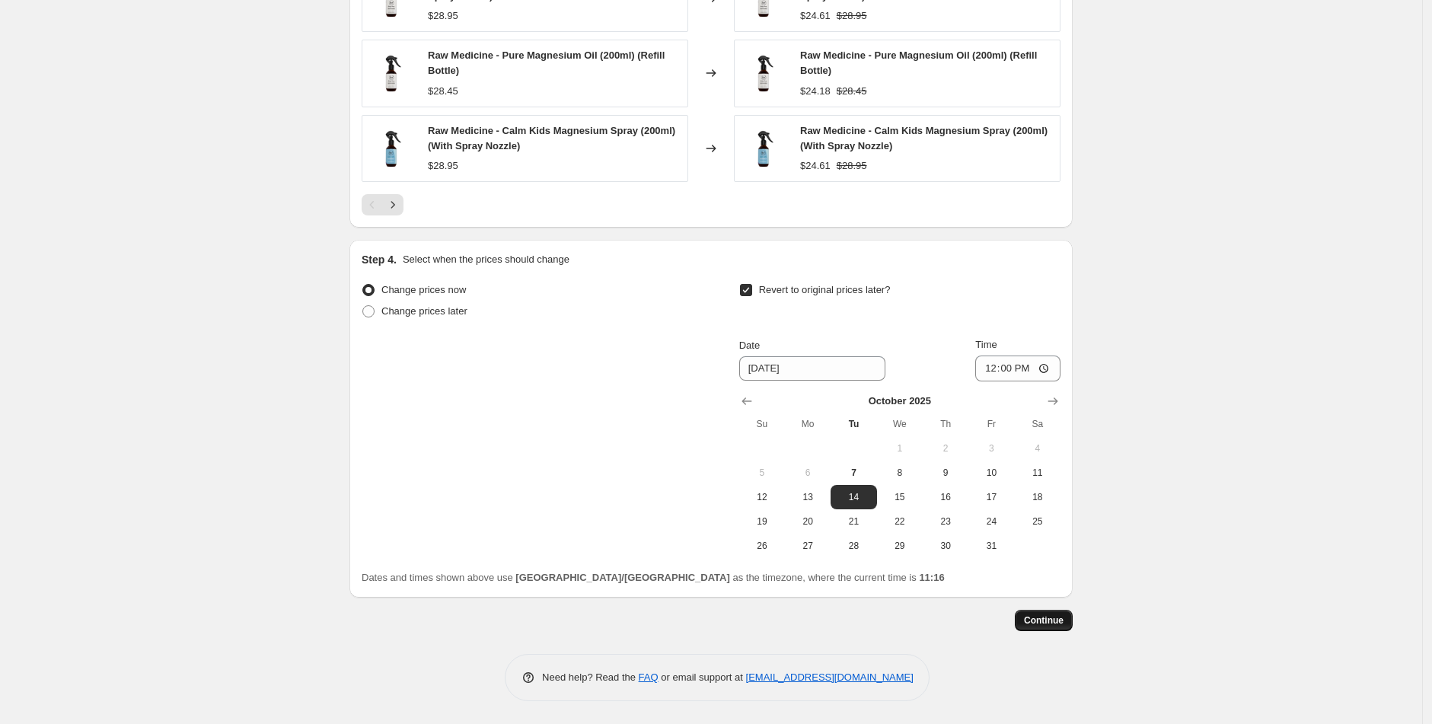
scroll to position [0, 0]
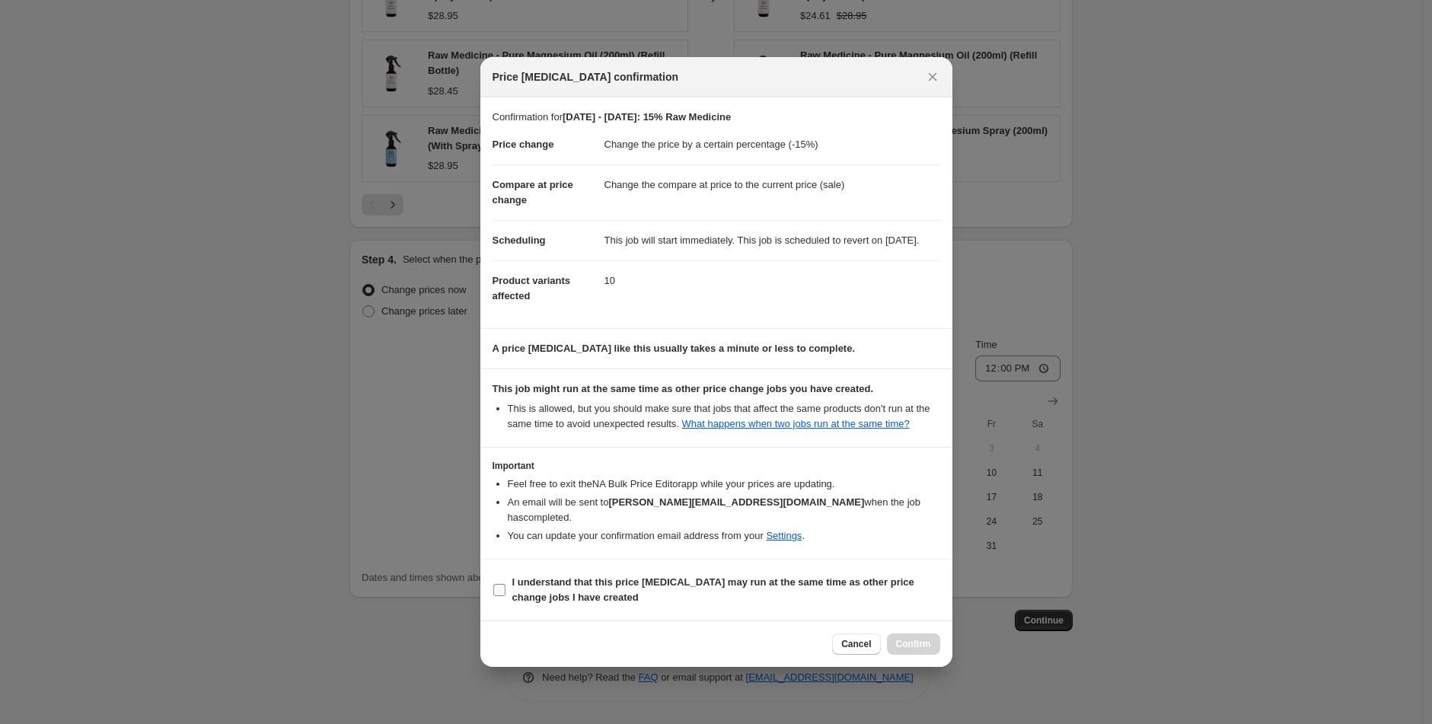
click at [512, 588] on b "I understand that this price [MEDICAL_DATA] may run at the same time as other p…" at bounding box center [713, 589] width 402 height 27
click at [506, 588] on input "I understand that this price [MEDICAL_DATA] may run at the same time as other p…" at bounding box center [499, 590] width 12 height 12
checkbox input "true"
click at [921, 650] on span "Confirm" at bounding box center [913, 644] width 35 height 12
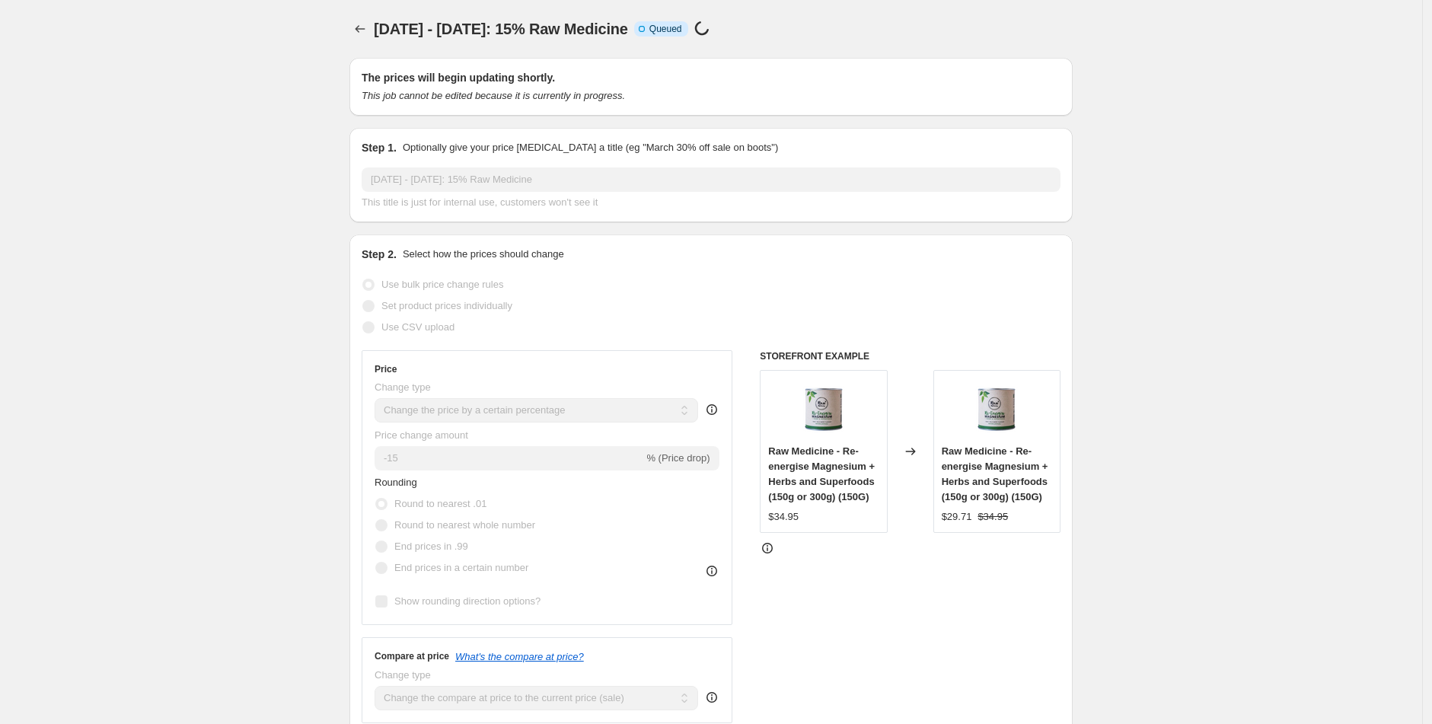
scroll to position [1130, 0]
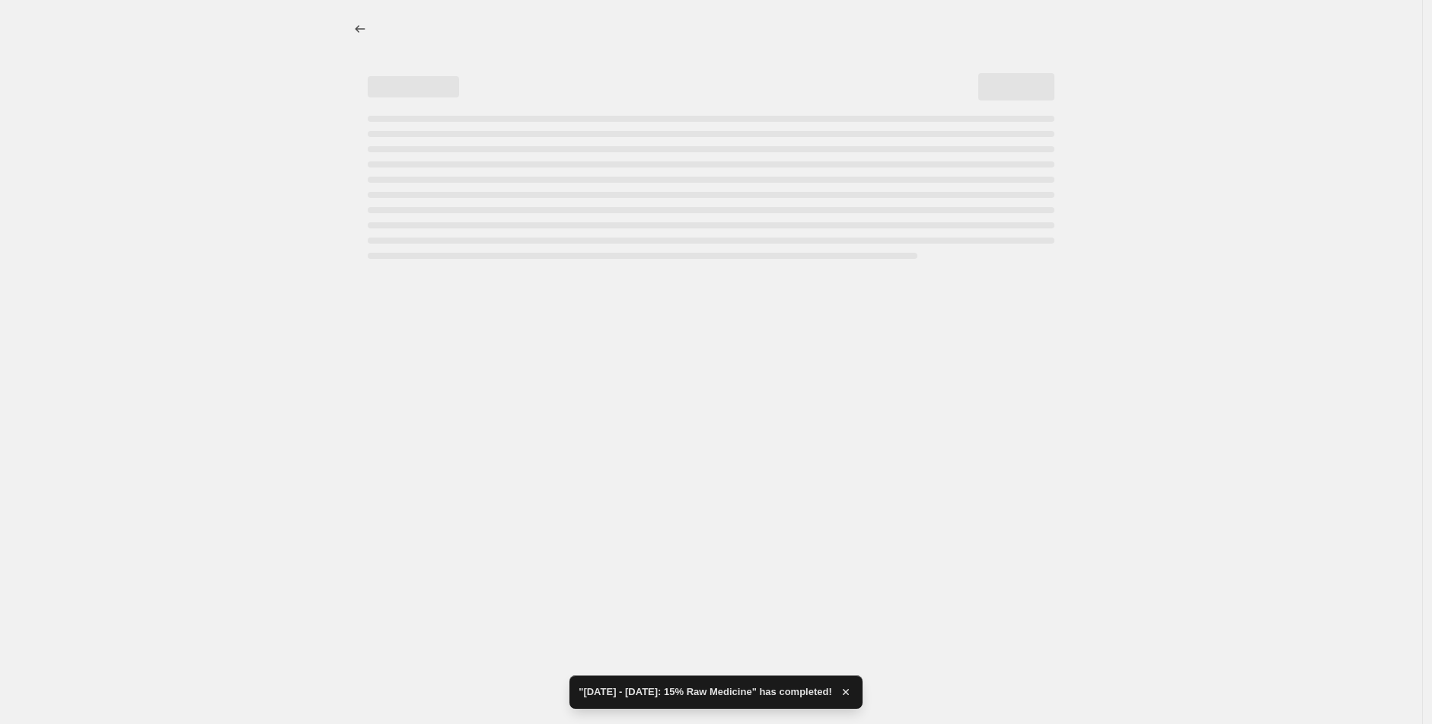
select select "percentage"
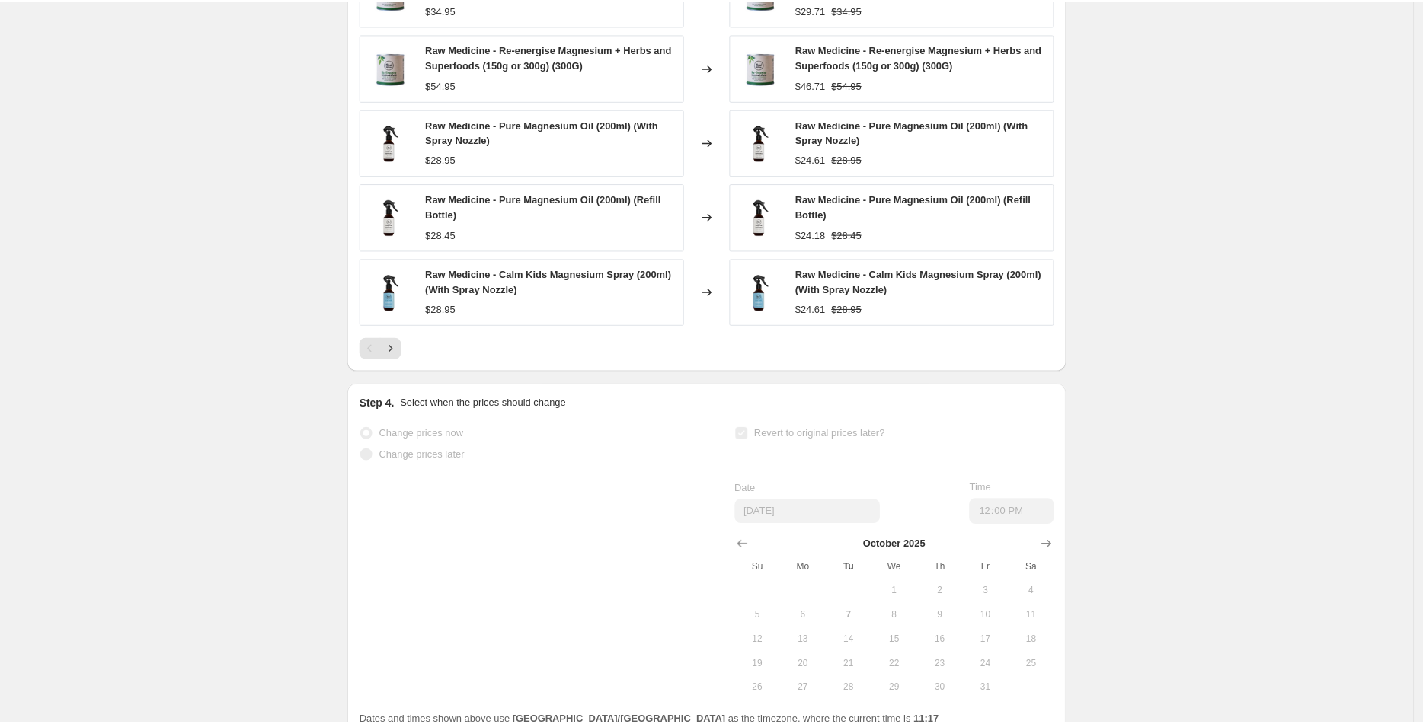
scroll to position [0, 0]
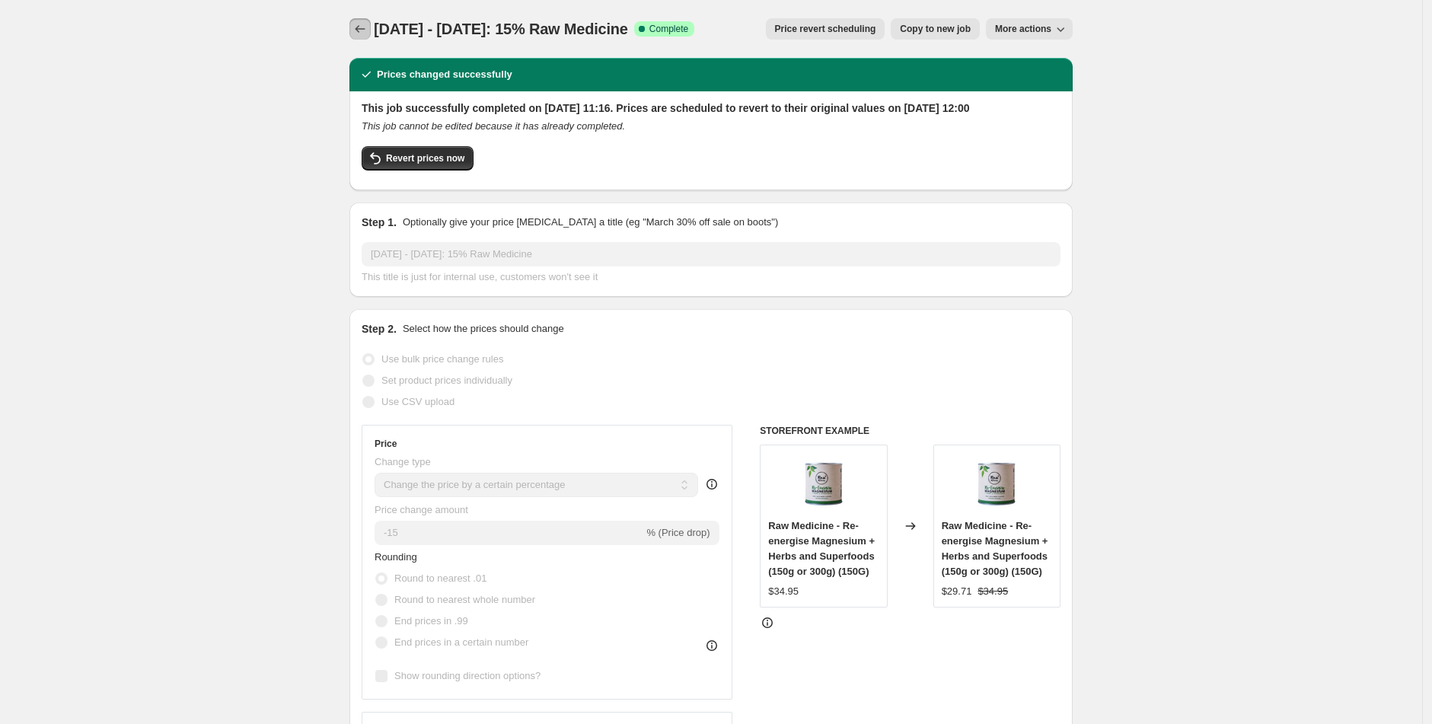
click at [356, 29] on icon "Price change jobs" at bounding box center [360, 28] width 15 height 15
